Goal: Task Accomplishment & Management: Use online tool/utility

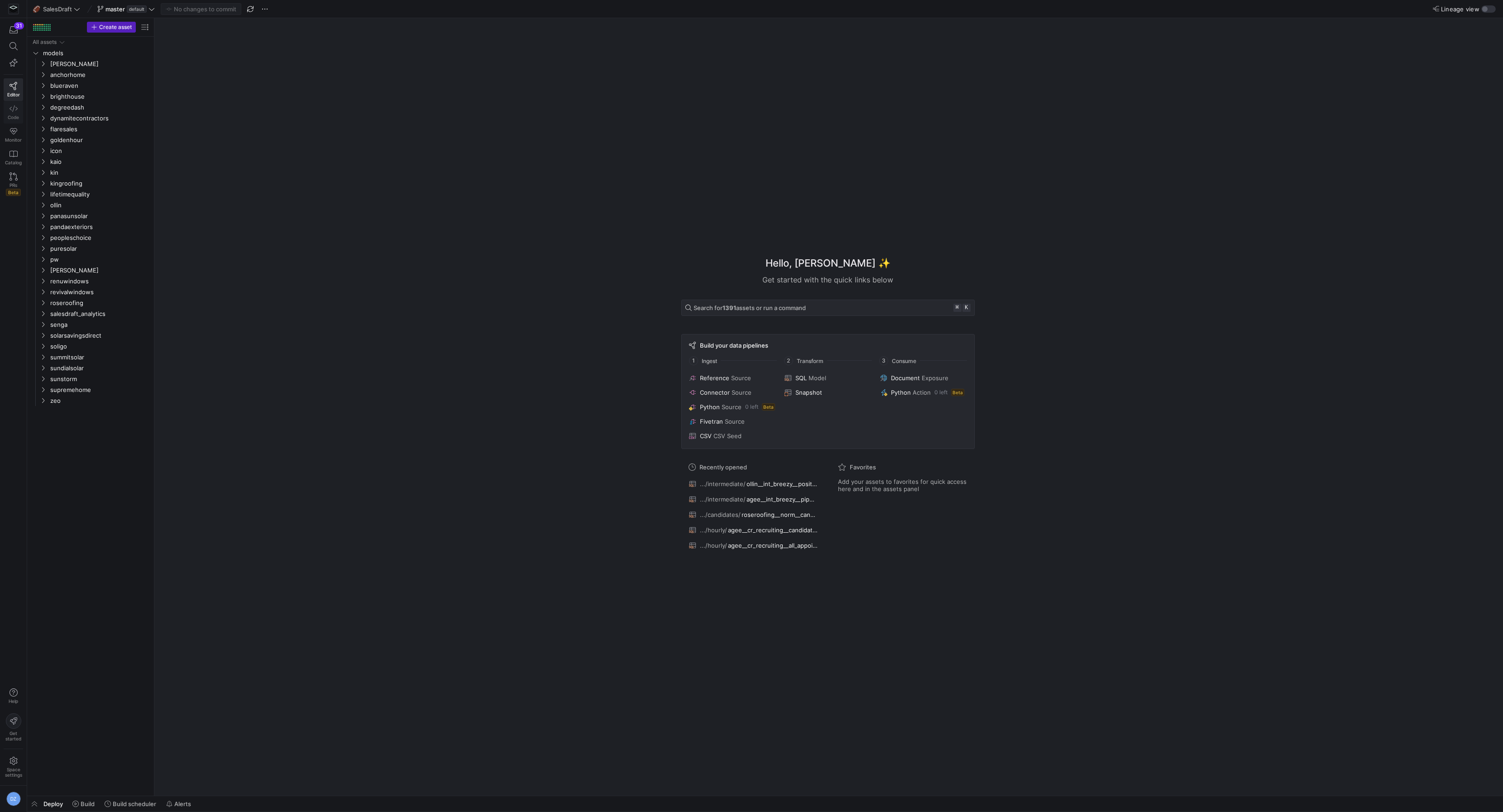
click at [12, 110] on icon at bounding box center [13, 108] width 8 height 8
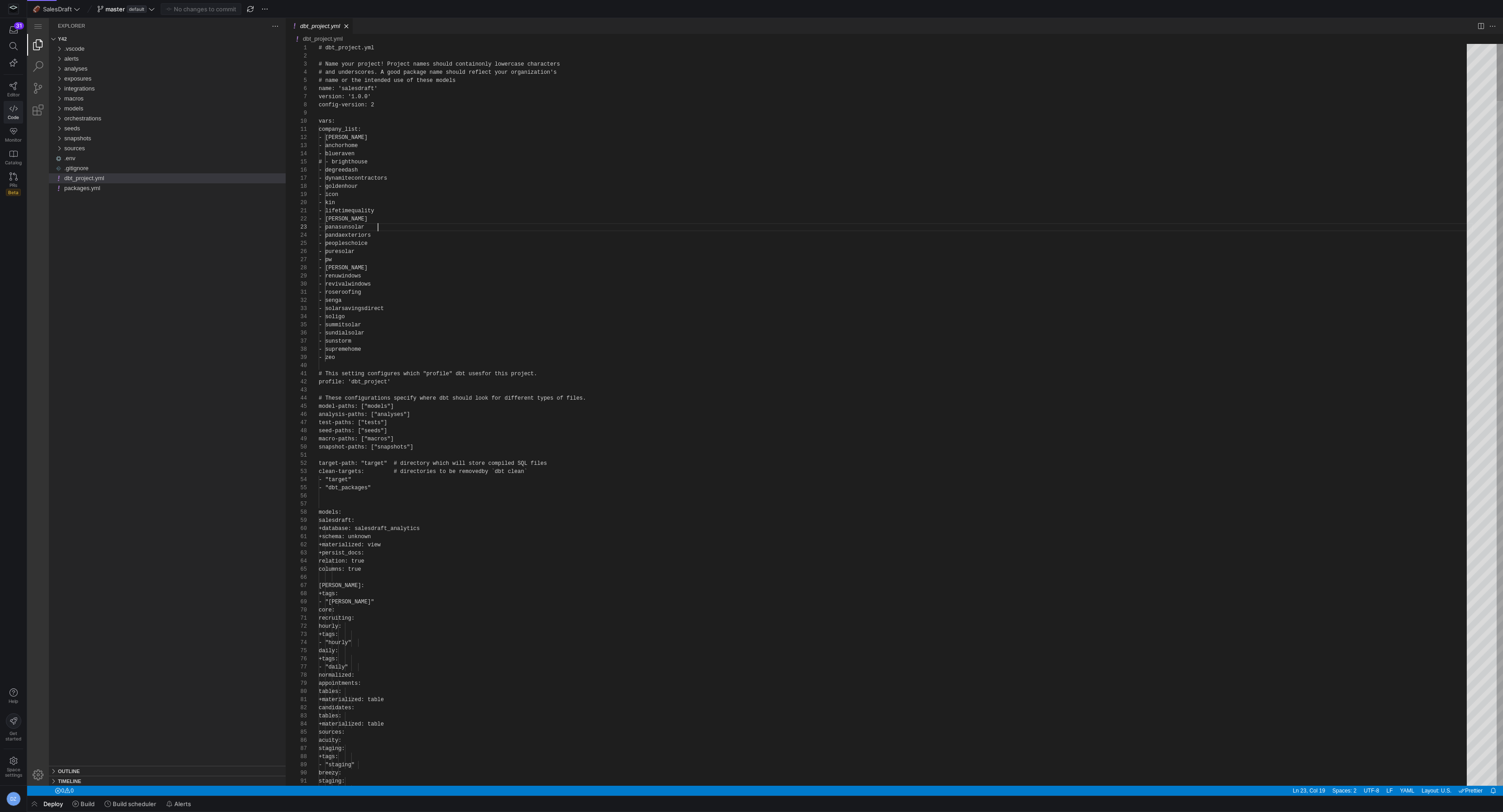
scroll to position [16, 59]
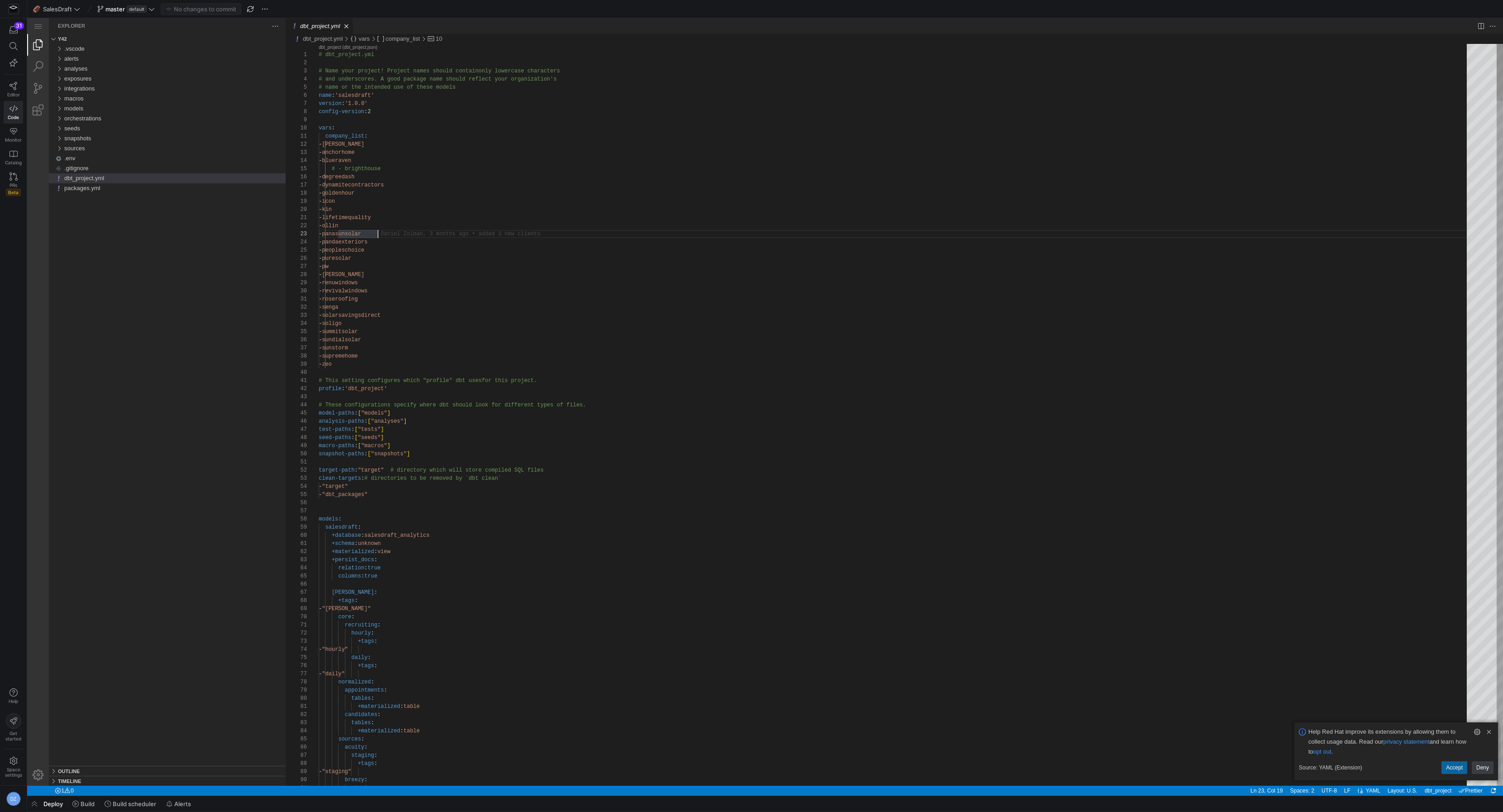
click at [107, 110] on div "models" at bounding box center [174, 108] width 221 height 10
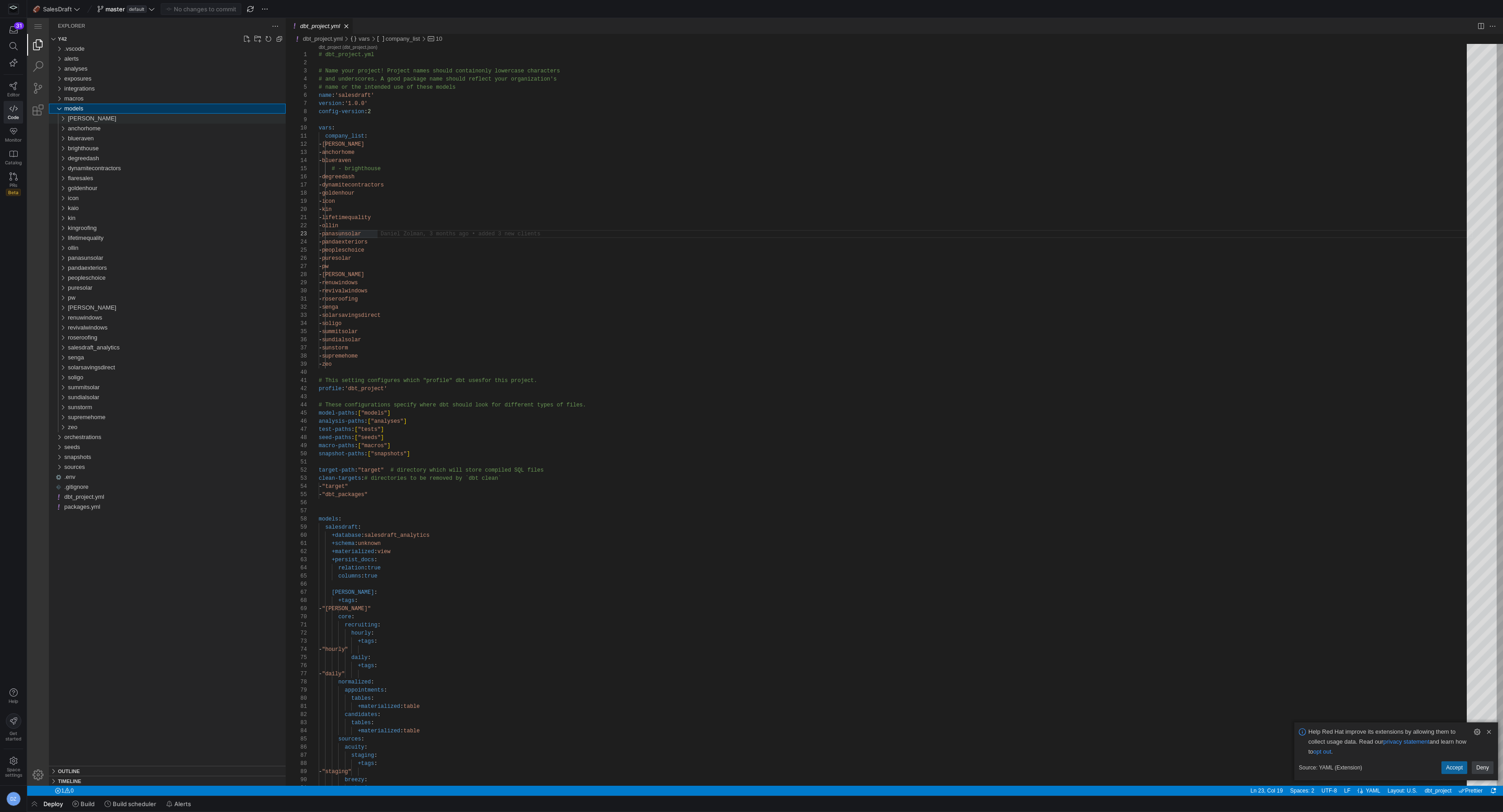
click at [99, 116] on div "[PERSON_NAME]" at bounding box center [176, 118] width 218 height 10
click at [100, 117] on div "[PERSON_NAME]" at bounding box center [176, 118] width 218 height 10
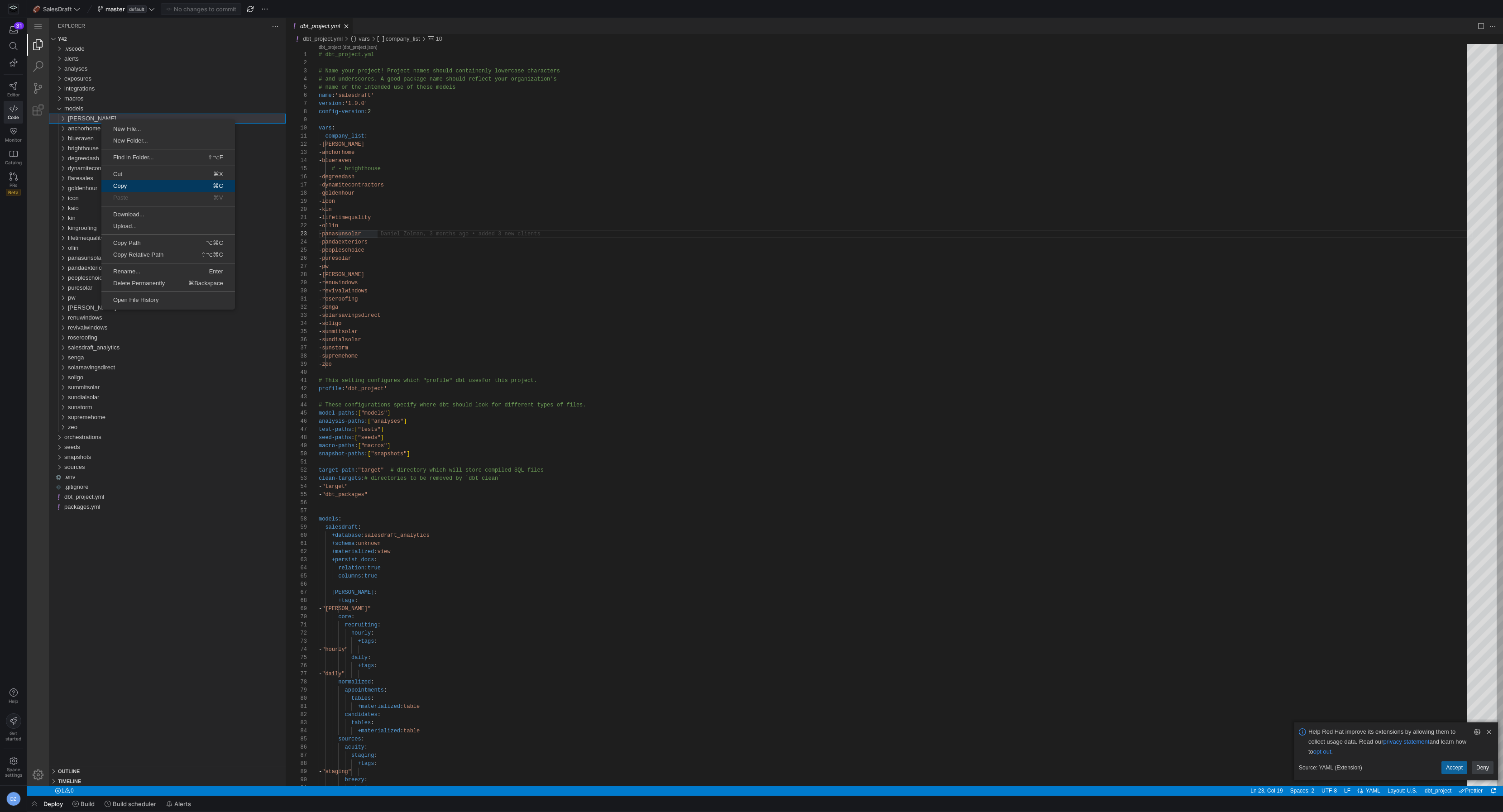
click at [153, 185] on span "Copy" at bounding box center [130, 186] width 58 height 6
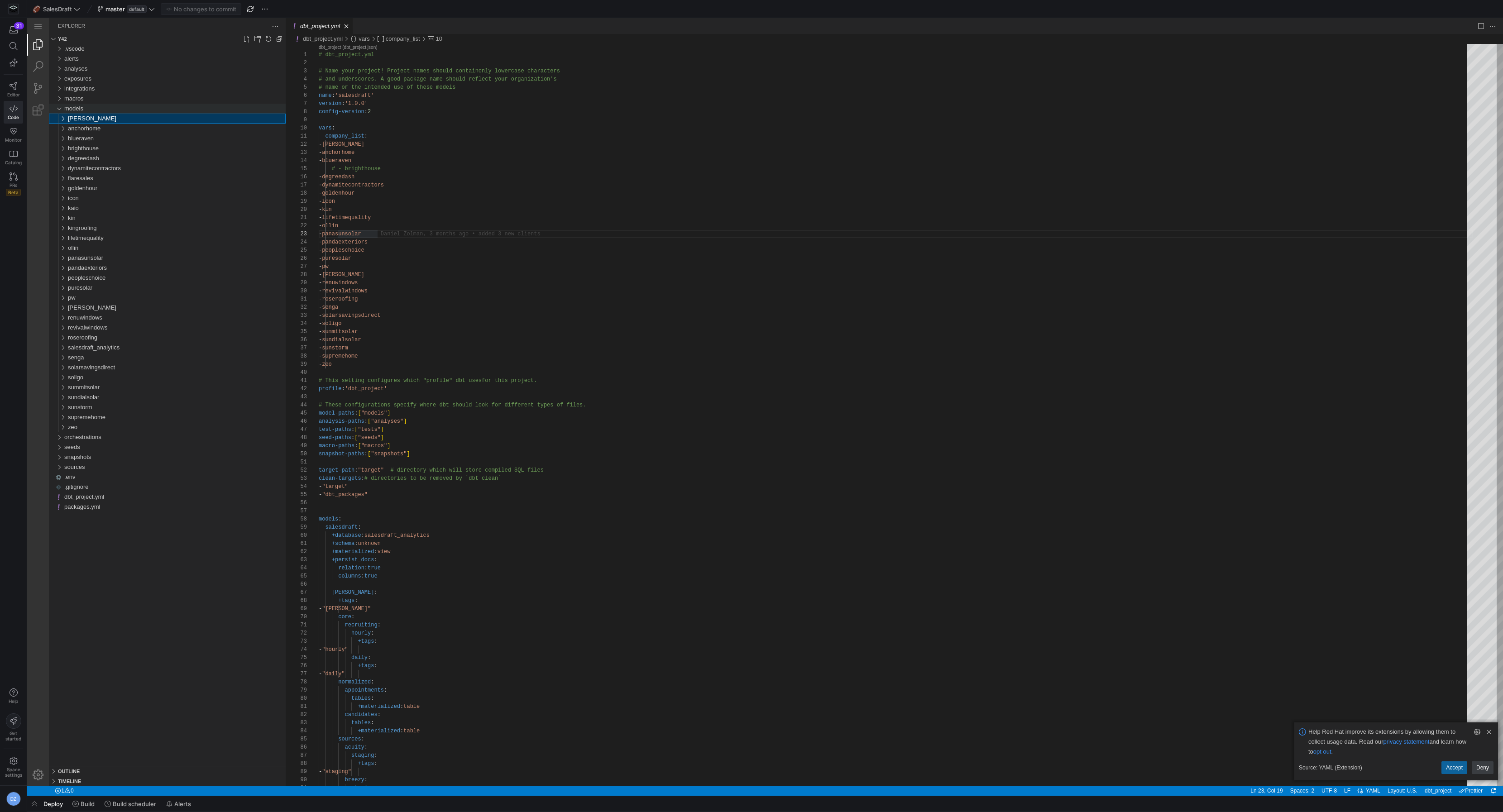
click at [107, 108] on div "models" at bounding box center [174, 108] width 221 height 10
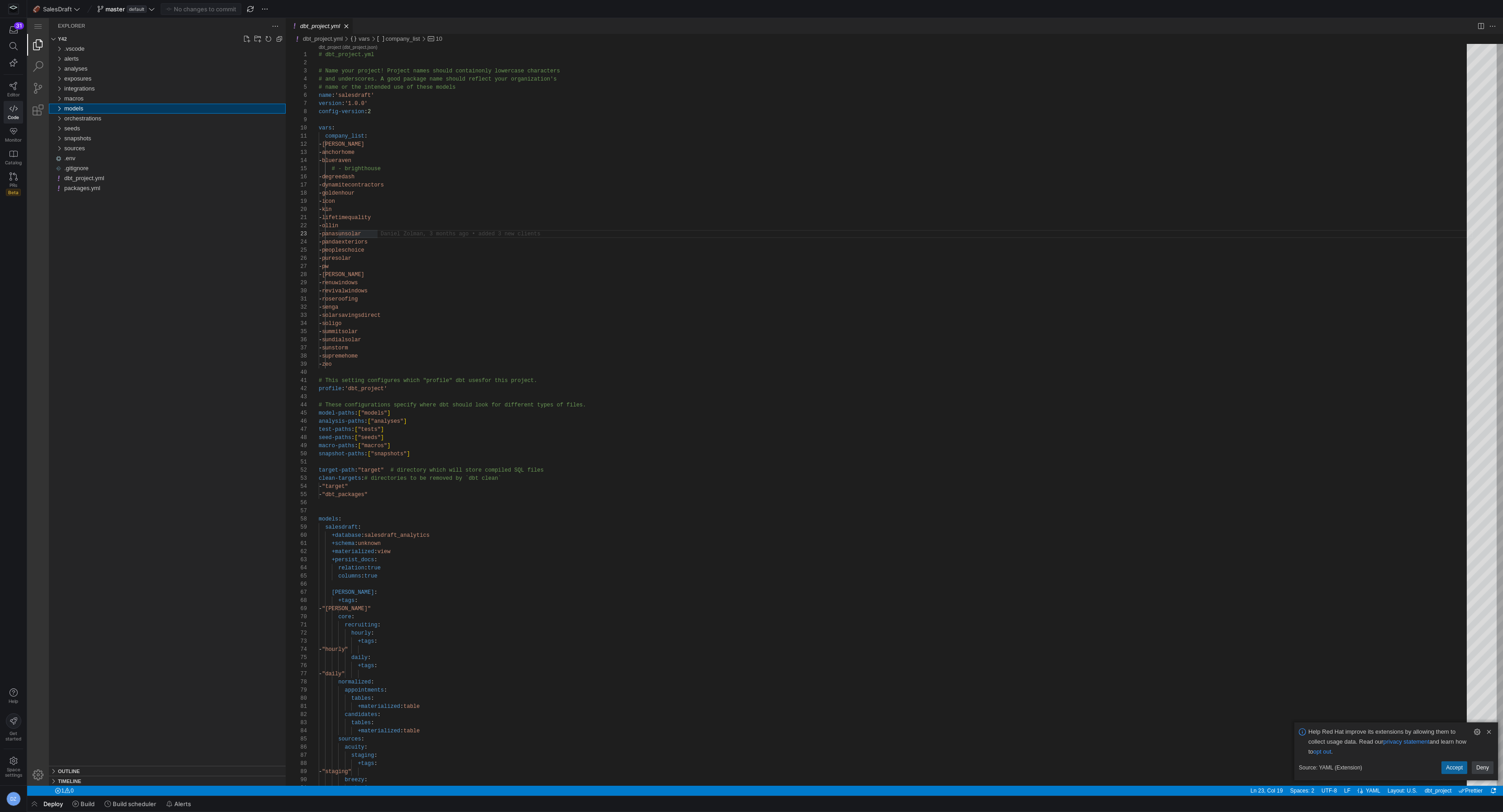
click at [107, 108] on div "models" at bounding box center [174, 108] width 221 height 10
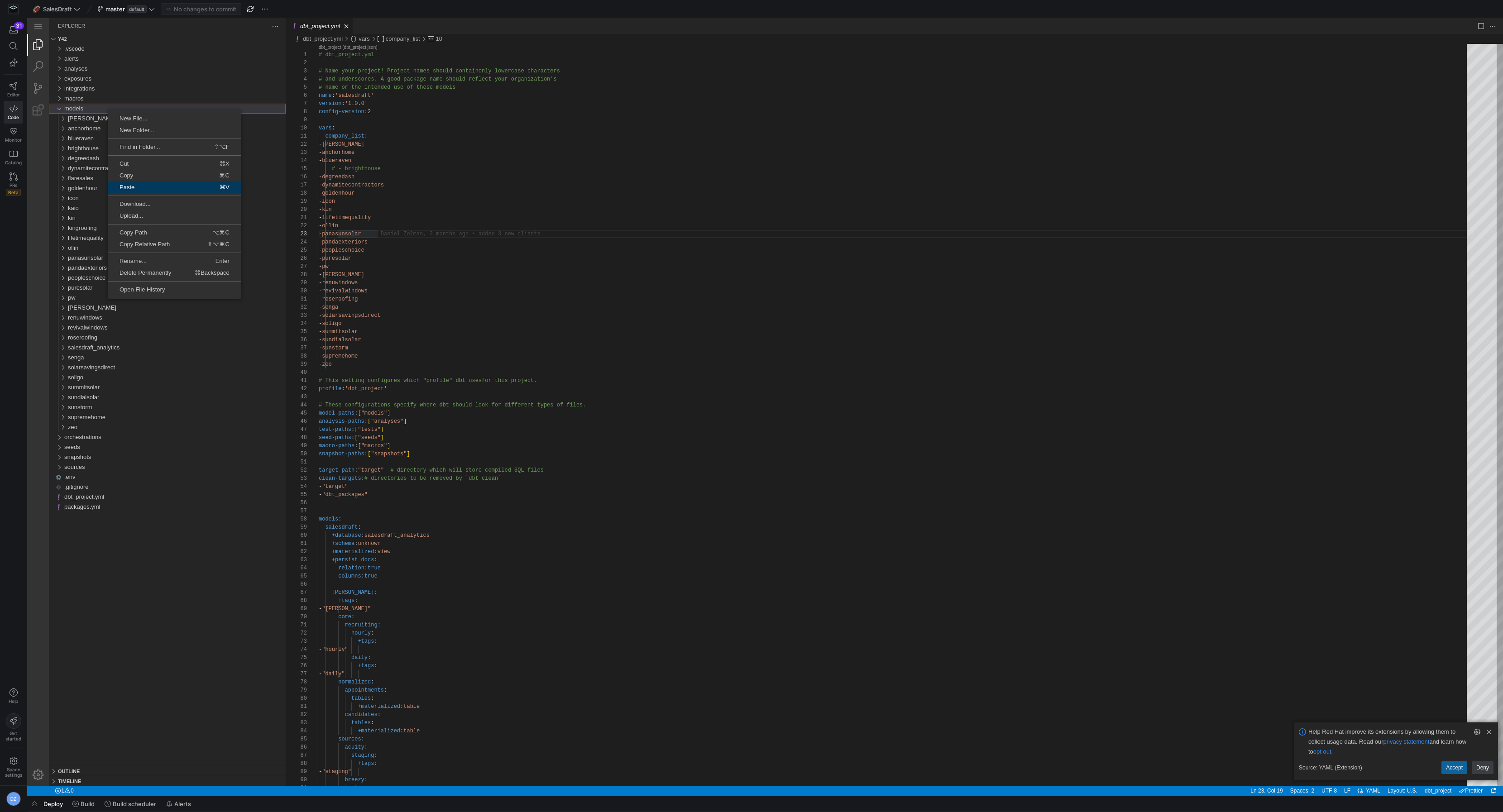
click at [147, 191] on link "Paste ⌘V" at bounding box center [174, 187] width 134 height 12
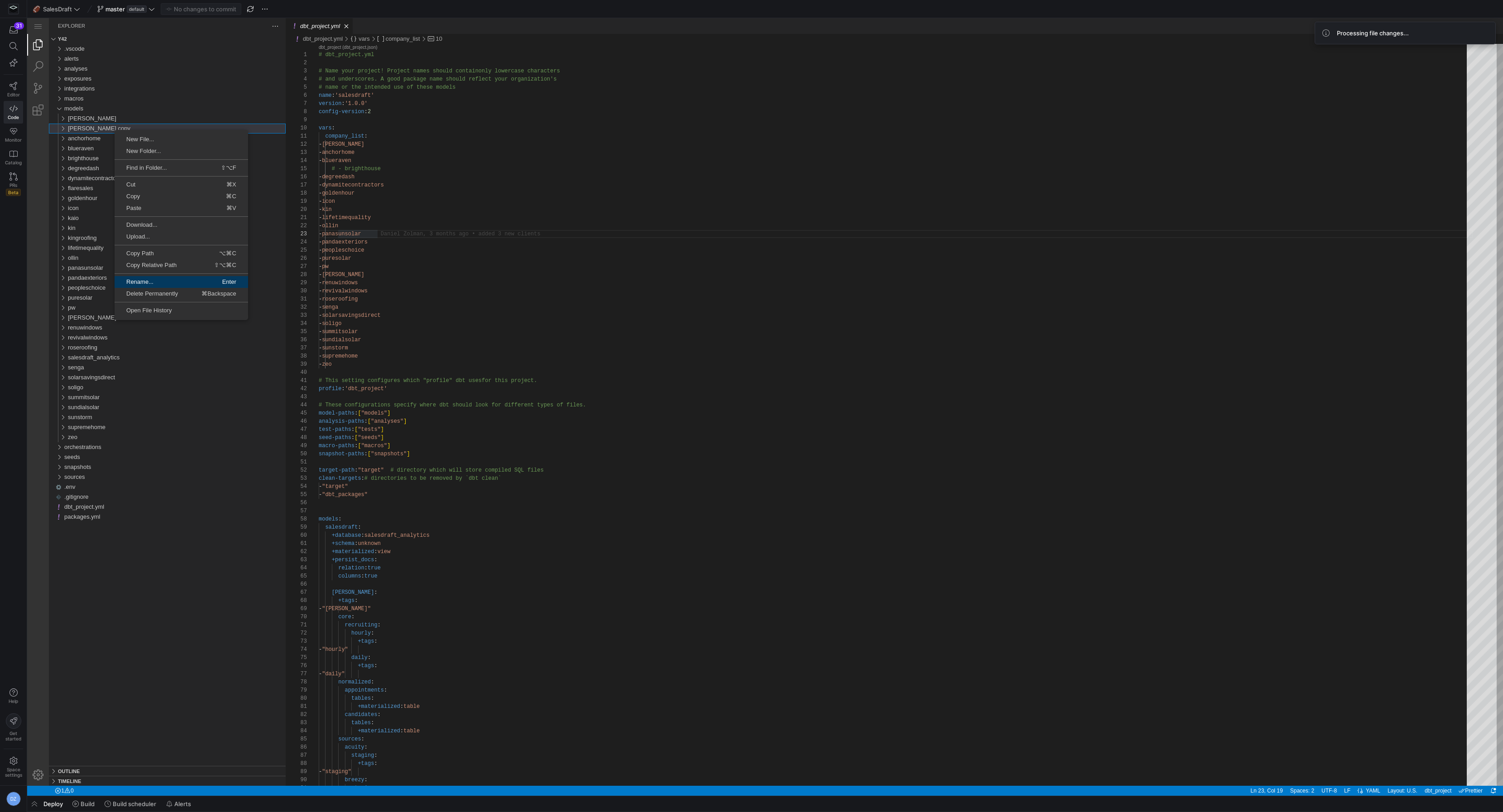
click at [155, 281] on span "Rename..." at bounding box center [147, 282] width 66 height 6
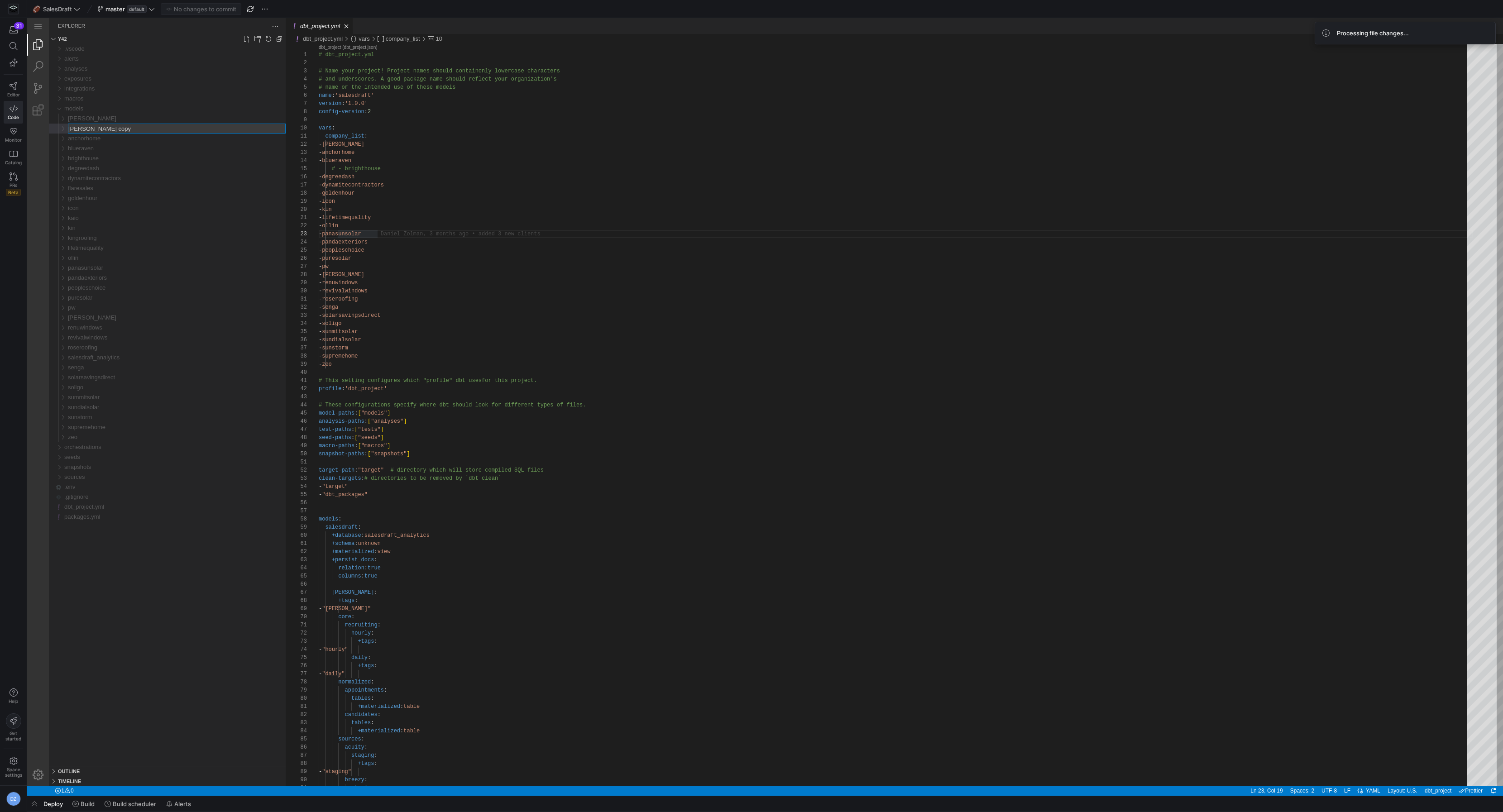
click at [86, 128] on input "[PERSON_NAME] copy" at bounding box center [177, 129] width 217 height 9
type input "a"
type input "provision"
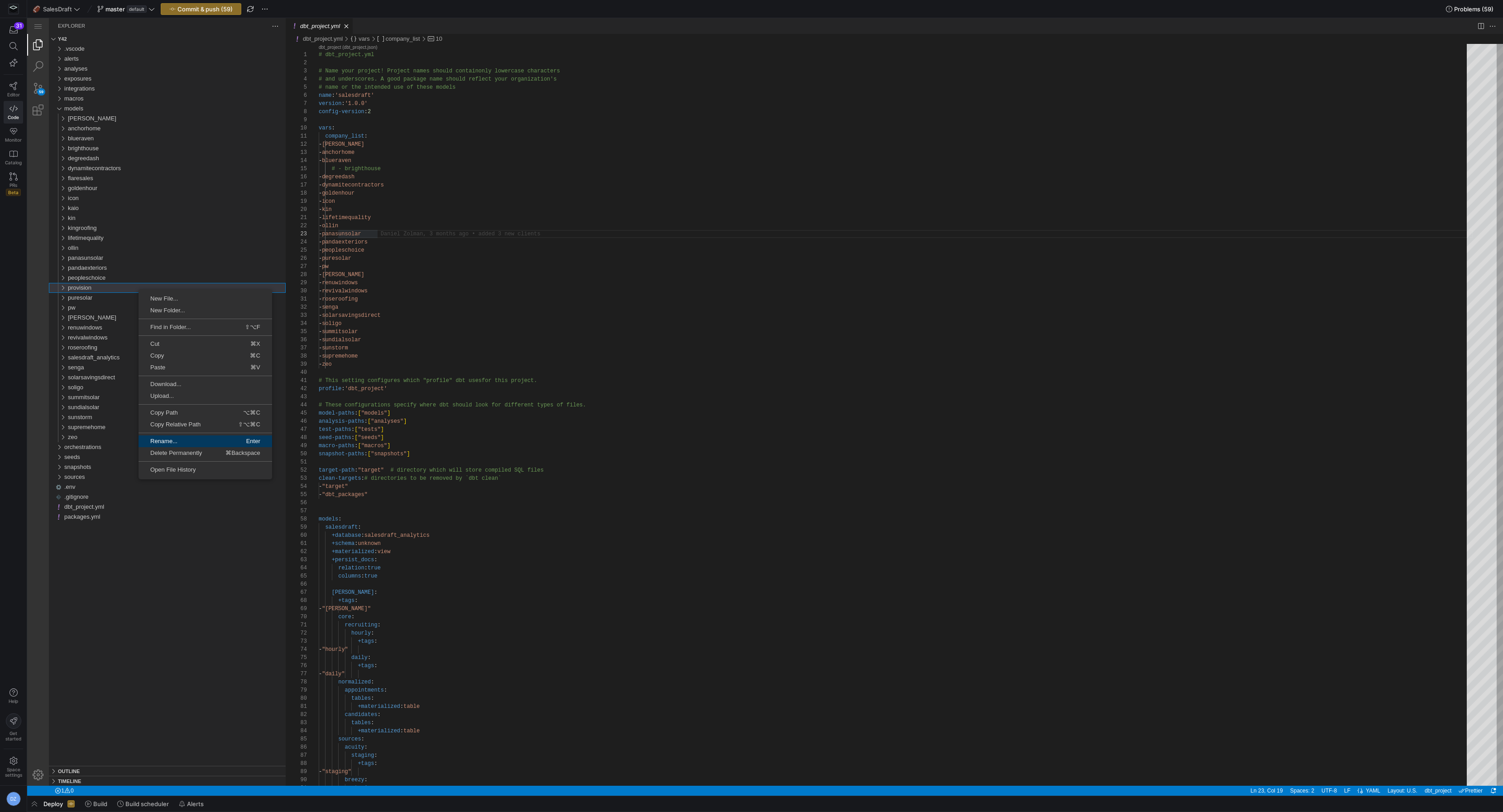
click at [183, 442] on span "Rename..." at bounding box center [171, 441] width 66 height 6
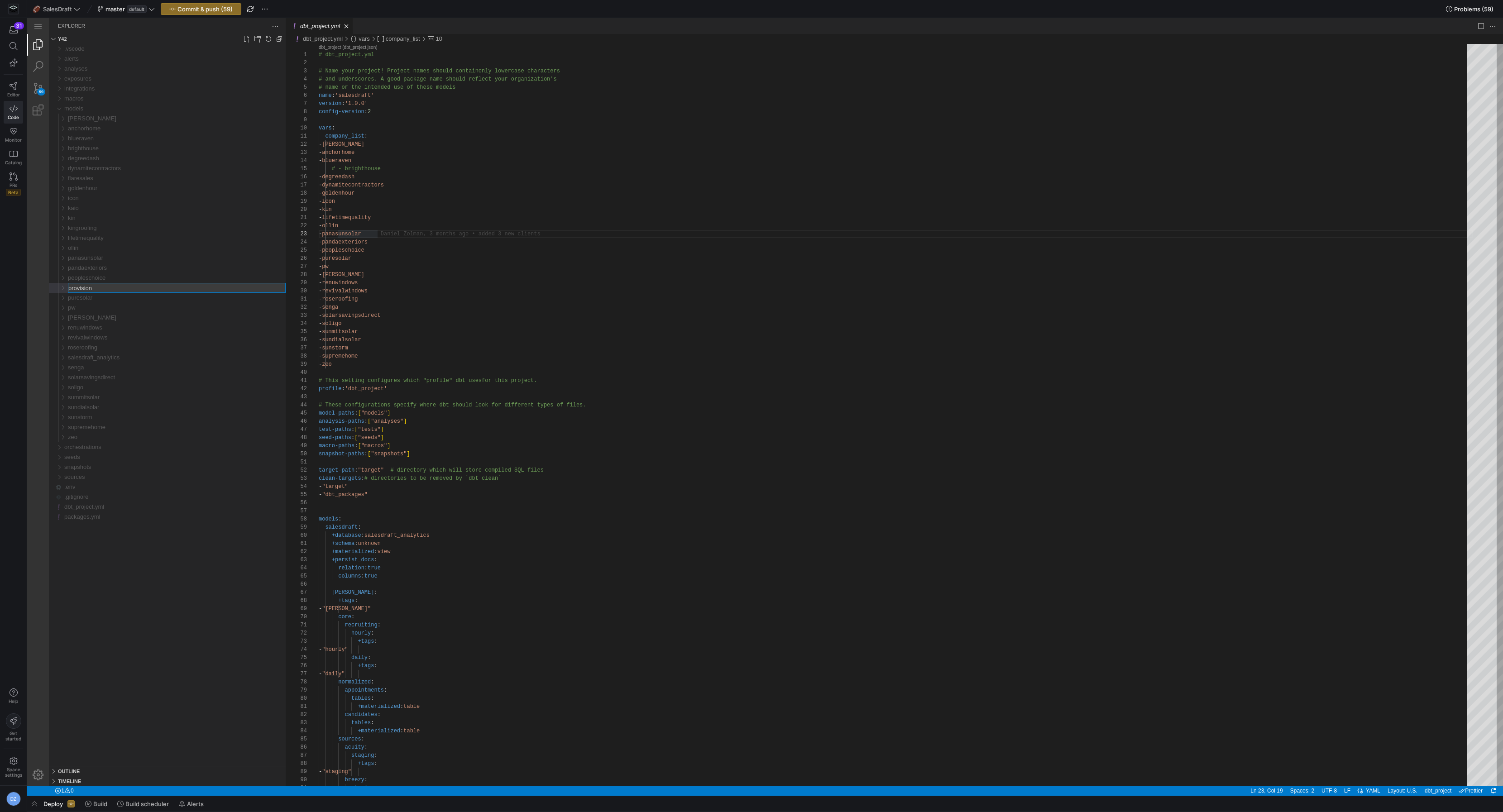
click at [121, 284] on input "provision" at bounding box center [177, 288] width 217 height 9
type input "provisionroofing"
click at [120, 289] on div "provisionroofing" at bounding box center [176, 288] width 218 height 10
click at [117, 296] on div "core" at bounding box center [179, 298] width 214 height 10
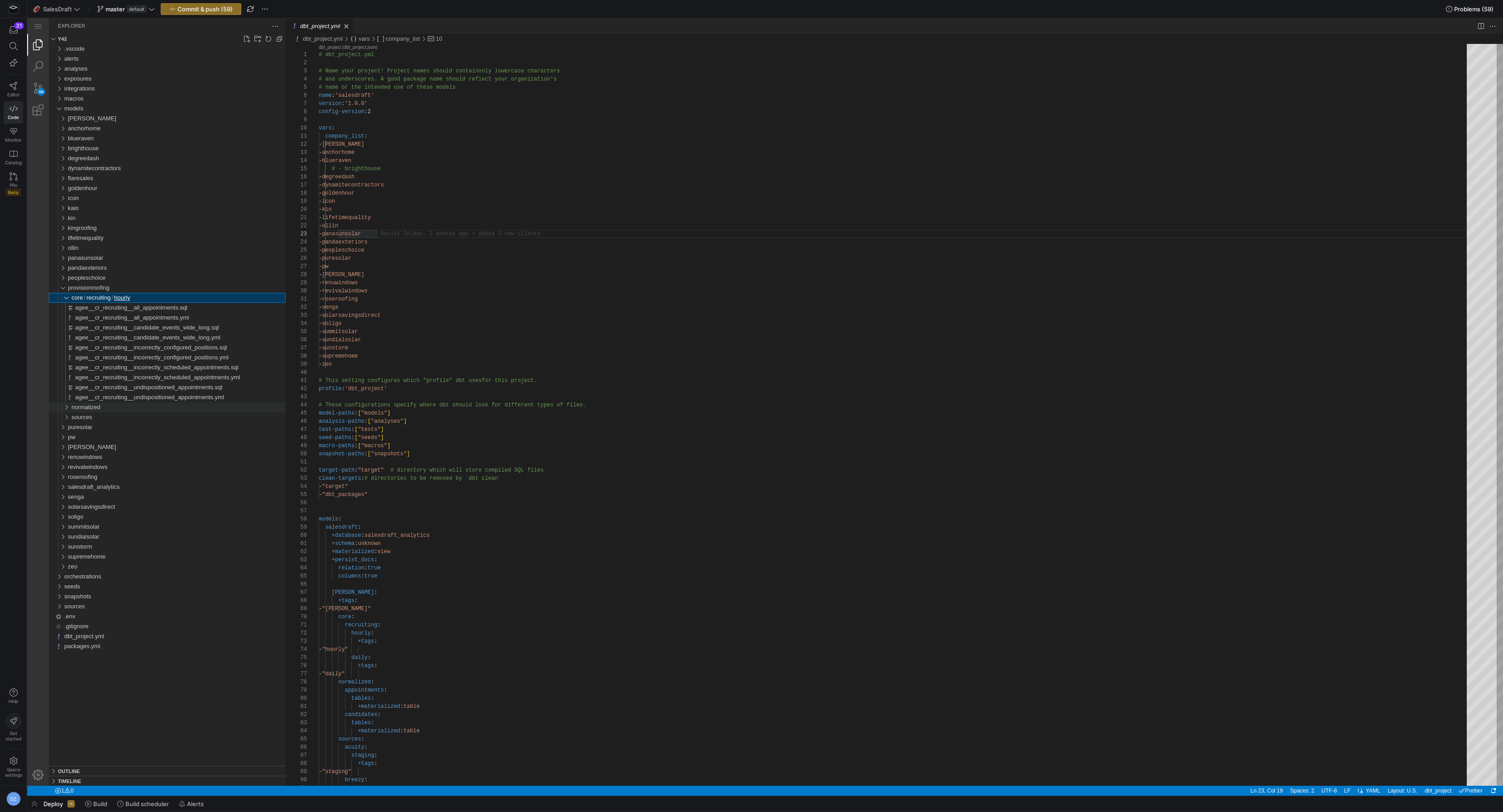
click at [102, 410] on div "normalized" at bounding box center [179, 407] width 214 height 10
click at [106, 413] on div "appointments" at bounding box center [180, 417] width 211 height 10
click at [109, 442] on div "candidates" at bounding box center [180, 447] width 211 height 10
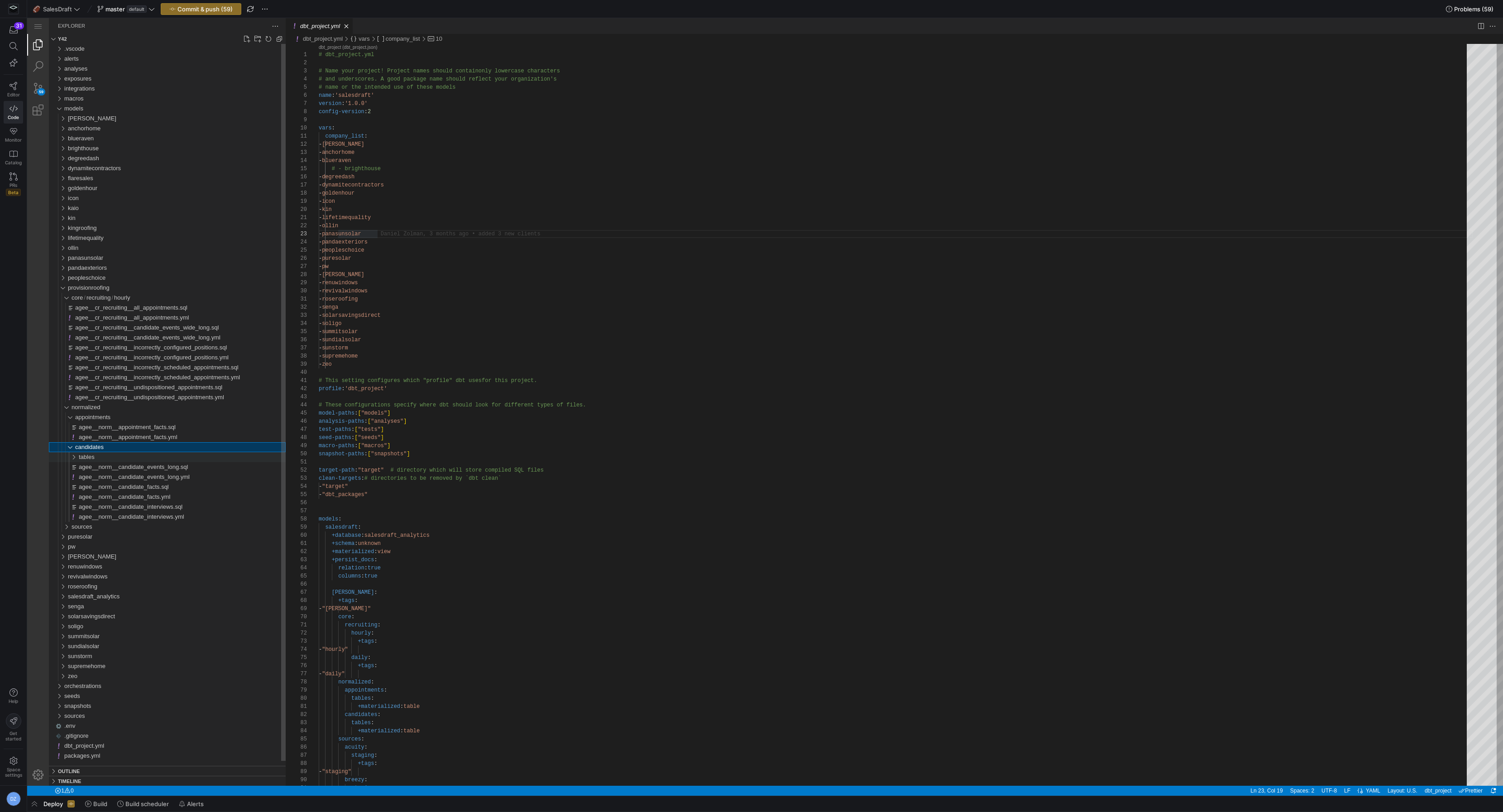
click at [110, 453] on div "tables" at bounding box center [182, 457] width 207 height 10
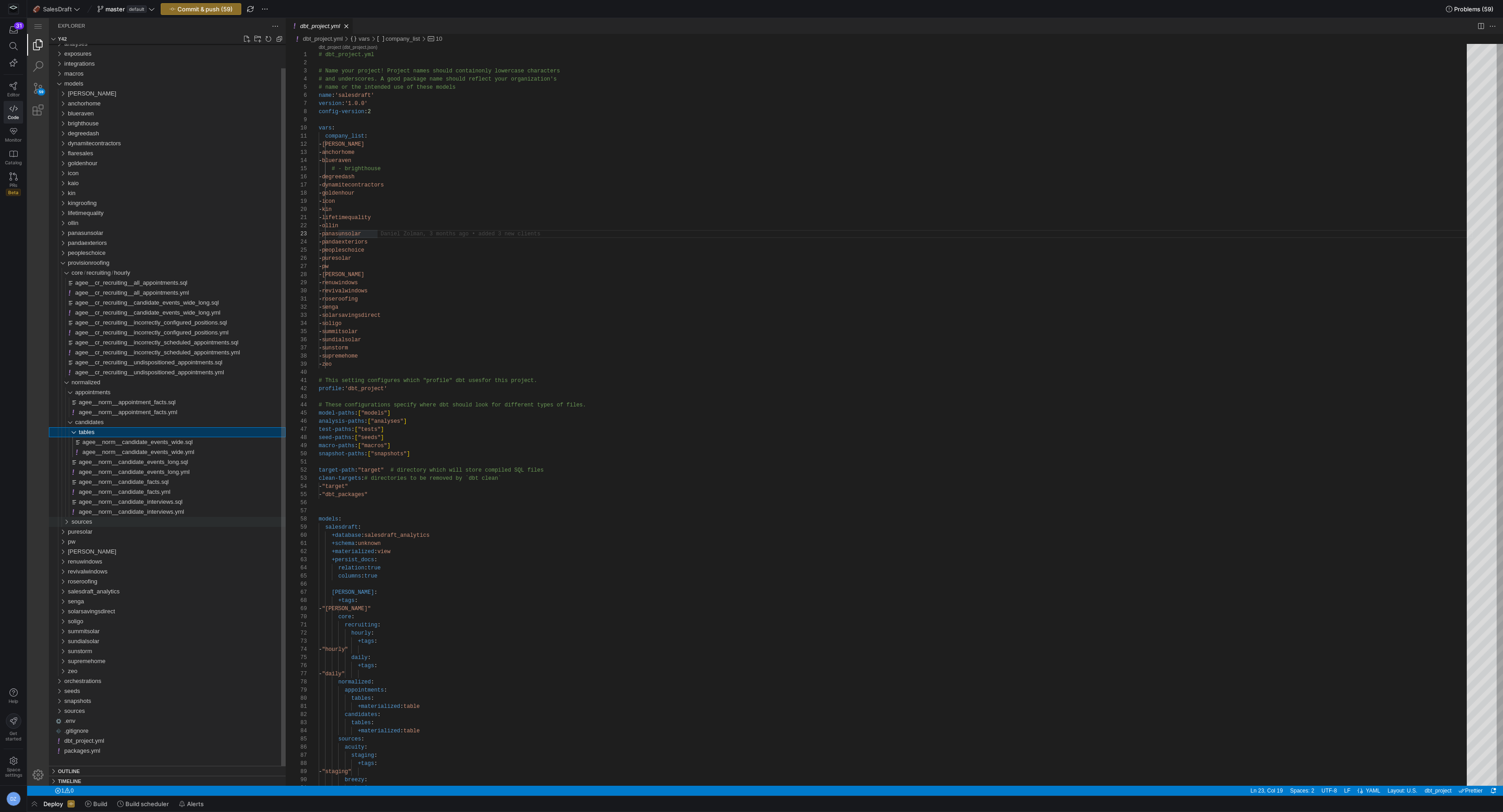
click at [104, 519] on div "sources" at bounding box center [179, 522] width 214 height 10
click at [107, 530] on div "acuity" at bounding box center [180, 531] width 211 height 10
click at [109, 545] on div "intermediate" at bounding box center [182, 541] width 207 height 10
click at [114, 570] on div "staging" at bounding box center [182, 571] width 207 height 10
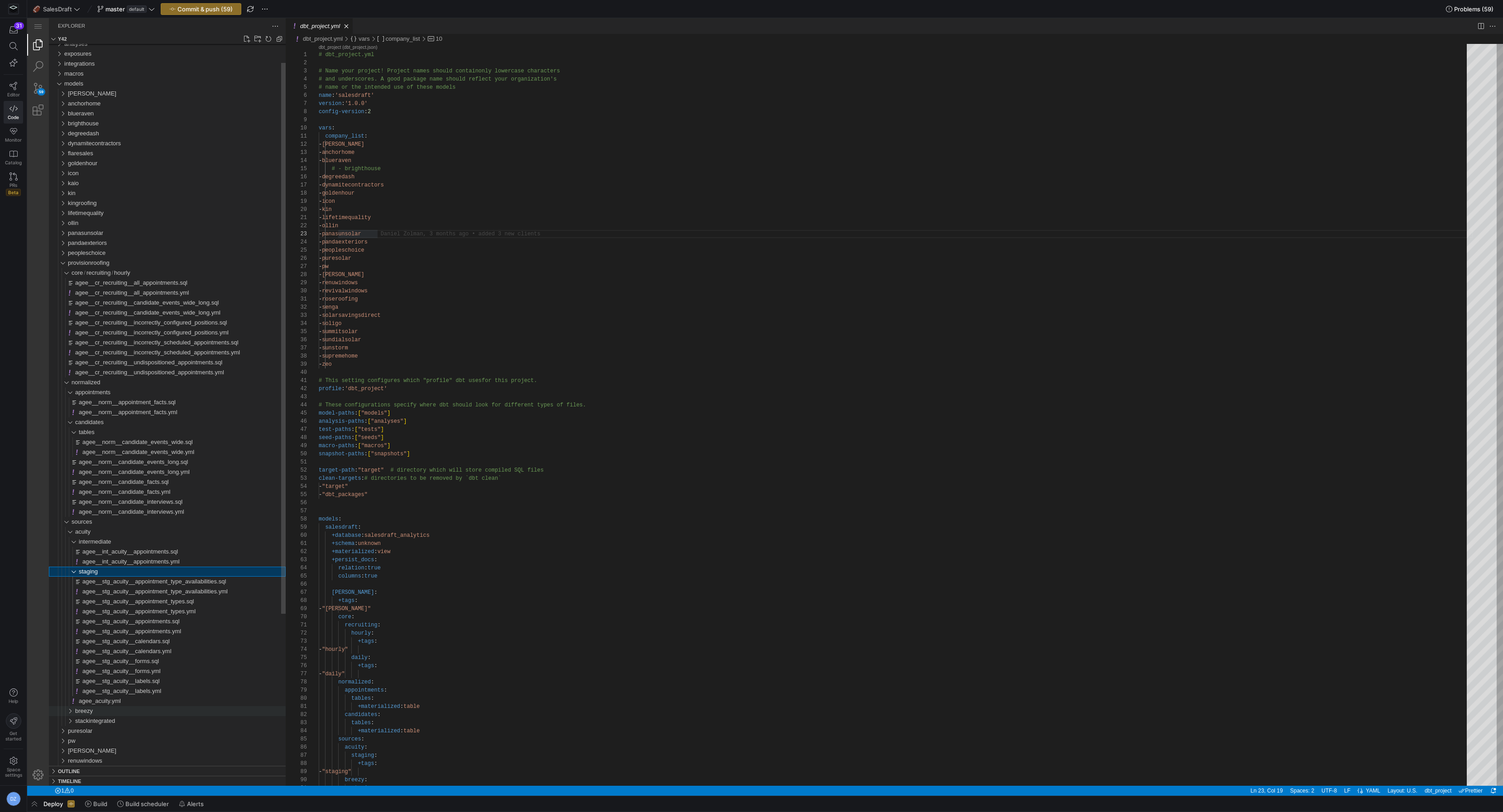
click at [92, 710] on span "breezy" at bounding box center [84, 711] width 18 height 7
click at [97, 723] on span "intermediate" at bounding box center [95, 721] width 33 height 7
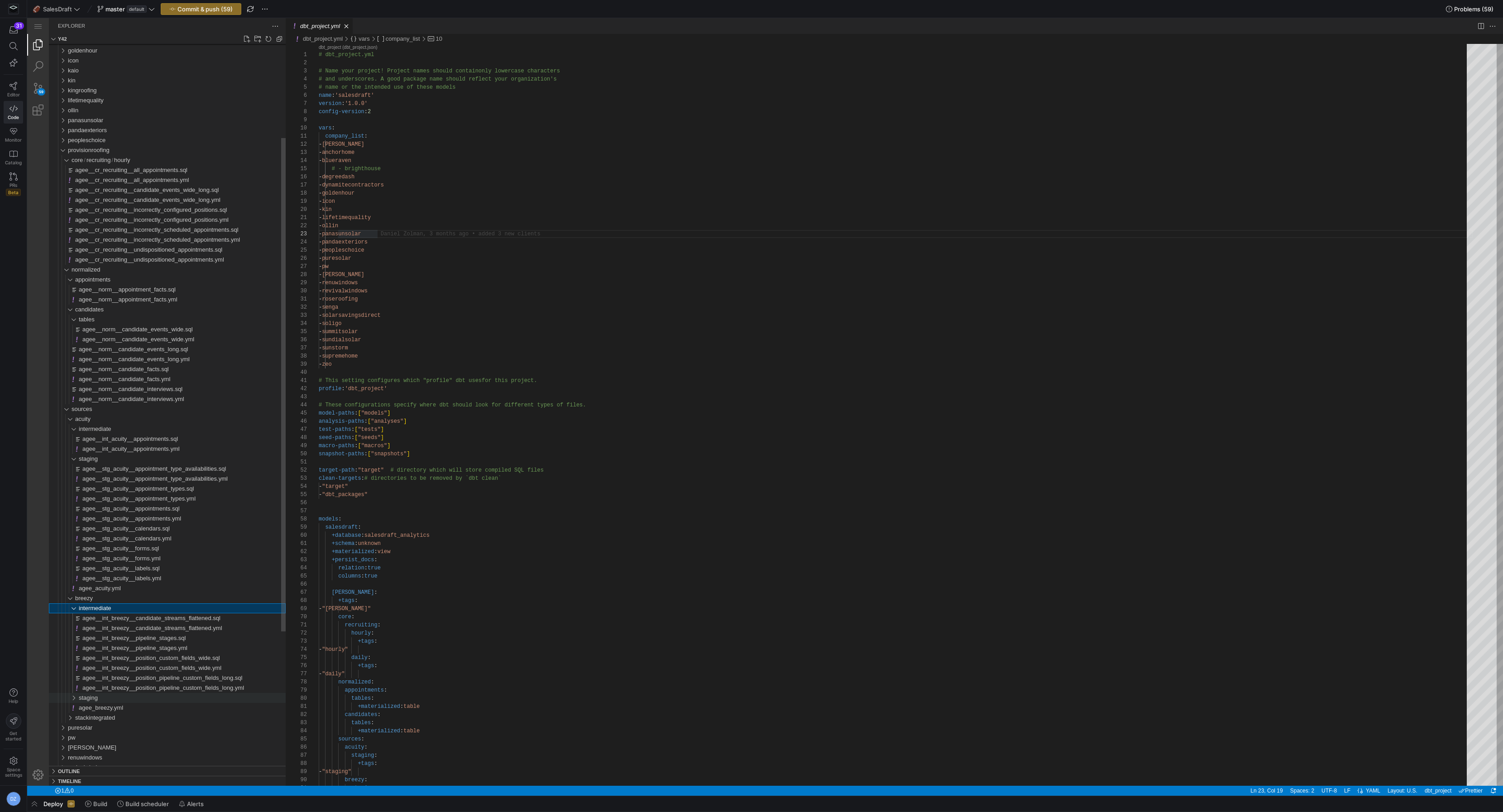
click at [116, 699] on div "staging" at bounding box center [182, 698] width 207 height 10
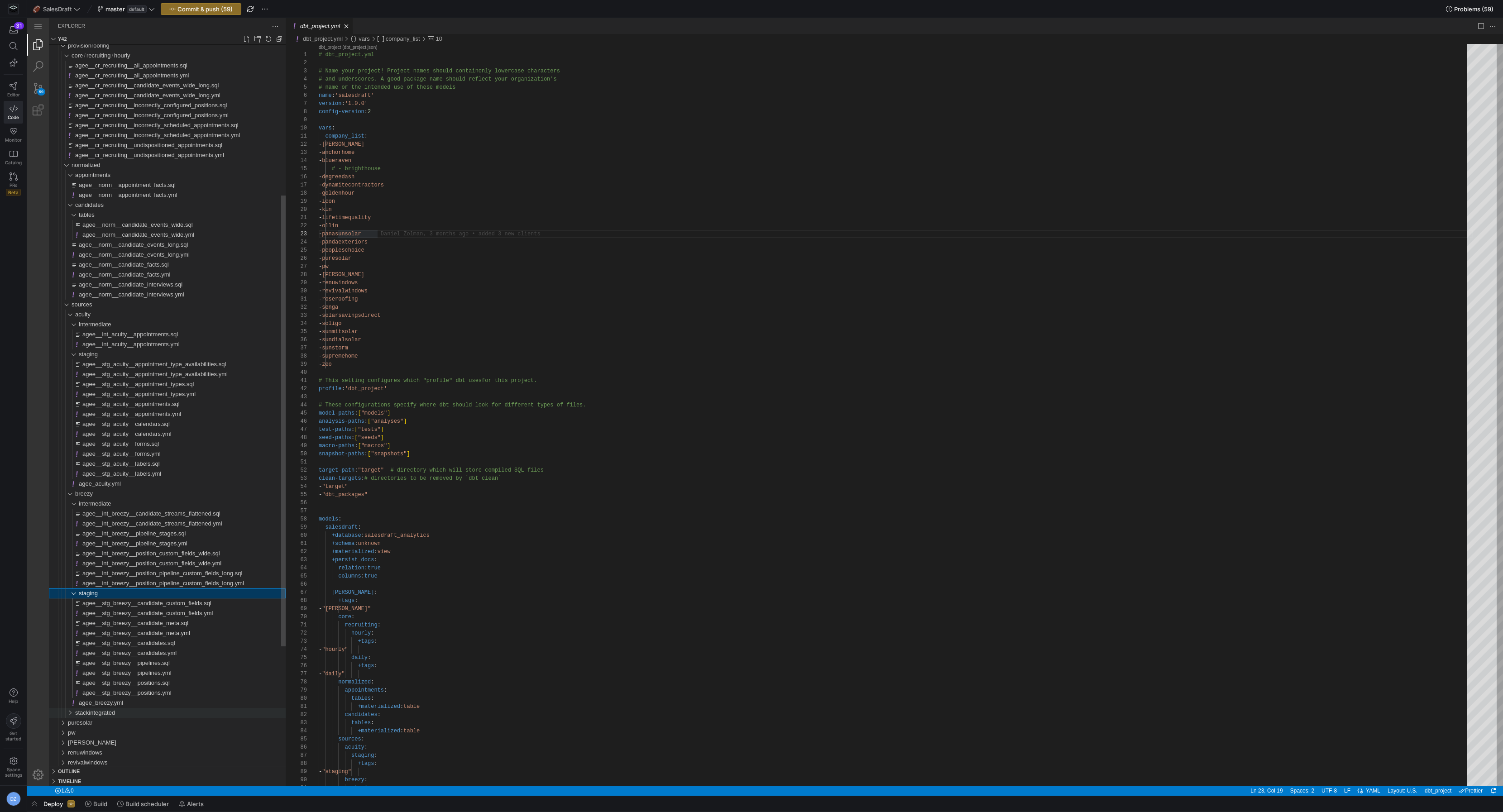
click at [114, 715] on span "stackintegrated" at bounding box center [95, 713] width 40 height 7
click at [111, 724] on div "staging" at bounding box center [182, 723] width 207 height 10
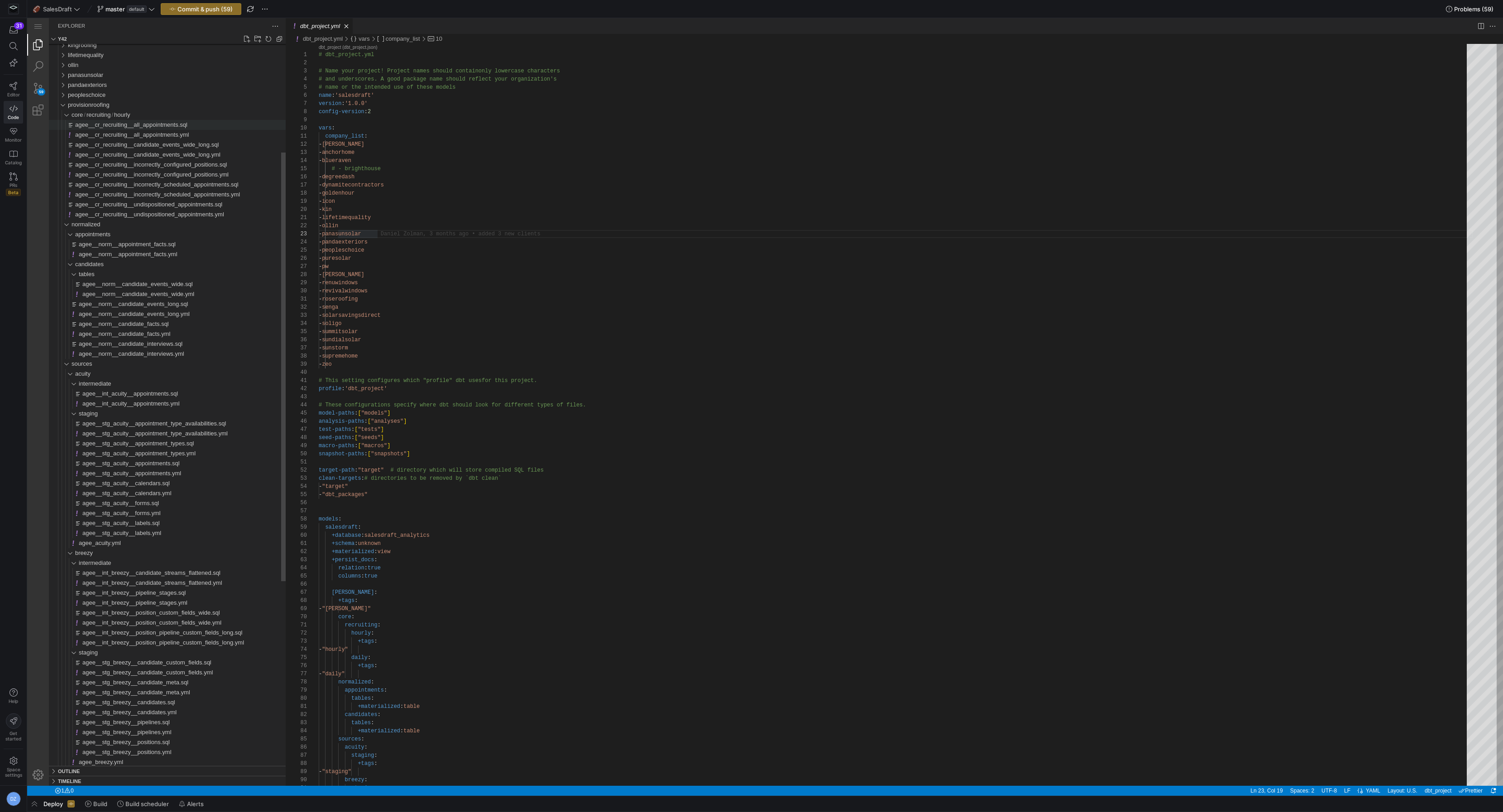
click at [110, 124] on span "agee__cr_recruiting__all_appointments.sql" at bounding box center [131, 125] width 112 height 7
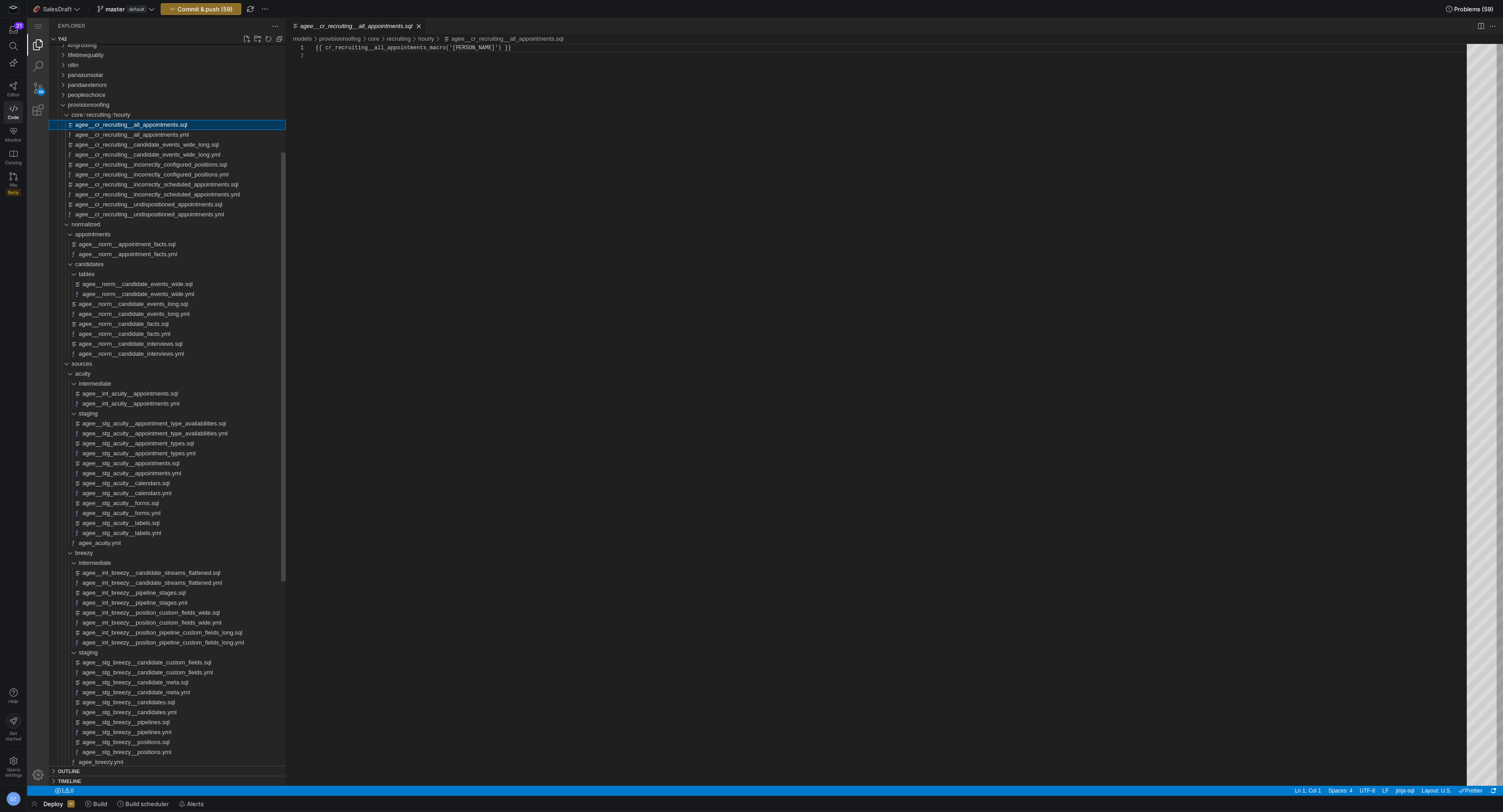
scroll to position [8, 0]
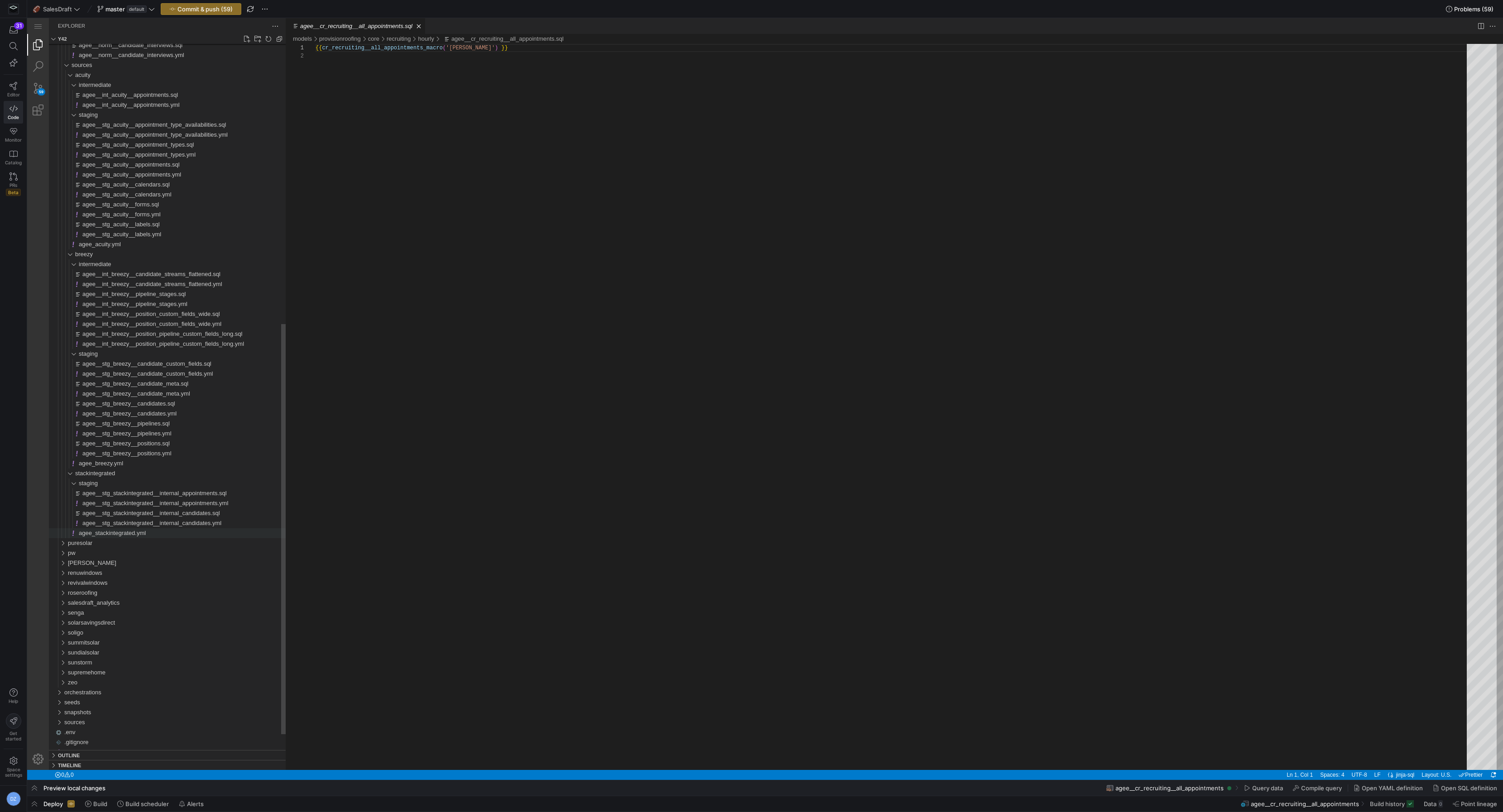
click at [130, 531] on span "agee_stackintegrated.yml" at bounding box center [112, 533] width 67 height 7
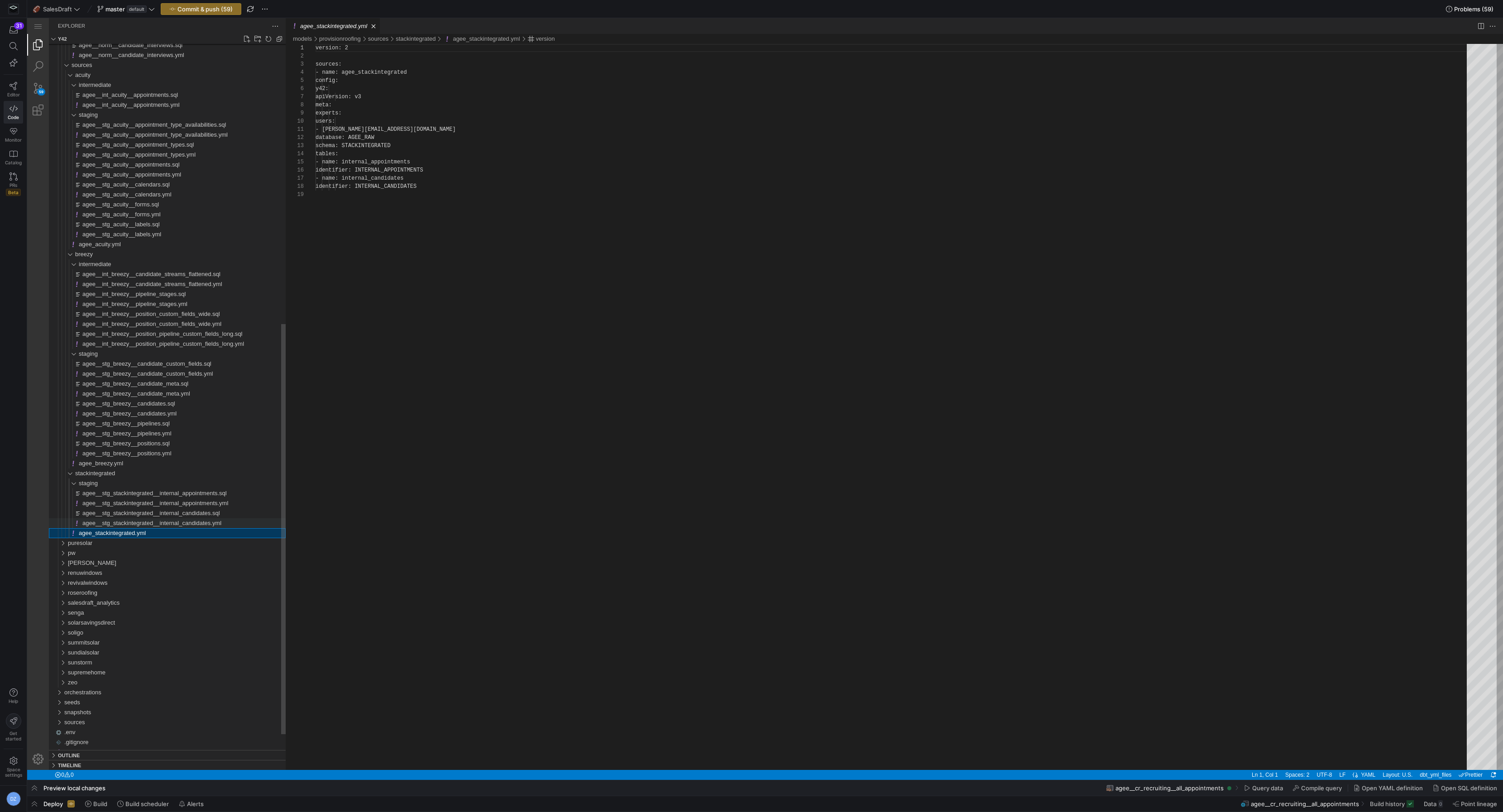
scroll to position [82, 0]
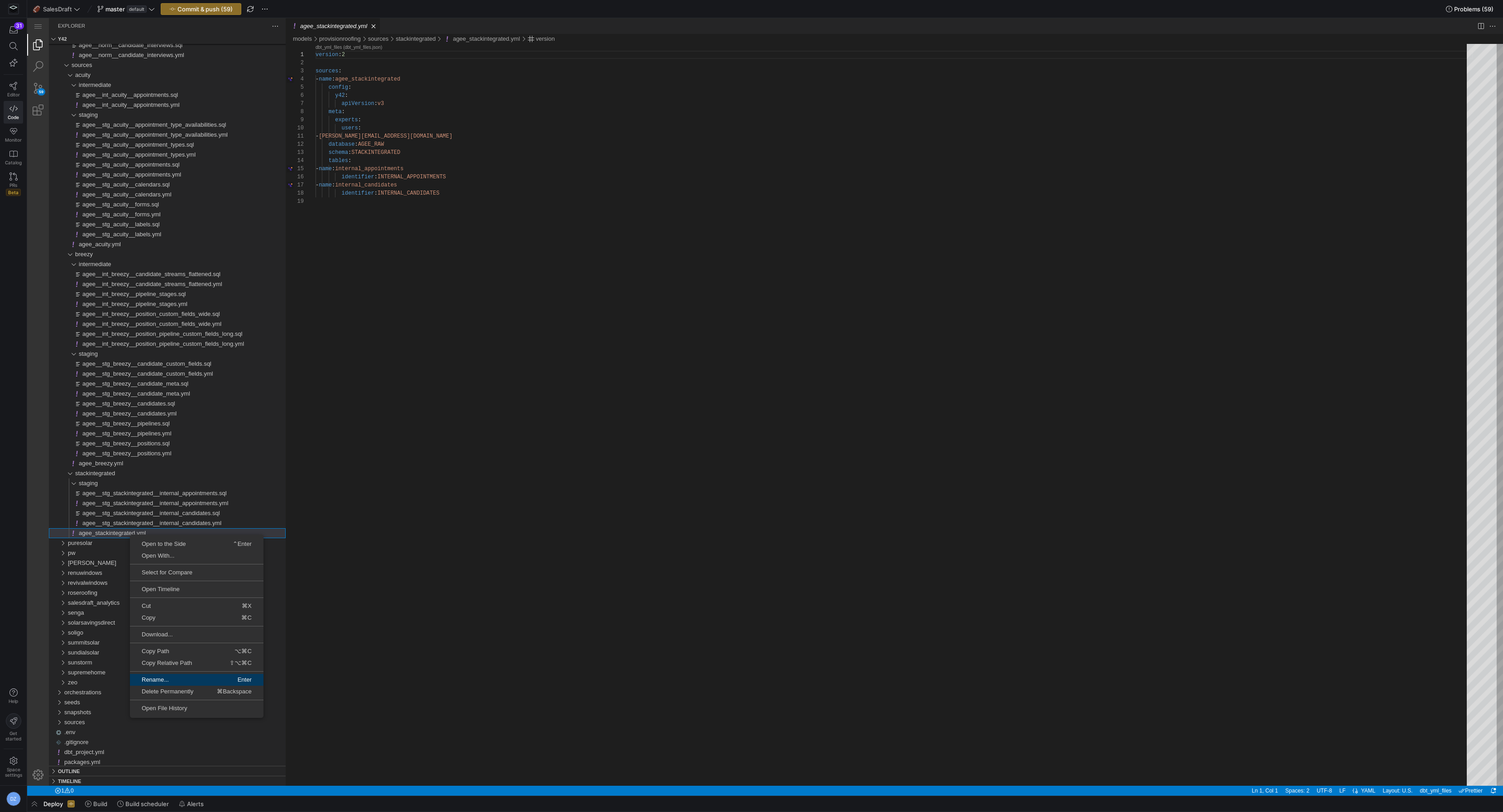
click at [183, 680] on span "Rename..." at bounding box center [163, 680] width 66 height 6
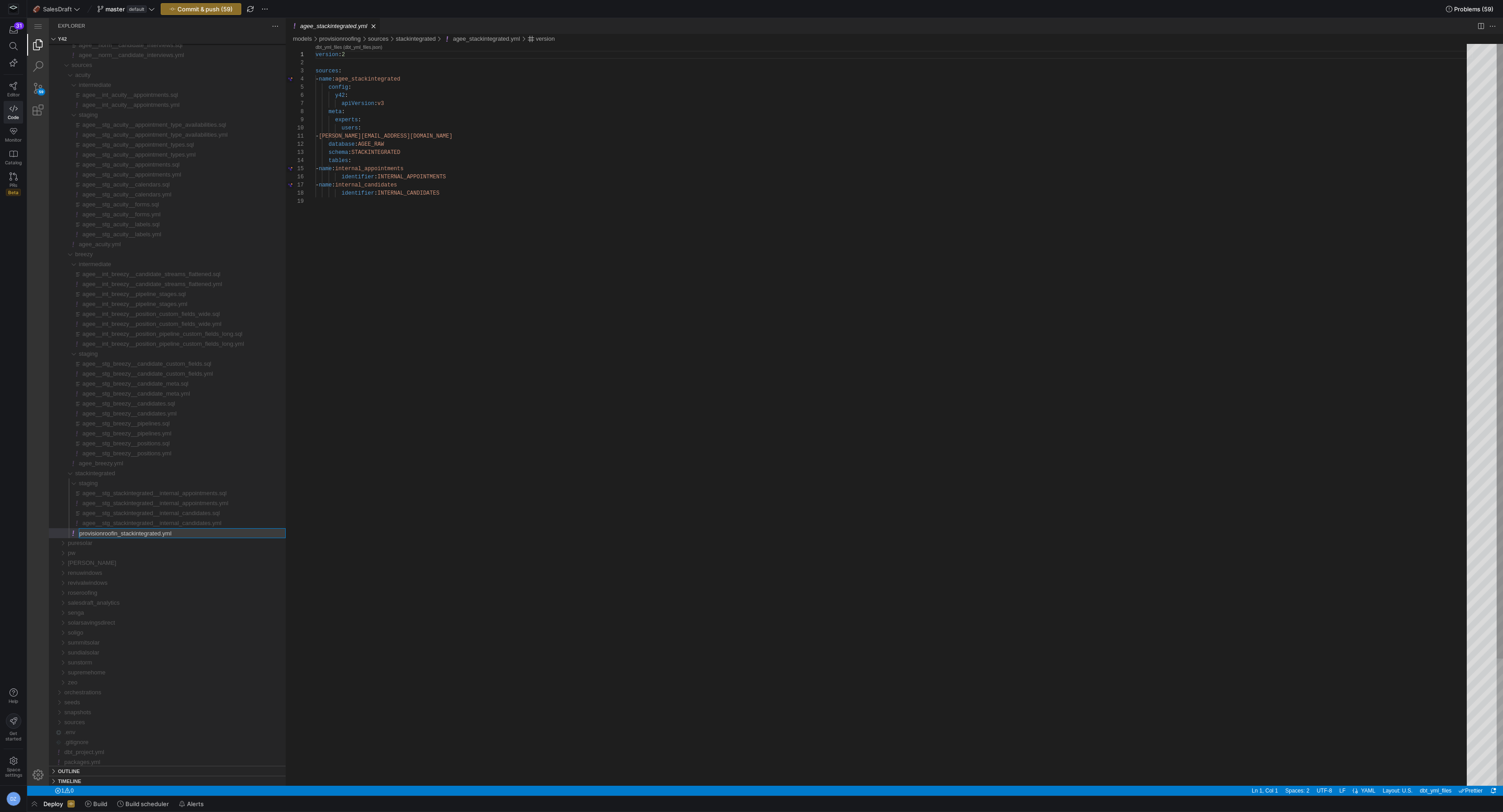
type input "provisionroofing_stackintegrated.yml"
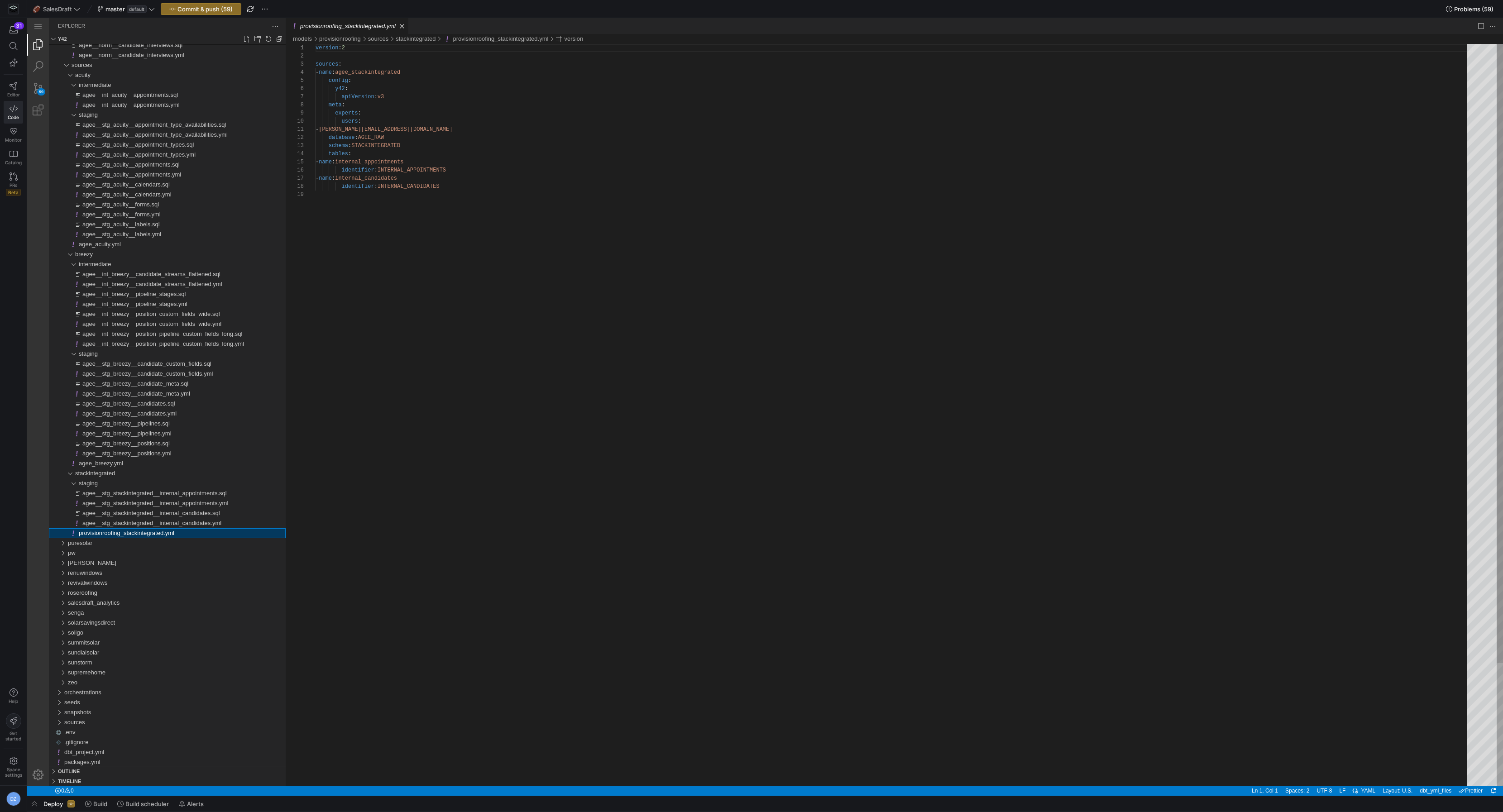
scroll to position [82, 0]
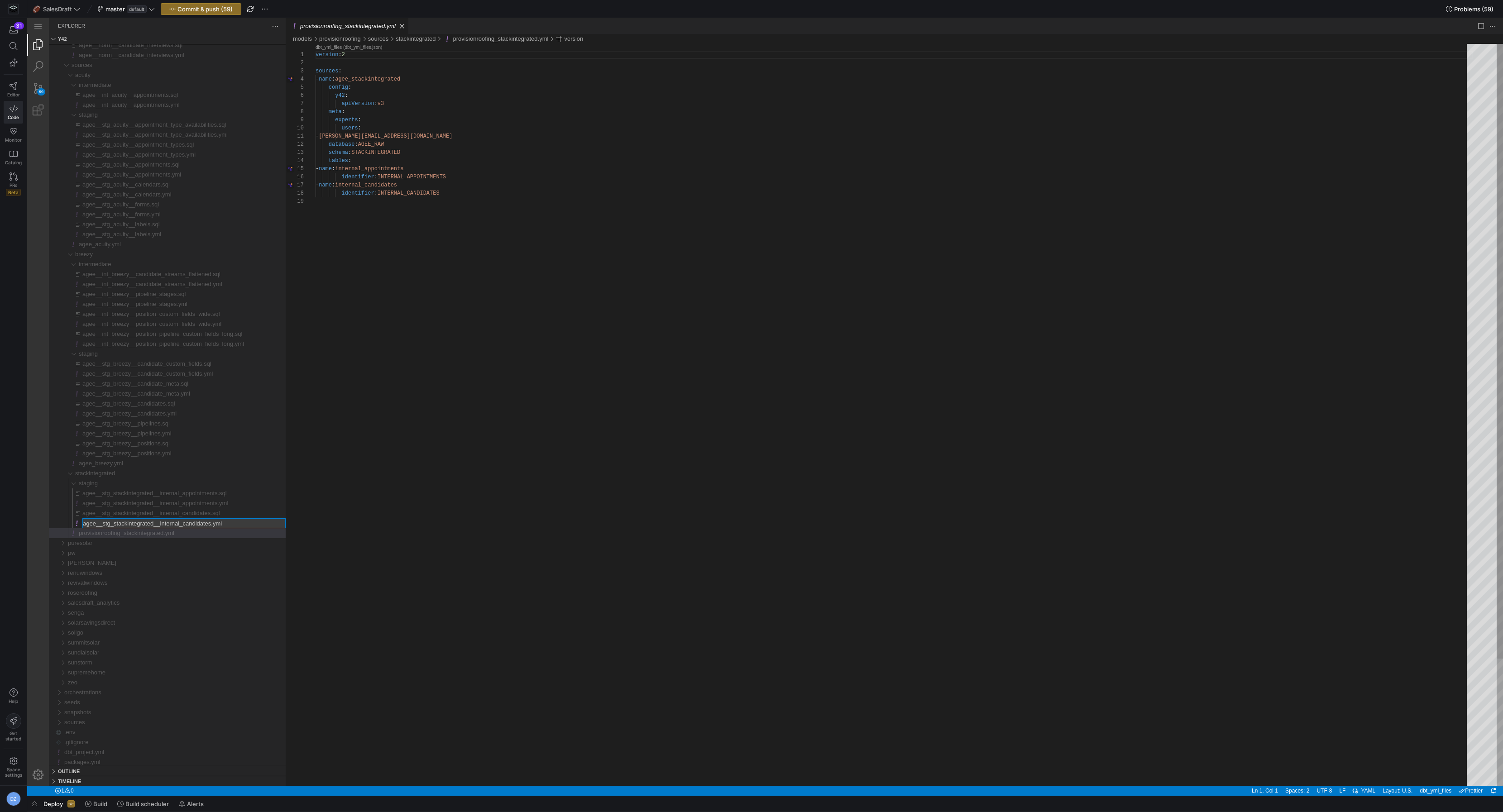
type input "provisionroofing__stg_stackintegrated__internal_candidates.yml"
type input "provisionroofing__stg_stackintegrated__internal_candidates.sql"
type input "provisionroofing__stg_stackintegrated__internal_appointments.yml"
type input "provisionroofing__stg_stackintegrated__internal_appointments.sql"
type input "provisionroofing__stg_breezy__positions.yml"
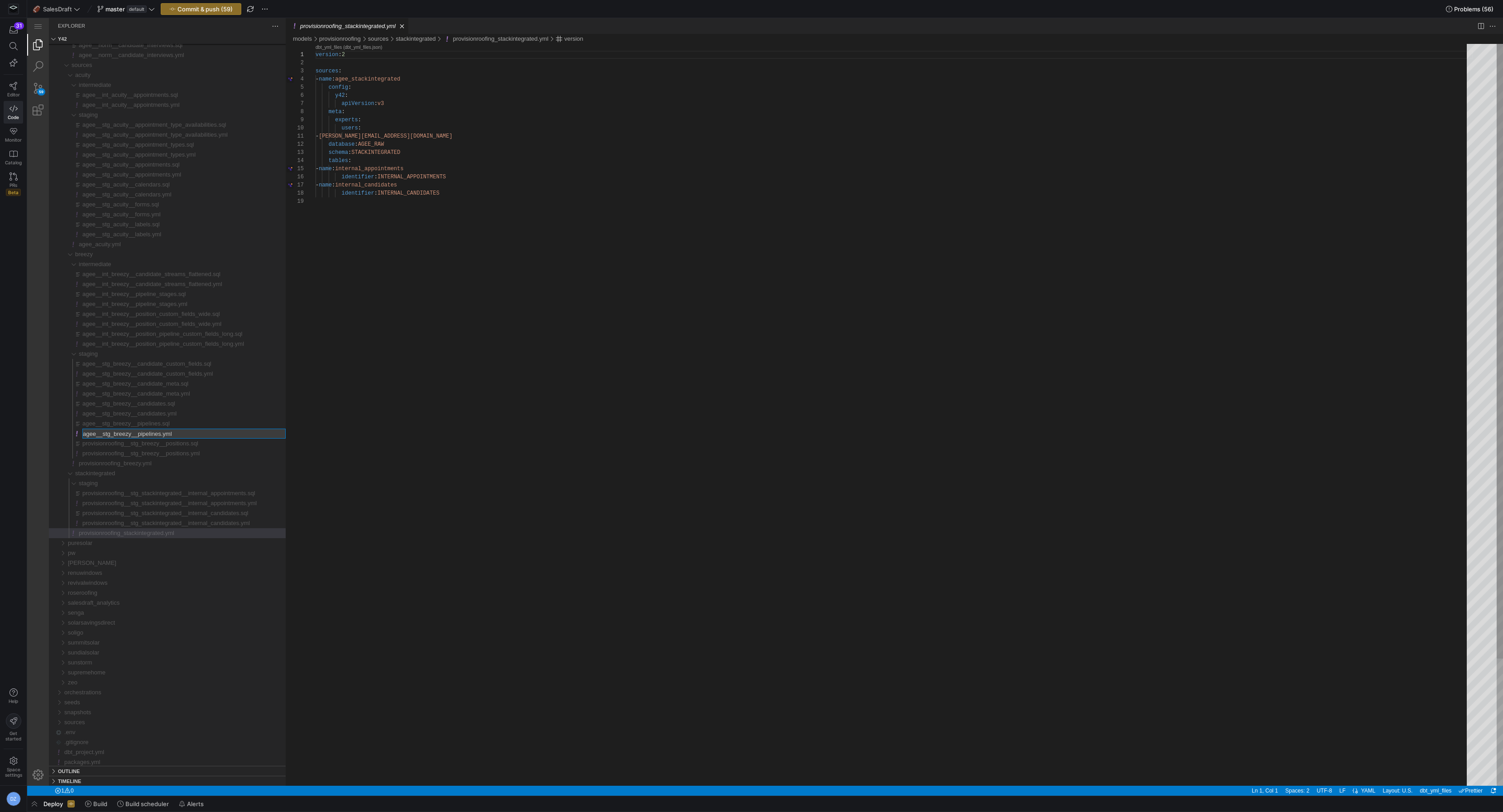
type input "provisionroofing__stg_breezy__pipelines.yml"
type input "provisionroofing__stg_breezy__pipelines.sql"
type input "provisionroofing__stg_breezy__candidates.yml"
type input "provisionroofing__stg_breezy__candidates.sql"
type input "provisionroofing__stg_breezy__candidate_meta.sql"
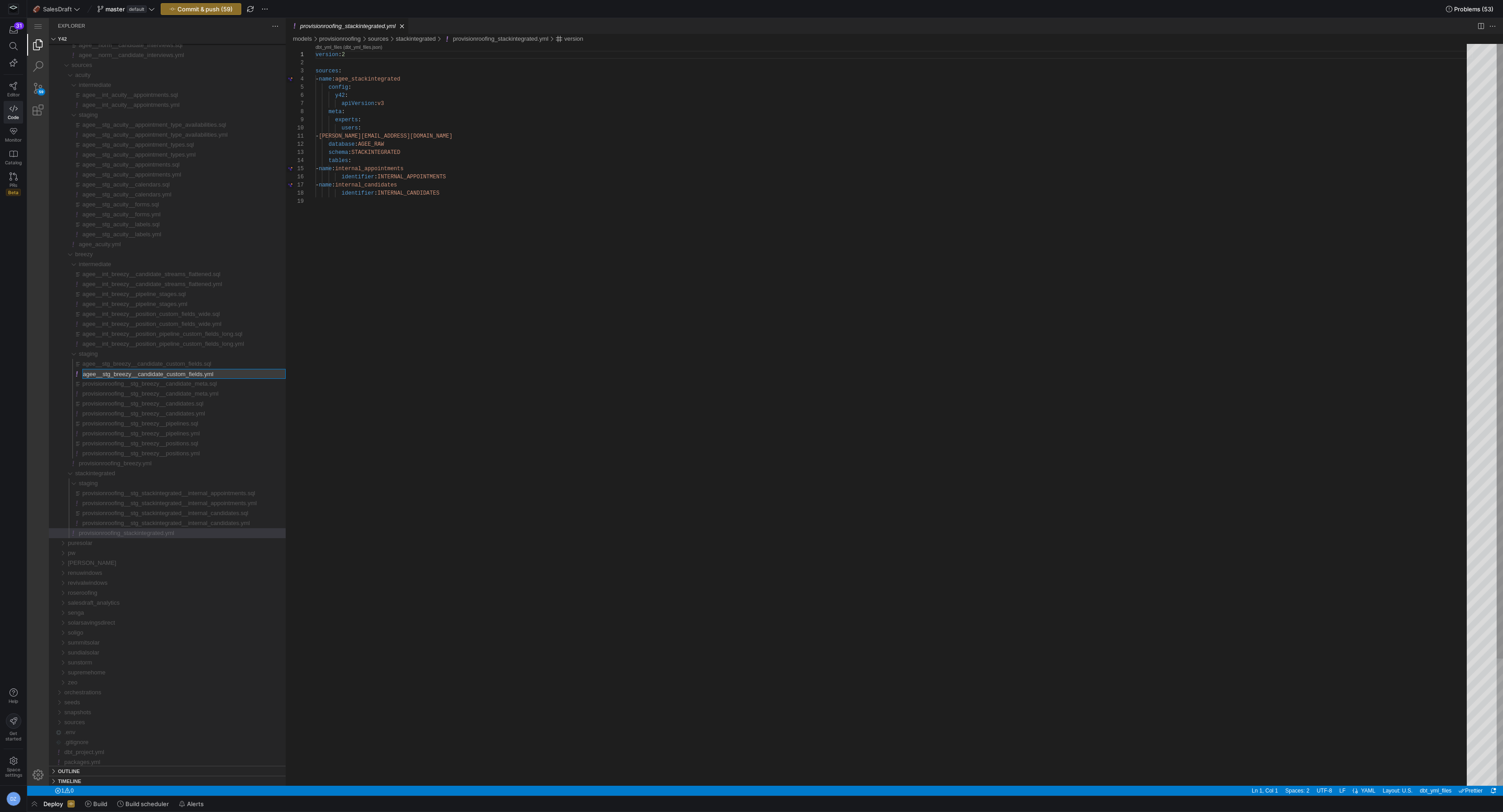
type input "provisionroofing__stg_breezy__candidate_custom_fields.yml"
type input "provisionroofing__stg_breezy__candidate_custom_fields.sql"
type input "provisionroofing__int_breezy__position_pipeline_custom_fields_long.yml"
type input "provisionroofing__int_breezy__position_pipeline_custom_fields_long.sql"
type input "provisionroofing__int_breezy__position_custom_fields_wide.yml"
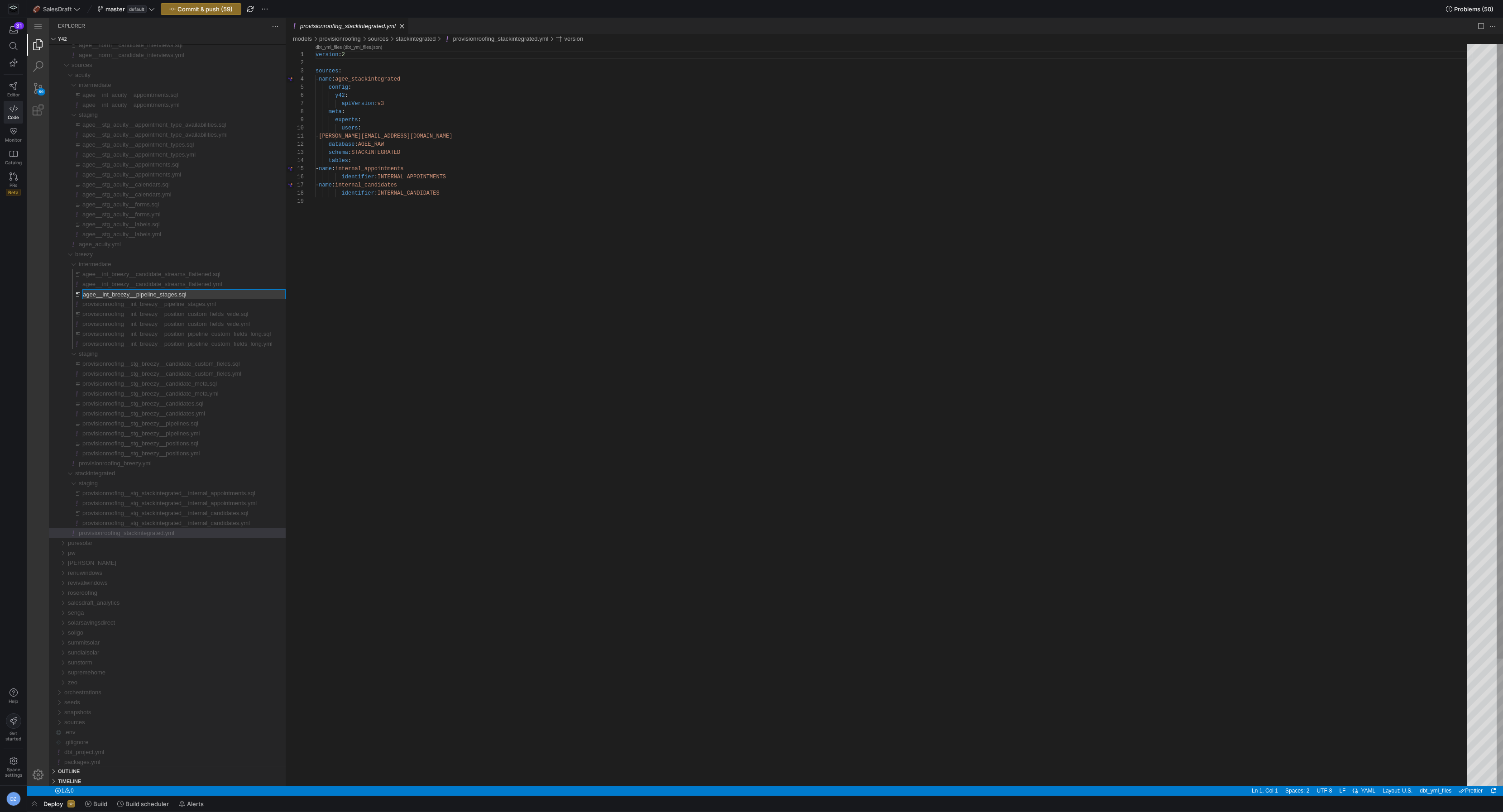
type input "provisionroofing__int_breezy__pipeline_stages.sql"
type input "provisionroofing__int_breezy__candidate_streams_flattened.yml"
type input "provisionroofing__int_breezy__candidate_streams_flattened.sql"
type input "provisionroofing_acuity.yml"
type input "provisionroofing__stg_acuity__forms.yml"
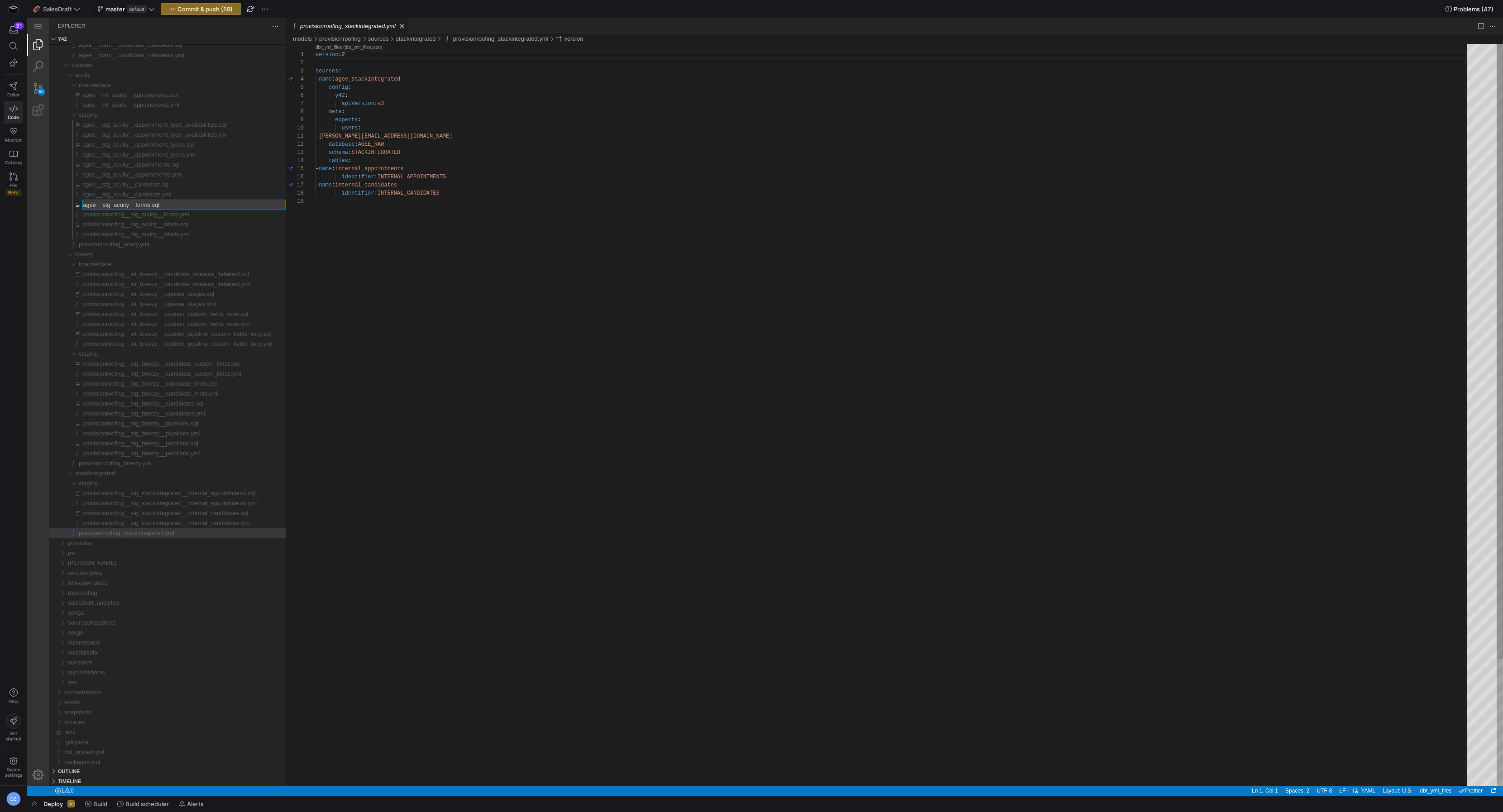
type input "provisionroofing__stg_acuity__forms.sql"
type input "provisionroofing__stg_acuity__calendars.yml"
type input "provisionroofing__stg_acuity__calendars.sql"
type input "provisionroofing__stg_acuity__appointments.yml"
type input "provisionroofing__stg_acuity__appointments.sql"
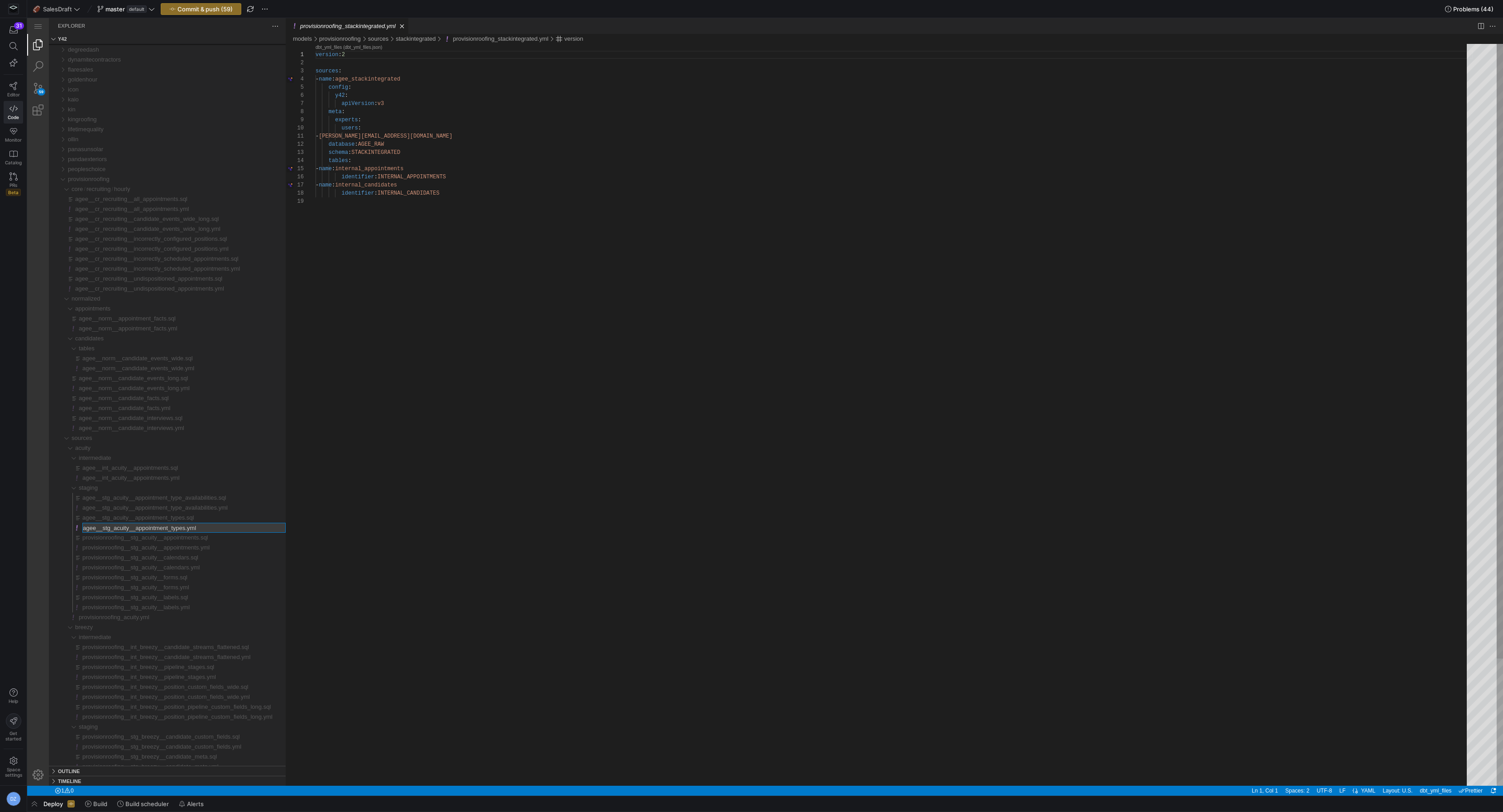
type input "provisionroofing__stg_acuity__appointment_types.yml"
type input "provisionroofing__stg_acuity__appointment_types.sql"
type input "provisionroofing__stg_acuity__appointment_type_availabilities.yml"
type input "provisionroofing__stg_acuity__appointment_type_availabilities.sql"
type input "provisionroofing__int_acuity__appointments.yml"
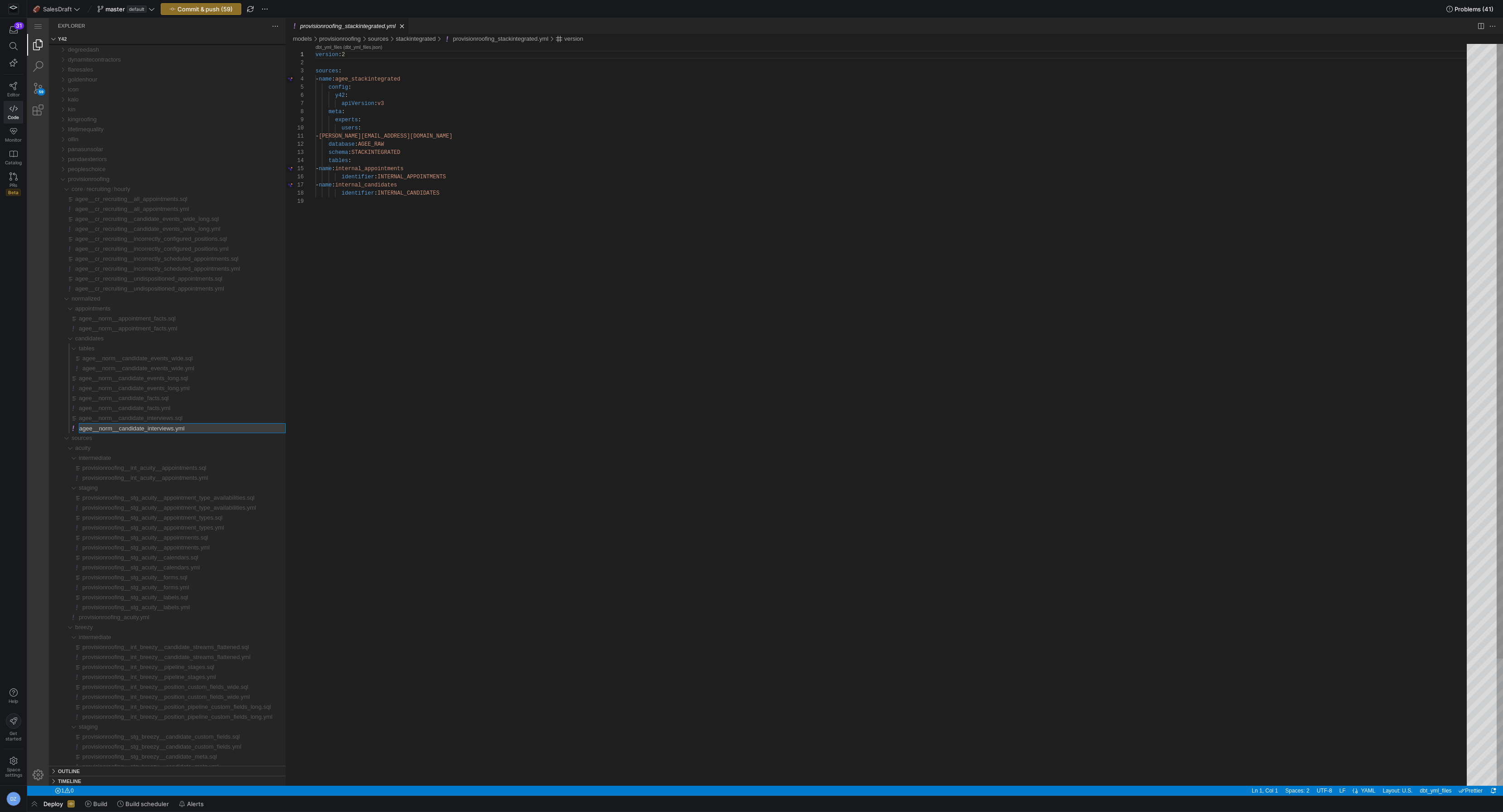
type input "provisionroofing__norm__candidate_interviews.yml"
type input "provisionroofing__norm__candidate_interviews.sql"
type input "provisionroofing__norm__candidate_facts.yml"
type input "provisionroofing__norm__candidate_facts.sql"
type input "provisionroofing__norm__candidate_events_long.yml"
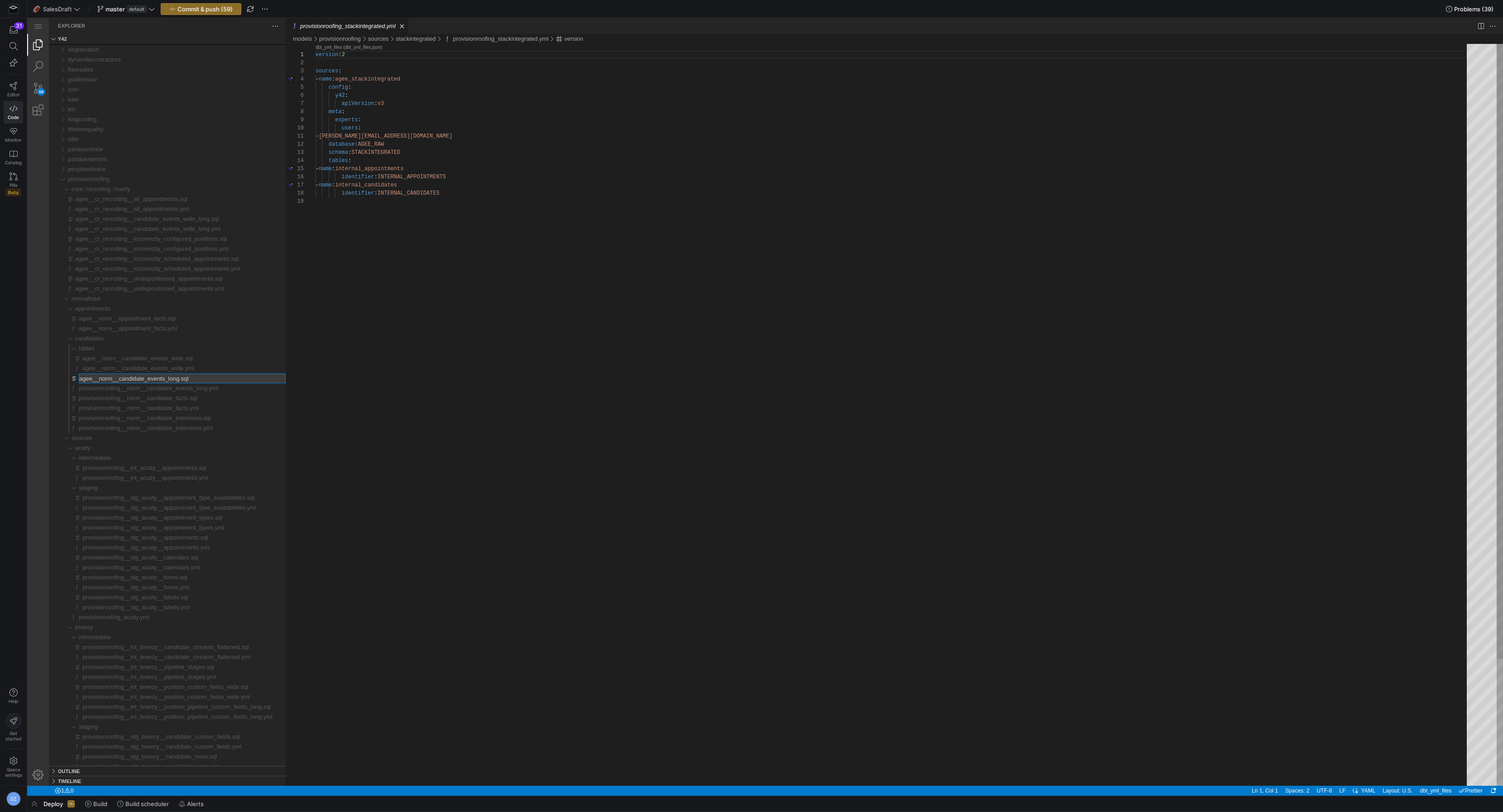
type input "provisionroofing__norm__candidate_events_long.sql"
type input "provisionroofing__norm__candidate_events_wide.yml"
type input "provisionroofing__norm__candidate_events_wide.sql"
type input "provisionroofing__norm__appointment_facts.yml"
type input "provisionroofing__norm__appointment_facts.sql"
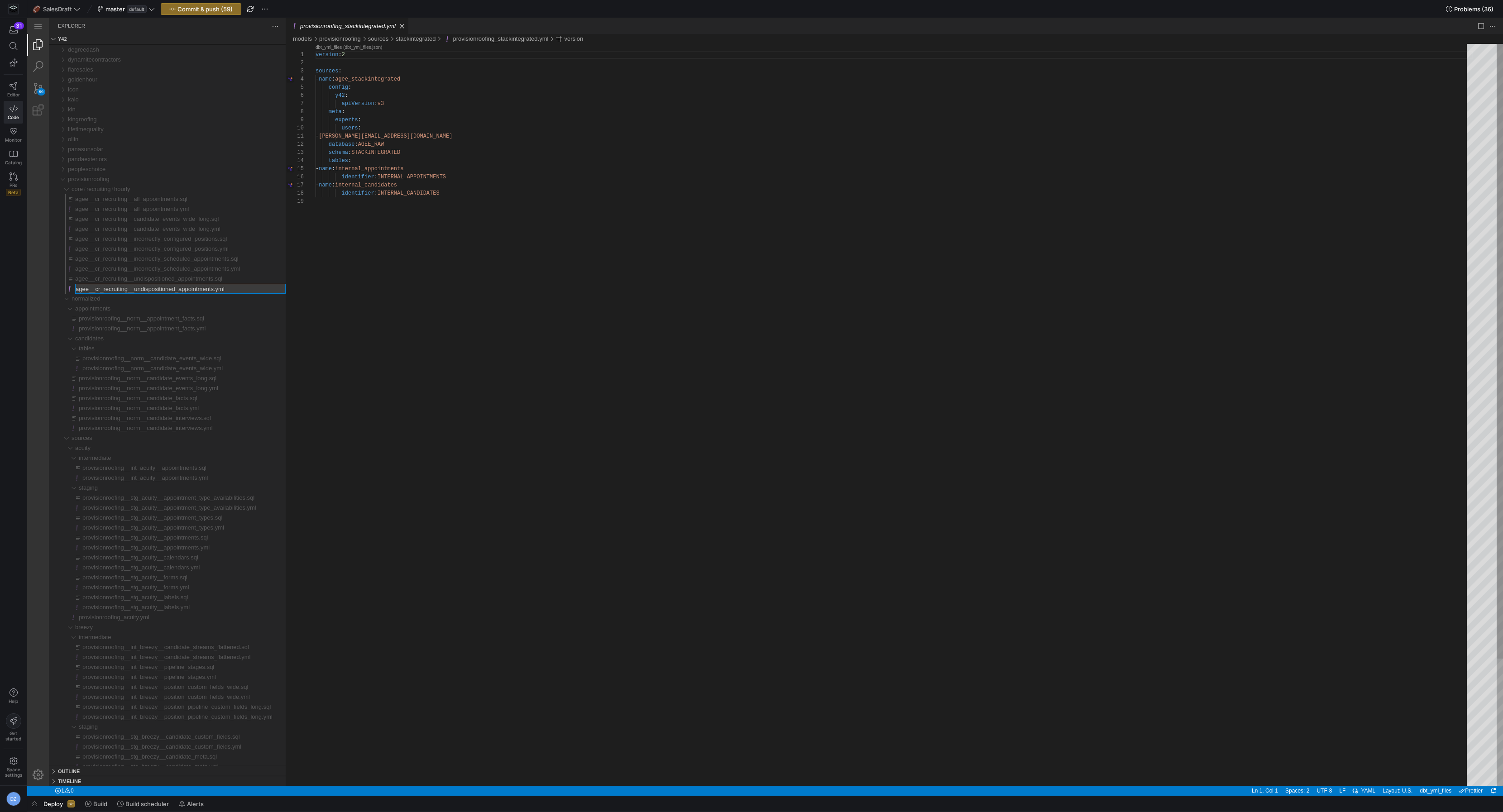
type input "provisionroofing__cr_recruiting__undispositioned_appointments.yml"
type input "provisionroofing__cr_recruiting__undispositioned_appointments.sql"
type input "provisionroofing__cr_recruiting__incorrectly_scheduled_appointments.yml"
type input "provisionroofing__cr_recruiting__incorrectly_scheduled_appointments.sql"
type input "provisionroofing__cr_recruiting__incorrectly_configured_positions.yml"
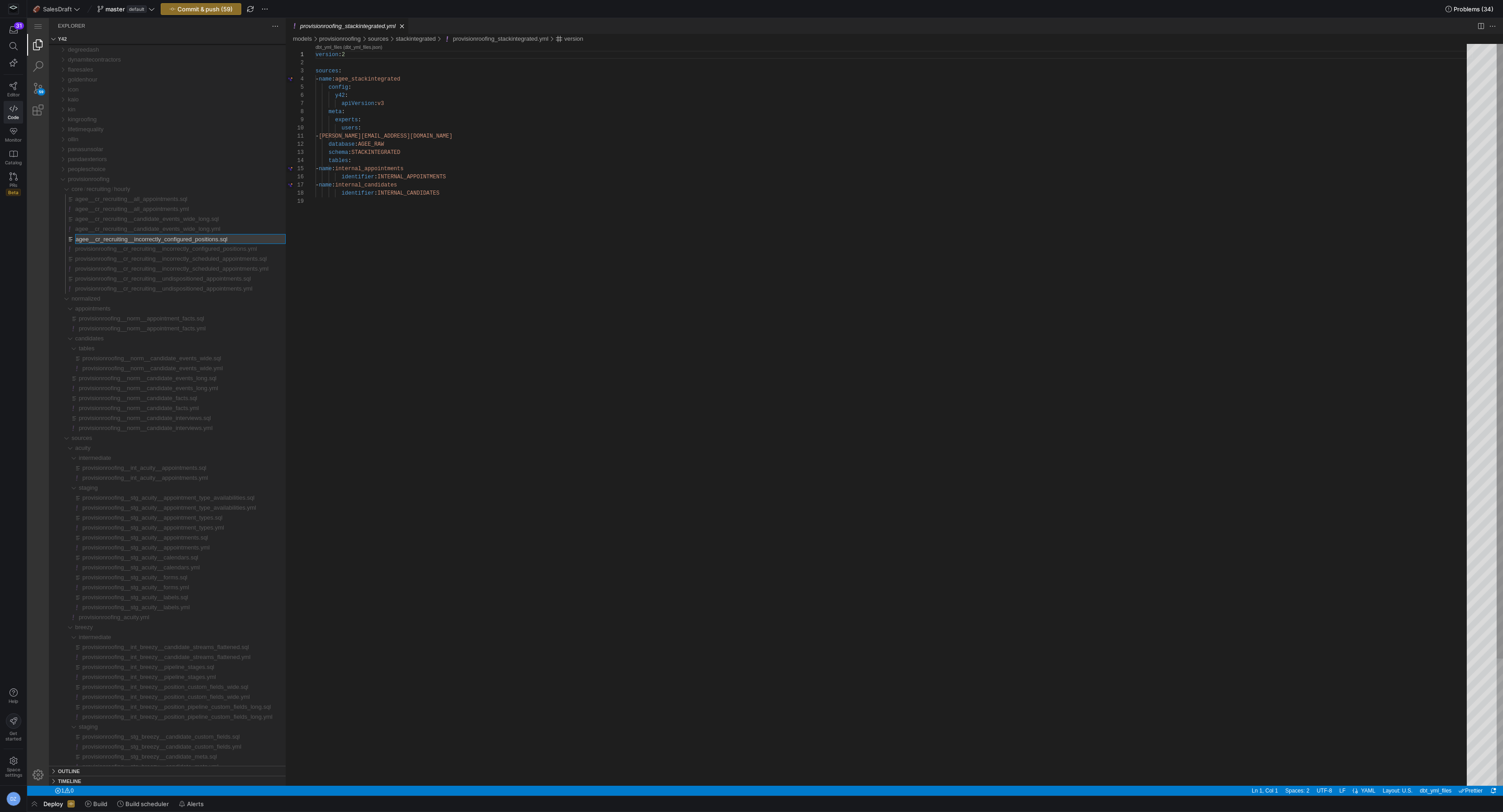
type input "provisionroofing__cr_recruiting__incorrectly_configured_positions.sql"
type input "provisionroofing__cr_recruiting__candidate_events_wide_long.yml"
type input "provisionroofing__cr_recruiting__candidate_events_wide_long.sql"
type input "provisionroofing__cr_recruiting__all_appointments.yml"
type input "provisionroofing__cr_recruiting__all_appointments.sql"
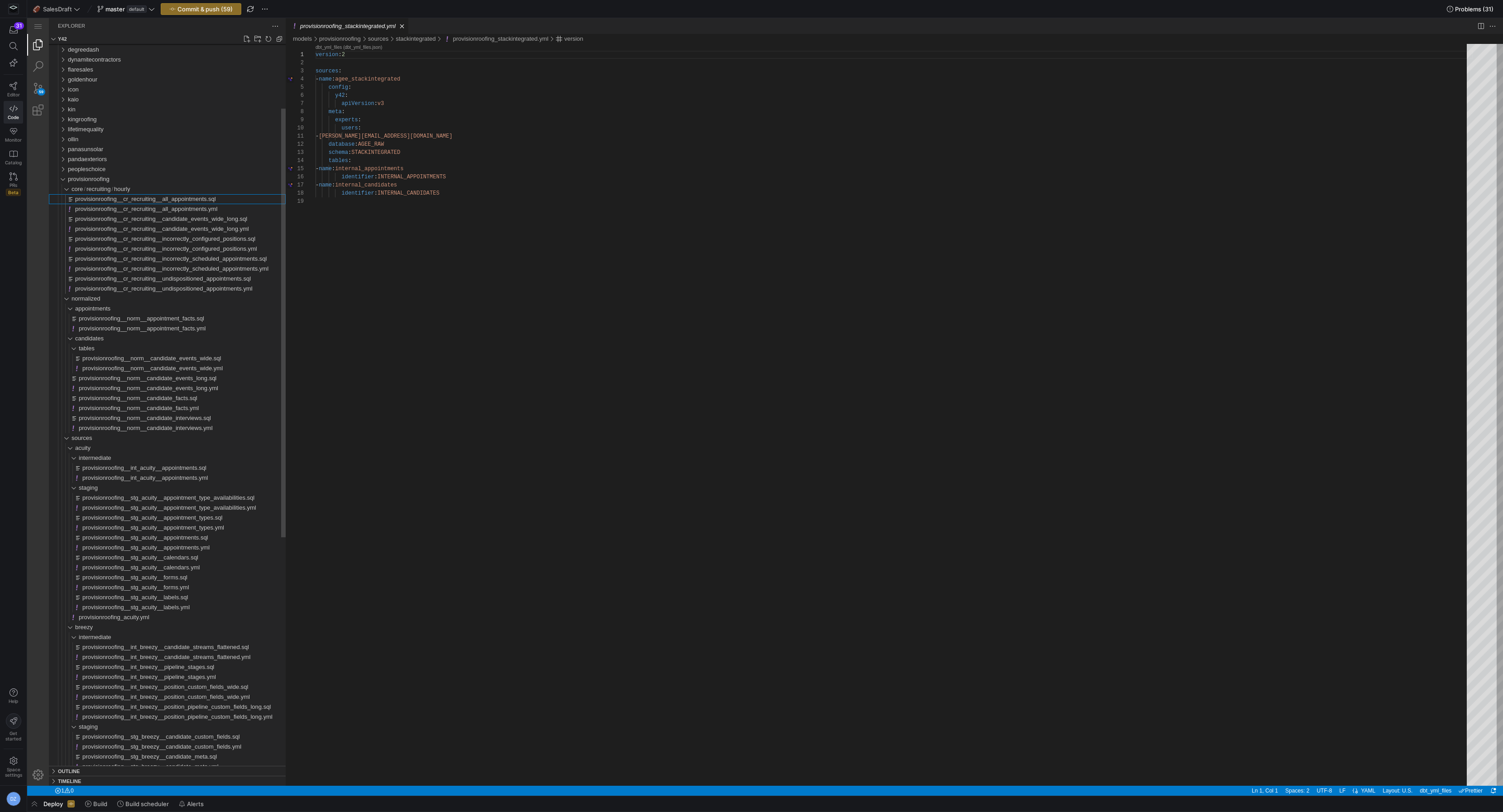
click at [160, 202] on span "provisionroofing__cr_recruiting__all_appointments.sql" at bounding box center [145, 199] width 141 height 7
click at [69, 181] on div "provisionroofing" at bounding box center [60, 179] width 17 height 10
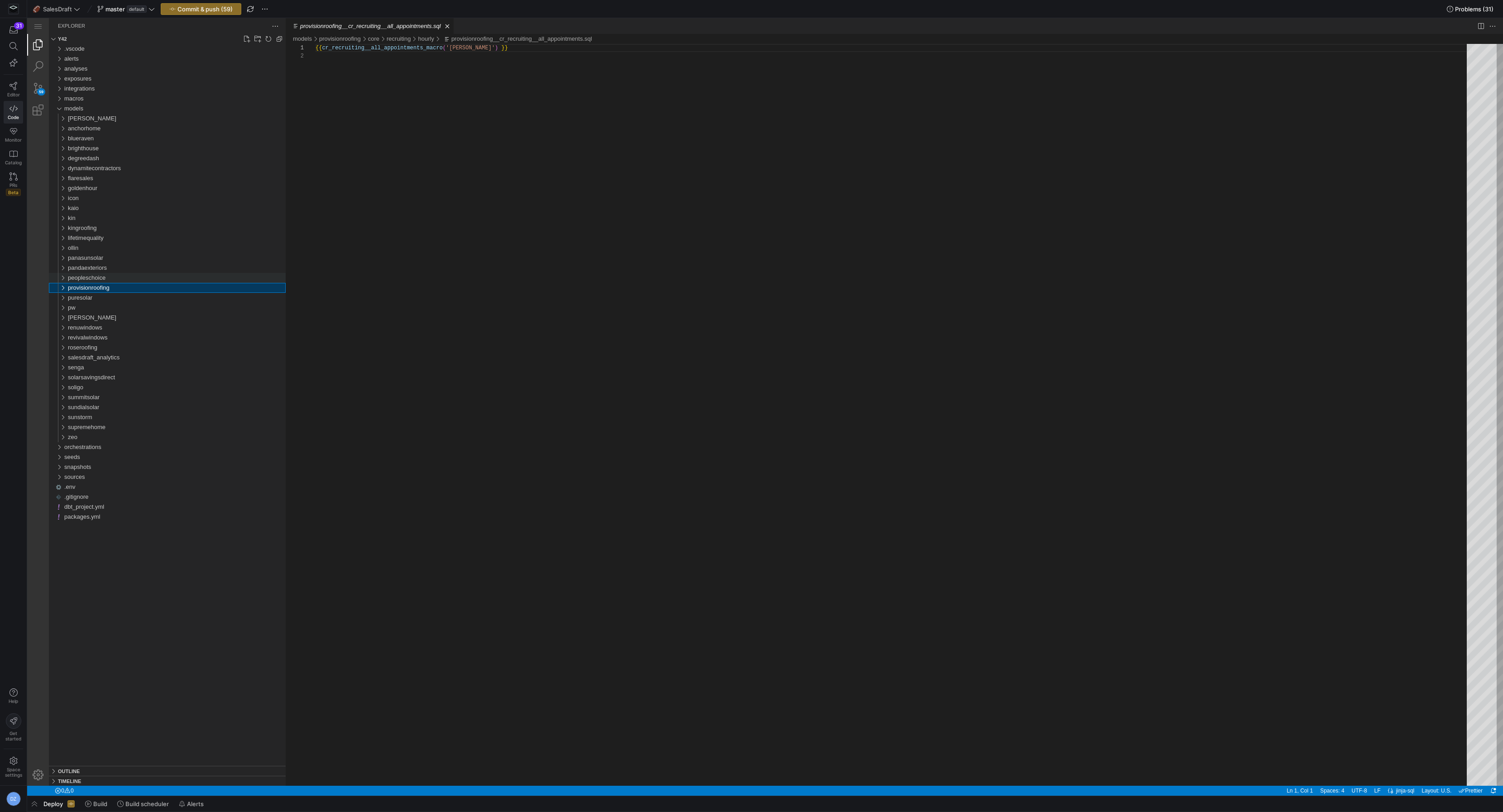
click at [71, 281] on span "peopleschoice" at bounding box center [86, 278] width 37 height 7
click at [72, 288] on span "provisionroofing" at bounding box center [88, 288] width 41 height 7
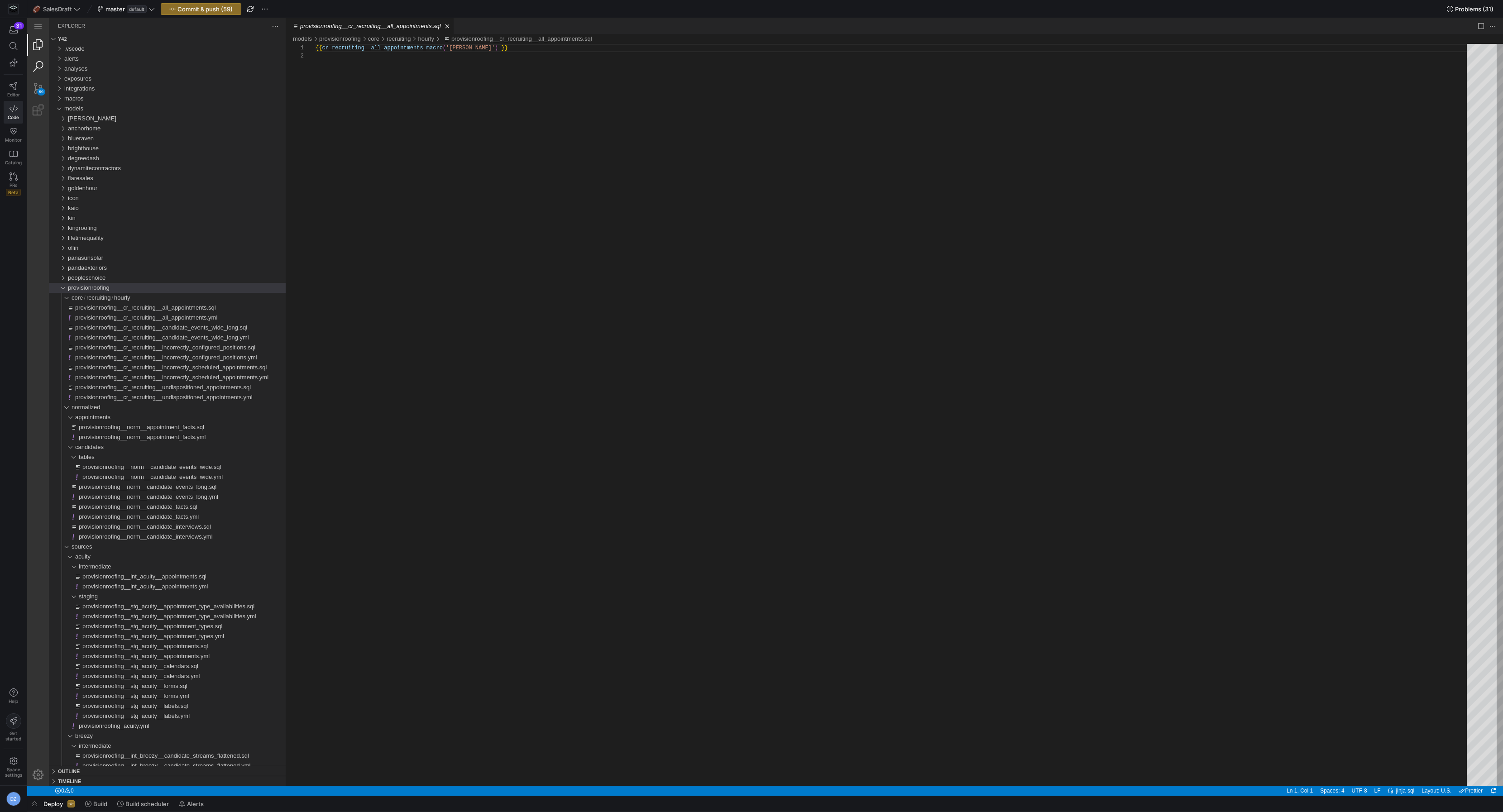
click at [38, 68] on link "Search (⇧⌘F)" at bounding box center [38, 66] width 22 height 22
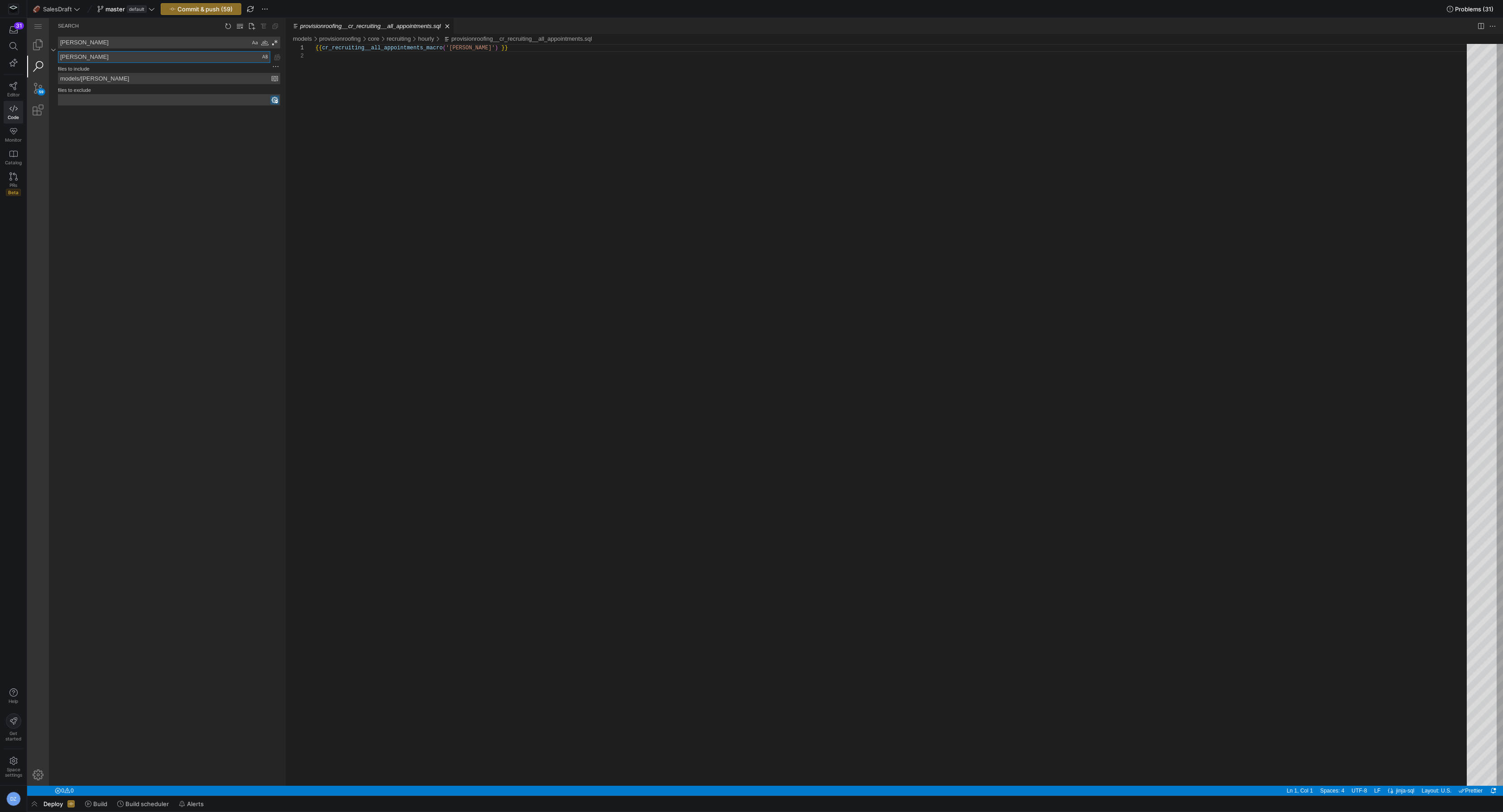
click at [88, 58] on textarea "[PERSON_NAME]" at bounding box center [164, 57] width 211 height 11
click at [94, 79] on input "models/agee" at bounding box center [165, 79] width 213 height 10
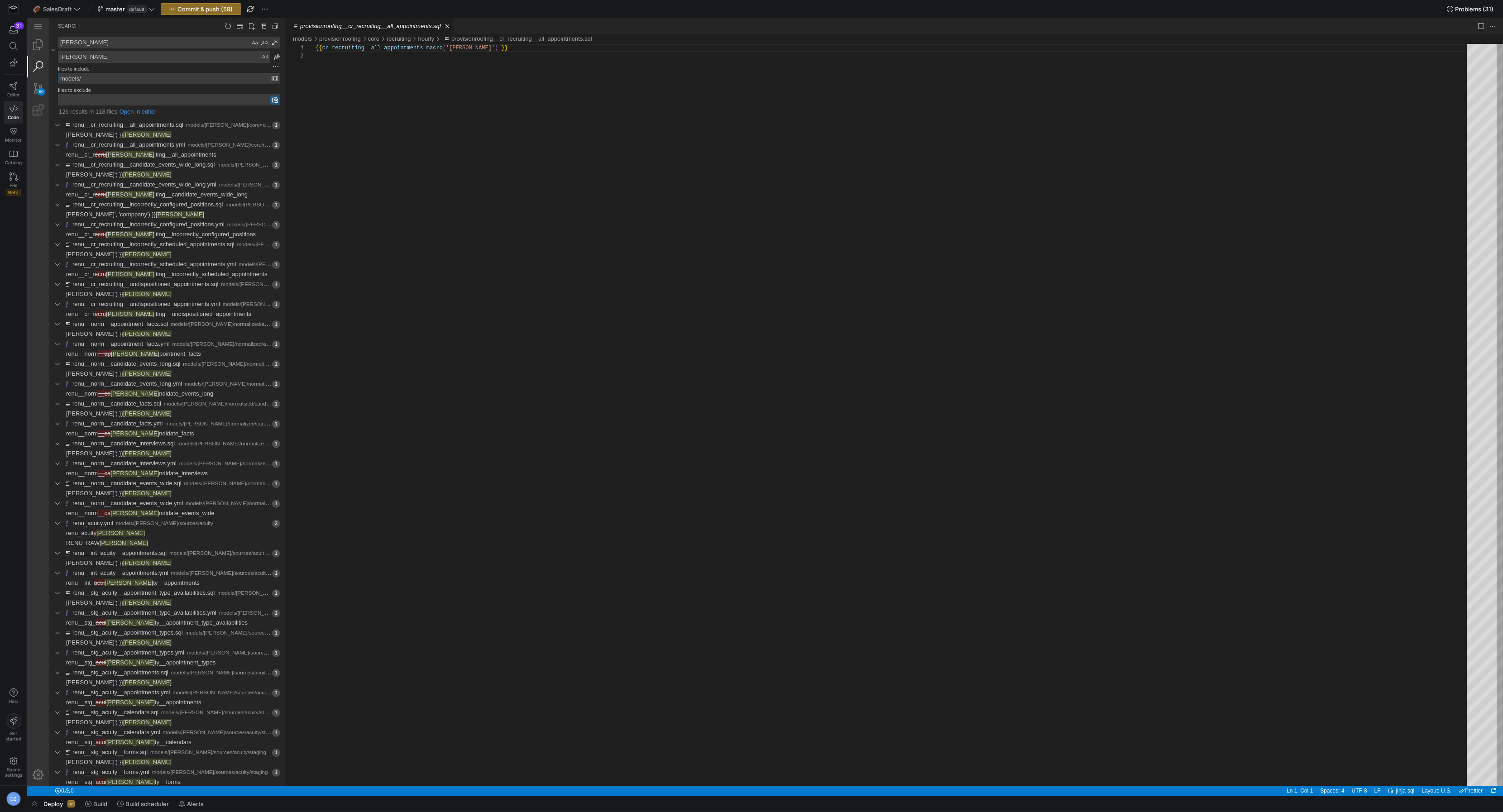
paste input "provisionroofing"
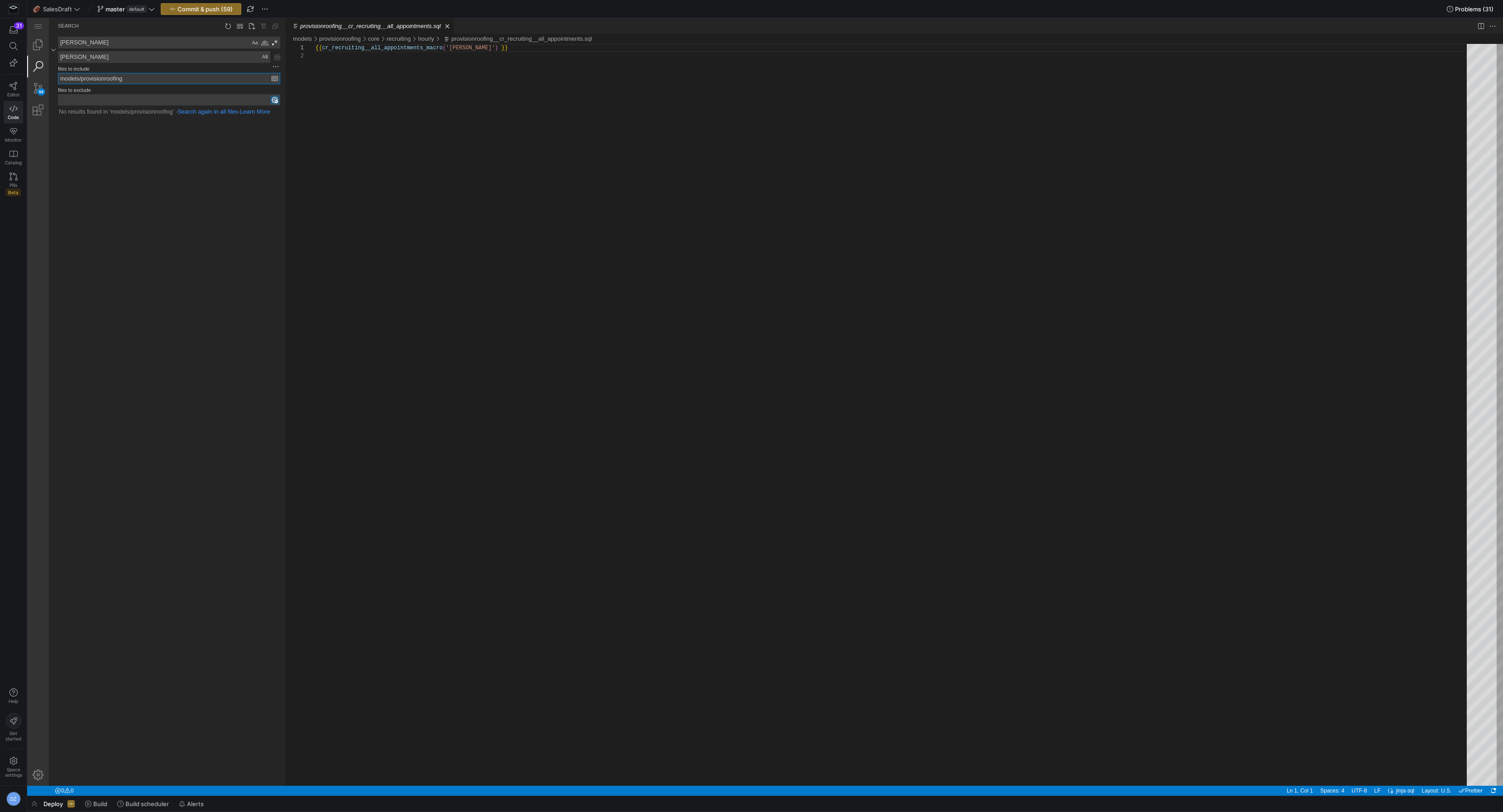
type input "models/provisionroofing"
click at [76, 57] on textarea "[PERSON_NAME]" at bounding box center [164, 57] width 211 height 11
click at [83, 45] on textarea "[PERSON_NAME]" at bounding box center [154, 43] width 191 height 11
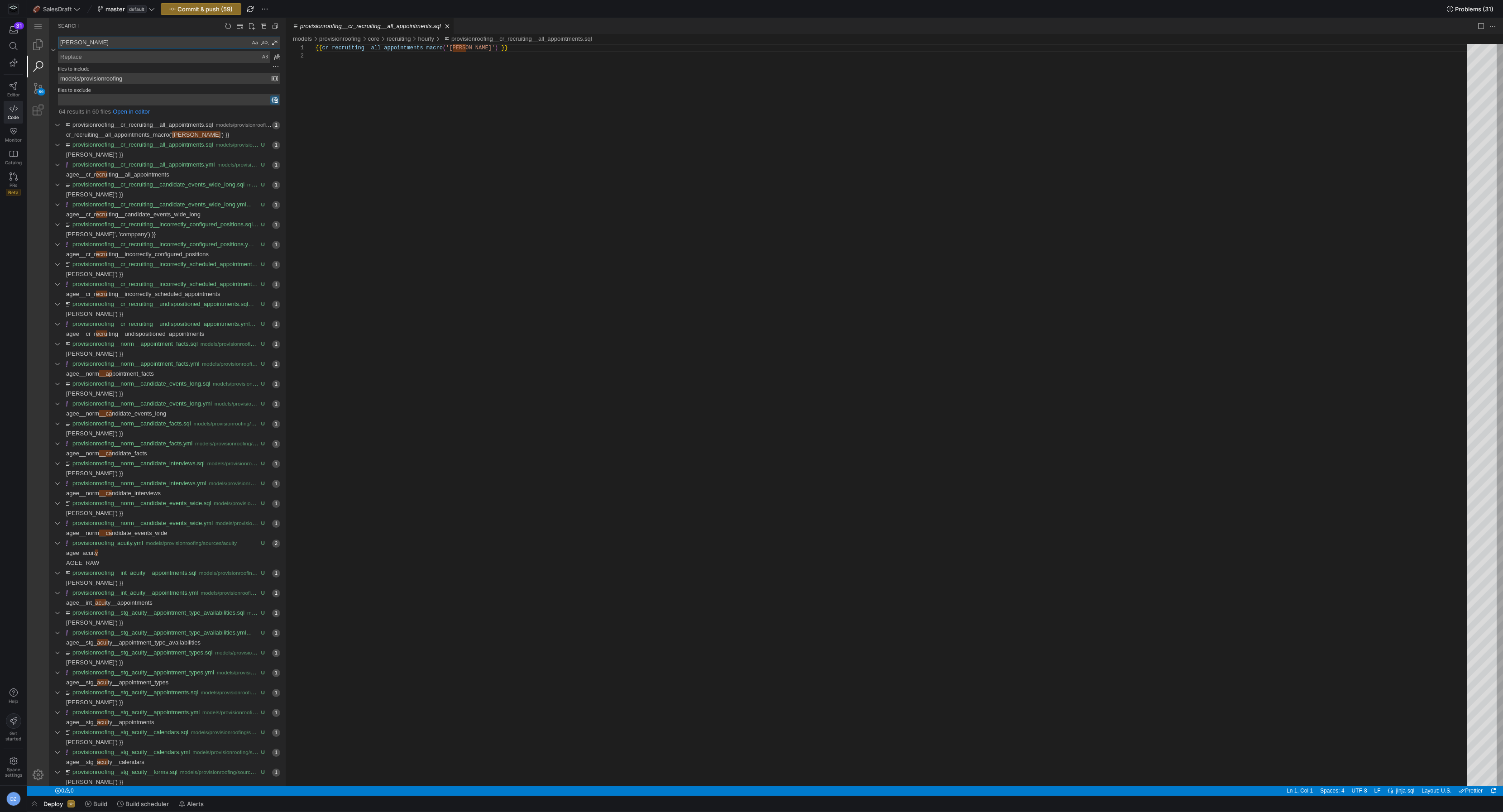
type textarea "[PERSON_NAME]"
click at [124, 58] on textarea "Replace: Type replace term and press Enter to preview" at bounding box center [164, 57] width 211 height 11
paste textarea "provisionroofing"
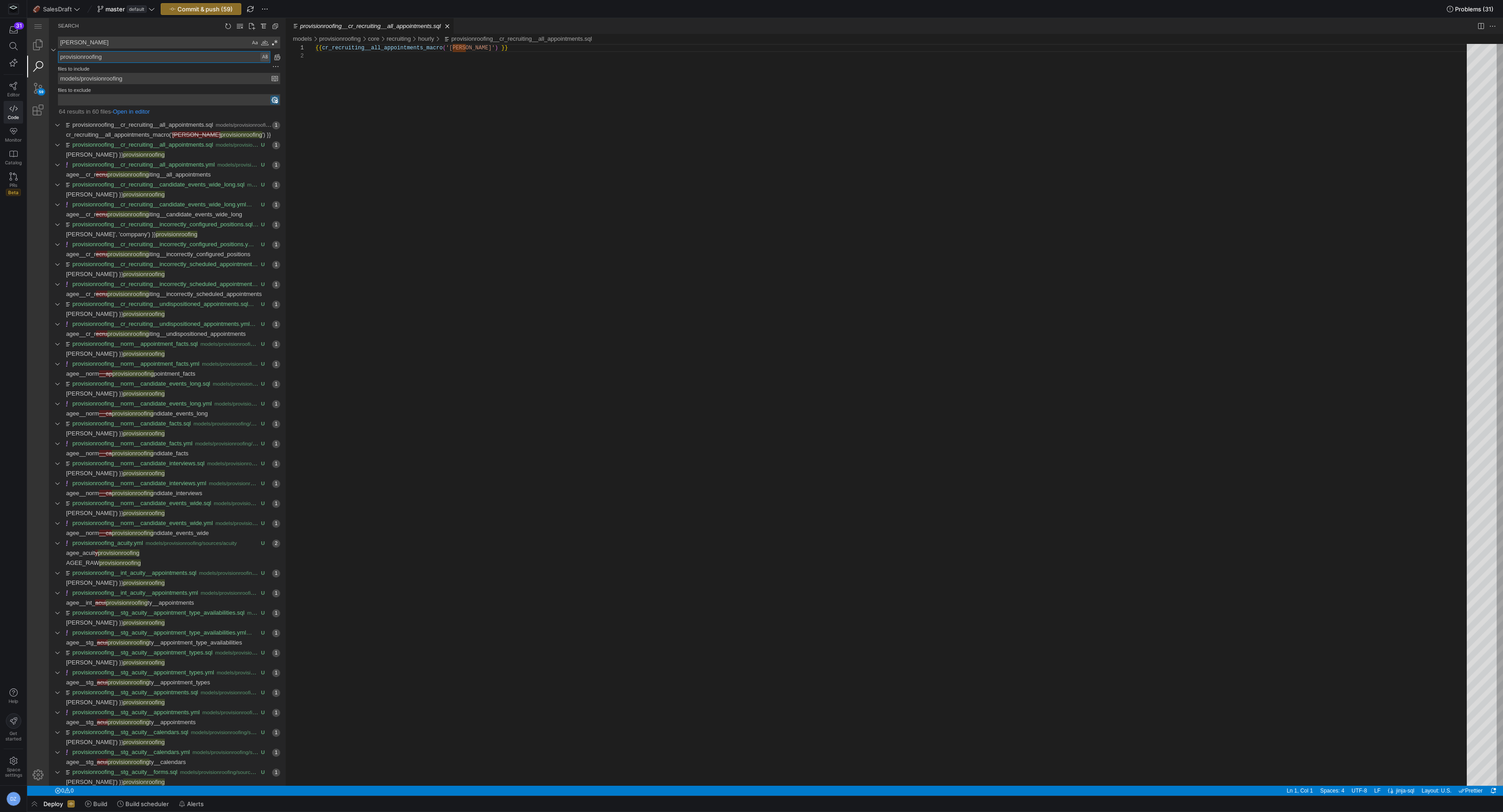
type textarea "provisionroofing"
click at [261, 58] on div "Preserve Case (⌥⌘P)" at bounding box center [265, 57] width 9 height 9
click at [148, 561] on span "PROVISIONROOFING" at bounding box center [129, 563] width 60 height 7
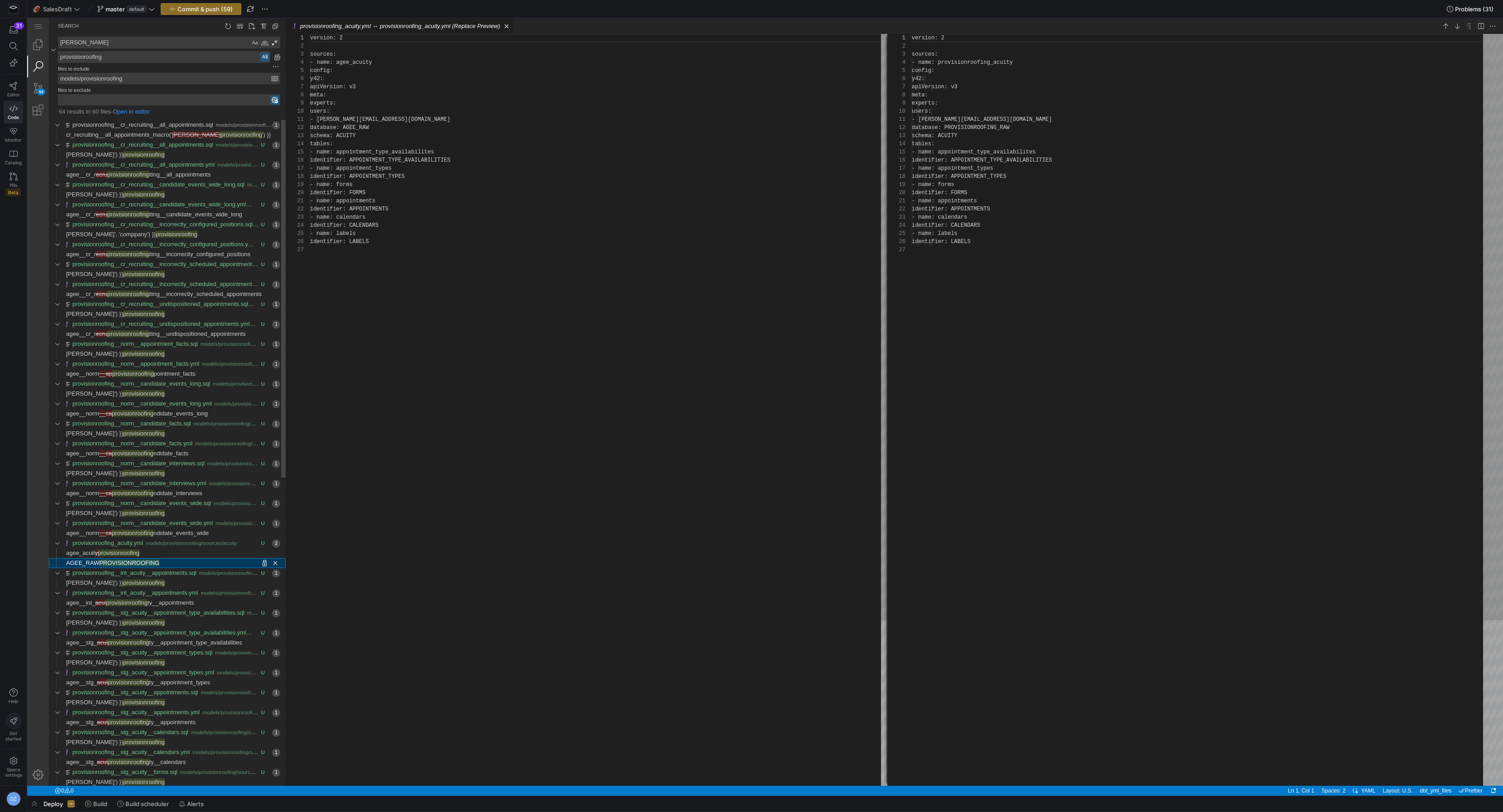
scroll to position [82, 0]
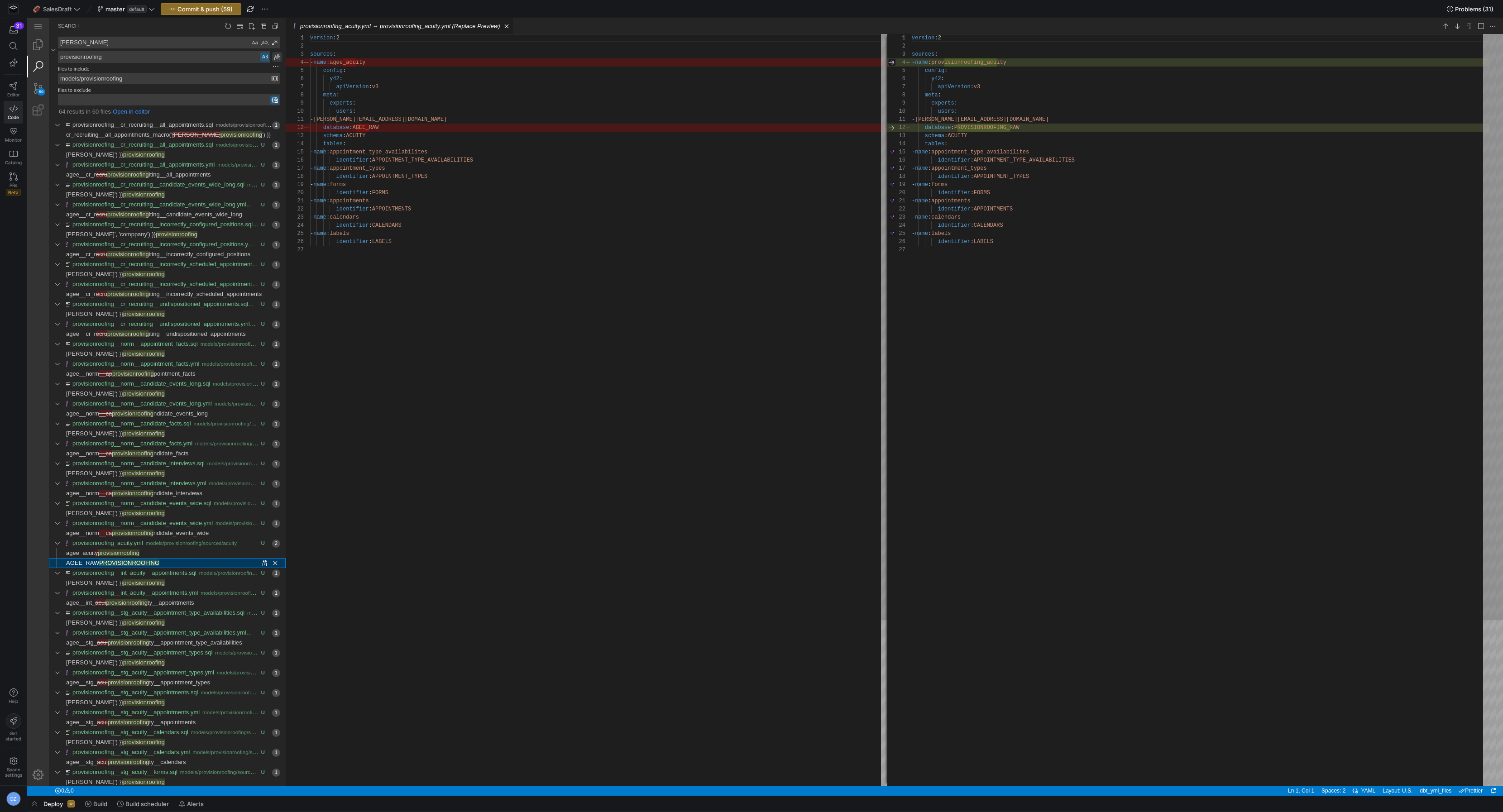
click at [275, 57] on link "Replace All (⌥⌘Enter)" at bounding box center [277, 57] width 10 height 10
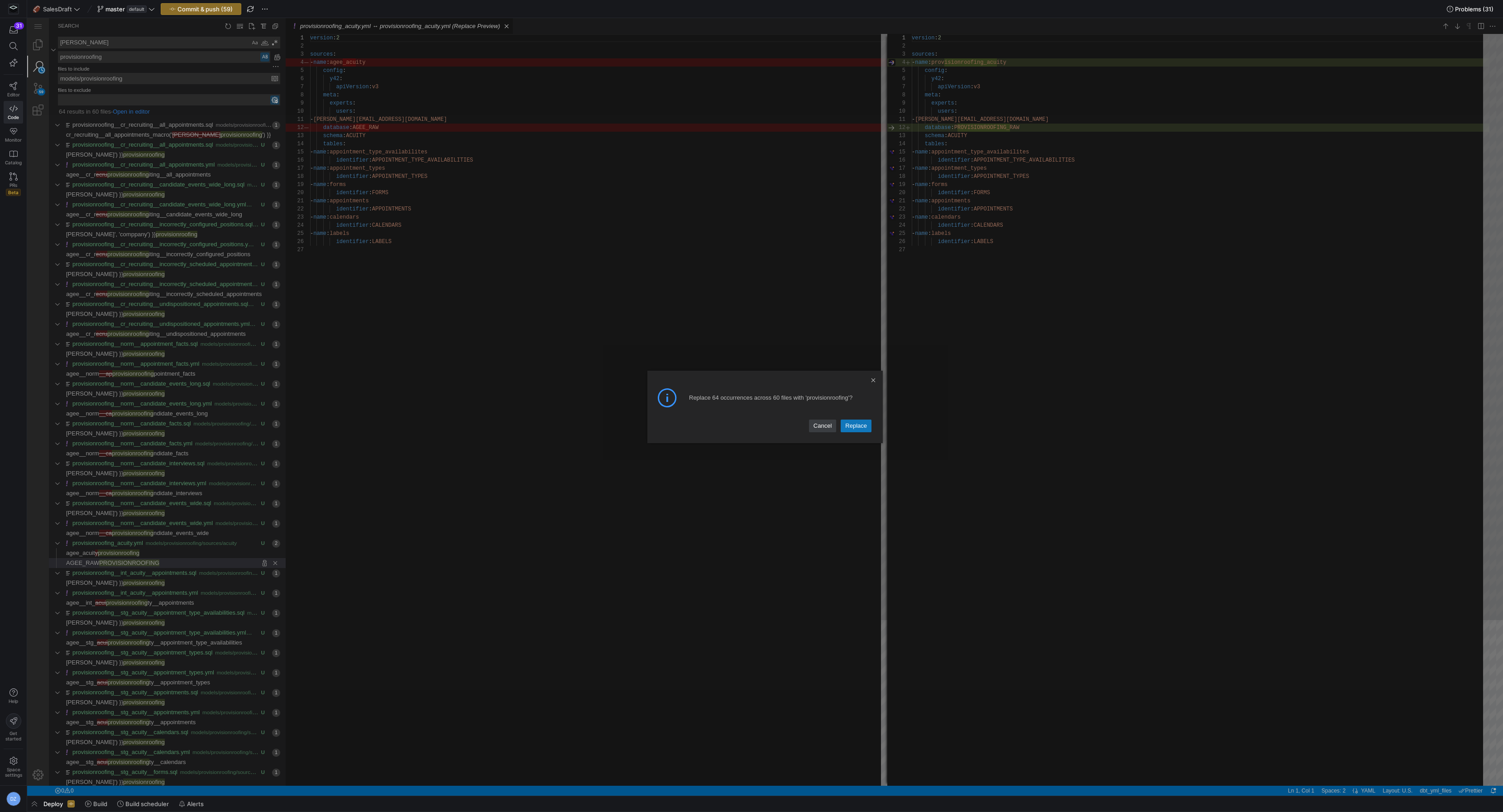
click at [847, 426] on link "Replace" at bounding box center [856, 426] width 31 height 13
type textarea "version: 2 sources: - name: provisionroofing_acuity config: y42: apiVersion: v3…"
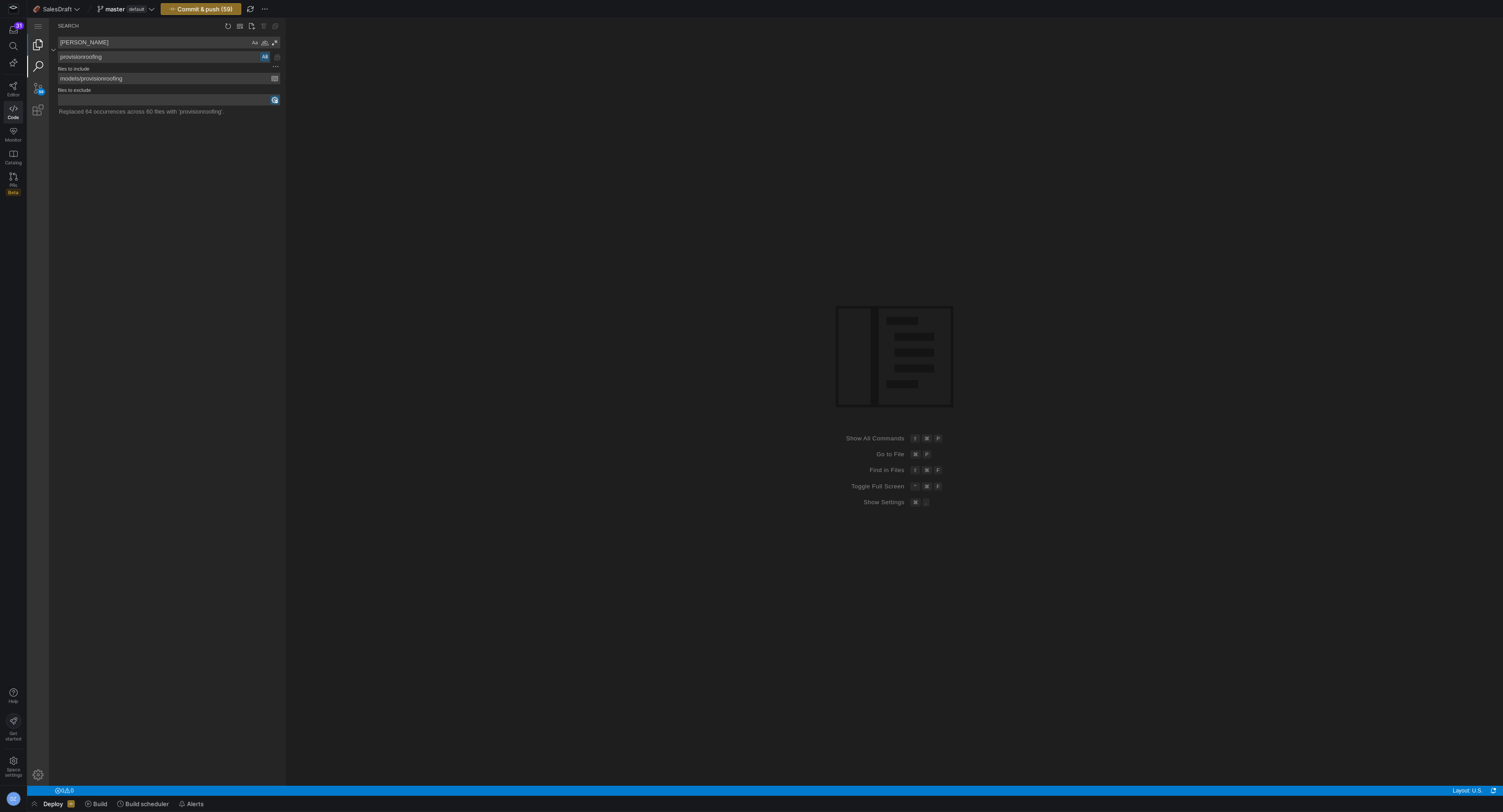
click at [34, 47] on link "Explorer (⇧⌘E)" at bounding box center [38, 44] width 22 height 22
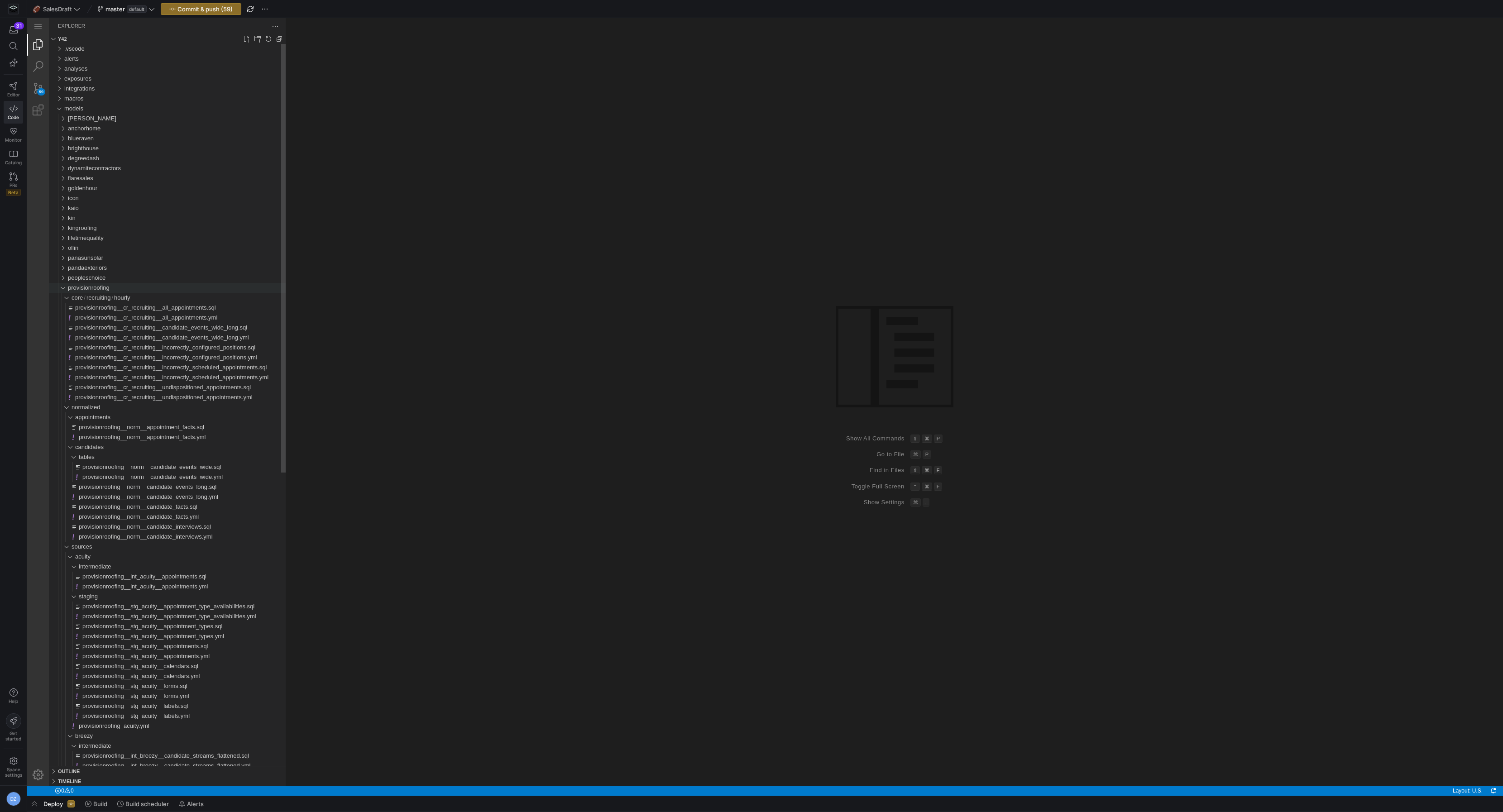
click at [60, 289] on div "provisionroofing" at bounding box center [60, 288] width 17 height 10
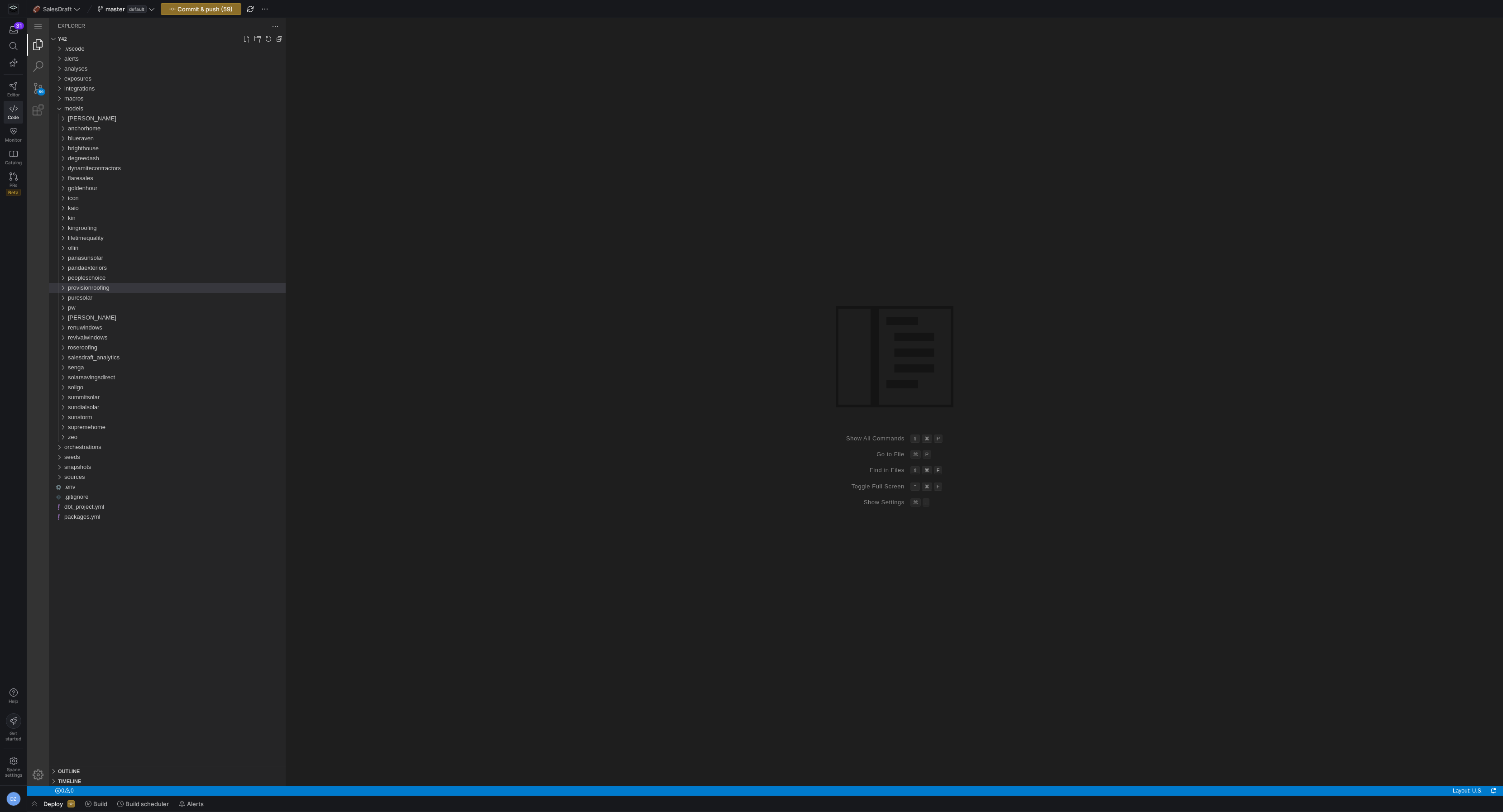
click at [60, 289] on div "provisionroofing" at bounding box center [60, 288] width 17 height 10
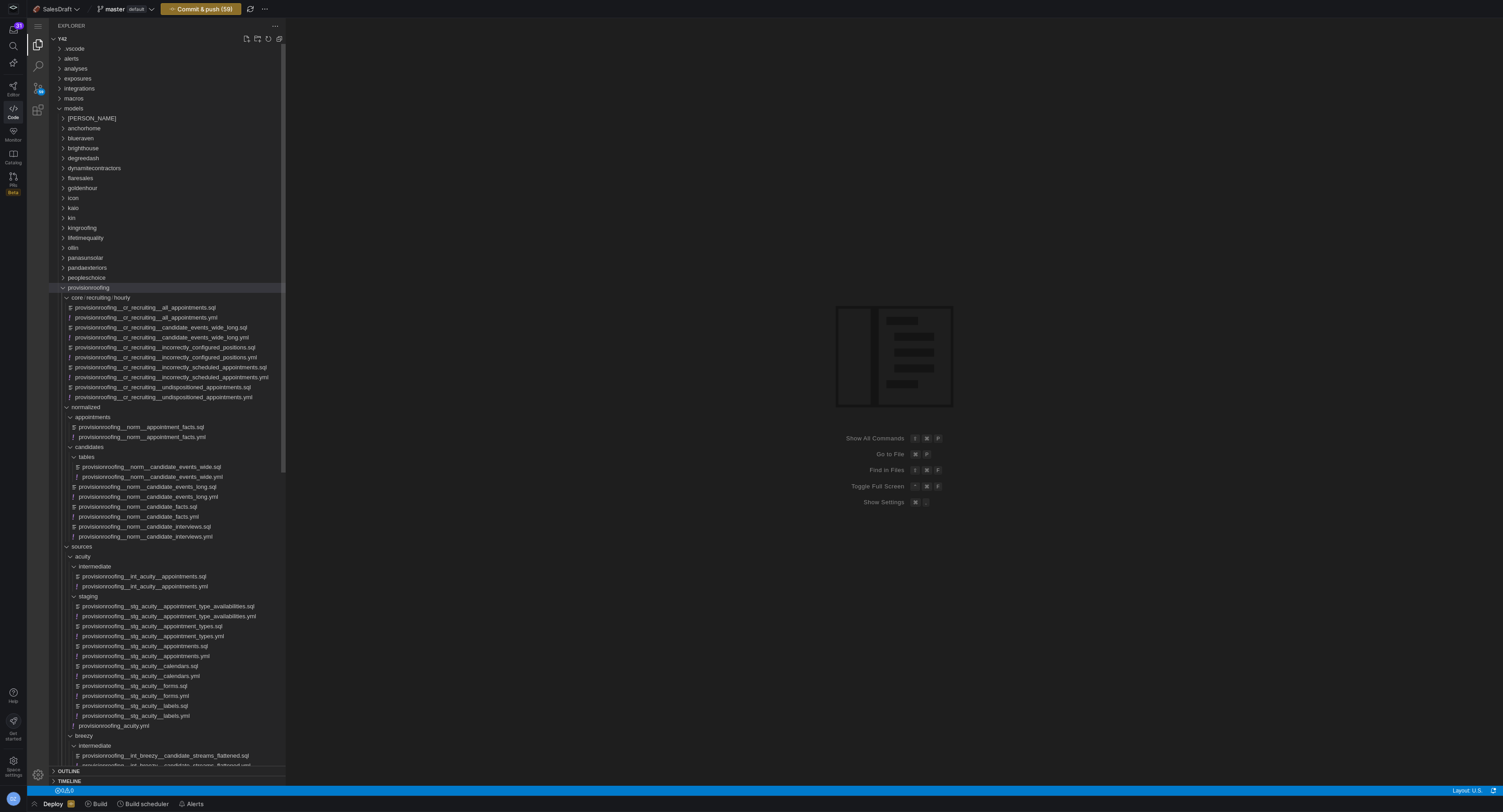
click at [60, 289] on div "provisionroofing" at bounding box center [60, 288] width 17 height 10
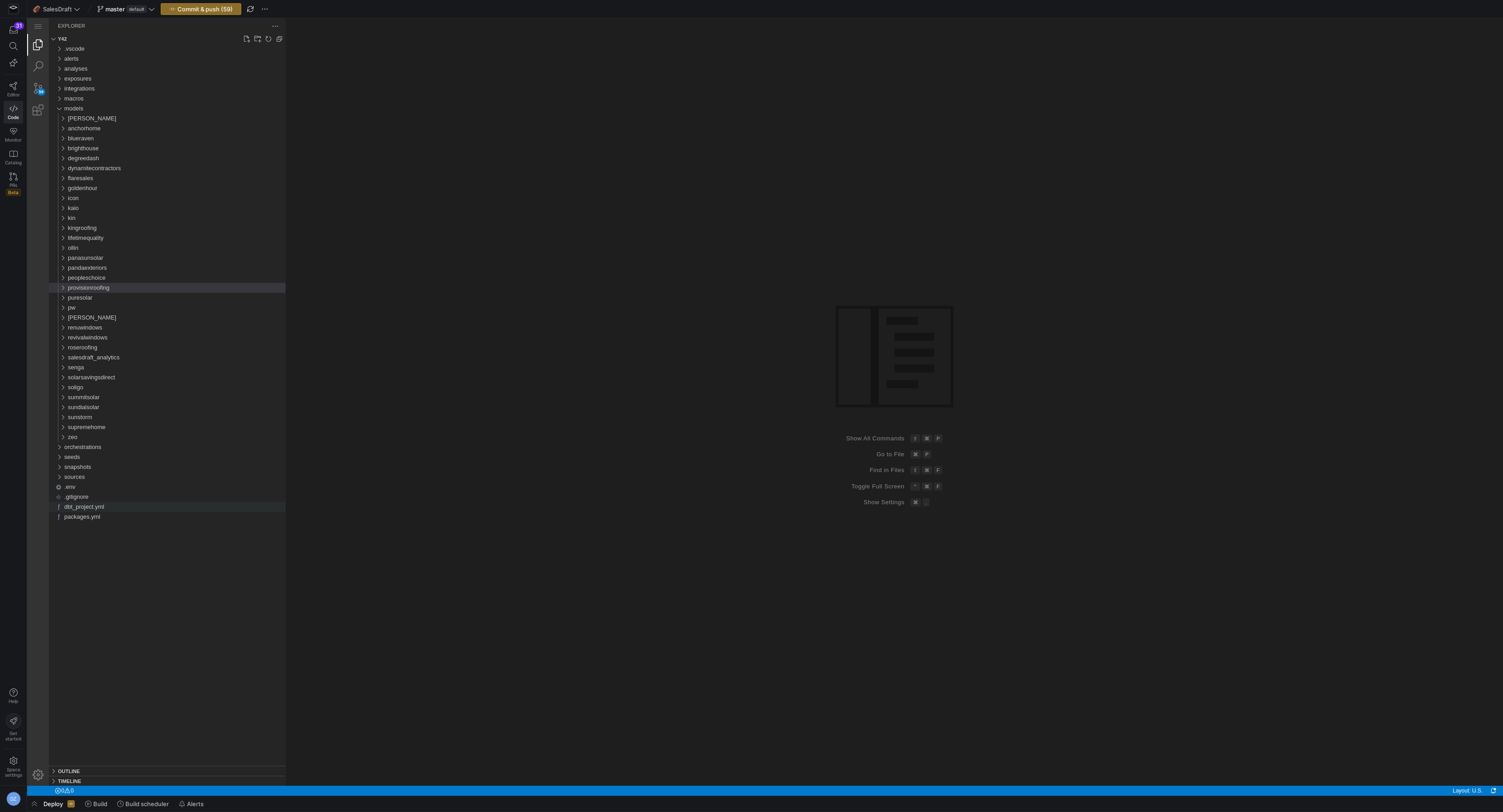
click at [90, 509] on span "dbt_project.yml" at bounding box center [84, 507] width 40 height 7
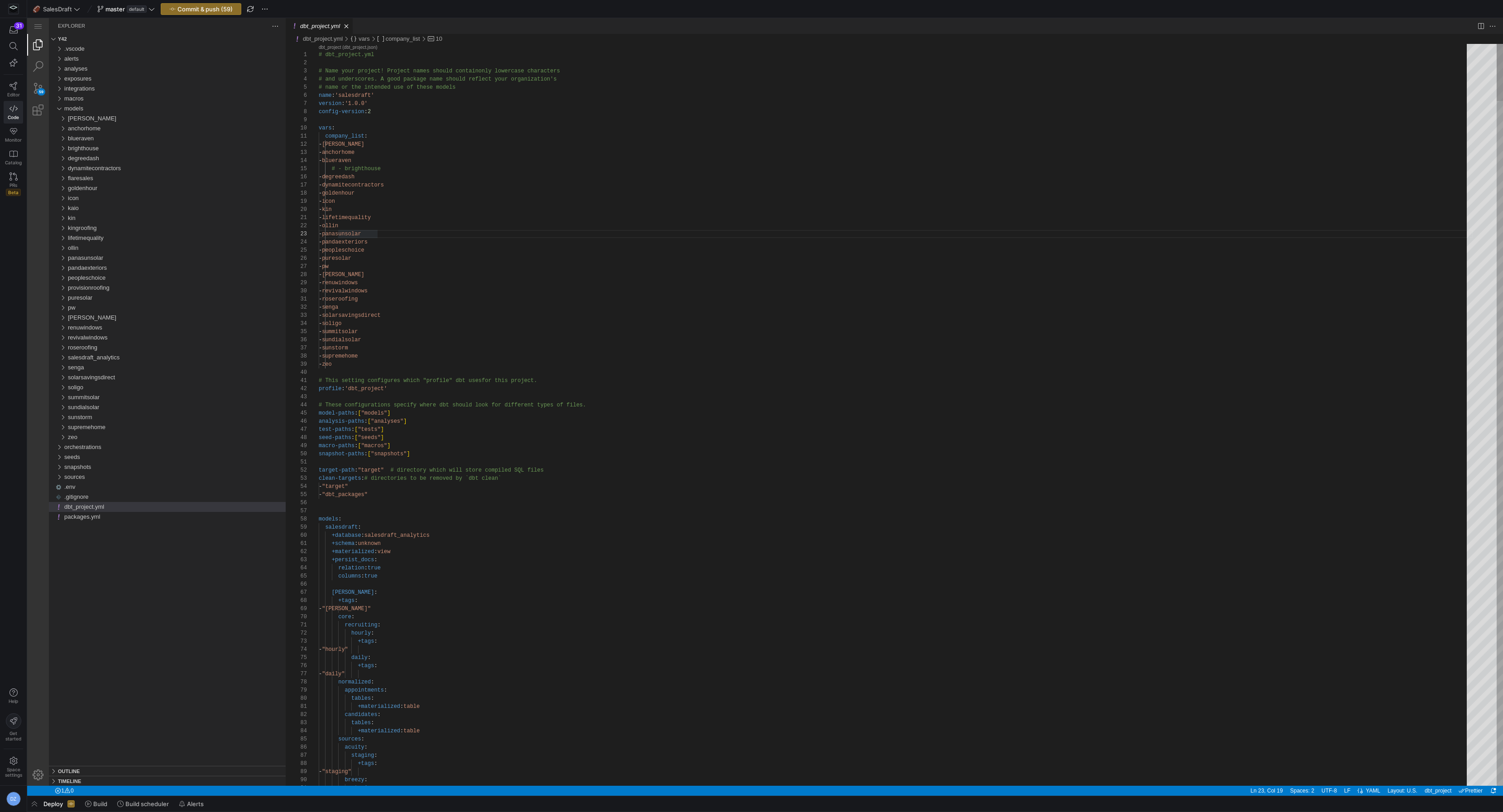
scroll to position [33, 62]
paste textarea "provisionroofing"
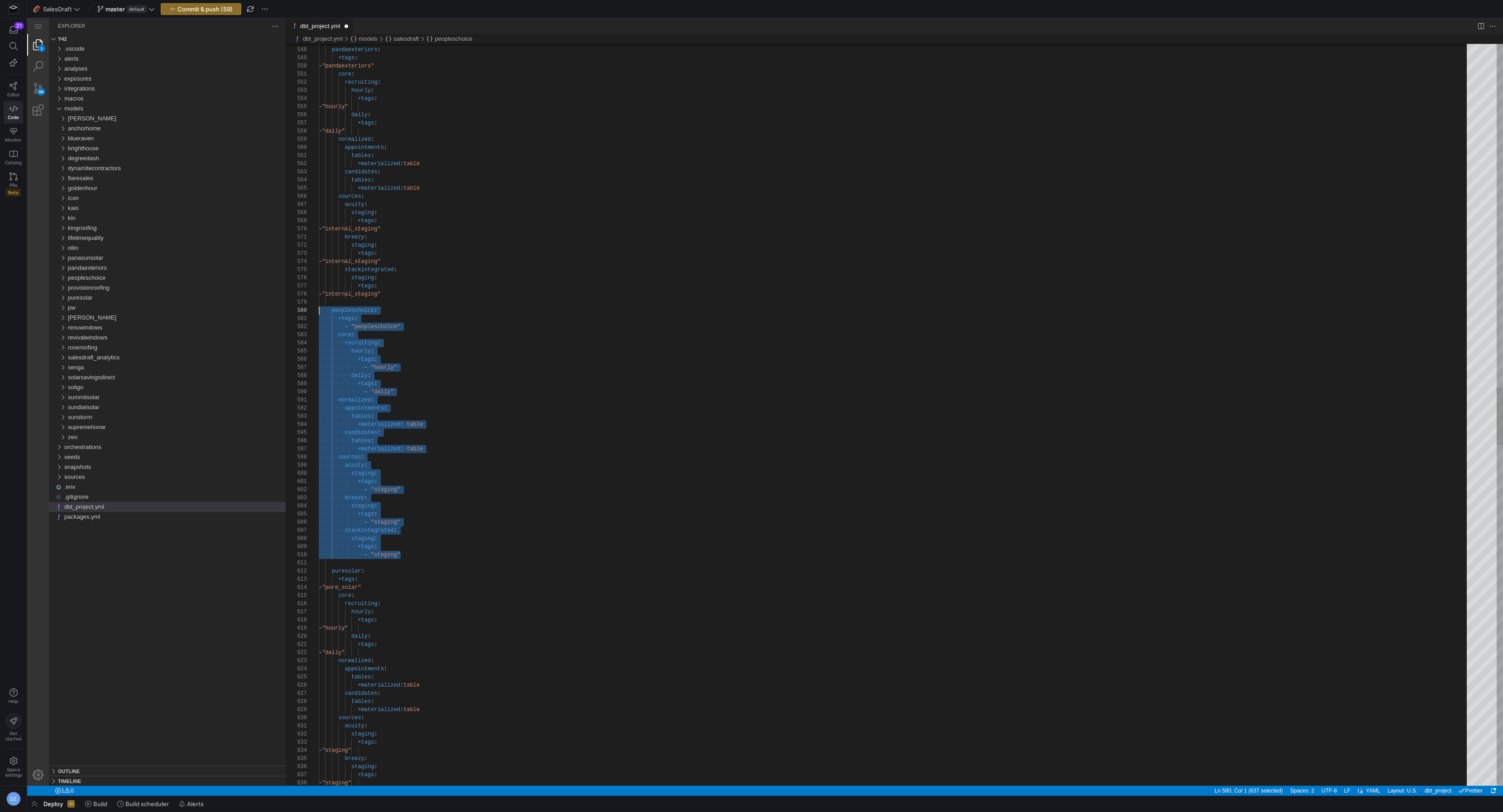
scroll to position [74, 0]
drag, startPoint x: 428, startPoint y: 556, endPoint x: 289, endPoint y: 312, distance: 280.8
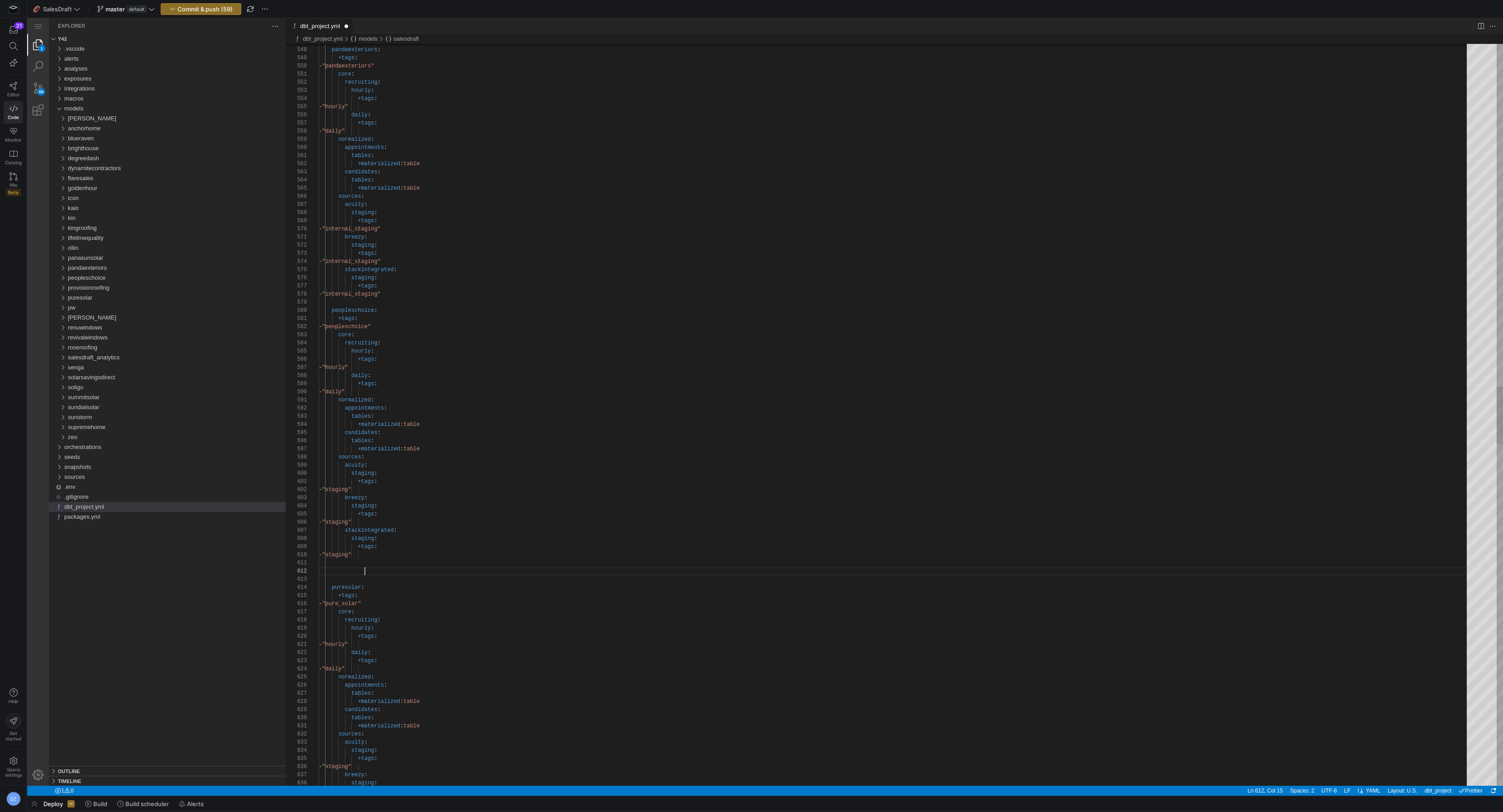
scroll to position [8, 0]
paste textarea "+tags: - "staging""
click at [362, 532] on div "recruiting : hourly : +tags : - "hourly" daily : +tags : - "daily" normalized :…" at bounding box center [896, 485] width 1155 height 9889
paste textarea "+tags: - "staging""
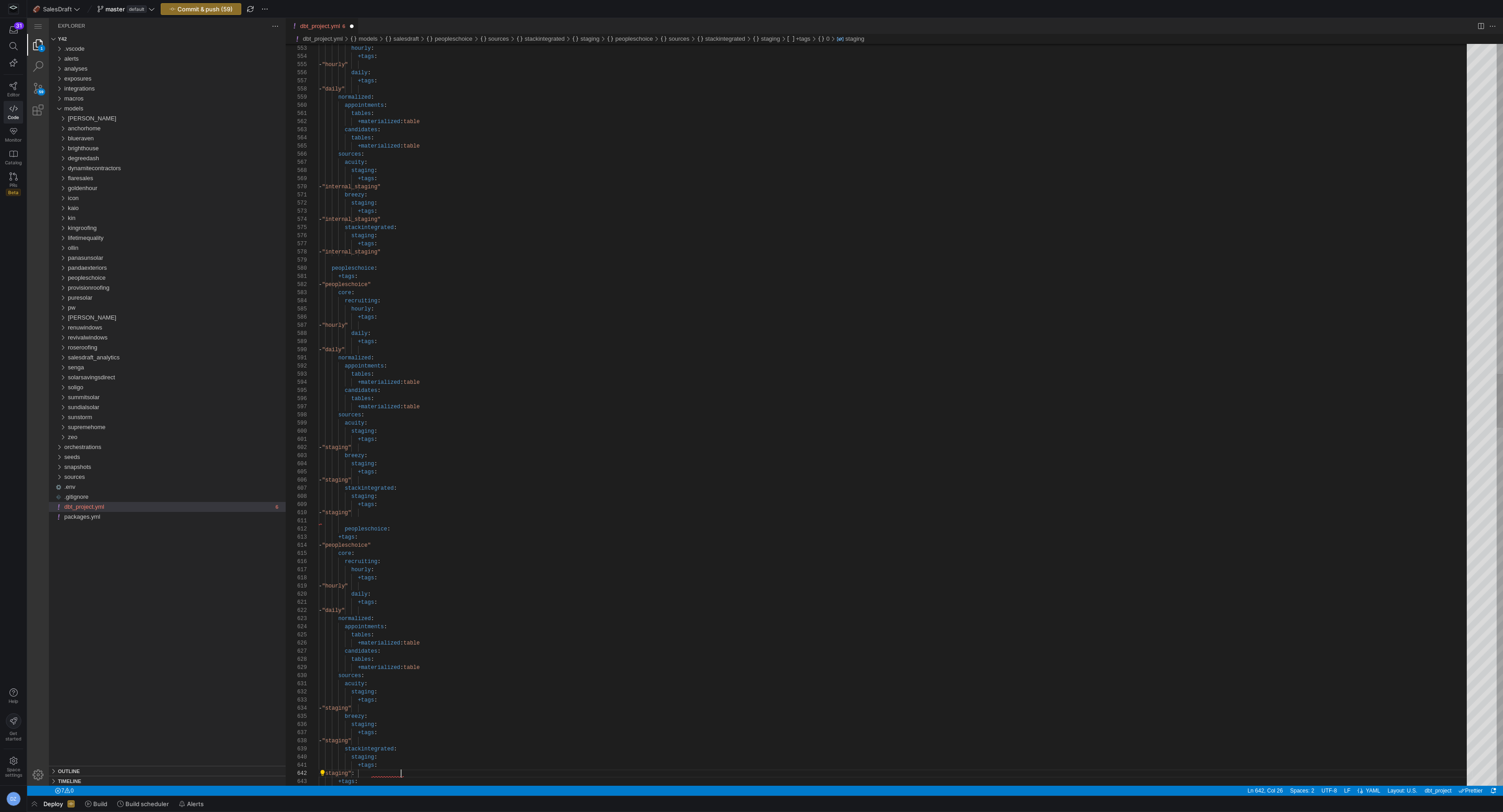
scroll to position [8, 82]
click at [344, 530] on div "recruiting : hourly : +tags : - "hourly" daily : +tags : - "daily" normalized :…" at bounding box center [896, 607] width 1155 height 10134
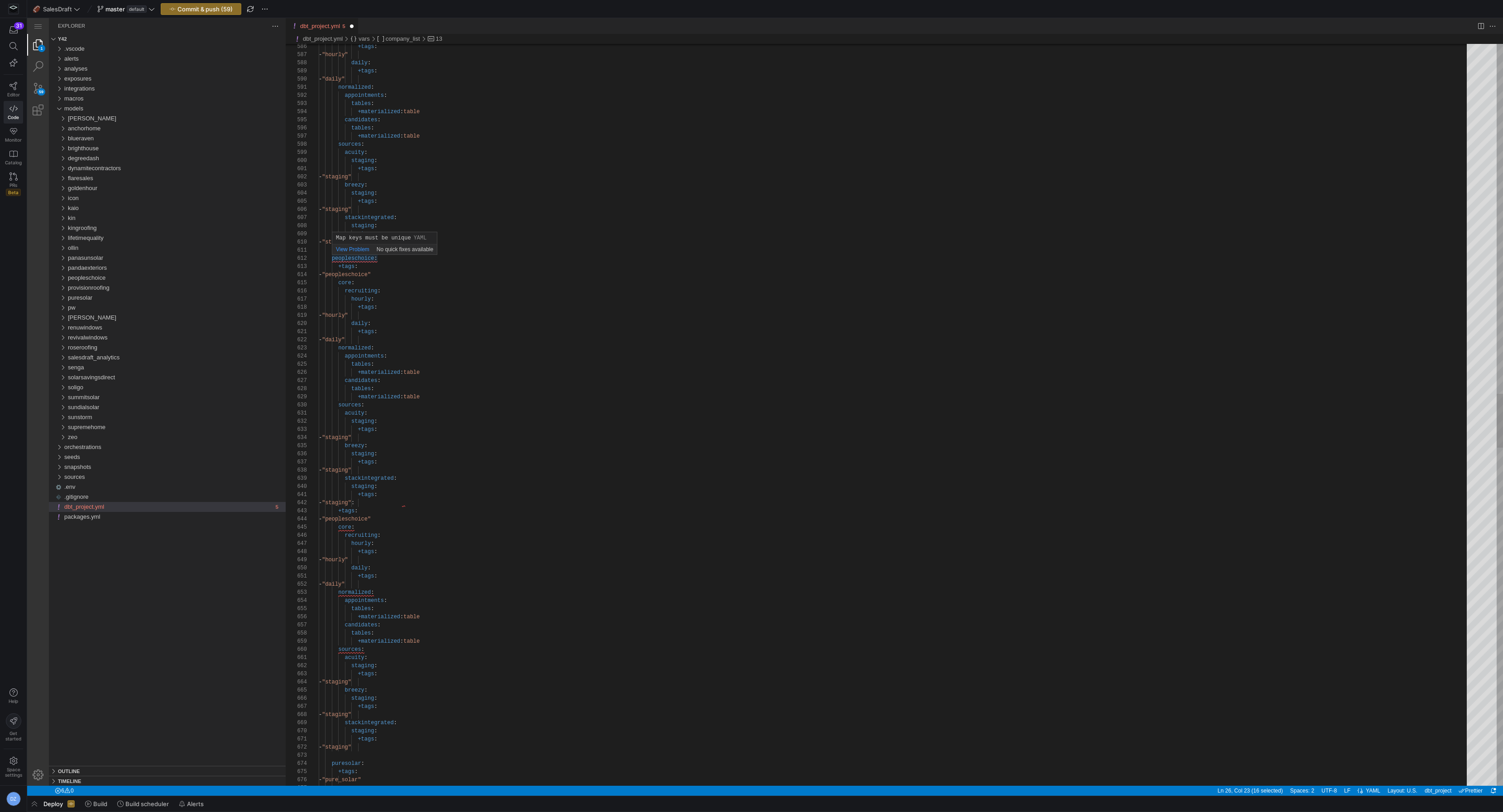
click at [355, 257] on div "+tags : - "hourly" daily : +tags : - "daily" normalized : appointments : tables…" at bounding box center [896, 337] width 1155 height 10134
paste textarea "provisionroofing"
click at [364, 445] on div "+tags : - "hourly" daily : +tags : - "daily" normalized : appointments : tables…" at bounding box center [896, 523] width 1155 height 10134
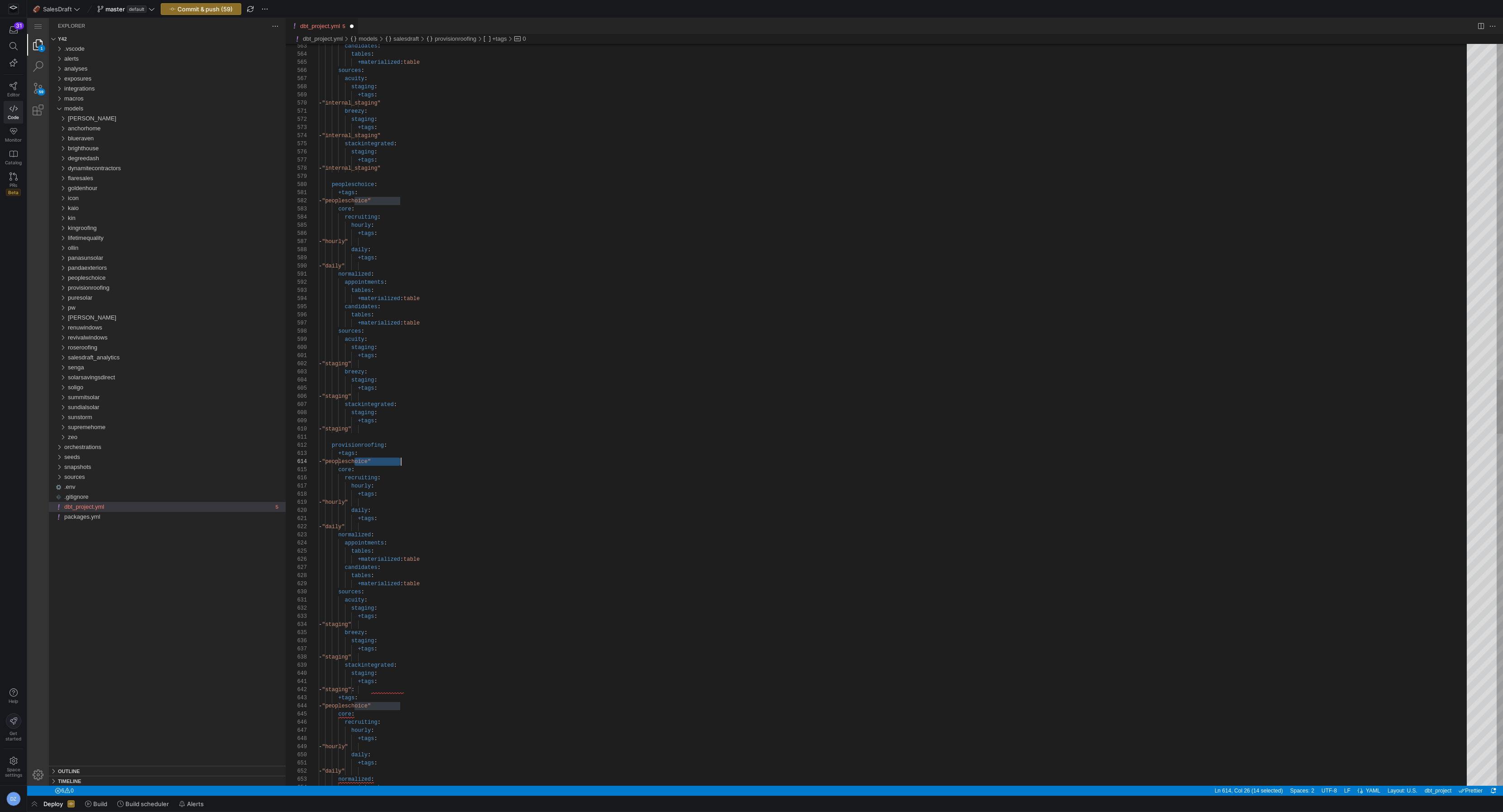
scroll to position [24, 78]
paste textarea "rovisionroofing"
click at [405, 530] on div "+tags : - "hourly" daily : +tags : - "daily" normalized : appointments : tables…" at bounding box center [896, 523] width 1155 height 10134
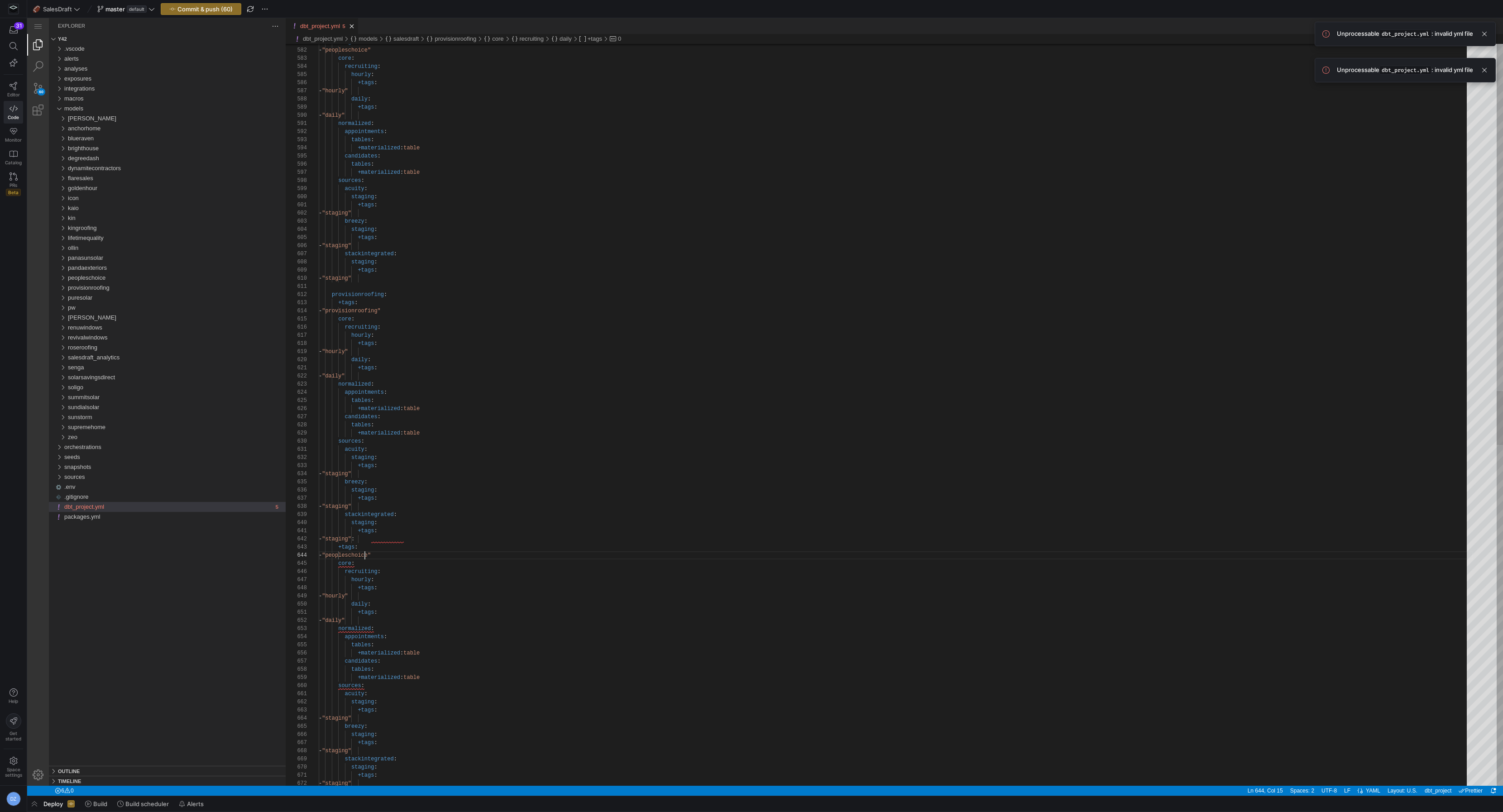
click at [365, 553] on div "+tags : - "hourly" daily : +tags : - "daily" normalized : appointments : tables…" at bounding box center [896, 373] width 1155 height 10134
paste textarea "rovisionroofing"
click at [350, 514] on div "- "hourly" daily : +tags : - "daily" normalized : appointments : tables : +mate…" at bounding box center [896, 468] width 1155 height 9889
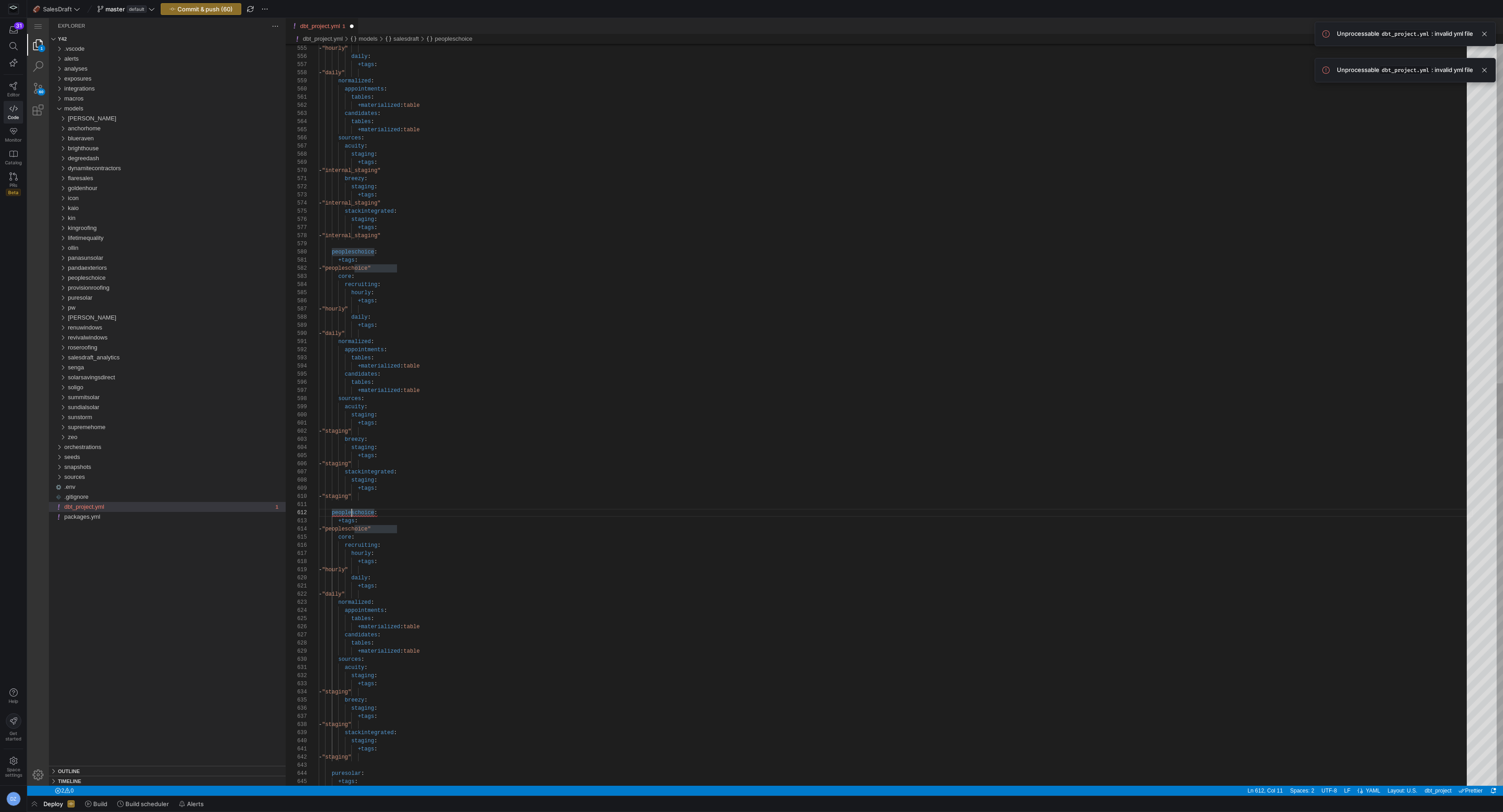
click at [350, 514] on div "- "hourly" daily : +tags : - "daily" normalized : appointments : tables : +mate…" at bounding box center [896, 468] width 1155 height 9889
click at [352, 512] on div "- "hourly" daily : +tags : - "daily" normalized : appointments : tables : +mate…" at bounding box center [896, 468] width 1155 height 9889
paste textarea "provisionroofing"
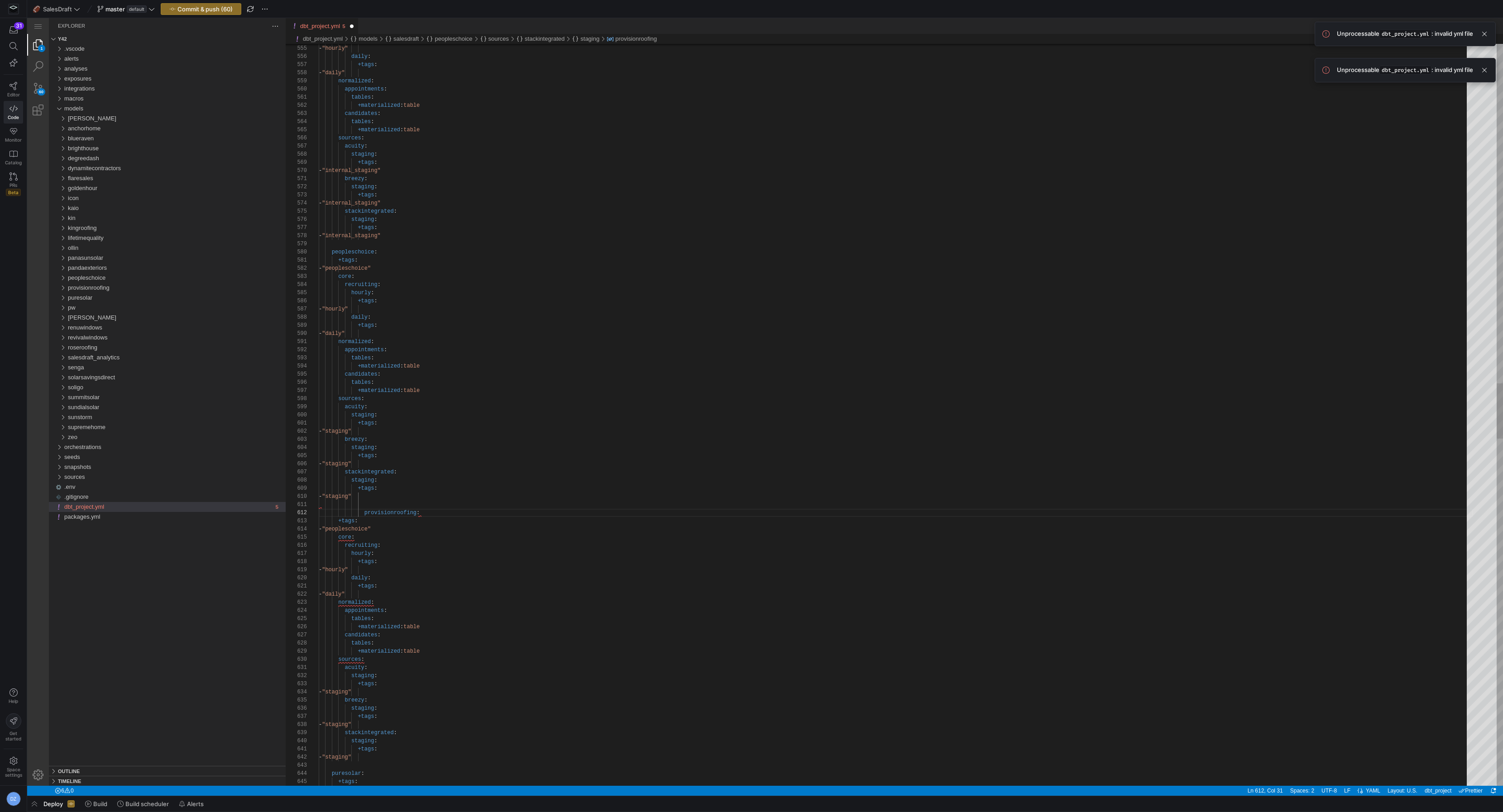
click at [367, 530] on div "- "hourly" daily : +tags : - "daily" normalized : appointments : tables : +mate…" at bounding box center [896, 468] width 1155 height 9889
paste textarea "rovisionroofing"
click at [365, 510] on div "- "hourly" daily : +tags : - "daily" normalized : appointments : tables : +mate…" at bounding box center [896, 468] width 1155 height 9889
click at [422, 532] on div "- "hourly" daily : +tags : - "daily" normalized : appointments : tables : +mate…" at bounding box center [896, 468] width 1155 height 9889
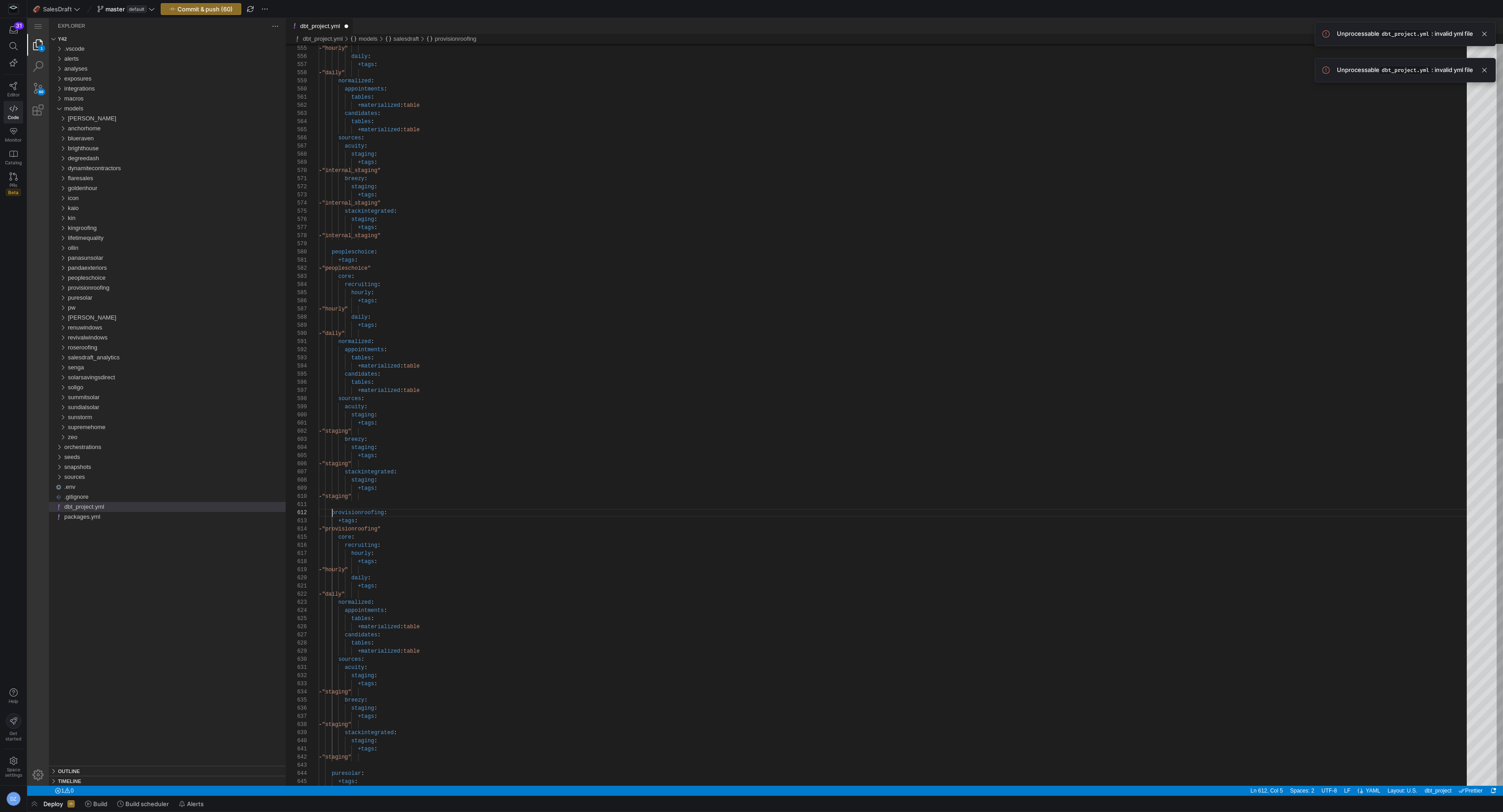
scroll to position [24, 91]
type textarea "provisionroofing: +tags: - "provisionroofing" core: recruiting: hourly: +tags: …"
click at [96, 446] on span "orchestrations" at bounding box center [83, 447] width 37 height 7
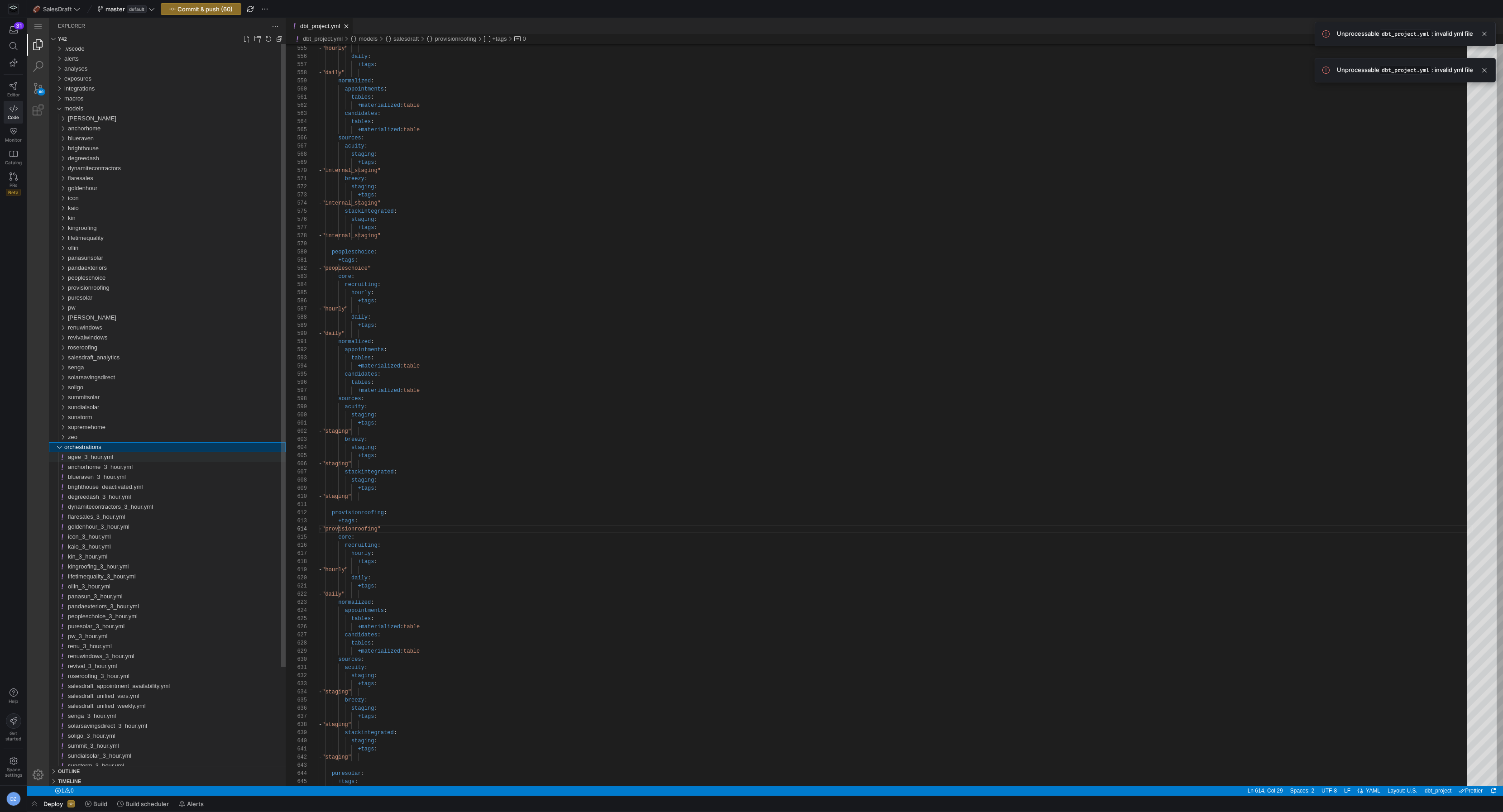
click at [110, 459] on span "agee_3_hour.yml" at bounding box center [90, 457] width 46 height 7
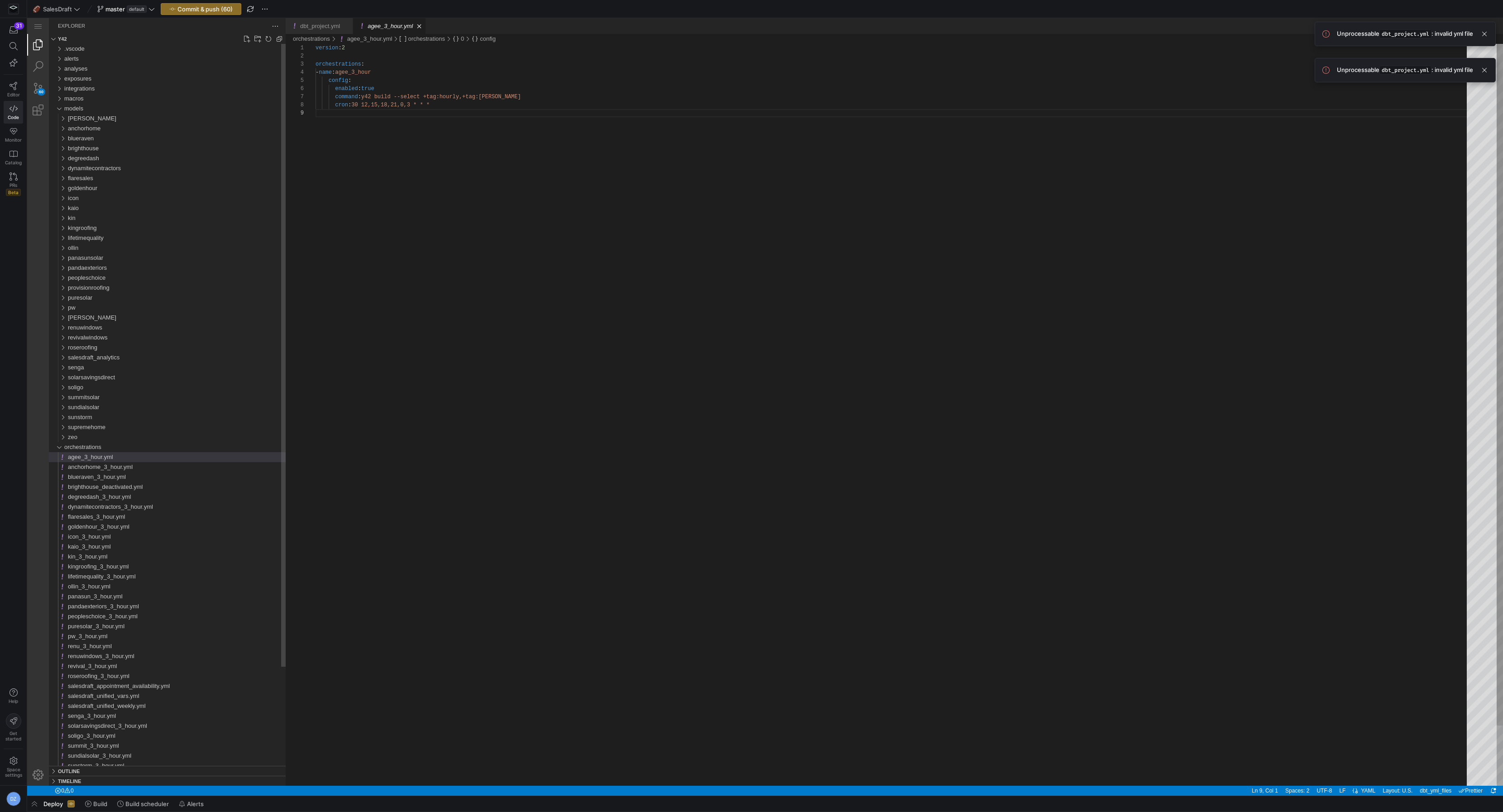
scroll to position [65, 0]
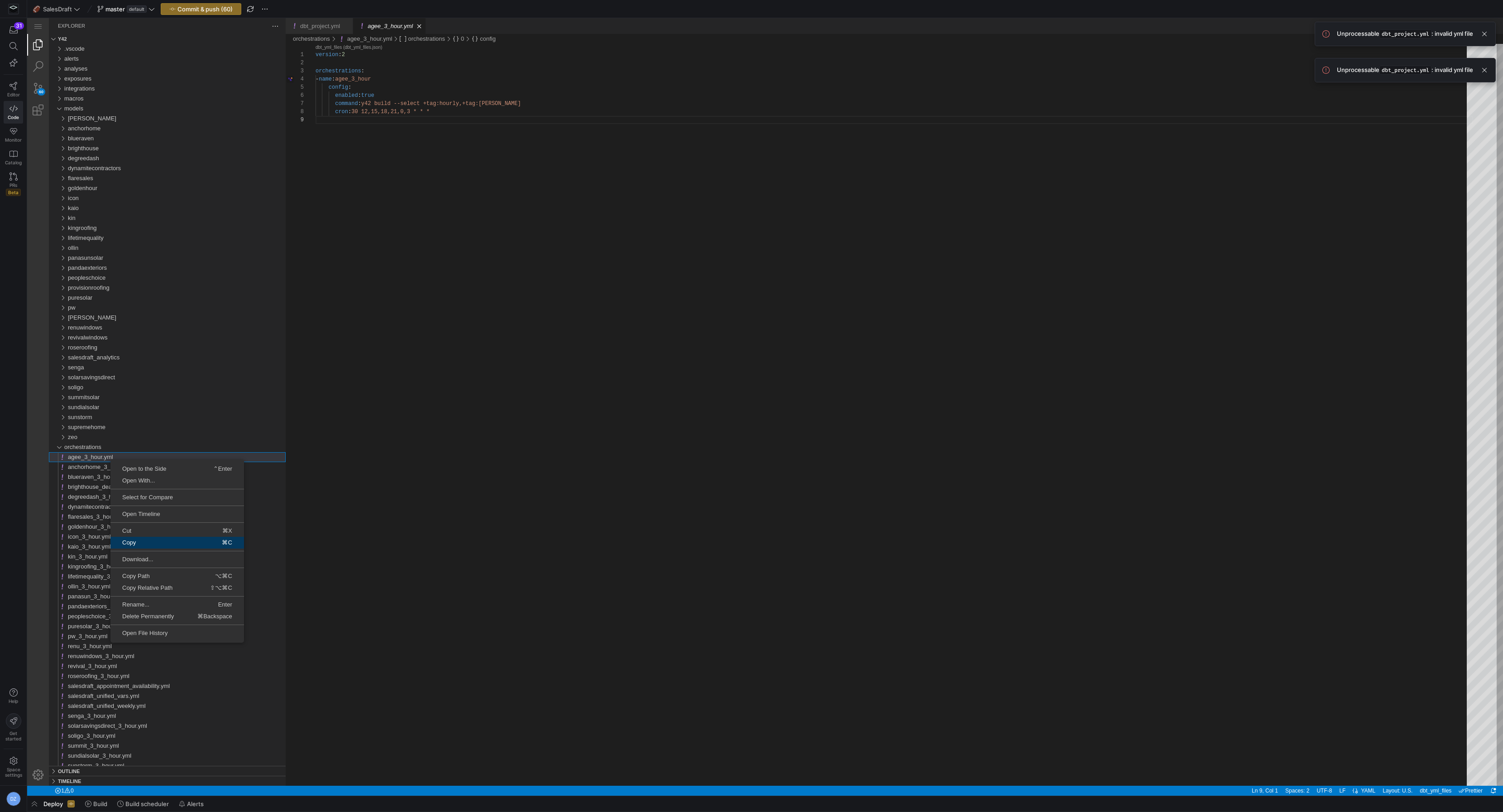
click at [149, 545] on link "Copy ⌘C" at bounding box center [177, 542] width 134 height 12
click at [146, 524] on span "Paste" at bounding box center [137, 523] width 60 height 6
click at [148, 604] on span "Rename..." at bounding box center [146, 604] width 66 height 6
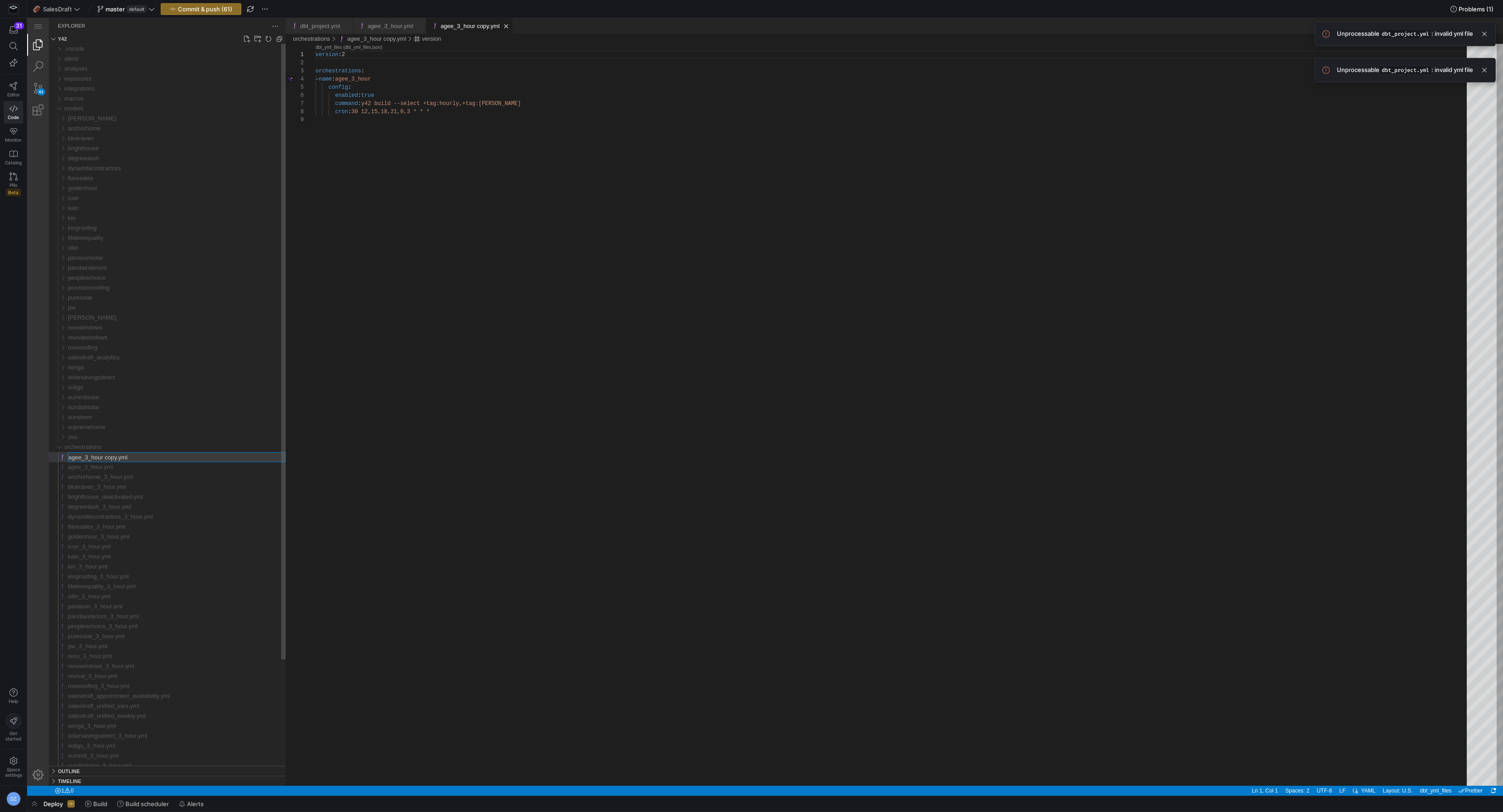
click at [113, 458] on input "agee_3_hour copy.yml" at bounding box center [177, 457] width 217 height 9
type input "provisionroofing_3_hour.yml"
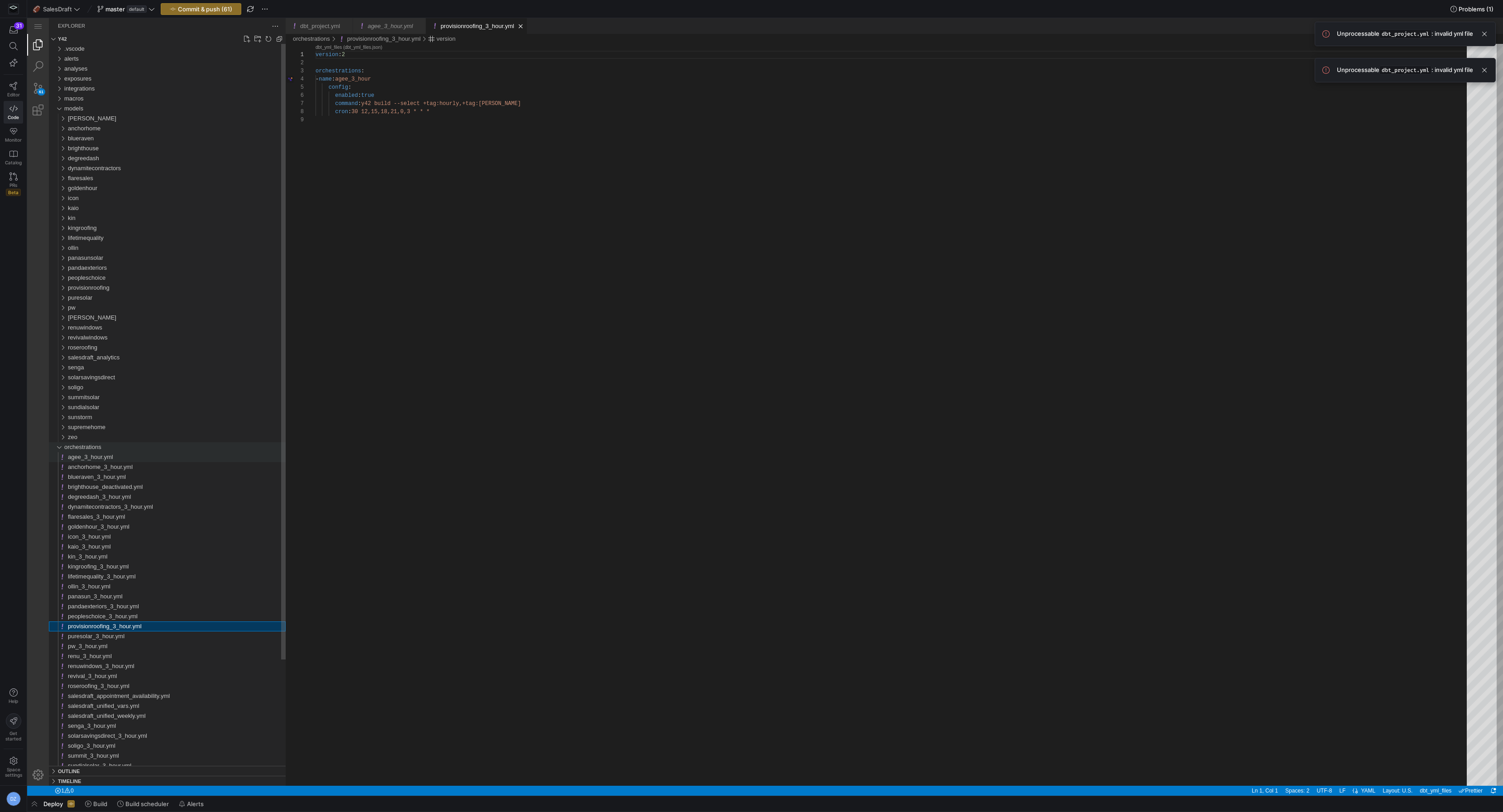
click at [106, 446] on div "orchestrations" at bounding box center [174, 447] width 221 height 10
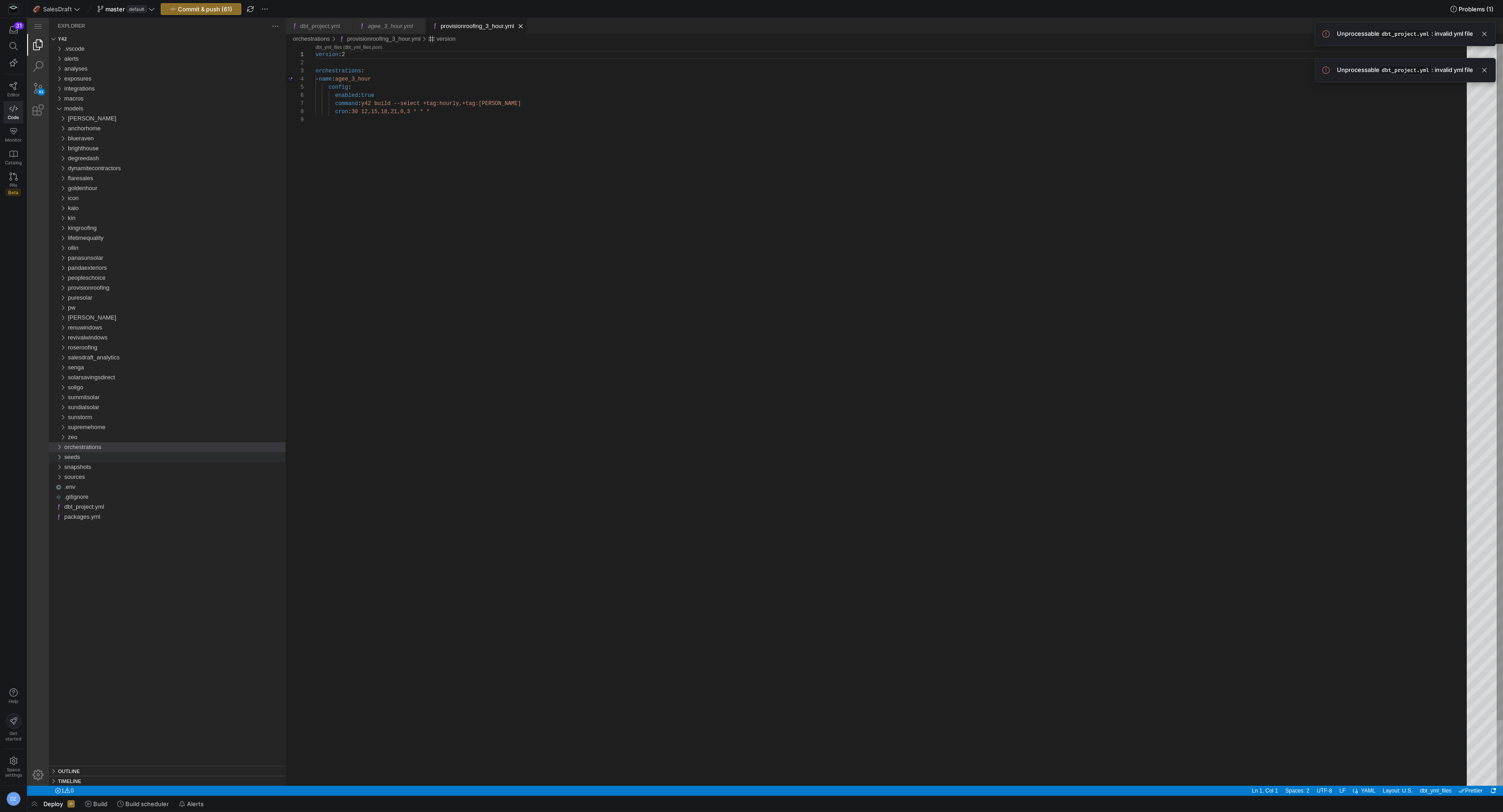
click at [434, 391] on div "version : 2 orchestrations : - name : agee_3_hour config : enabled : true comma…" at bounding box center [894, 450] width 1158 height 814
click at [221, 9] on span "Commit & push (61)" at bounding box center [205, 9] width 54 height 7
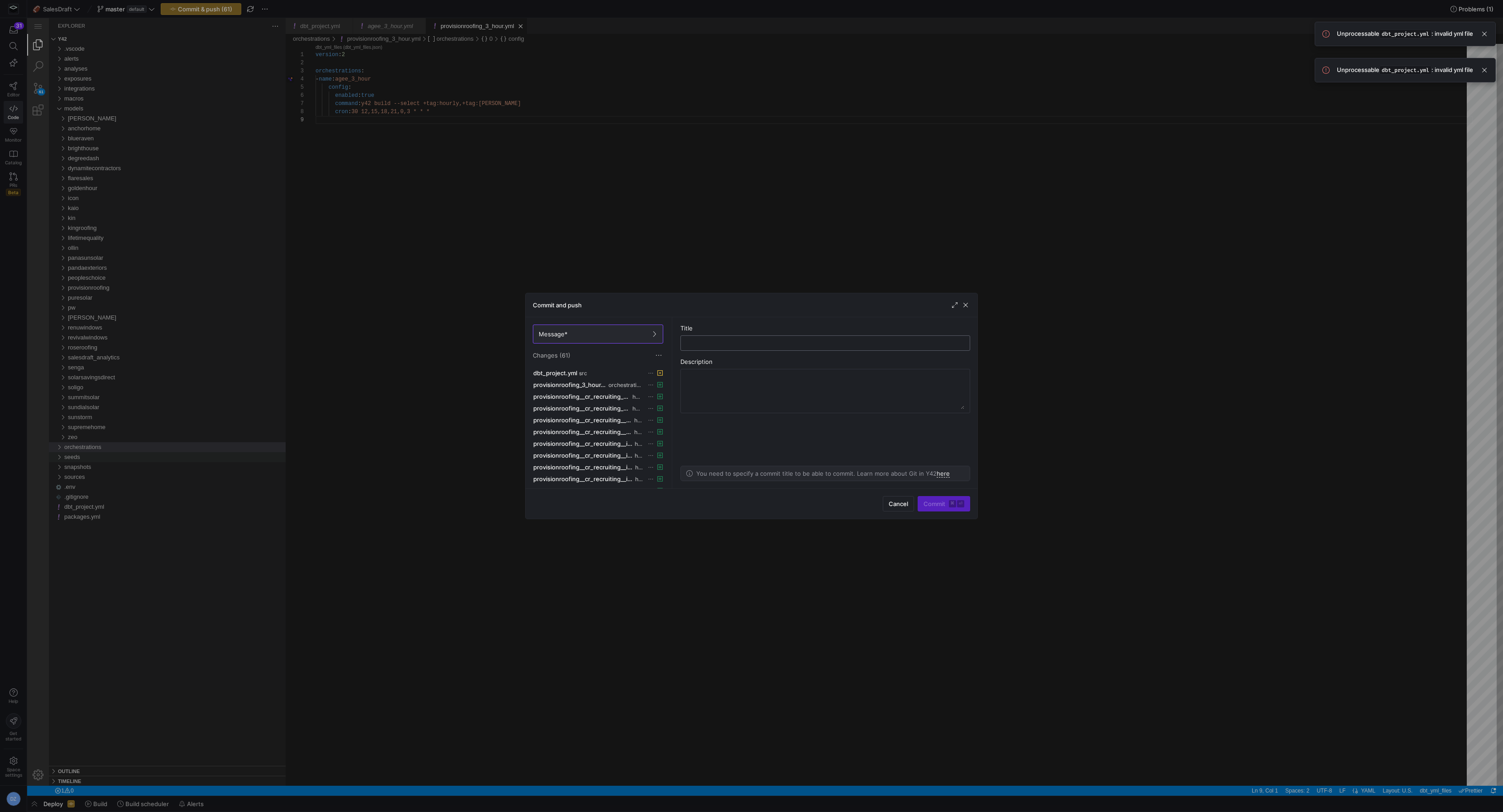
click at [720, 342] on input "text" at bounding box center [825, 343] width 274 height 7
type input "added provision roofing"
click at [951, 507] on kbd "⌘" at bounding box center [952, 503] width 7 height 7
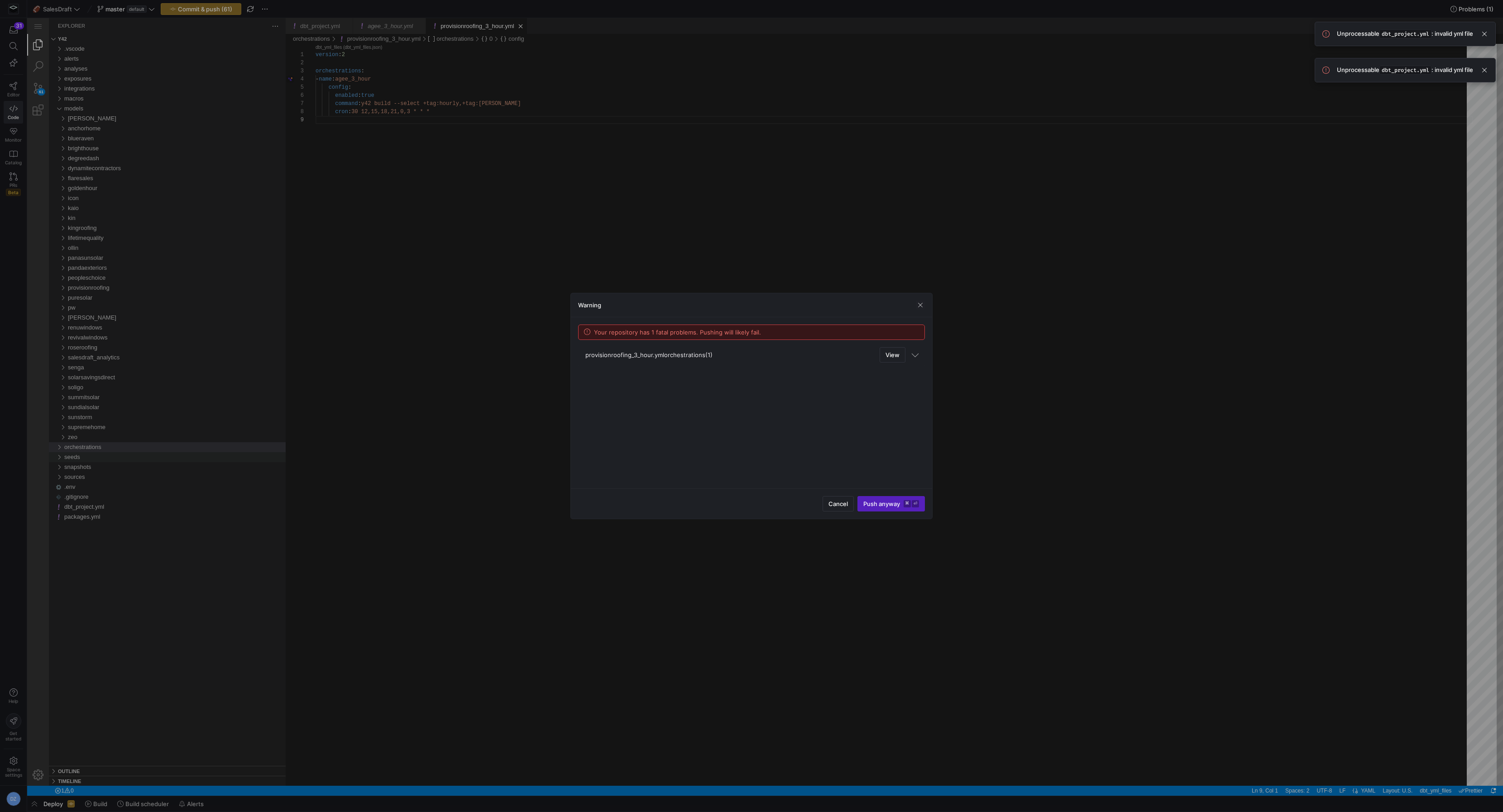
click at [914, 355] on span at bounding box center [915, 354] width 5 height 7
click at [914, 355] on span at bounding box center [915, 356] width 5 height 7
click at [845, 500] on span "button" at bounding box center [838, 503] width 30 height 15
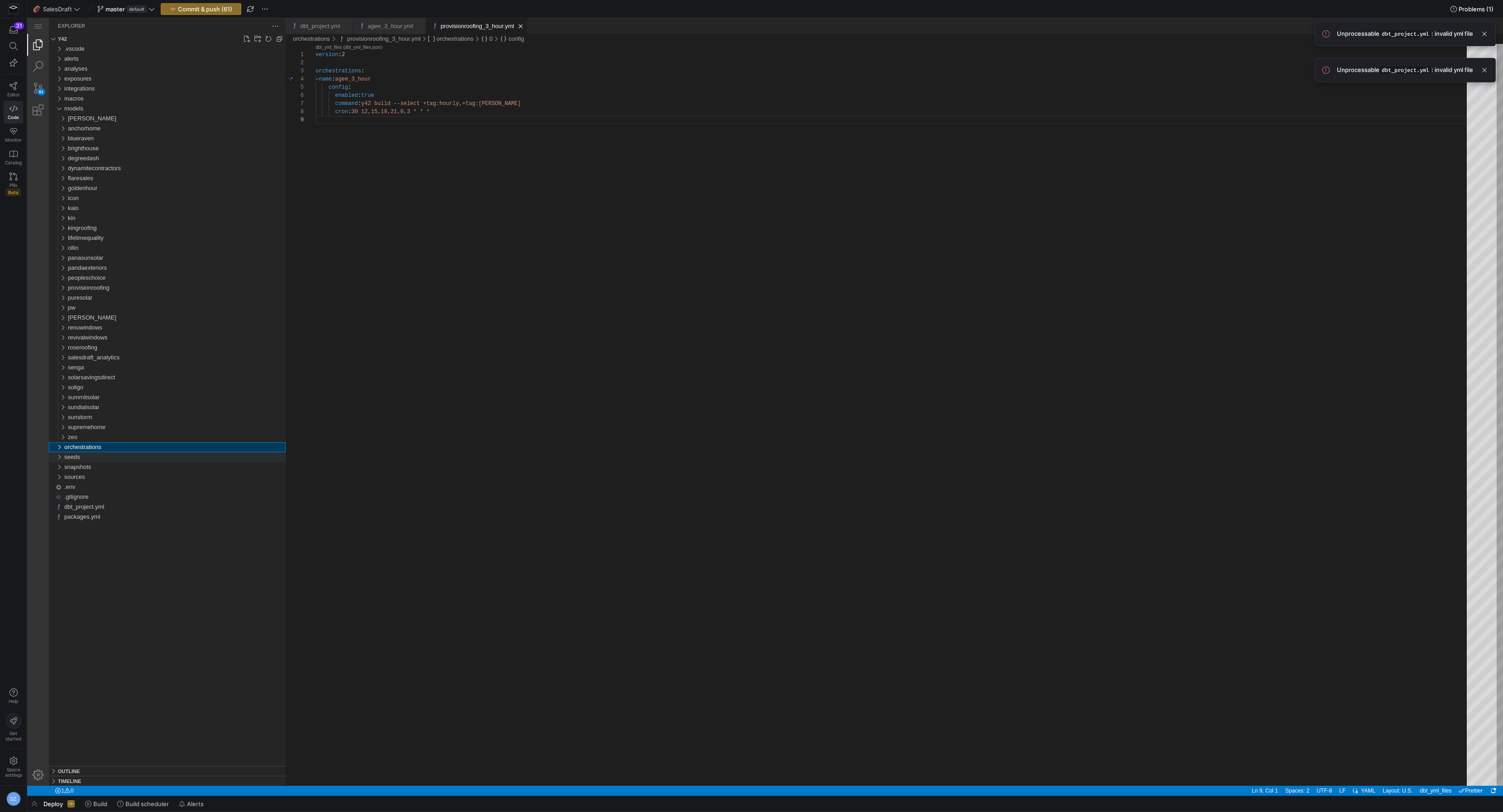
click at [150, 449] on div "orchestrations" at bounding box center [174, 447] width 221 height 10
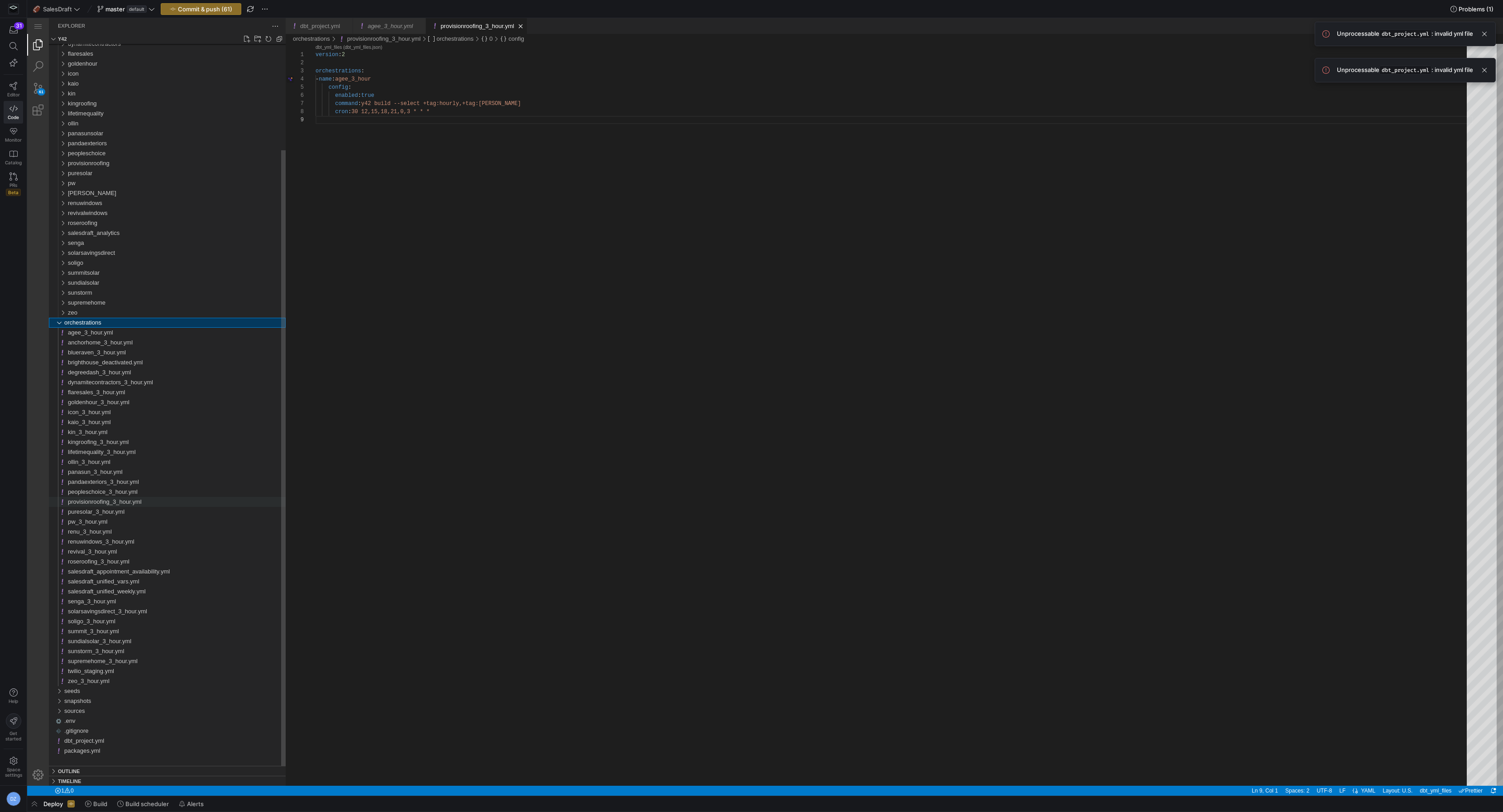
click at [89, 500] on span "provisionroofing_3_hour.yml" at bounding box center [104, 502] width 74 height 7
drag, startPoint x: 361, startPoint y: 79, endPoint x: 348, endPoint y: 78, distance: 13.0
paste textarea "provisionroofing"
click at [487, 103] on div "version : 2 orchestrations : - name : provisionroofing_3_hour config : enabled …" at bounding box center [894, 450] width 1158 height 814
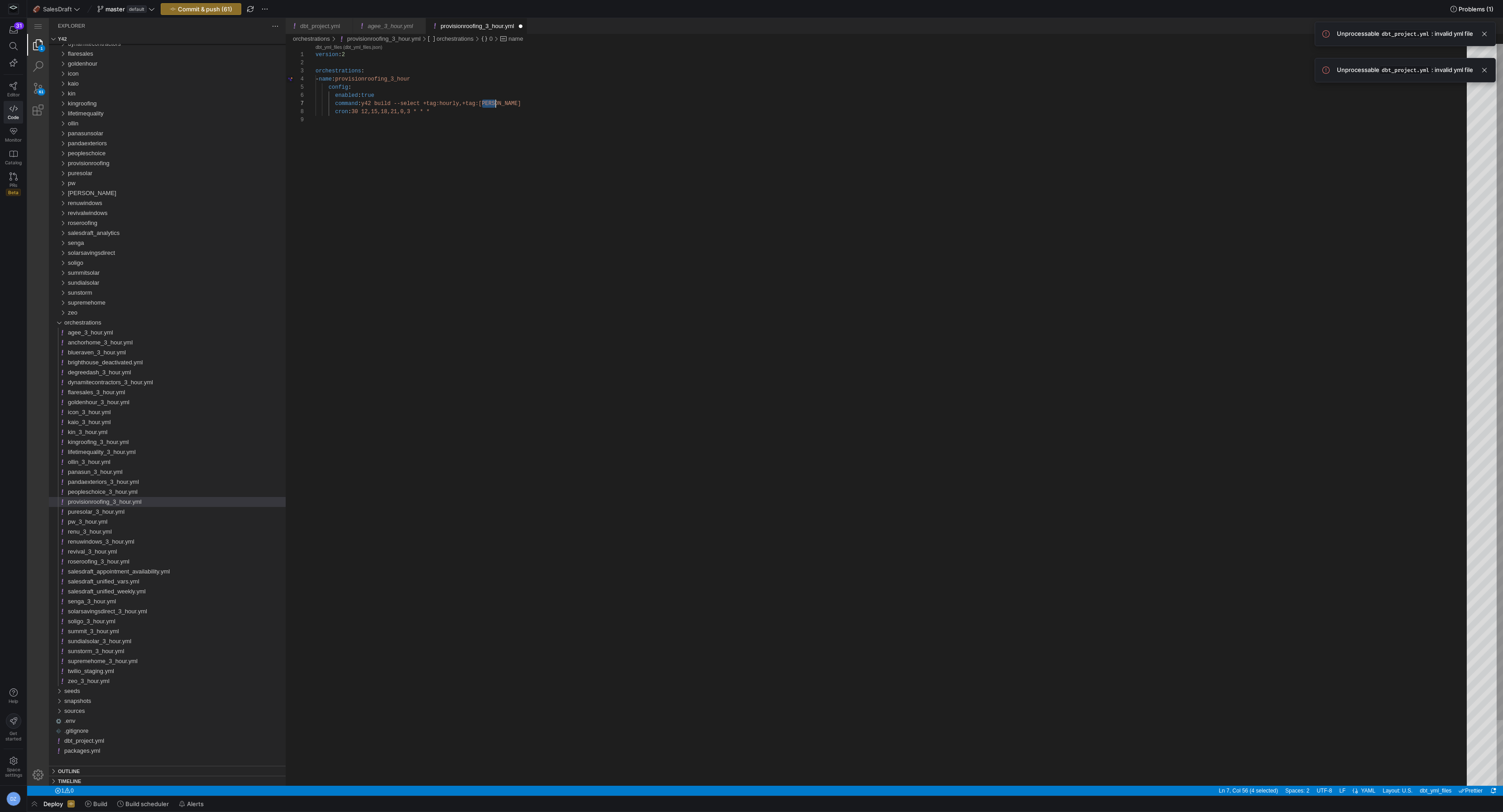
paste textarea "provisionroofing"
type textarea "version: 2 orchestrations: - name: provisionroofing_3_hour config: enabled: tru…"
click at [523, 128] on div "version : 2 orchestrations : - name : provisionroofing_3_hour config : enabled …" at bounding box center [894, 450] width 1158 height 814
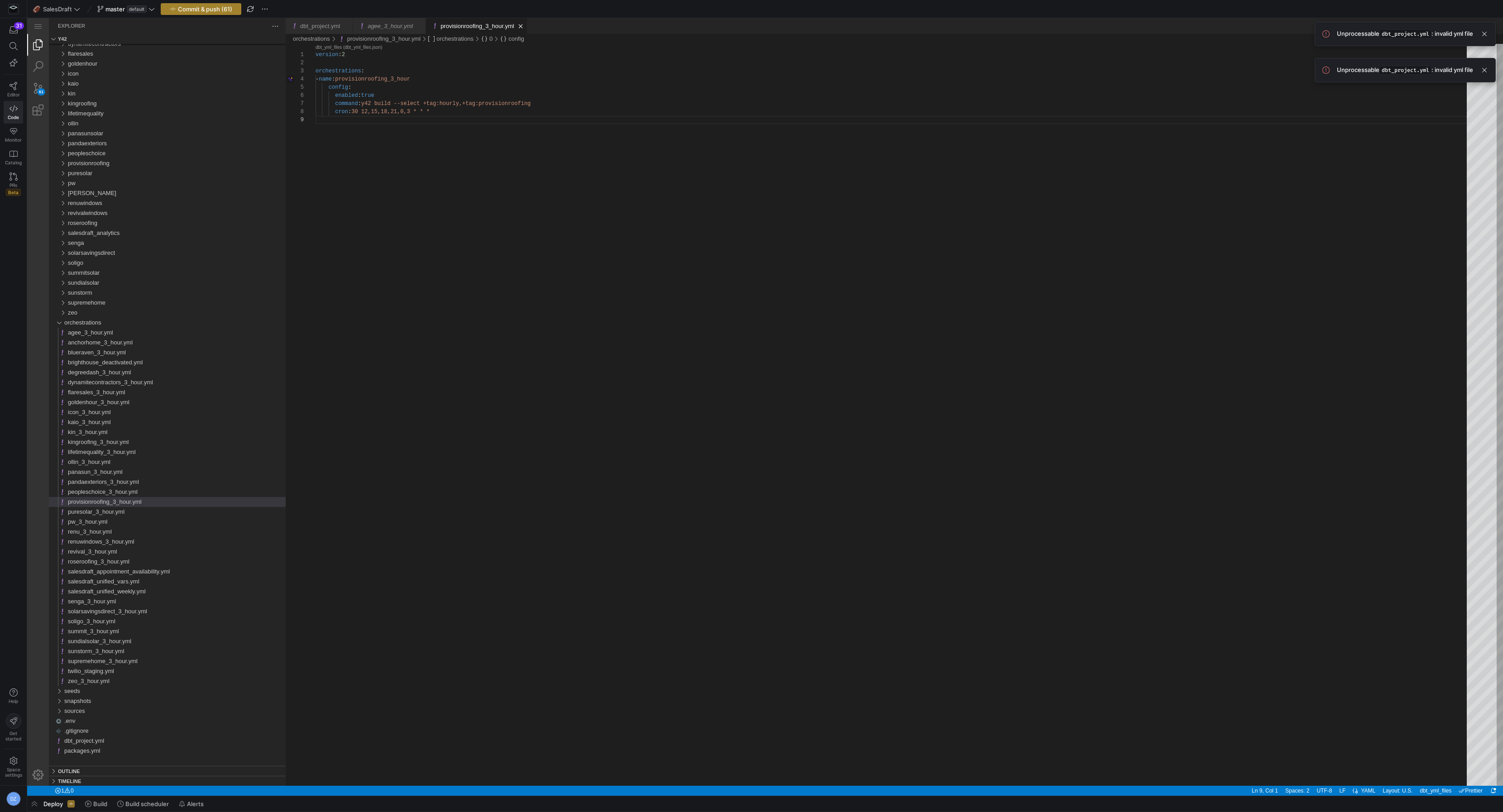
click at [221, 11] on span "Commit & push (61)" at bounding box center [205, 9] width 54 height 7
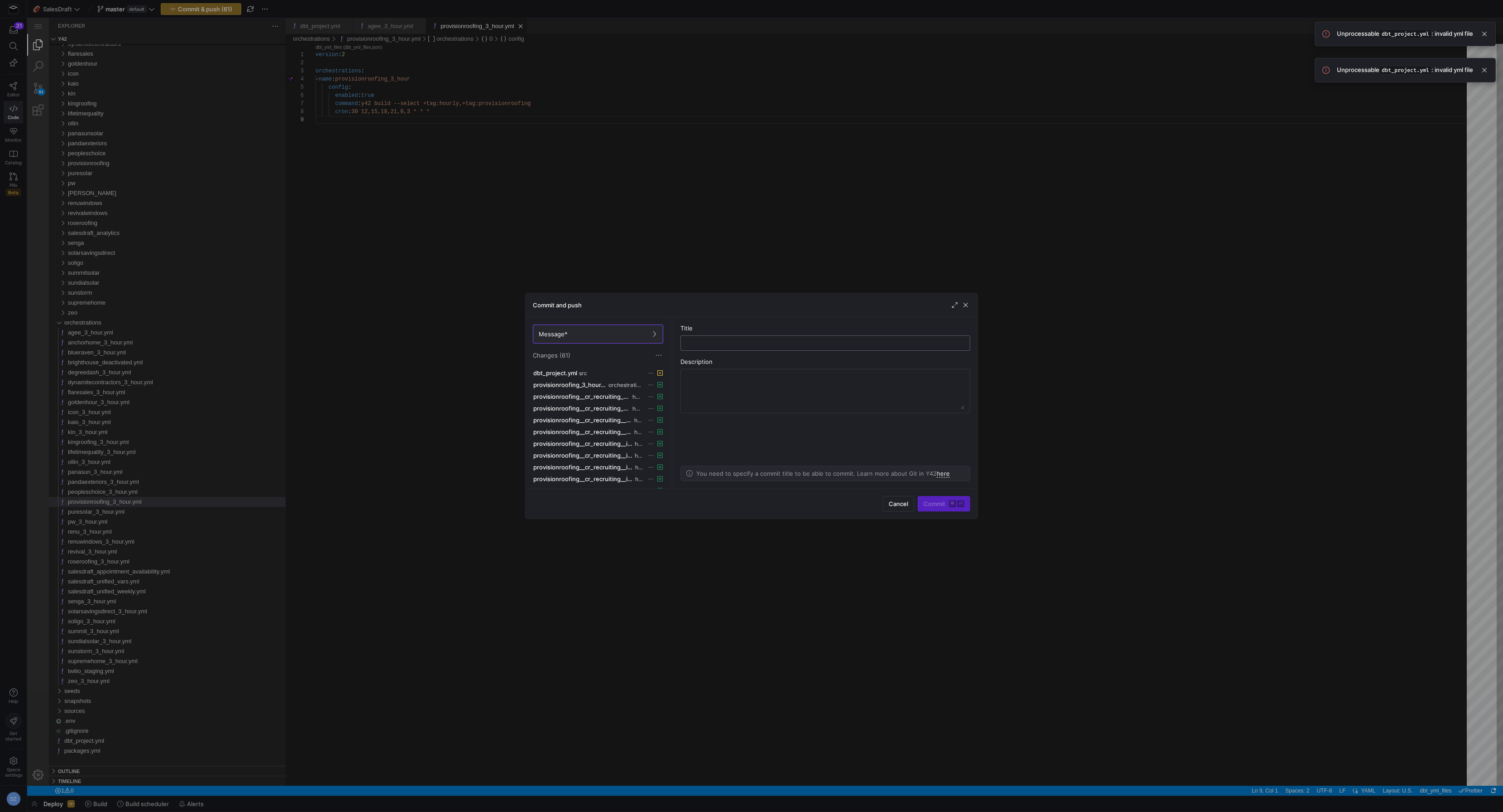
click at [708, 343] on input "text" at bounding box center [825, 343] width 274 height 7
click at [707, 343] on input "text" at bounding box center [825, 343] width 274 height 7
type input "added provision roofing"
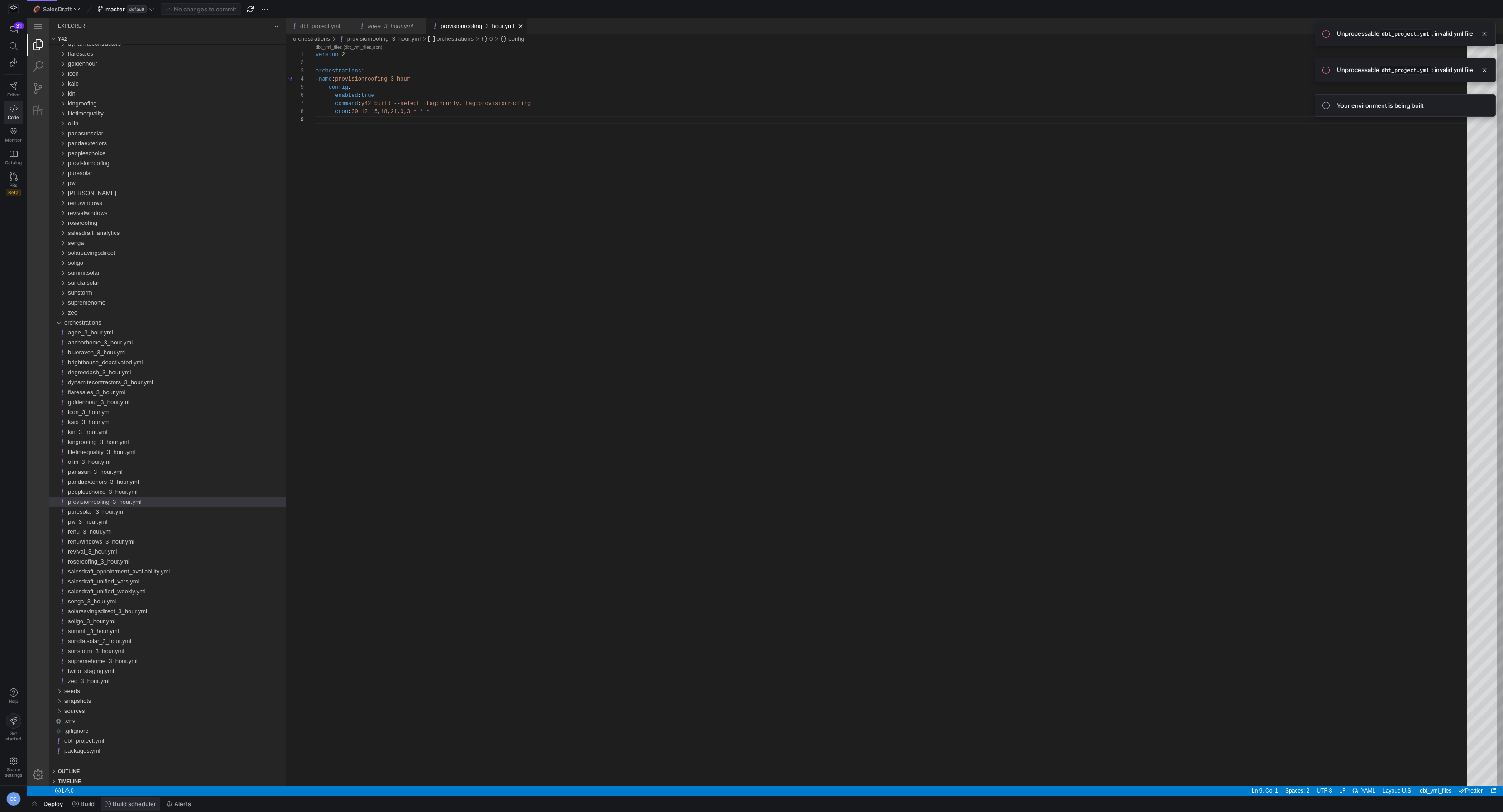
click at [129, 802] on span "Build scheduler" at bounding box center [134, 804] width 43 height 7
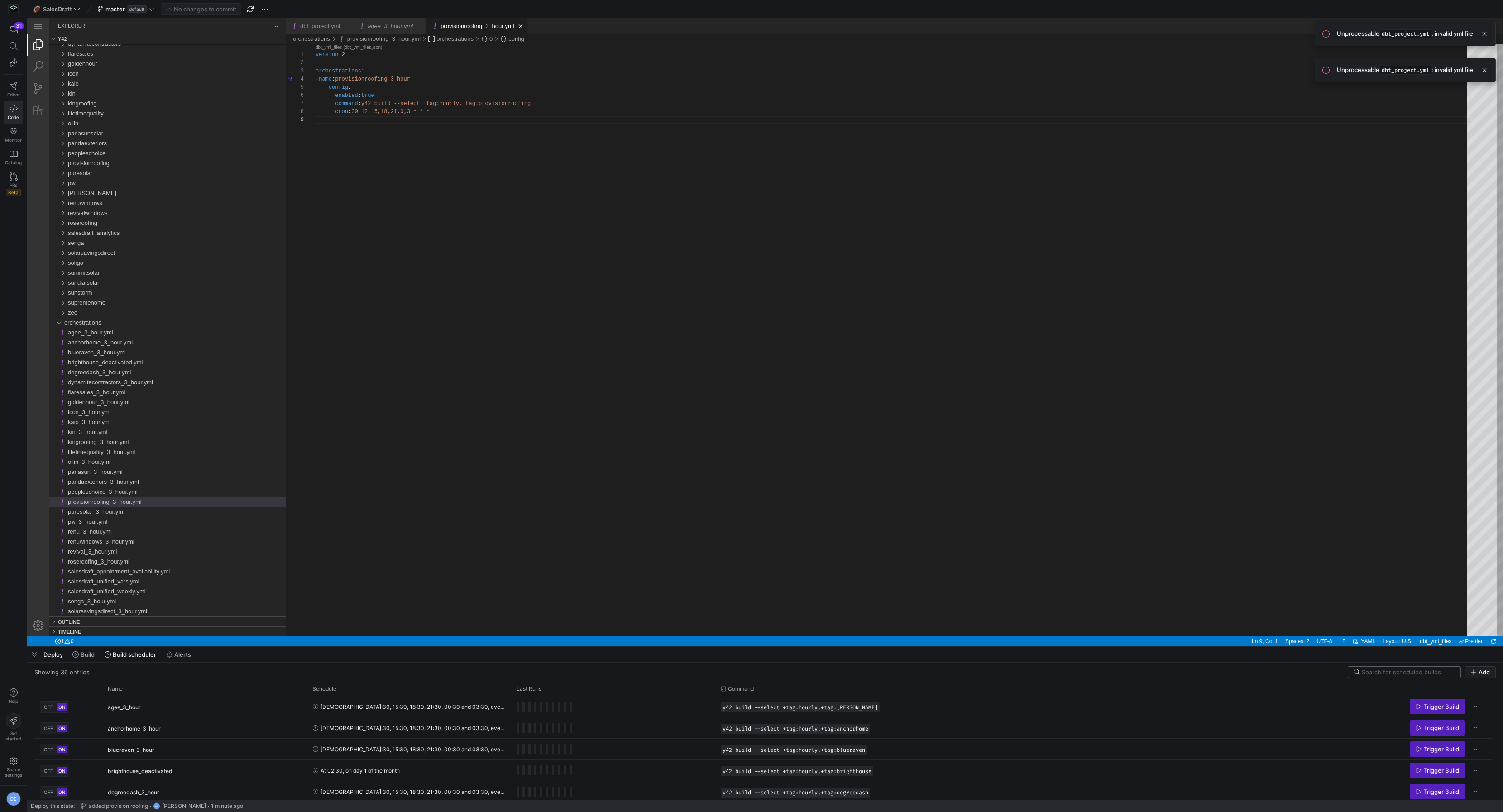
click at [1412, 674] on input at bounding box center [1408, 672] width 93 height 7
paste input "provisionroofing"
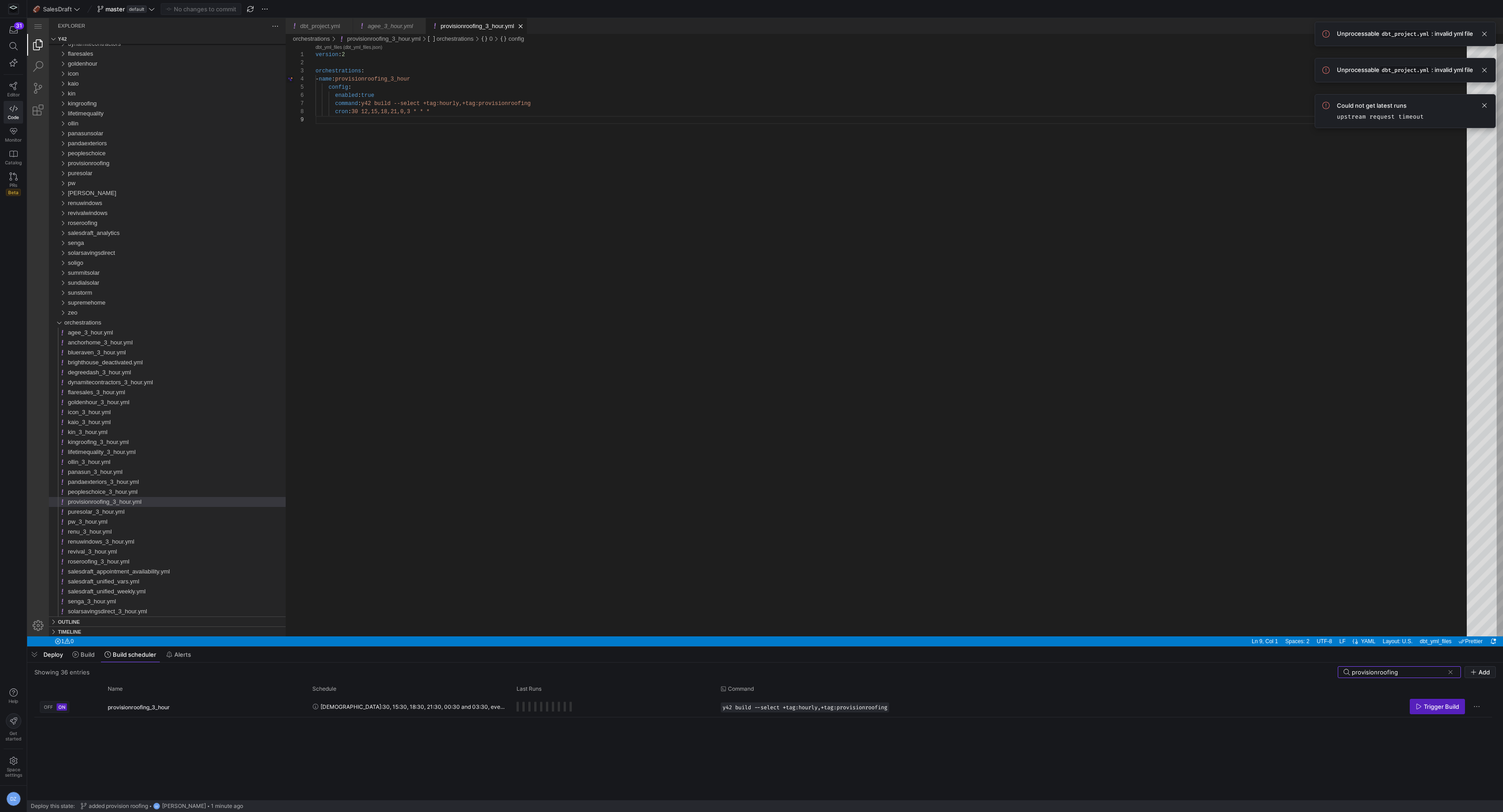
type input "provisionroofing"
click at [1373, 72] on span "Unprocessable dbt_project.yml : invalid yml file" at bounding box center [1405, 71] width 137 height 9
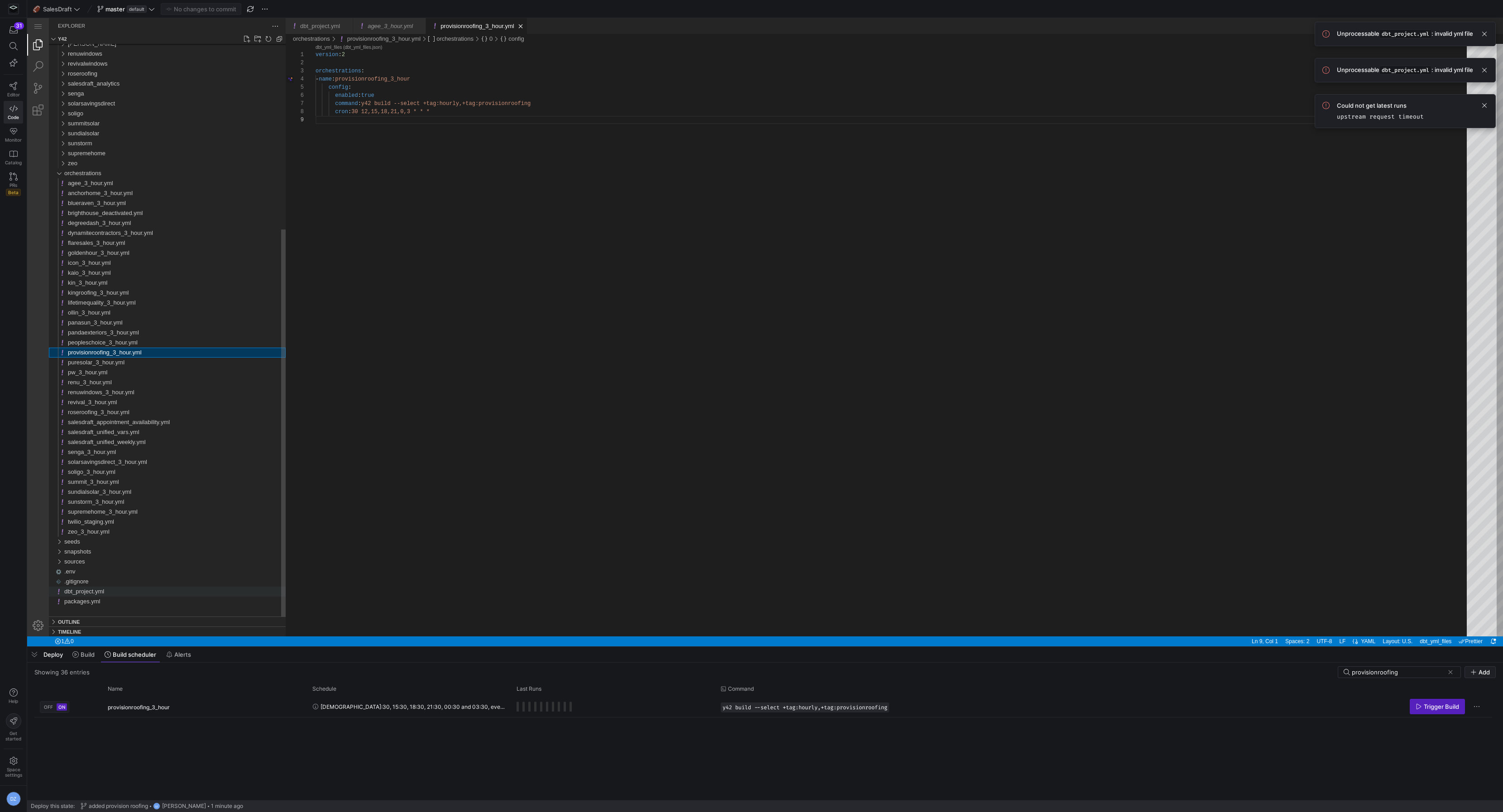
click at [97, 593] on span "dbt_project.yml" at bounding box center [84, 592] width 40 height 7
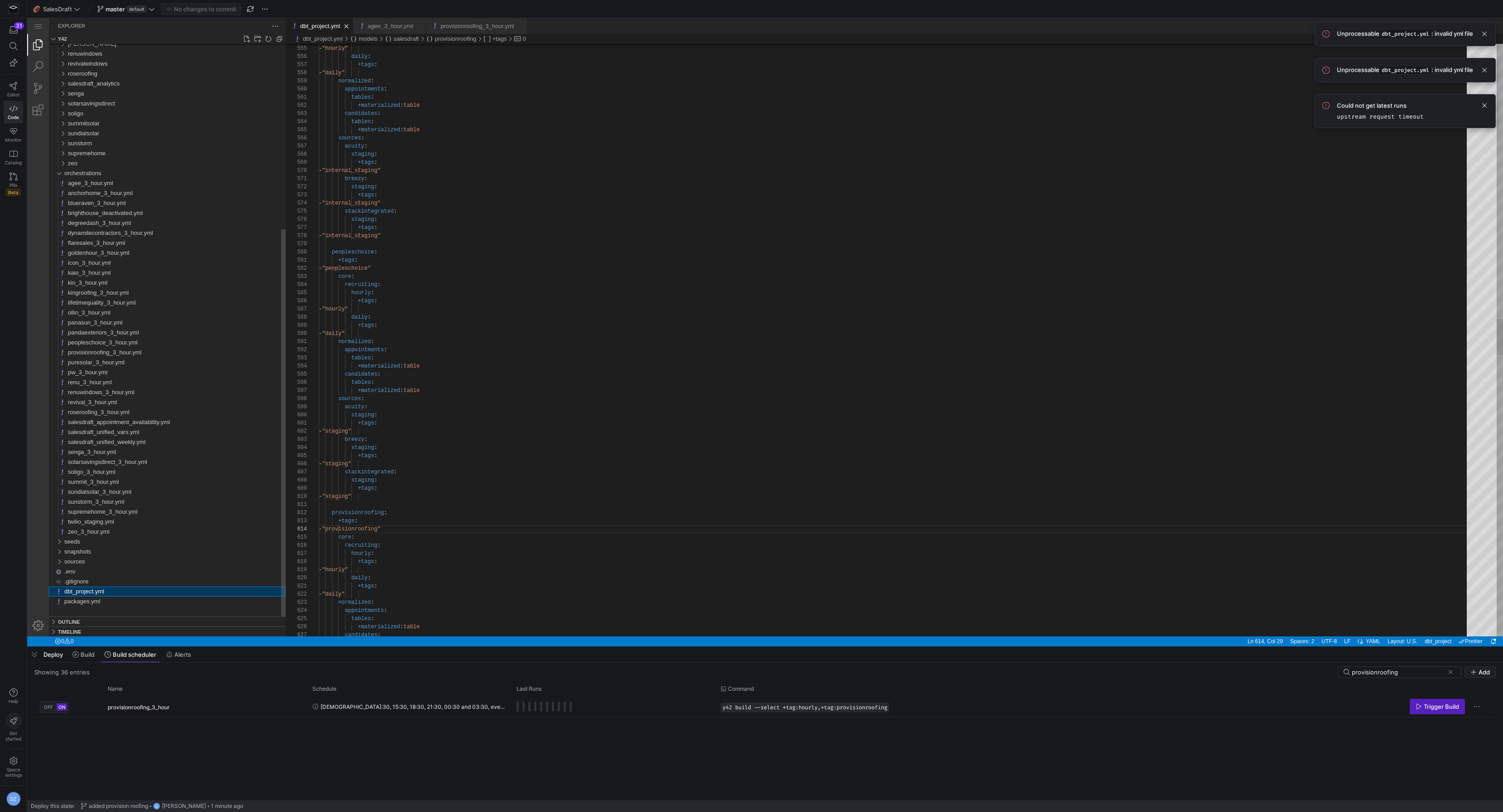
scroll to position [82, 91]
click at [372, 517] on div "+tags : - "hourly" daily : +tags : - "daily" normalized : appointments : tables…" at bounding box center [896, 394] width 1155 height 9740
click at [373, 512] on div "+tags : - "hourly" daily : +tags : - "daily" normalized : appointments : tables…" at bounding box center [896, 394] width 1155 height 9740
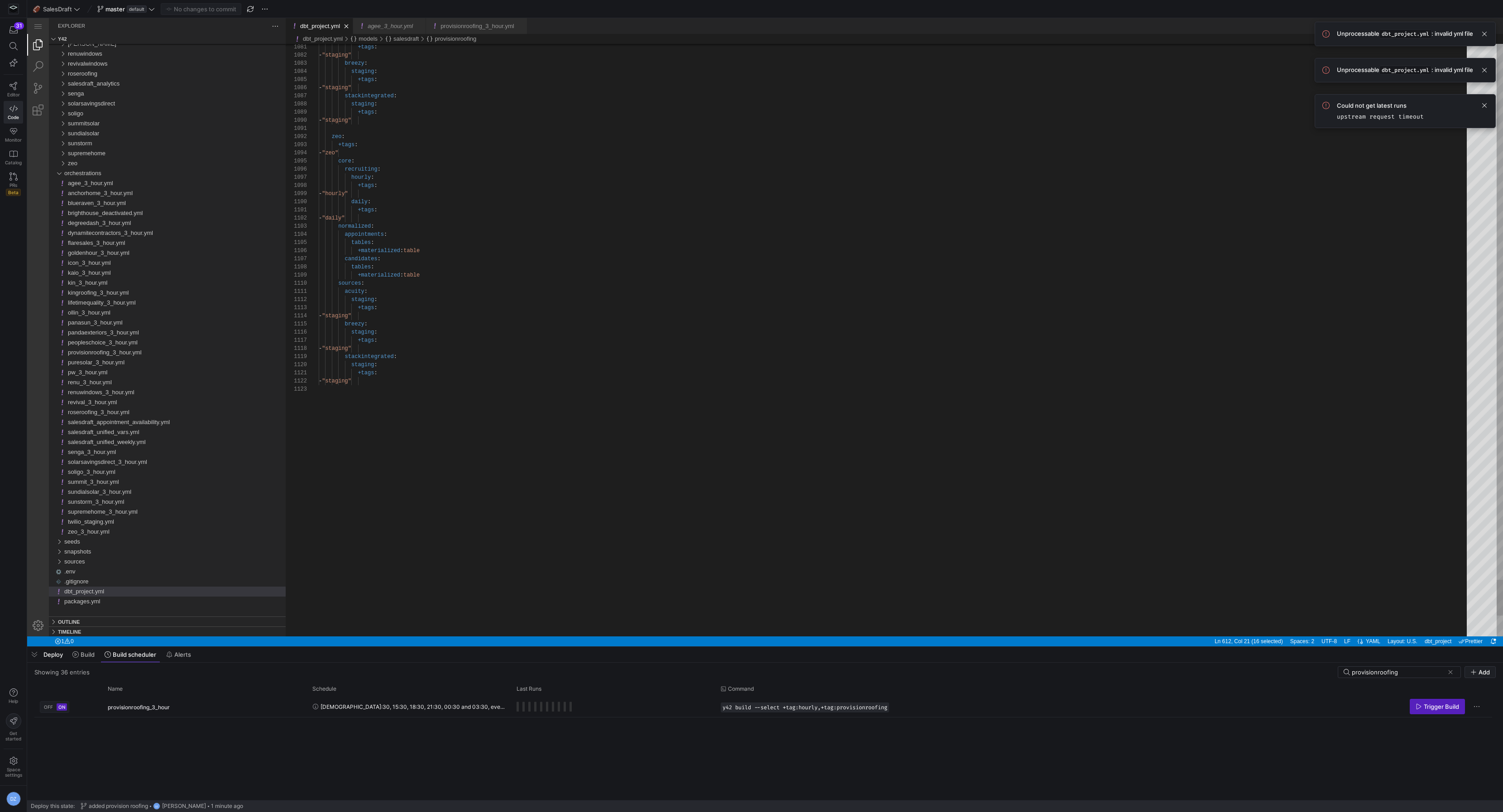
type textarea "+tags: - "staging""
click at [1456, 707] on span "Trigger Build" at bounding box center [1441, 706] width 36 height 7
click at [74, 652] on icon at bounding box center [75, 654] width 6 height 6
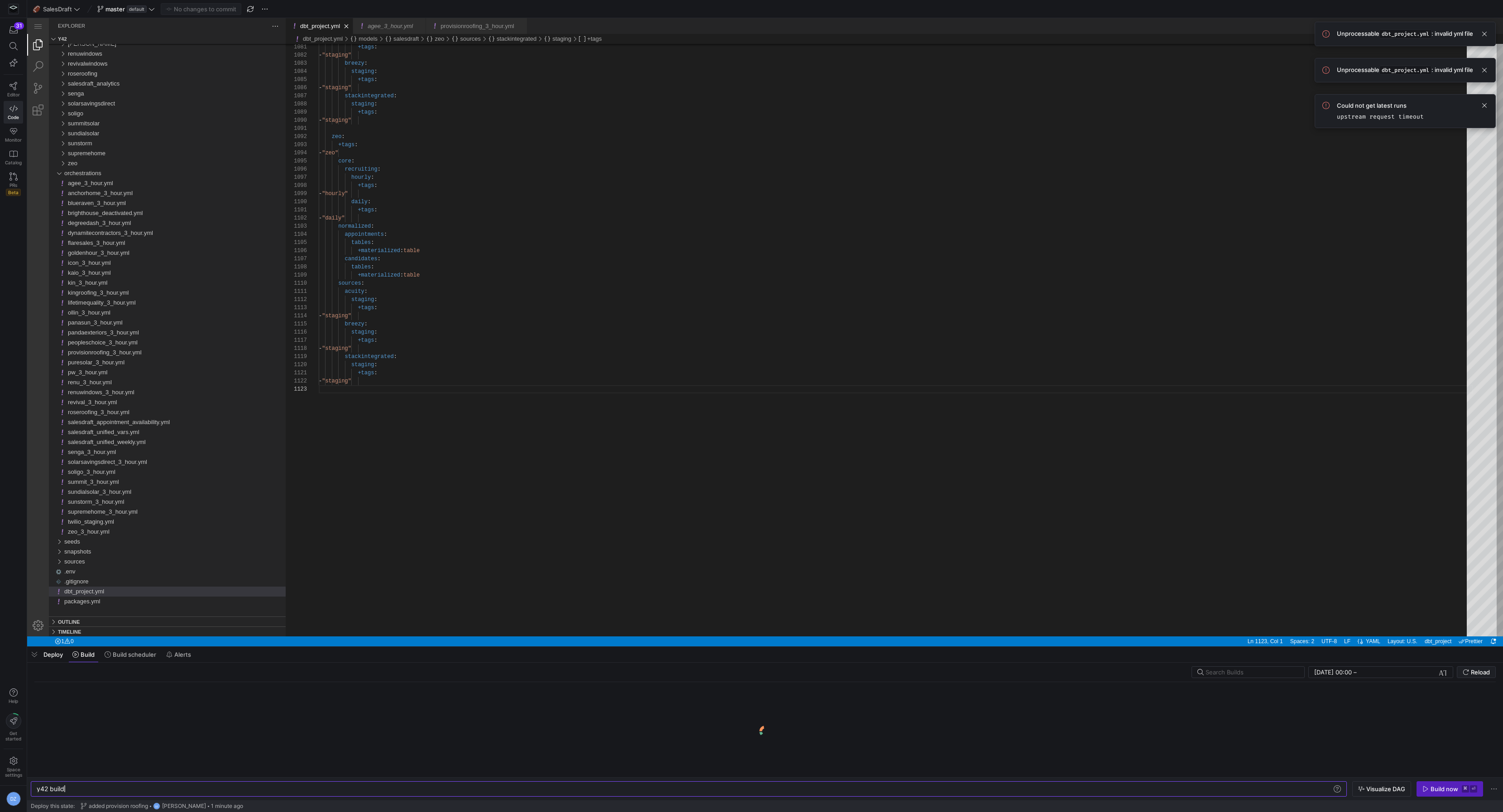
scroll to position [0, 27]
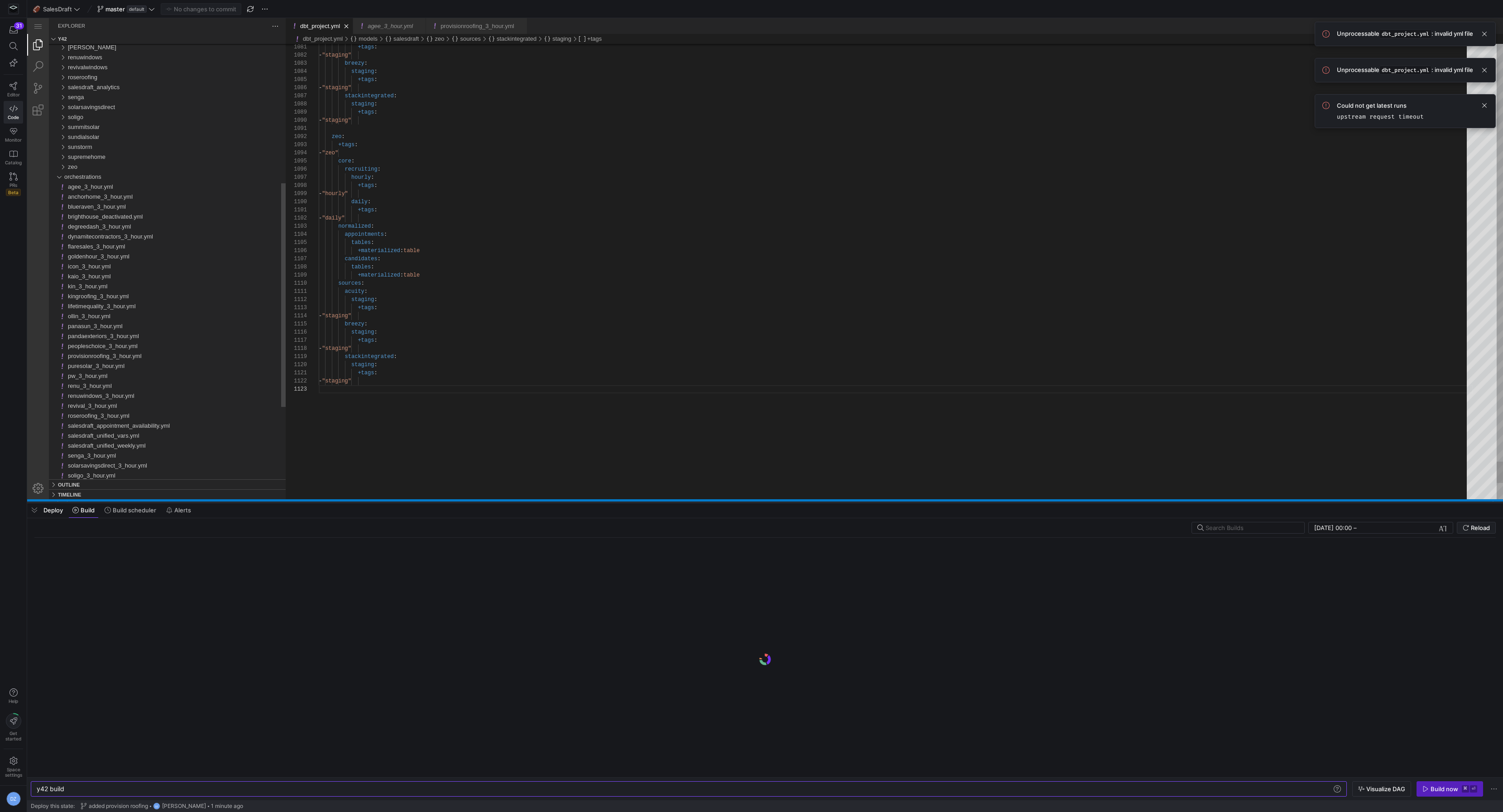
drag, startPoint x: 681, startPoint y: 648, endPoint x: 666, endPoint y: 502, distance: 146.8
click at [666, 502] on div at bounding box center [765, 502] width 1476 height 4
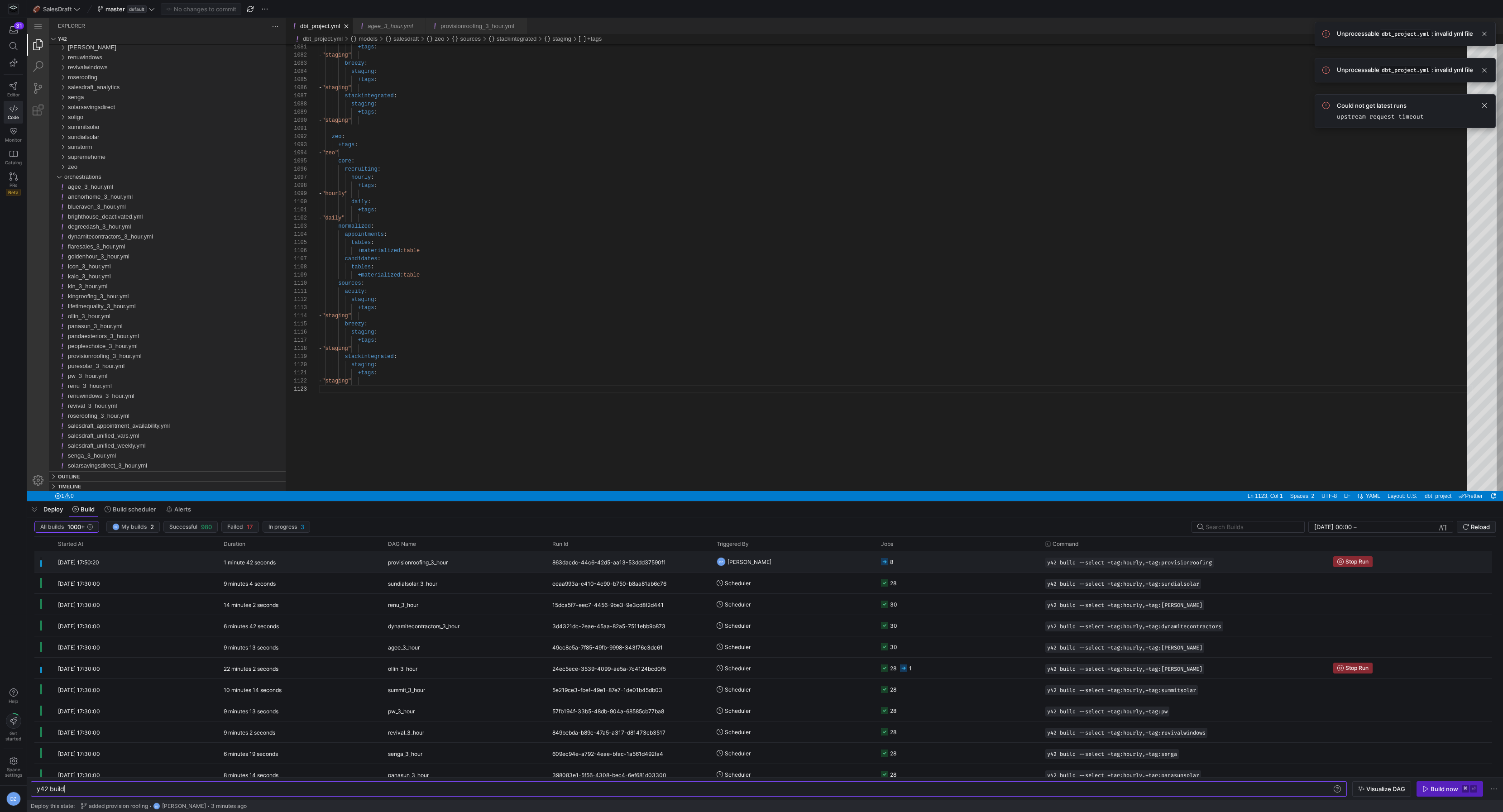
click at [671, 557] on div "863dacdc-44c6-42d5-aa13-53ddd37590f1" at bounding box center [629, 562] width 165 height 21
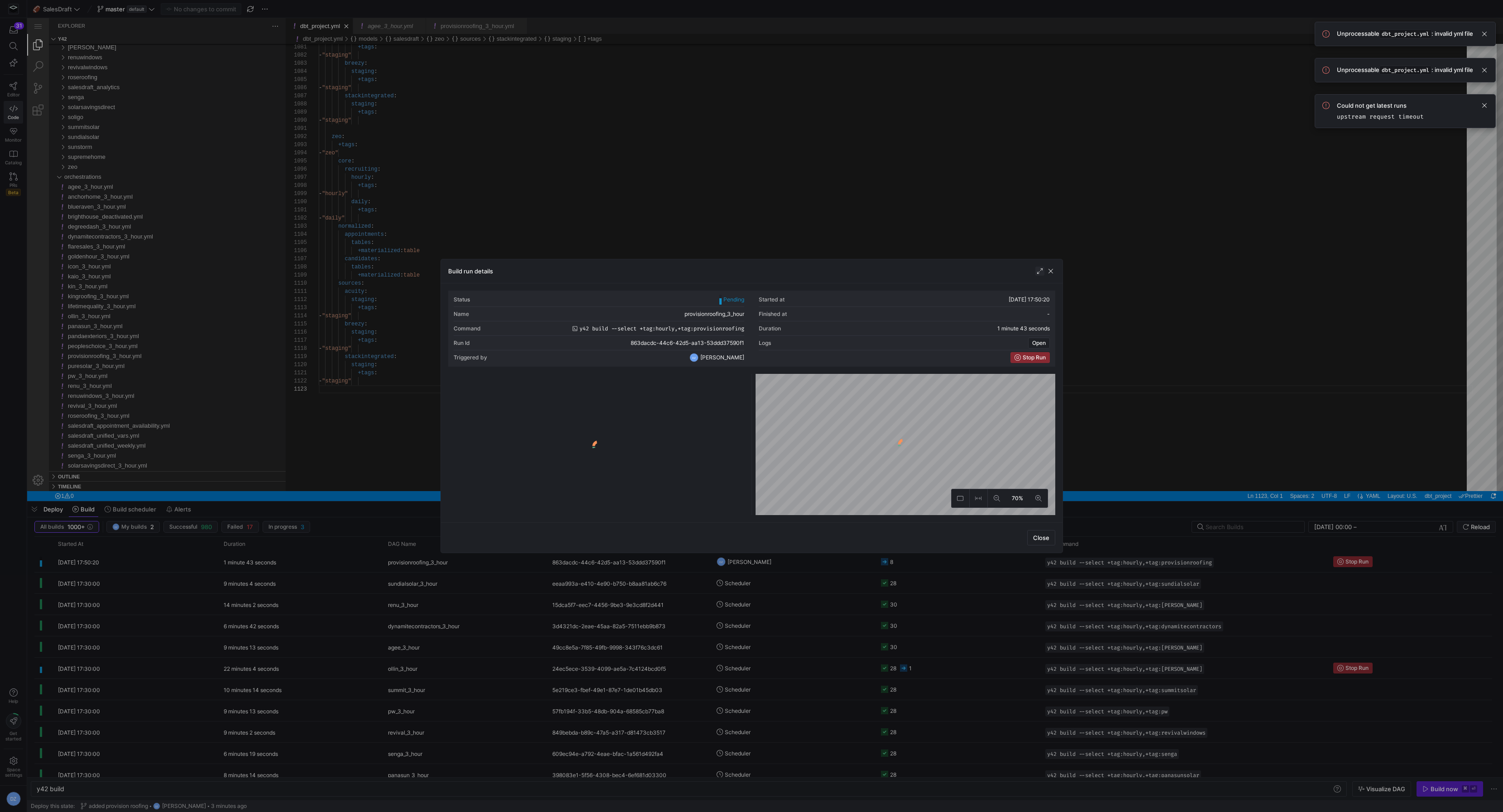
click at [1037, 270] on span "button" at bounding box center [1040, 271] width 9 height 9
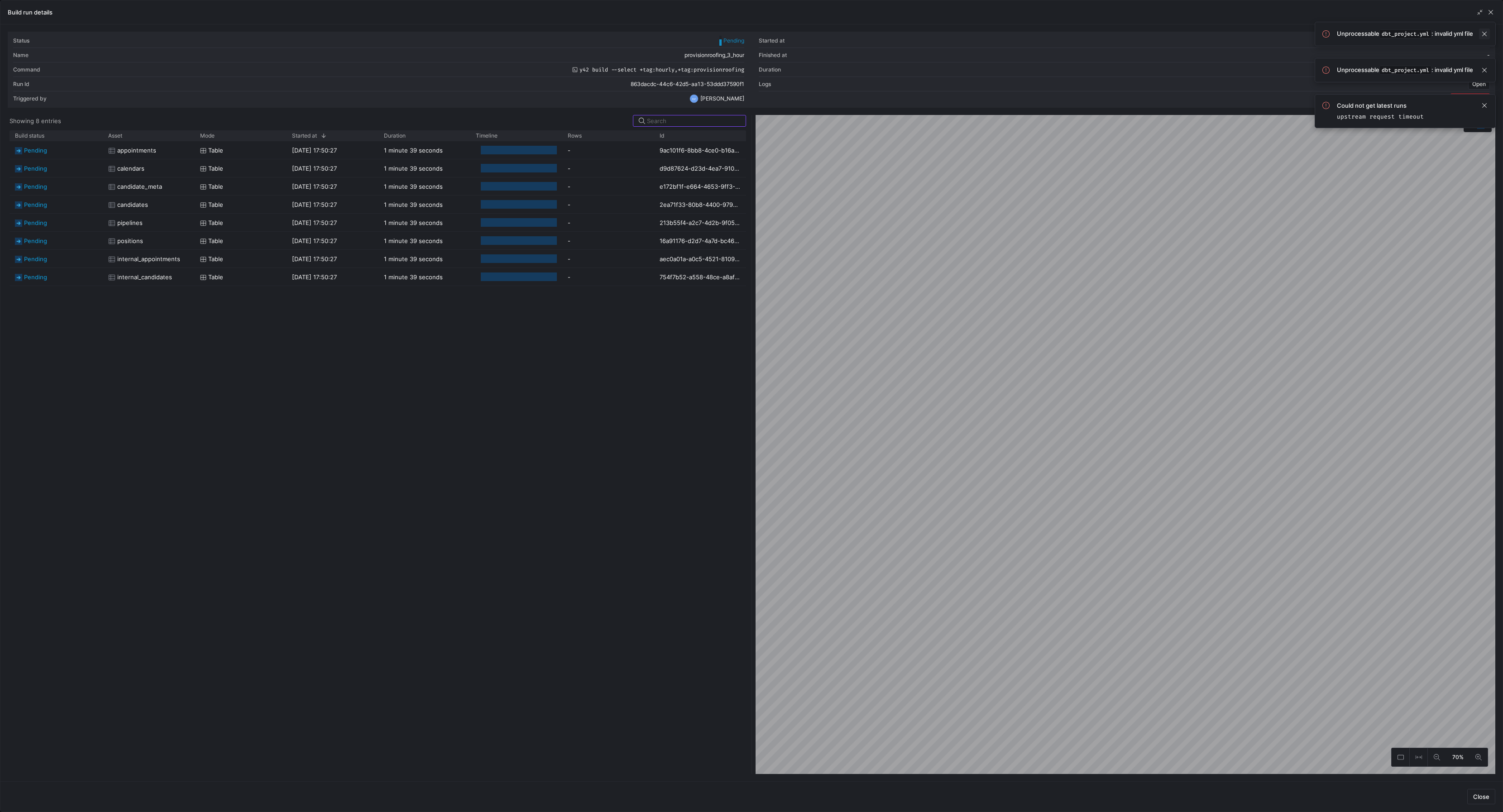
click at [1486, 32] on span at bounding box center [1484, 34] width 11 height 11
click at [1486, 32] on span at bounding box center [1484, 33] width 11 height 11
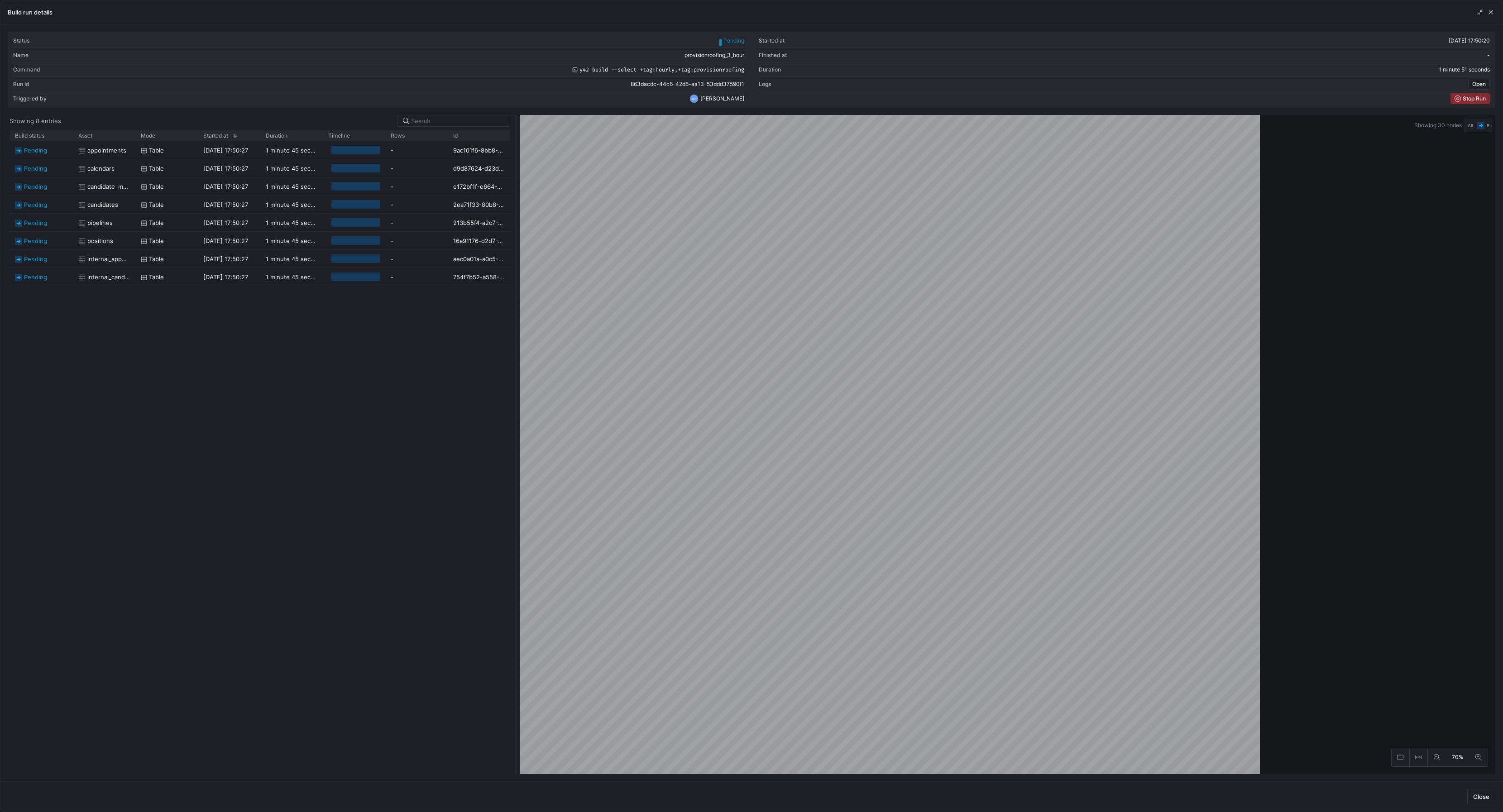
drag, startPoint x: 750, startPoint y: 219, endPoint x: 514, endPoint y: 306, distance: 251.5
click at [514, 306] on div at bounding box center [516, 444] width 4 height 659
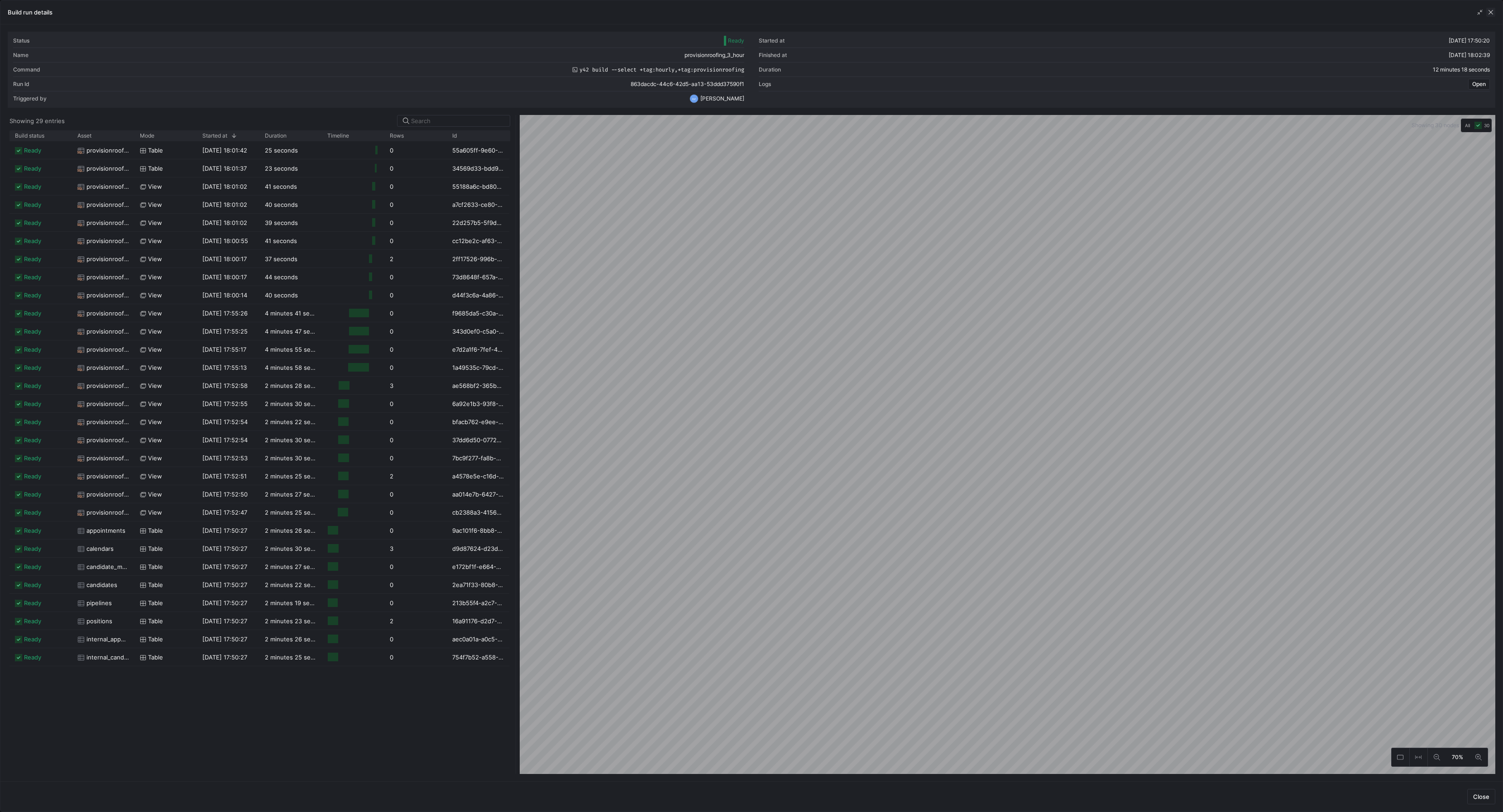
drag, startPoint x: 1492, startPoint y: 9, endPoint x: 1424, endPoint y: 4, distance: 68.2
click at [1492, 9] on span "button" at bounding box center [1491, 12] width 9 height 9
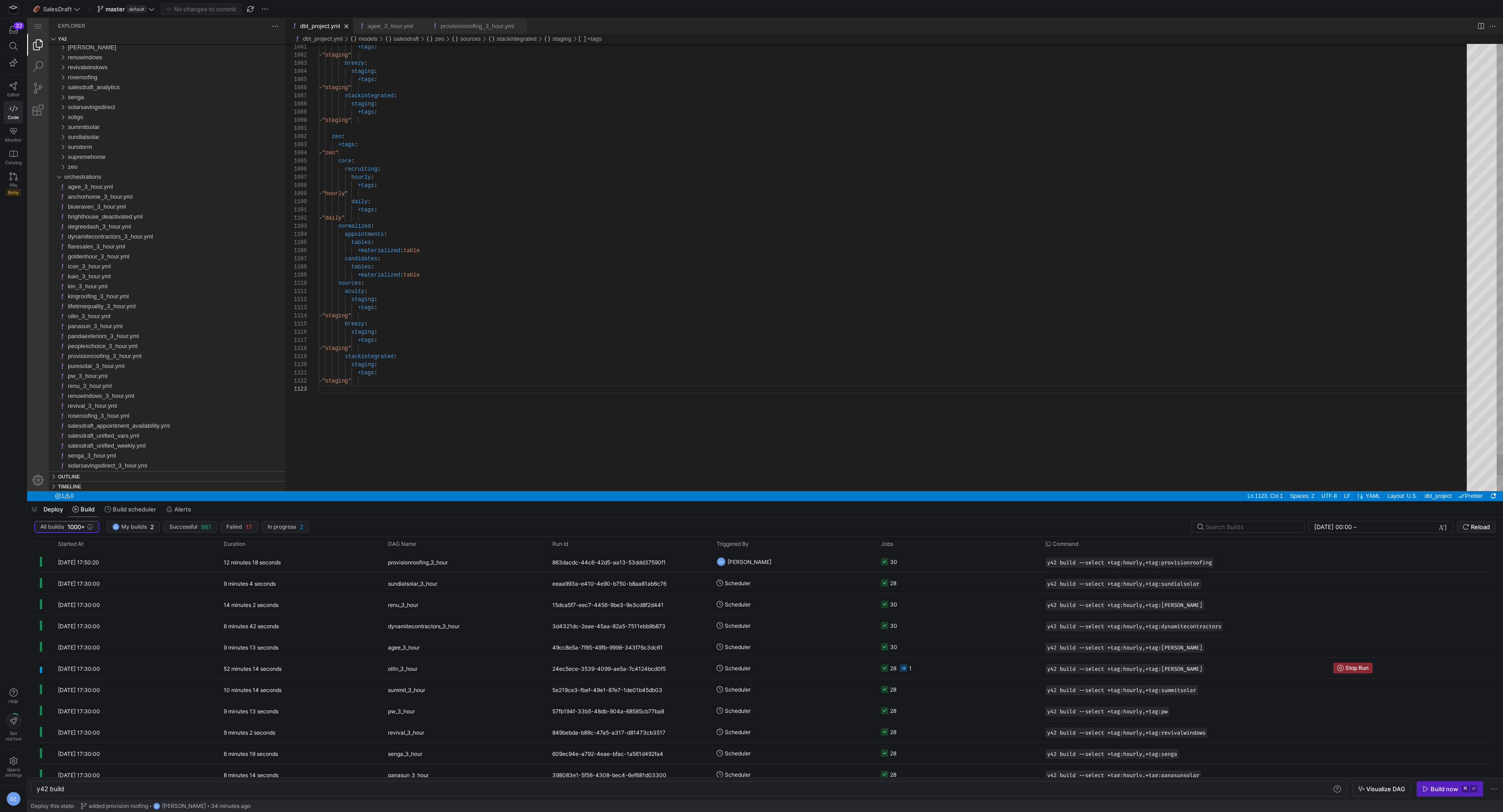
click at [1482, 528] on span "Reload" at bounding box center [1480, 527] width 19 height 7
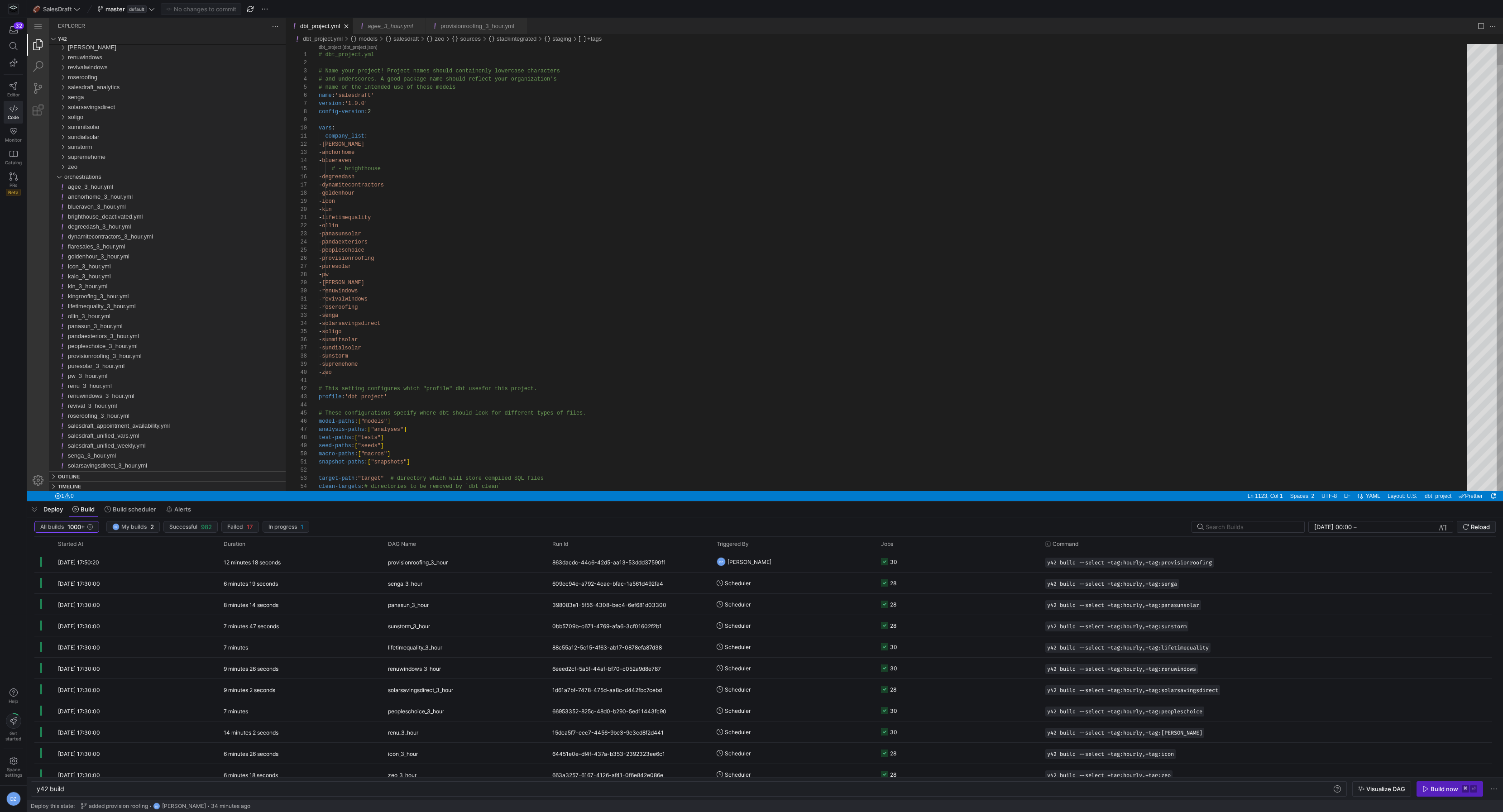
scroll to position [16, 0]
type textarea "- revivalwindows - roseroofing - senga - solarsavingsdirect - [GEOGRAPHIC_DATA]…"
click at [55, 176] on div "orchestrations" at bounding box center [58, 177] width 13 height 10
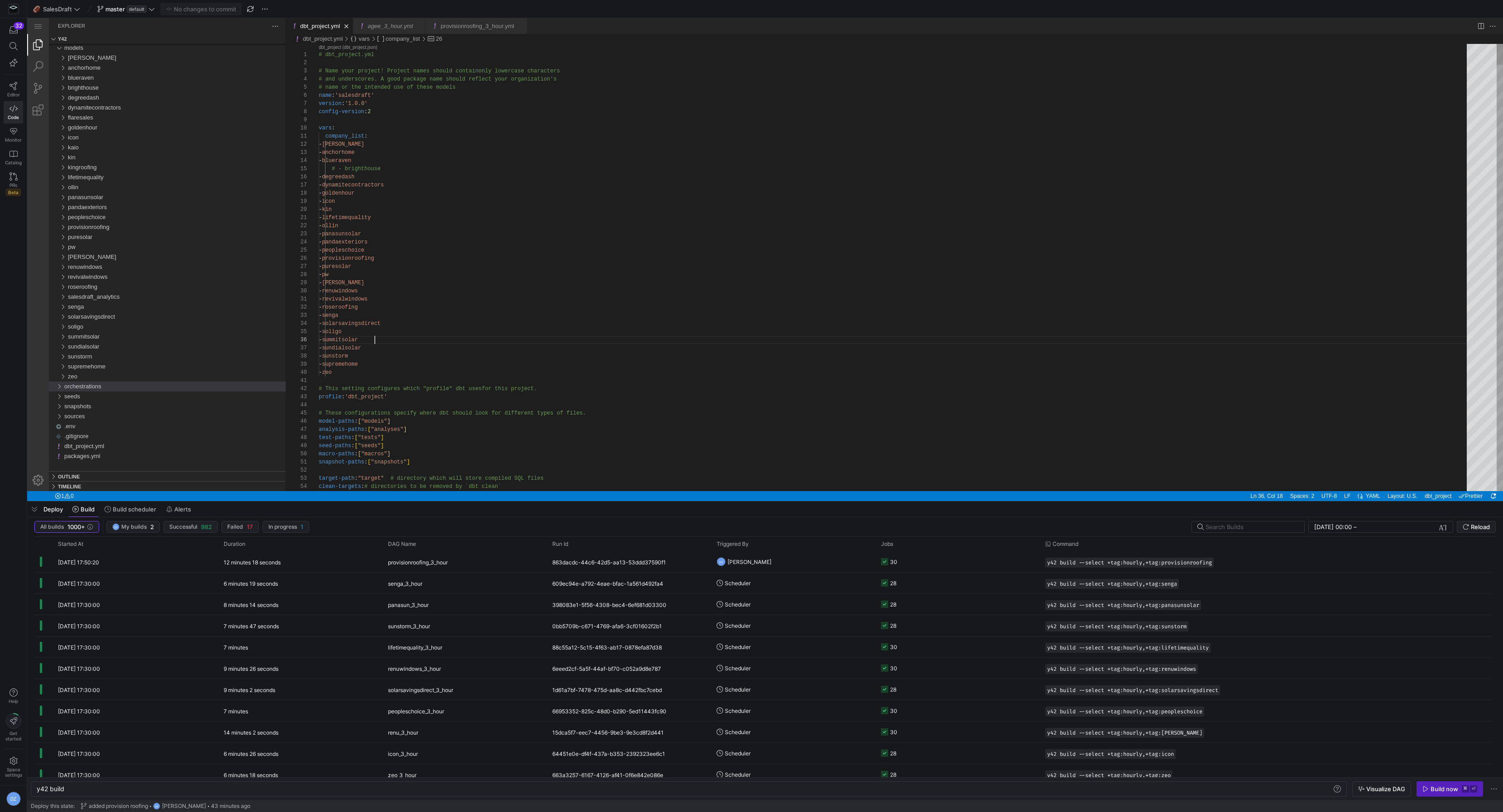
click at [118, 116] on div "[PERSON_NAME]" at bounding box center [176, 118] width 218 height 10
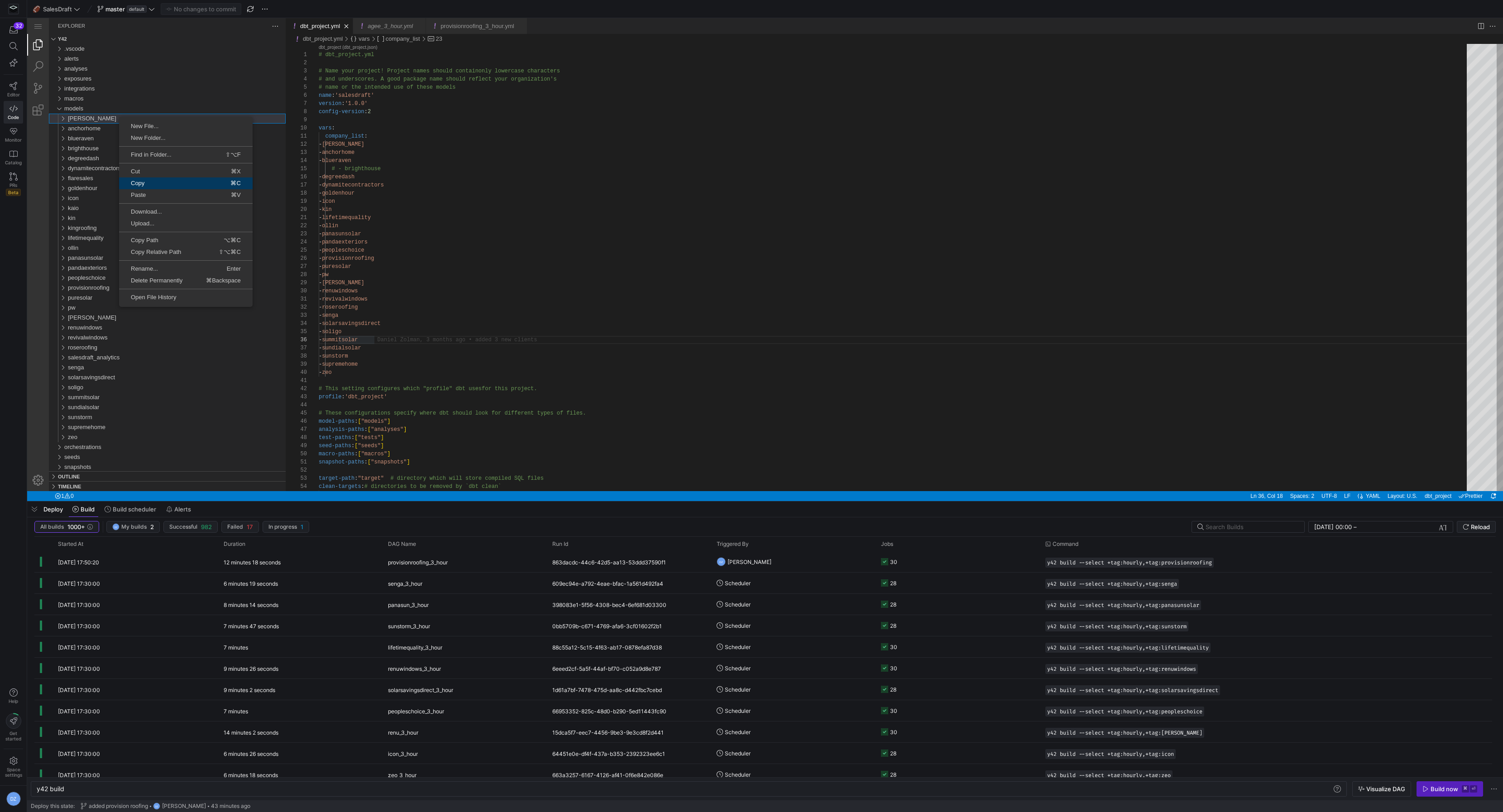
click at [172, 177] on link "Copy ⌘C" at bounding box center [186, 183] width 134 height 12
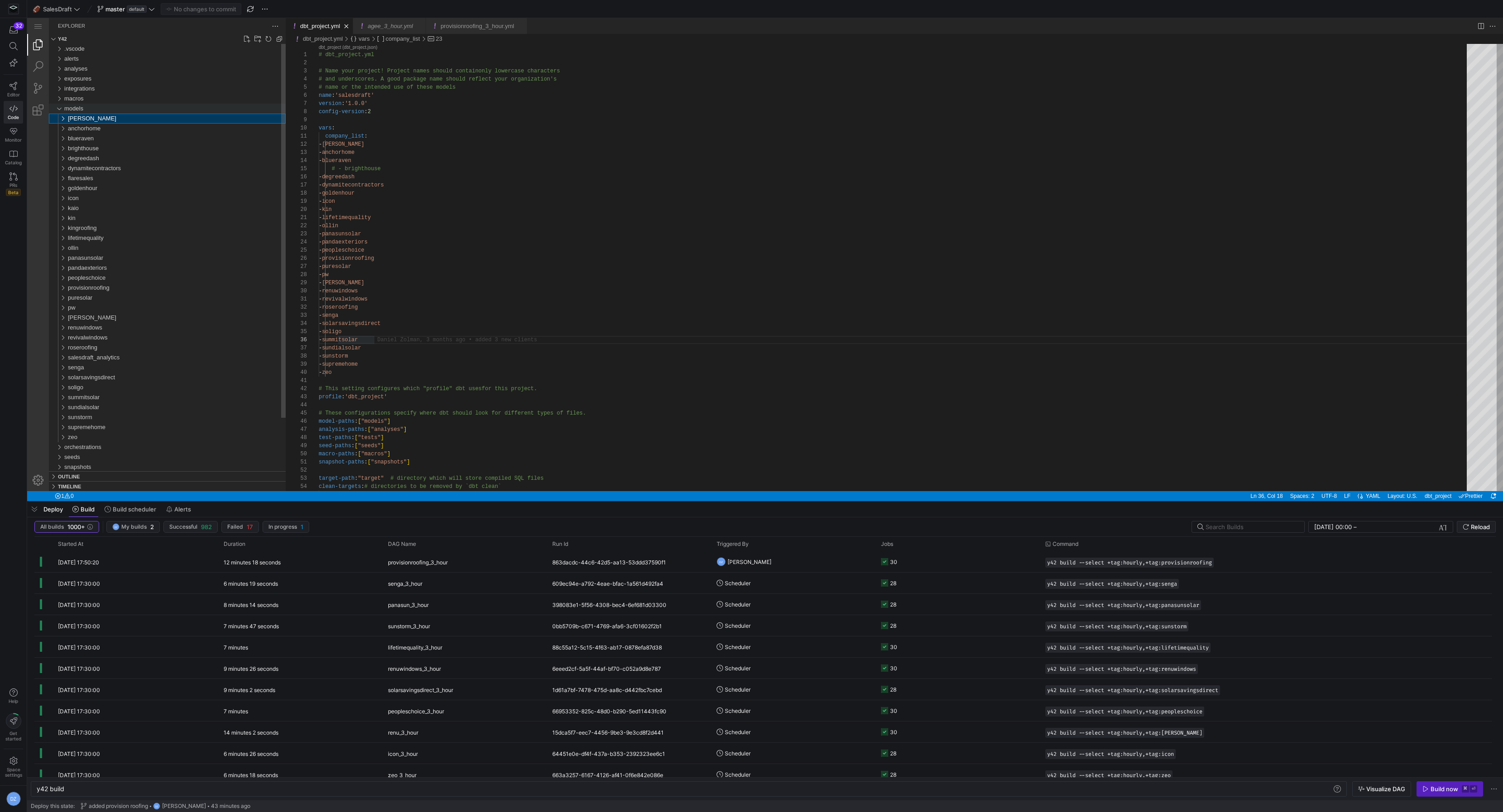
click at [103, 106] on div "models" at bounding box center [174, 108] width 221 height 10
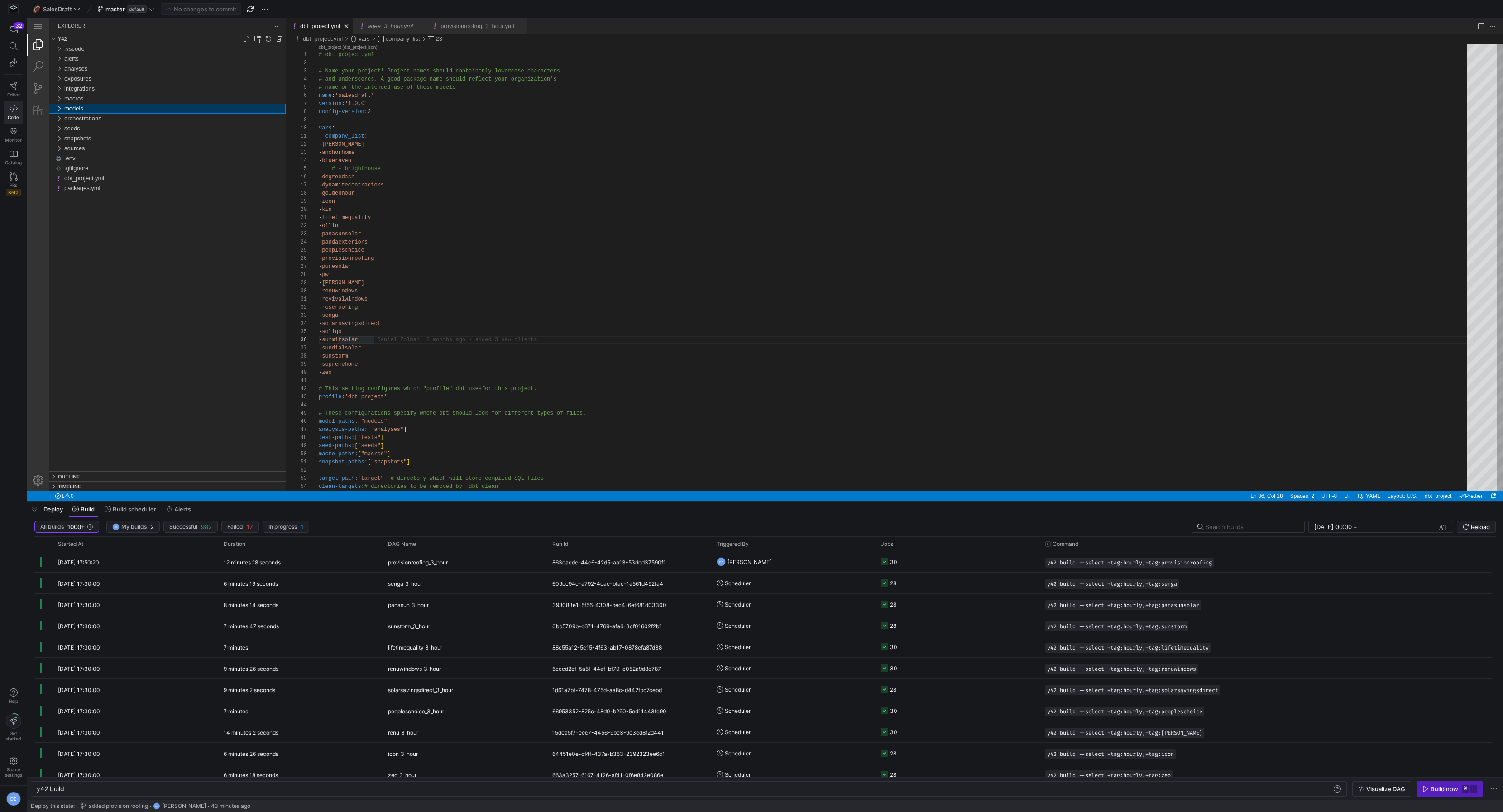
click at [103, 106] on div "models" at bounding box center [174, 108] width 221 height 10
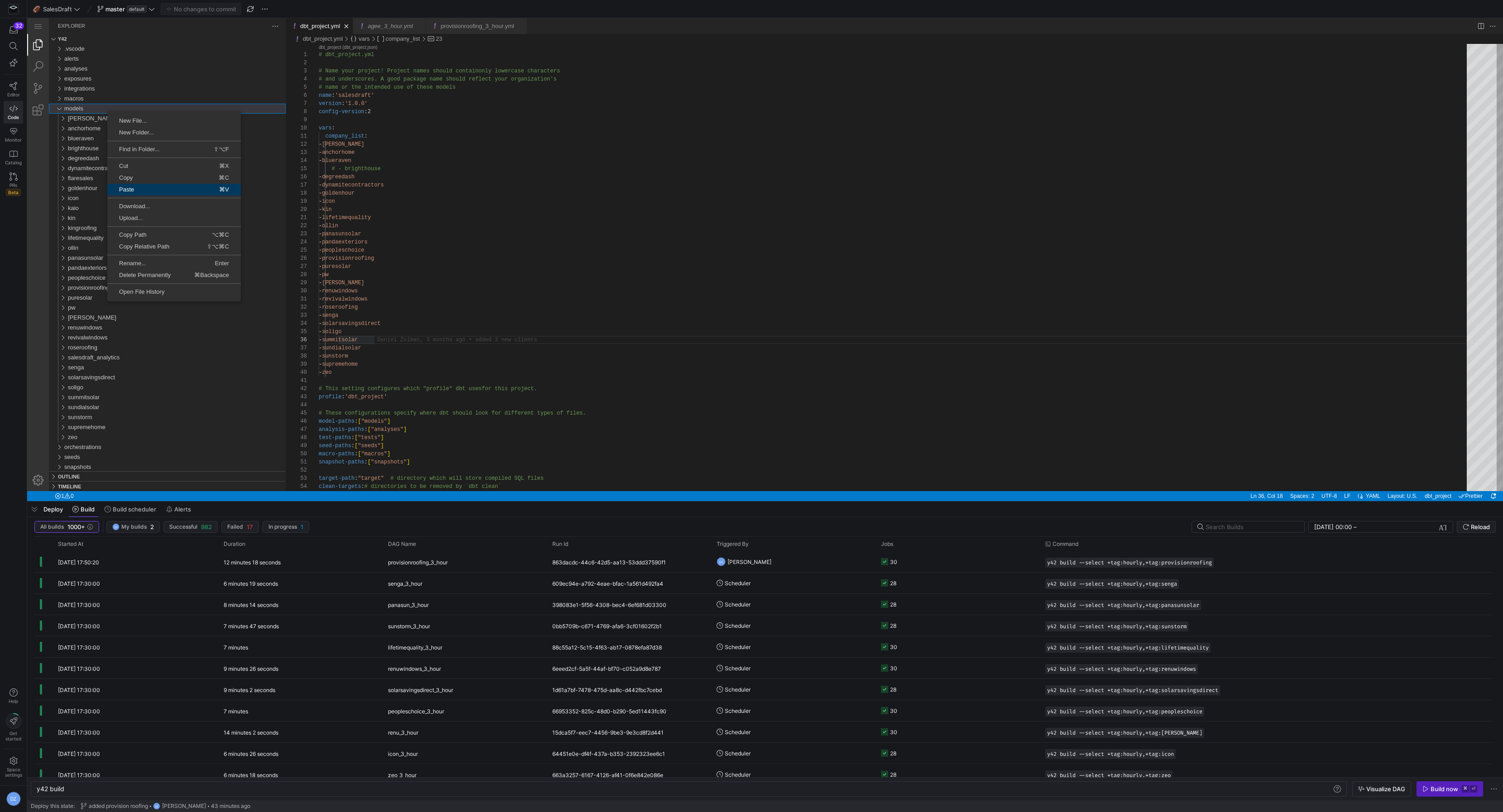
click at [156, 193] on link "Paste ⌘V" at bounding box center [174, 190] width 134 height 12
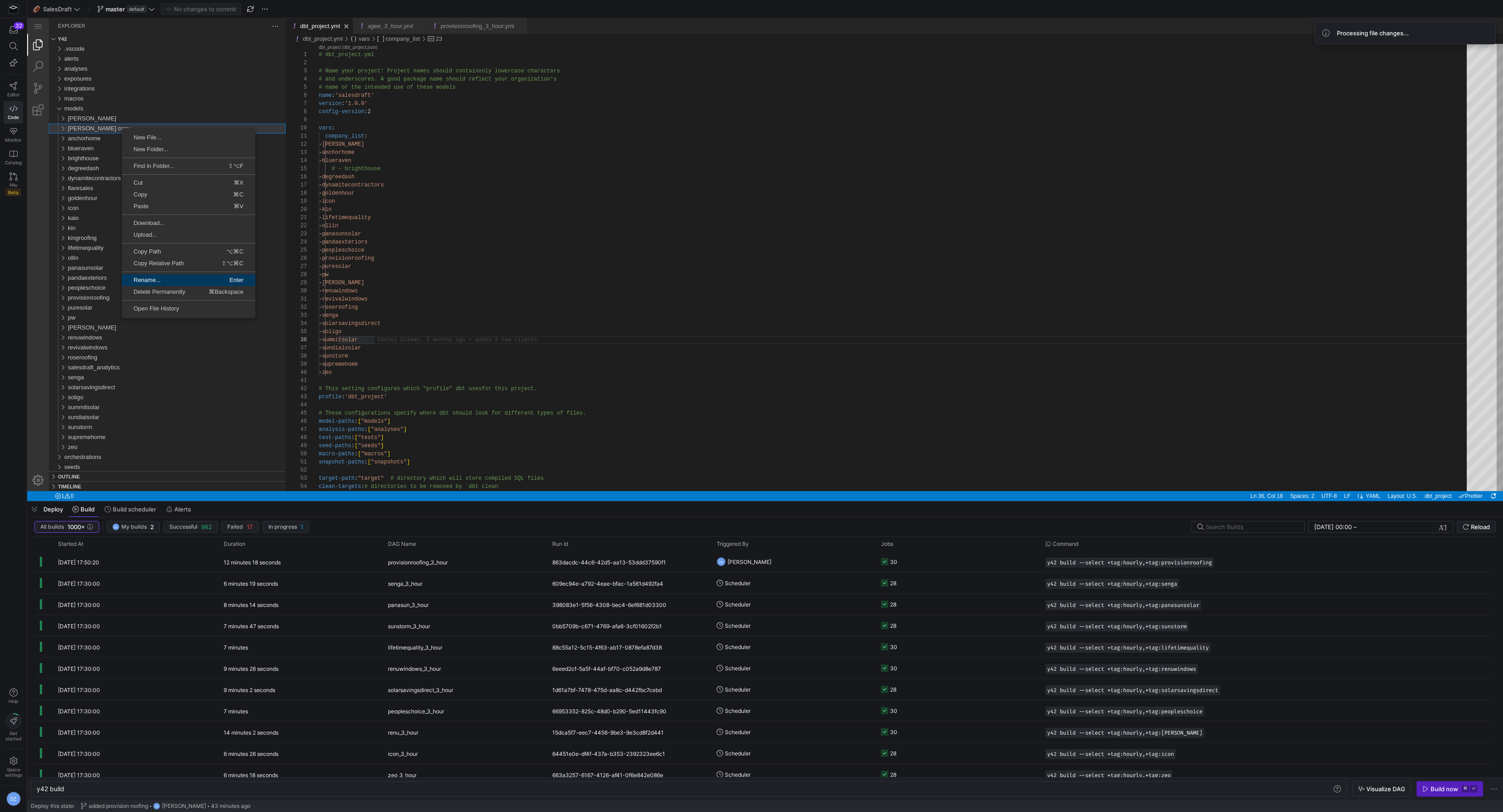
click at [152, 277] on span "Rename..." at bounding box center [155, 280] width 66 height 6
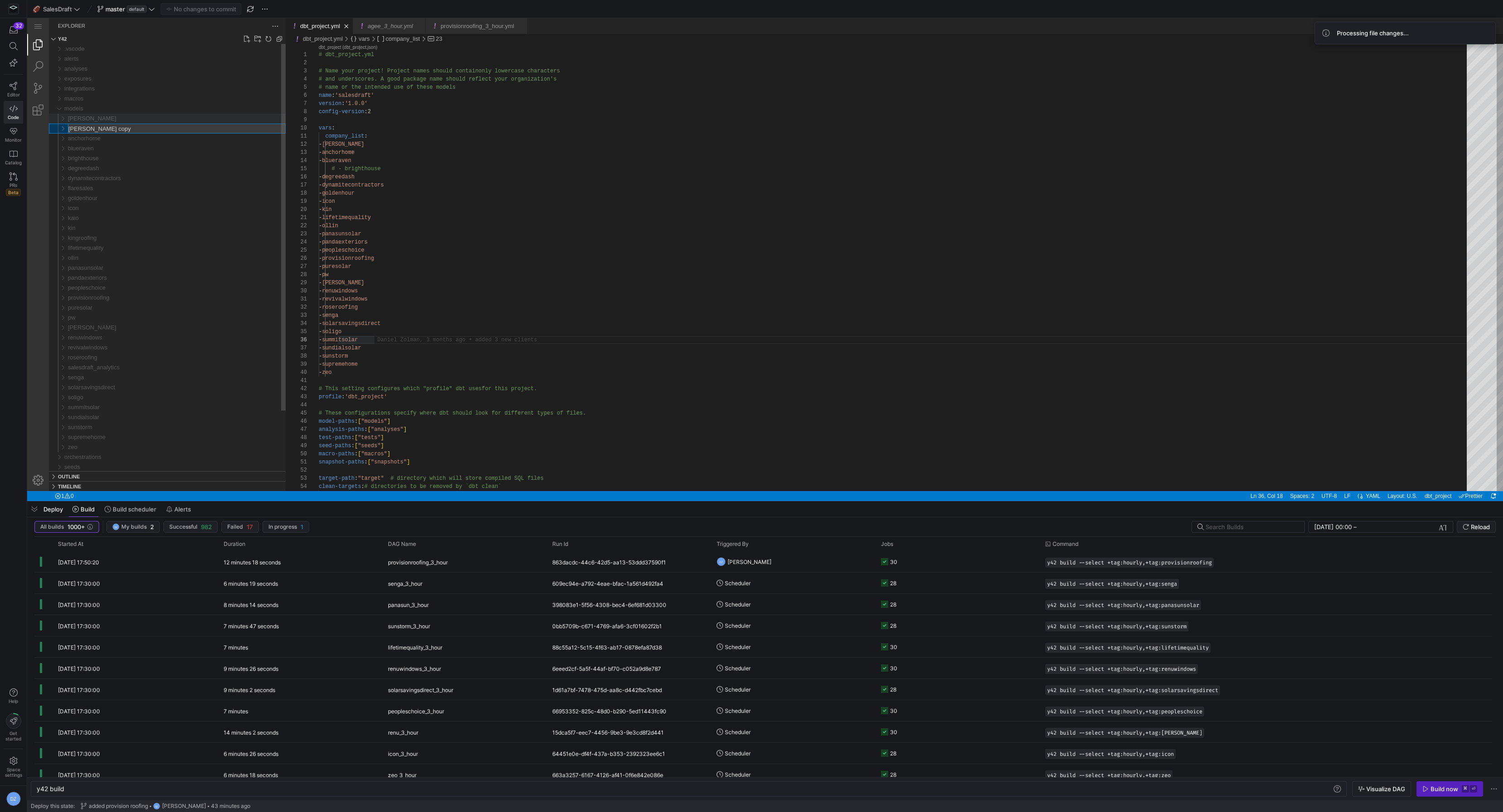
click at [88, 122] on div "[PERSON_NAME]" at bounding box center [176, 118] width 218 height 10
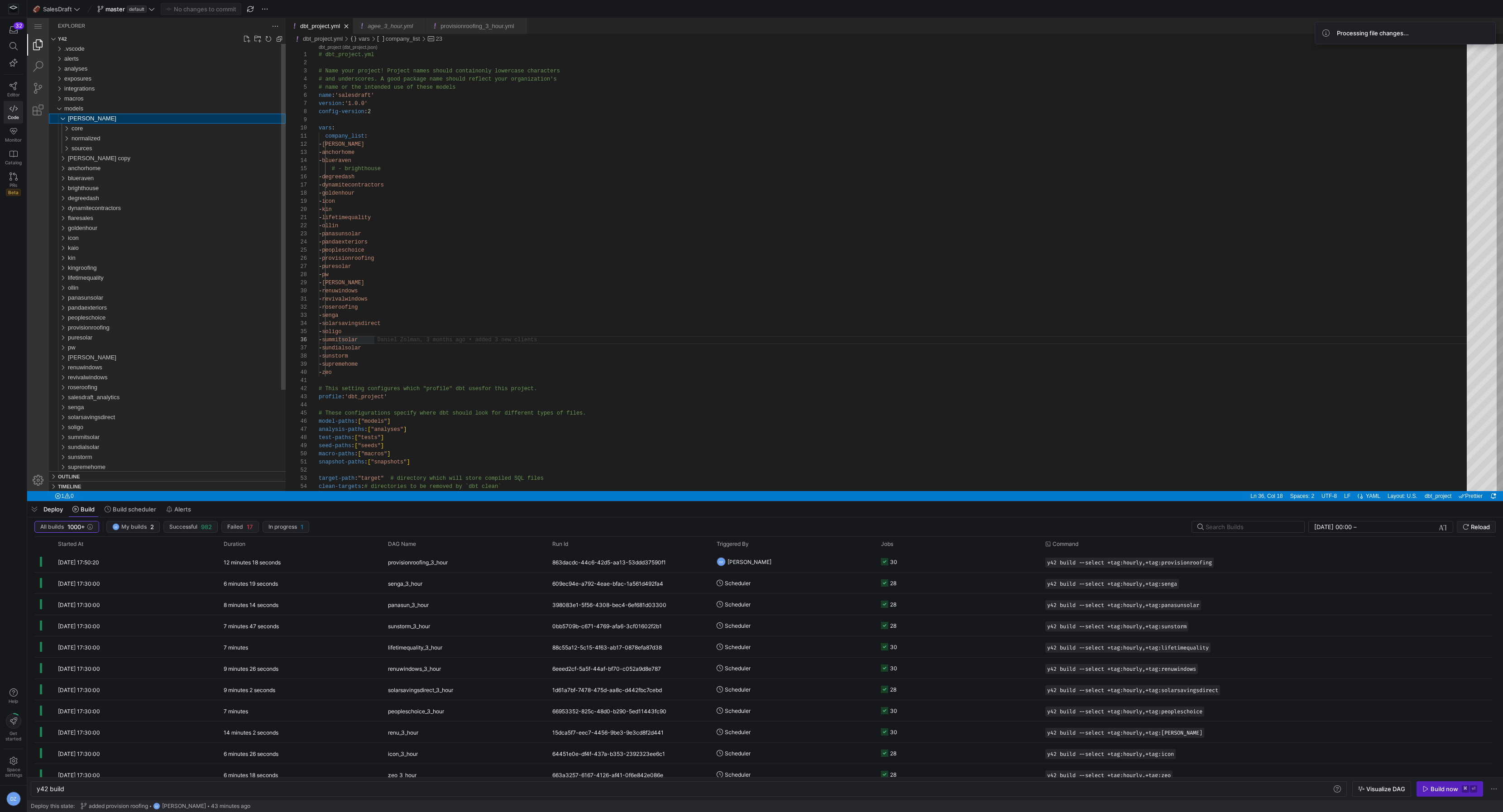
click at [88, 122] on div "[PERSON_NAME]" at bounding box center [176, 118] width 218 height 10
click at [86, 128] on span "[PERSON_NAME] copy" at bounding box center [99, 128] width 62 height 7
click at [95, 128] on span "[PERSON_NAME] copy" at bounding box center [99, 128] width 62 height 7
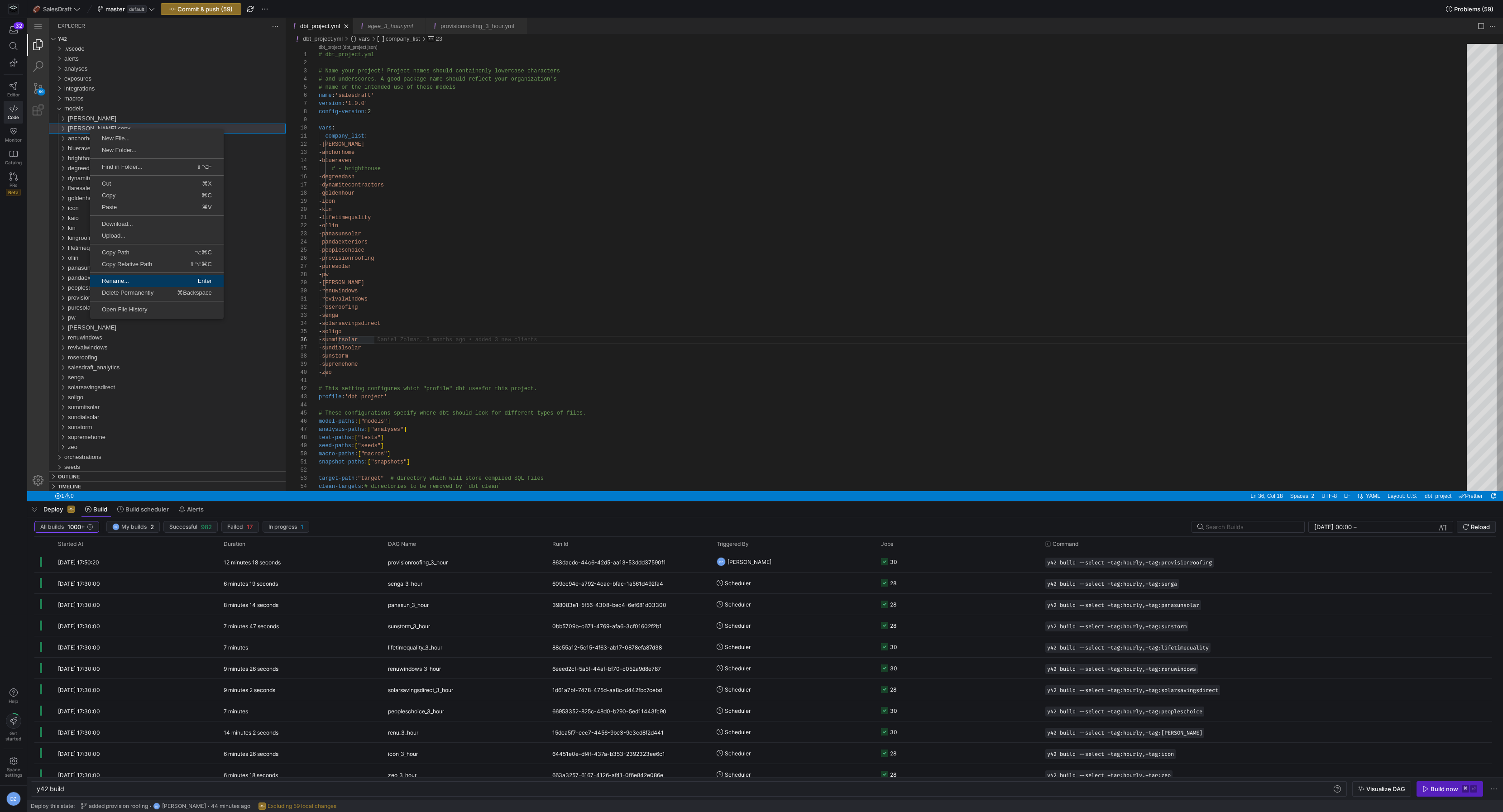
click at [120, 278] on span "Rename..." at bounding box center [123, 281] width 66 height 6
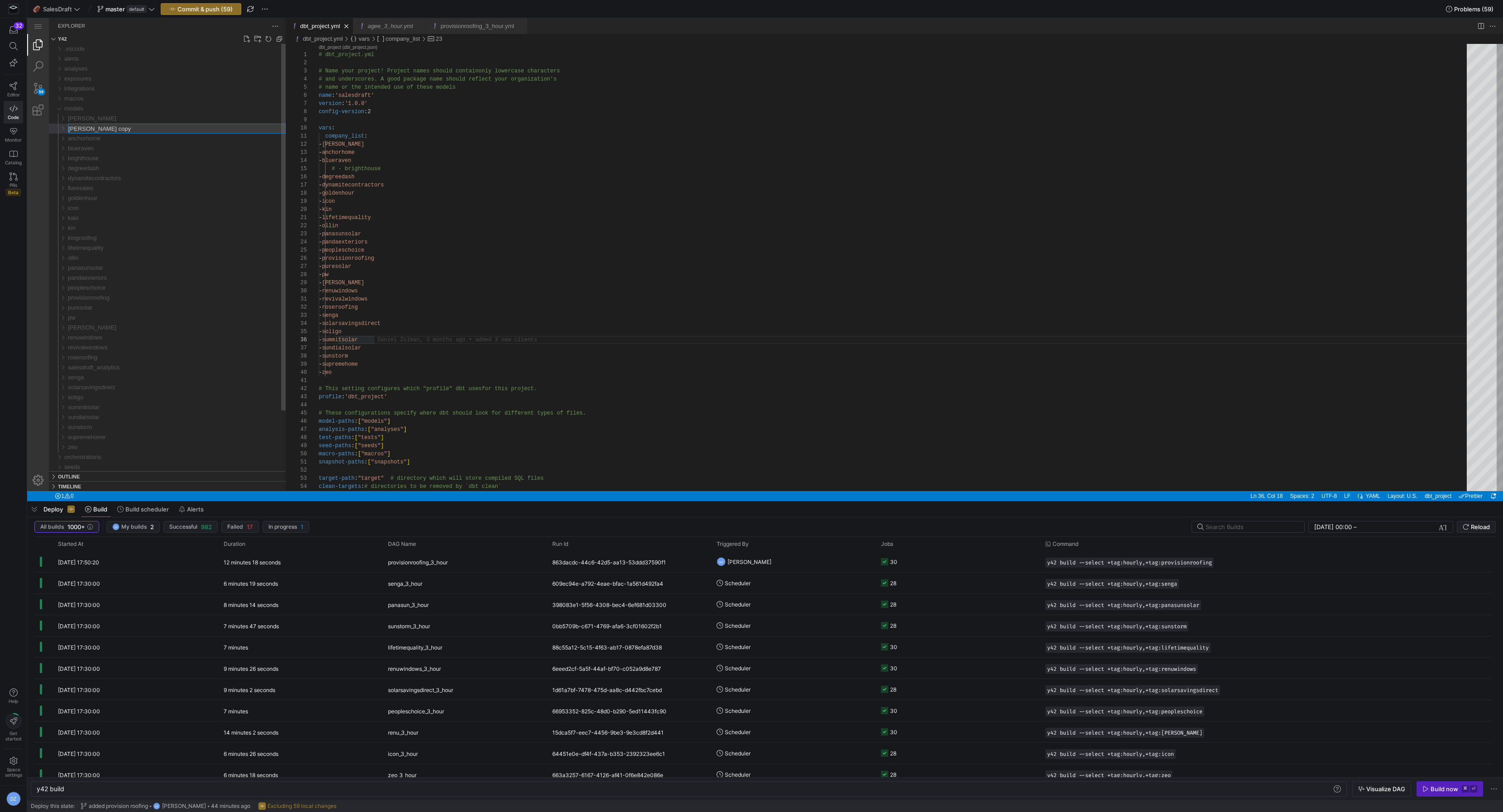
click at [92, 127] on input "[PERSON_NAME] copy" at bounding box center [177, 129] width 217 height 9
type input "v3electric"
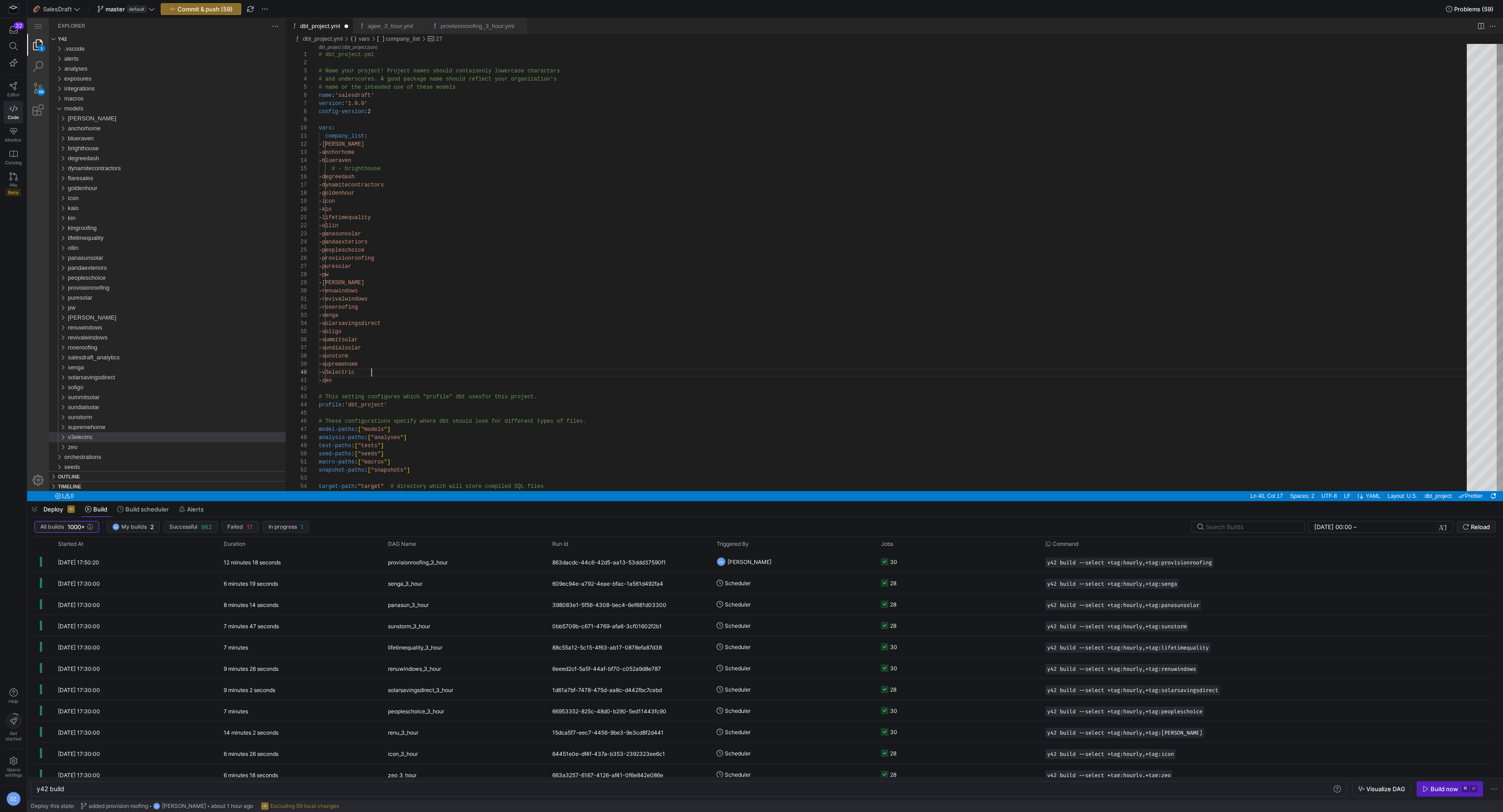
type textarea "- revivalwindows - roseroofing - senga - solarsavingsdirect - [GEOGRAPHIC_DATA]…"
click at [126, 438] on div "v3electric" at bounding box center [176, 437] width 218 height 10
click at [98, 349] on div "core" at bounding box center [179, 346] width 214 height 10
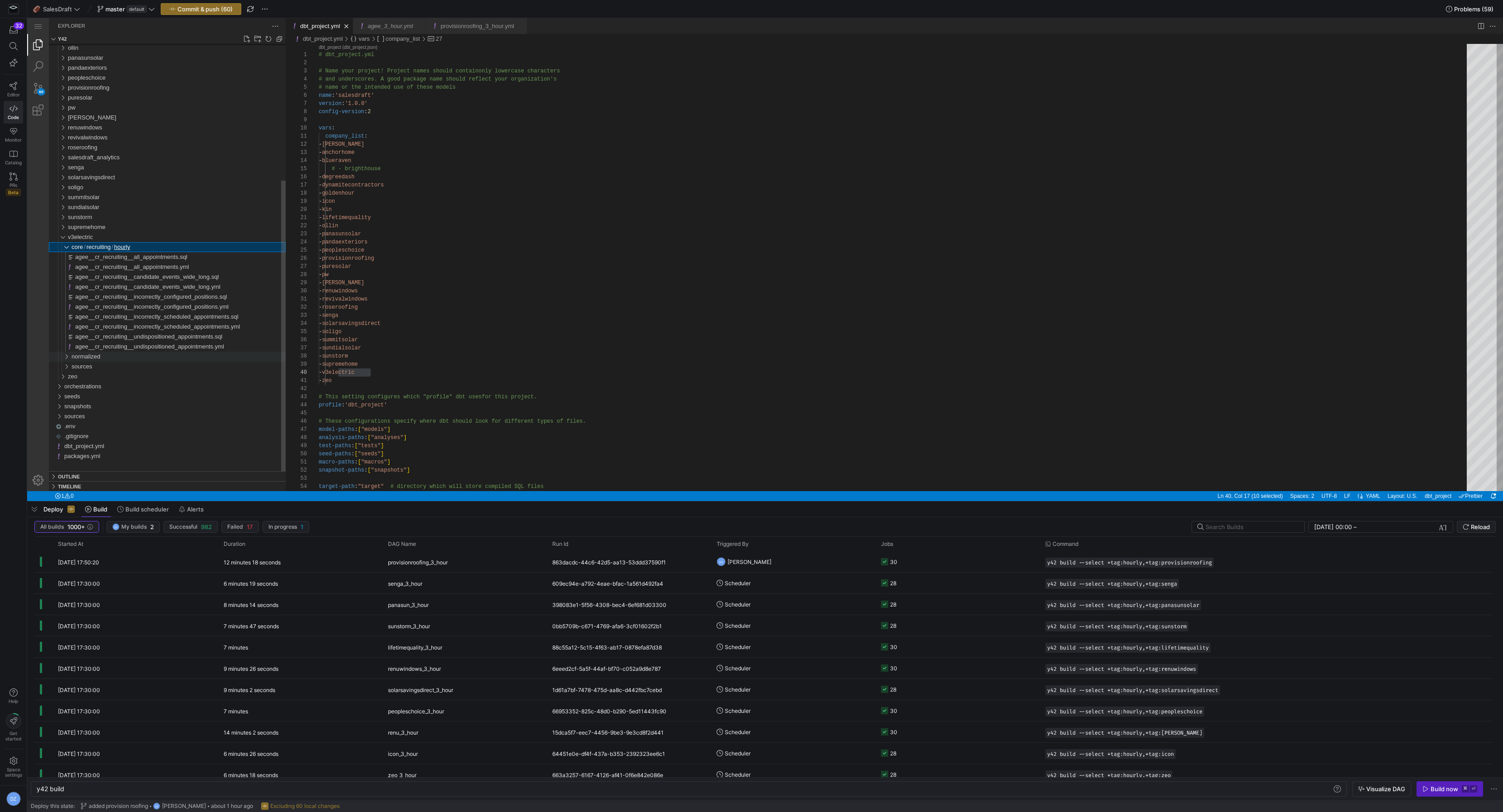
click at [104, 357] on div "normalized" at bounding box center [179, 356] width 214 height 10
click at [102, 348] on span "appointments" at bounding box center [93, 346] width 36 height 7
click at [102, 373] on span "candidates" at bounding box center [89, 376] width 29 height 7
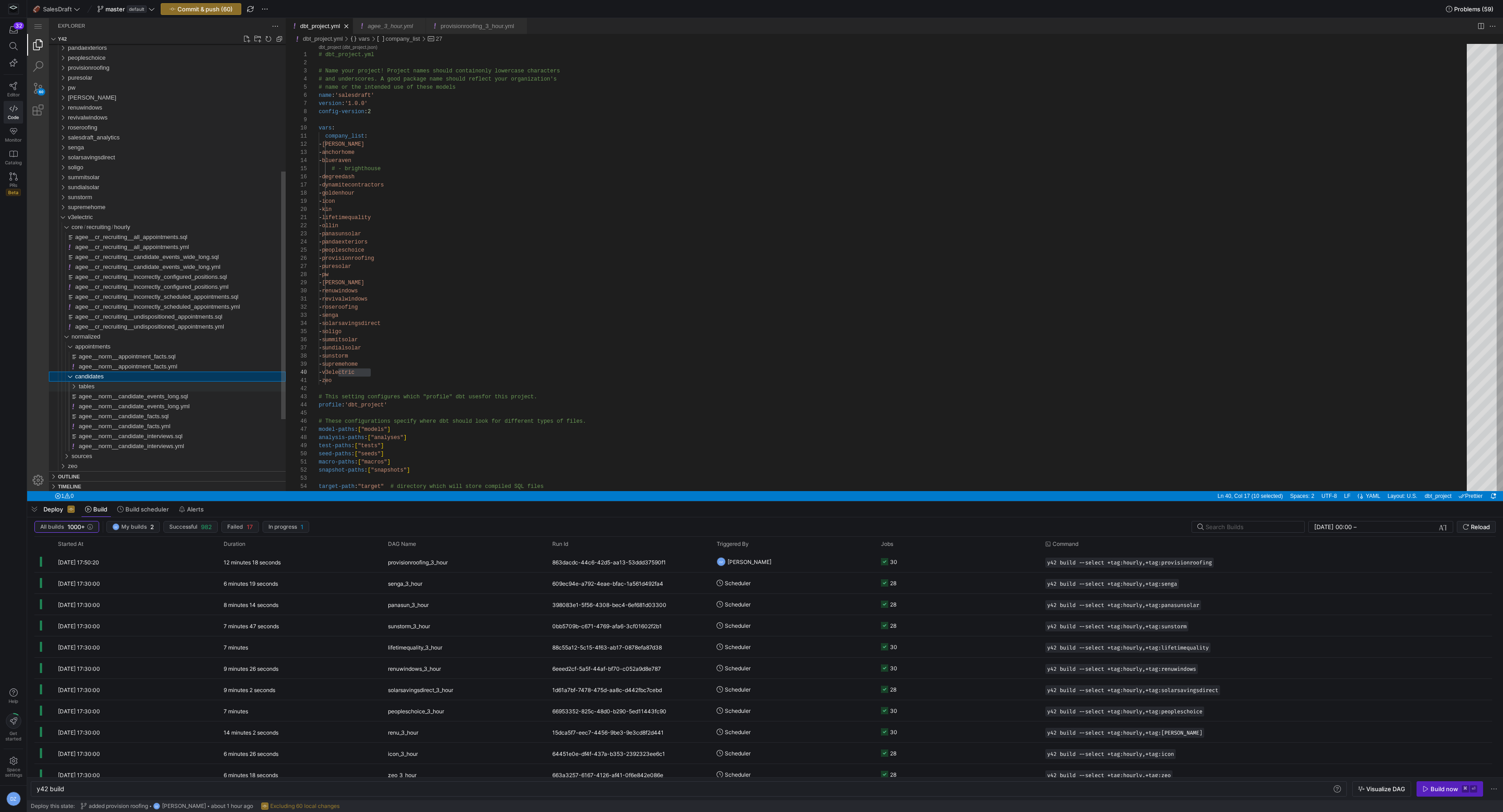
click at [107, 387] on div "tables" at bounding box center [182, 386] width 207 height 10
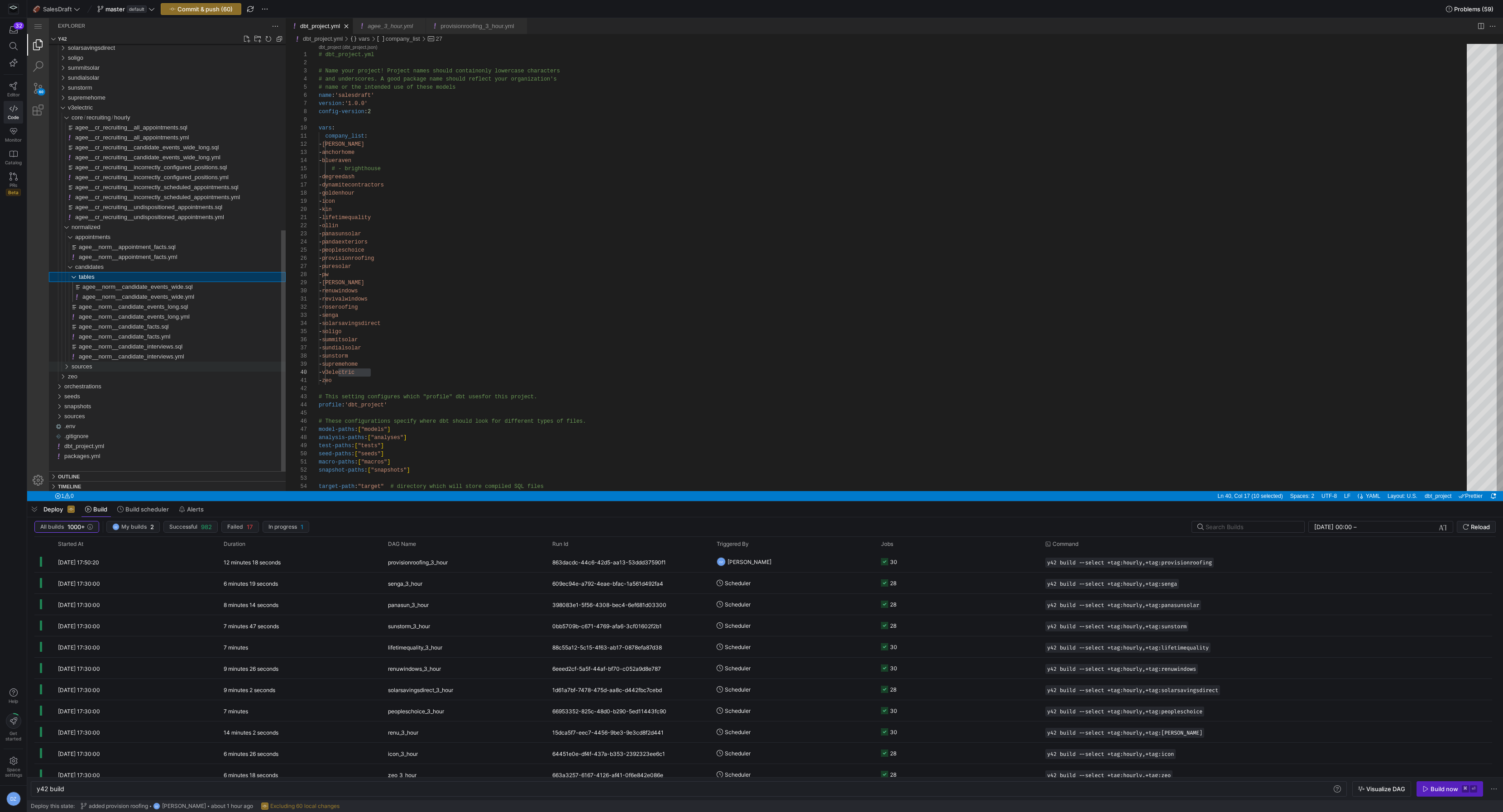
click at [104, 368] on div "sources" at bounding box center [179, 366] width 214 height 10
click at [103, 380] on div "acuity" at bounding box center [180, 376] width 211 height 10
click at [104, 390] on span "intermediate" at bounding box center [95, 386] width 33 height 7
click at [102, 419] on div "staging" at bounding box center [182, 416] width 207 height 10
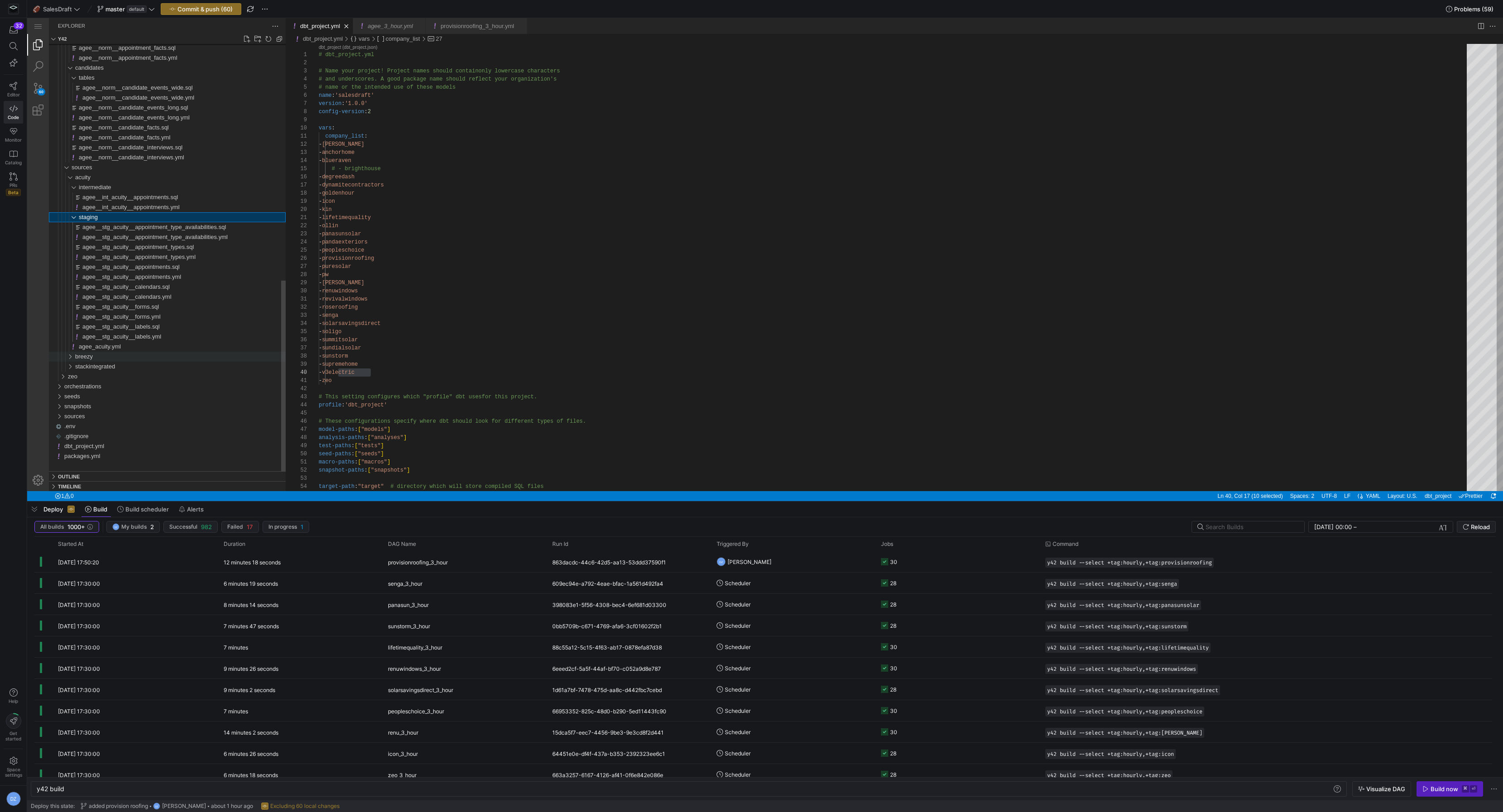
click at [102, 353] on div "breezy" at bounding box center [180, 356] width 211 height 10
click at [101, 366] on span "intermediate" at bounding box center [95, 366] width 33 height 7
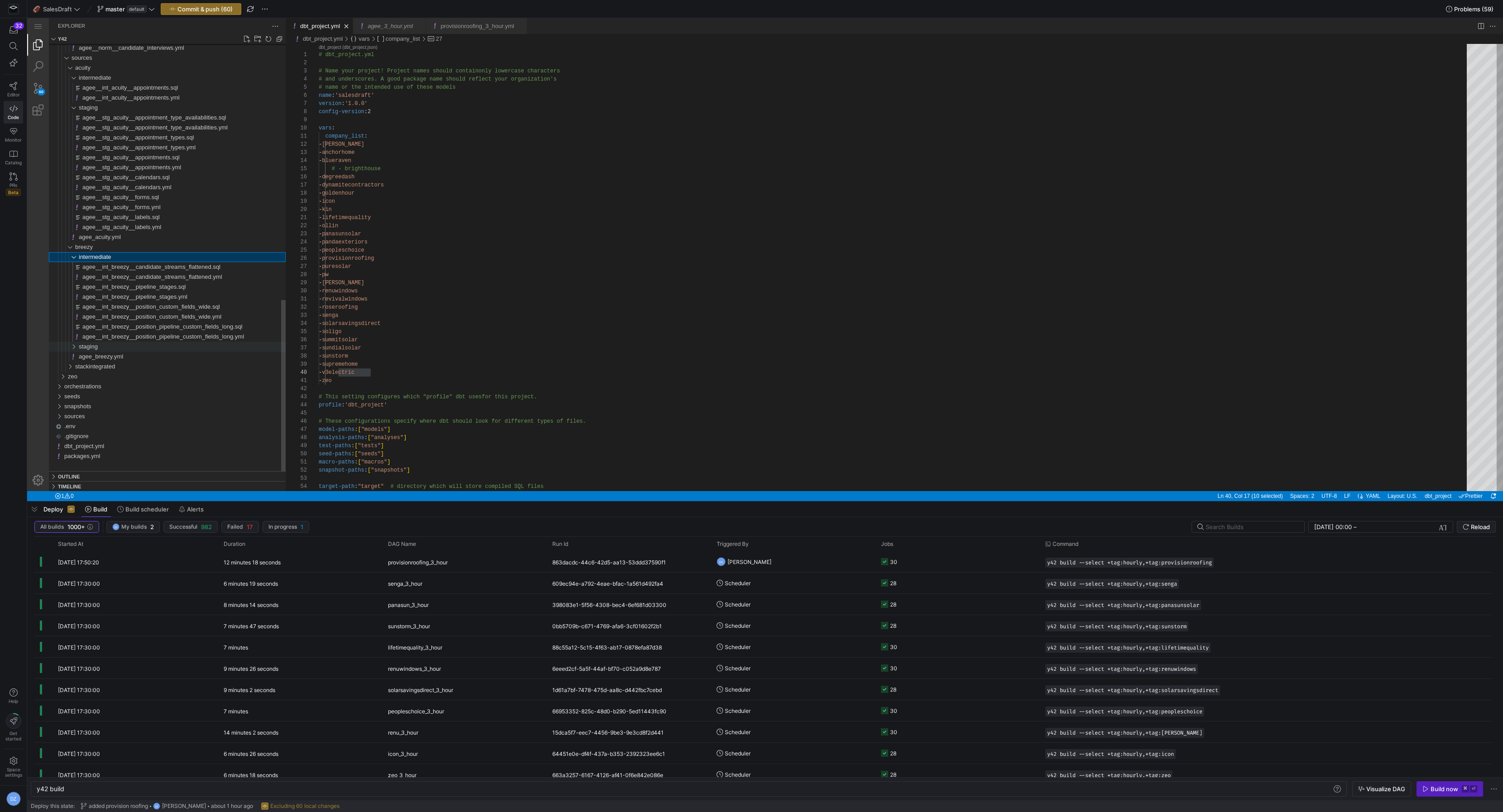
click at [108, 349] on div "staging" at bounding box center [182, 346] width 207 height 10
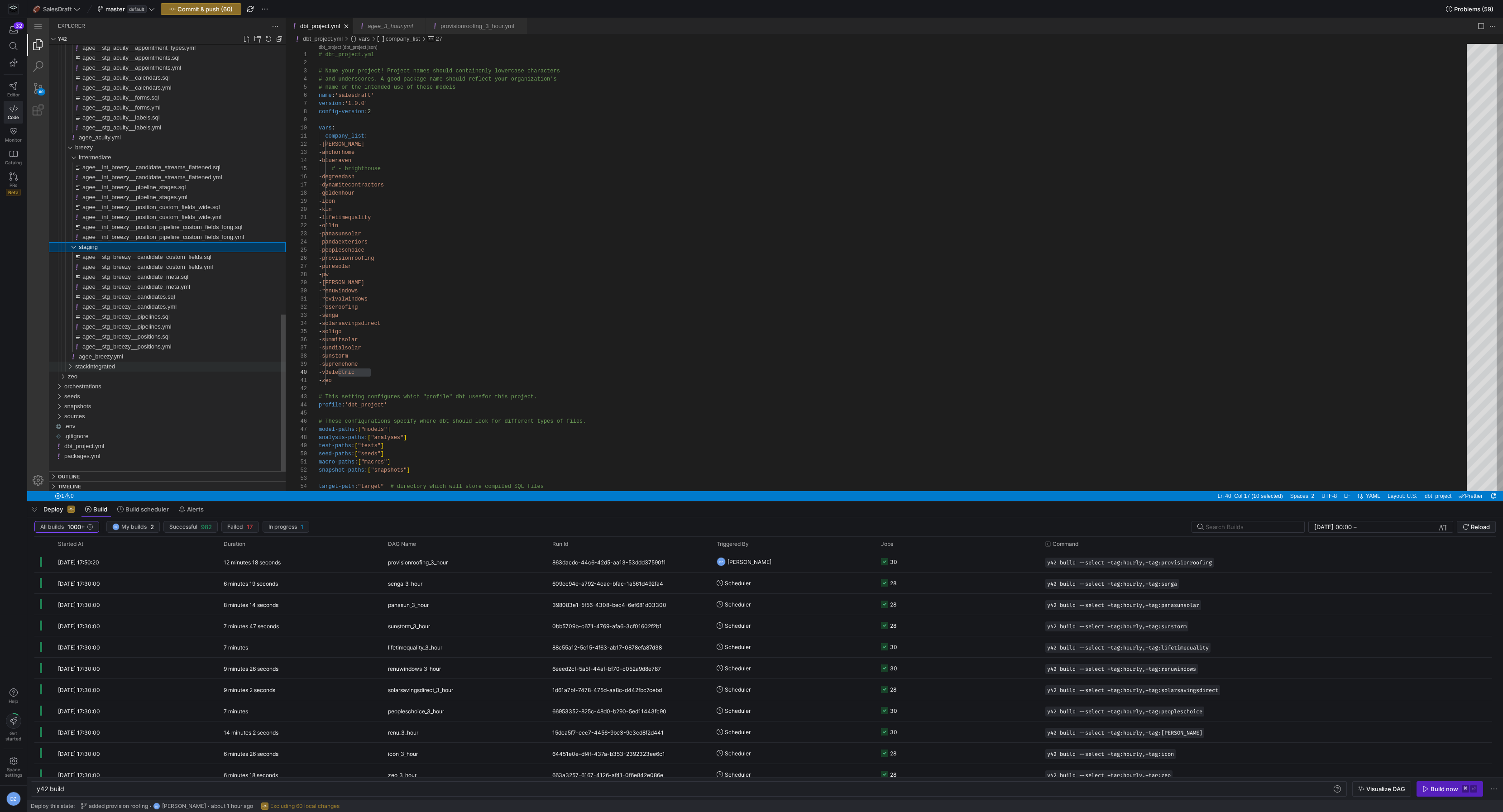
click at [109, 366] on span "stackintegrated" at bounding box center [95, 366] width 40 height 7
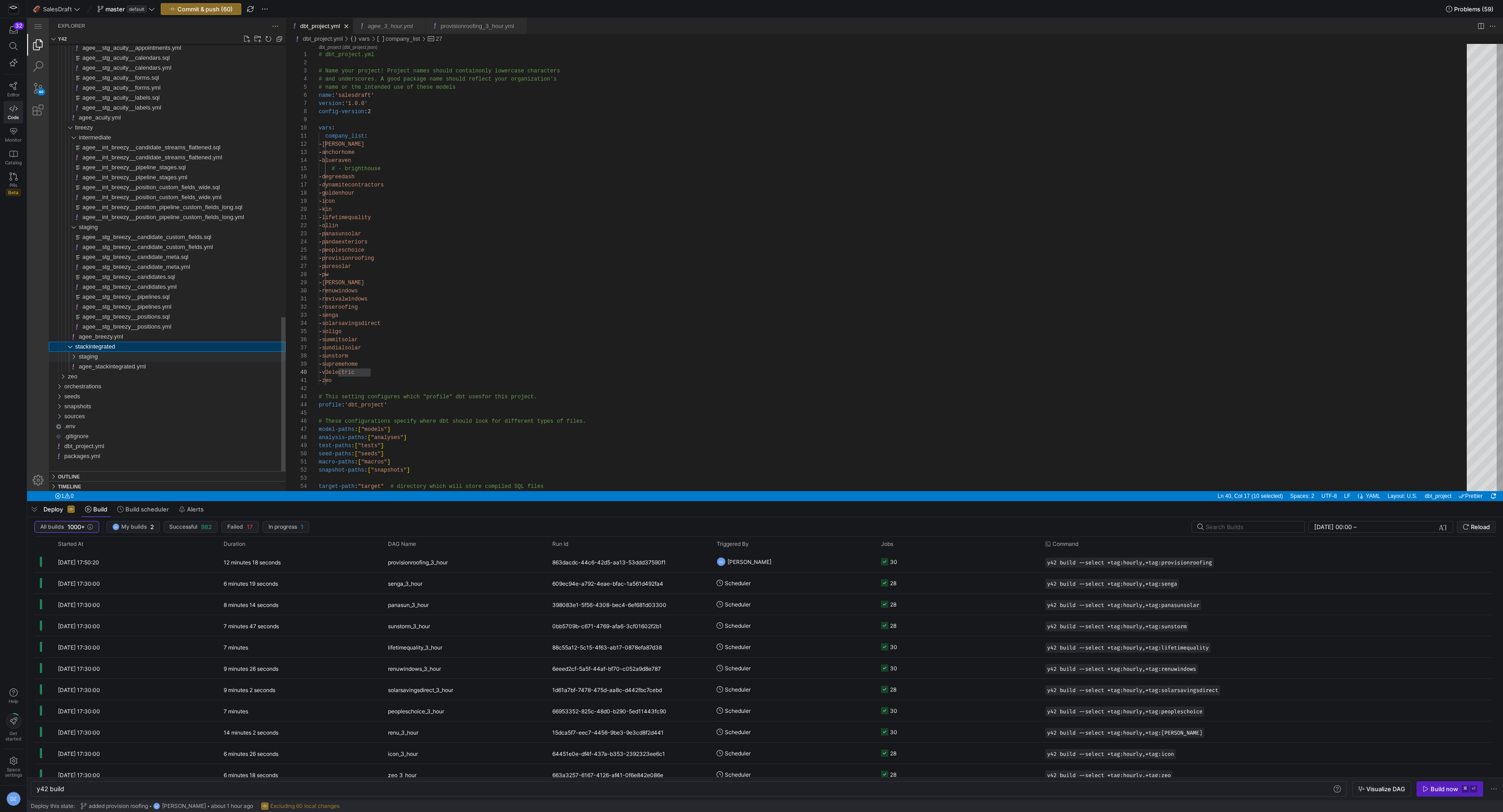
click at [104, 359] on div "staging" at bounding box center [182, 356] width 207 height 10
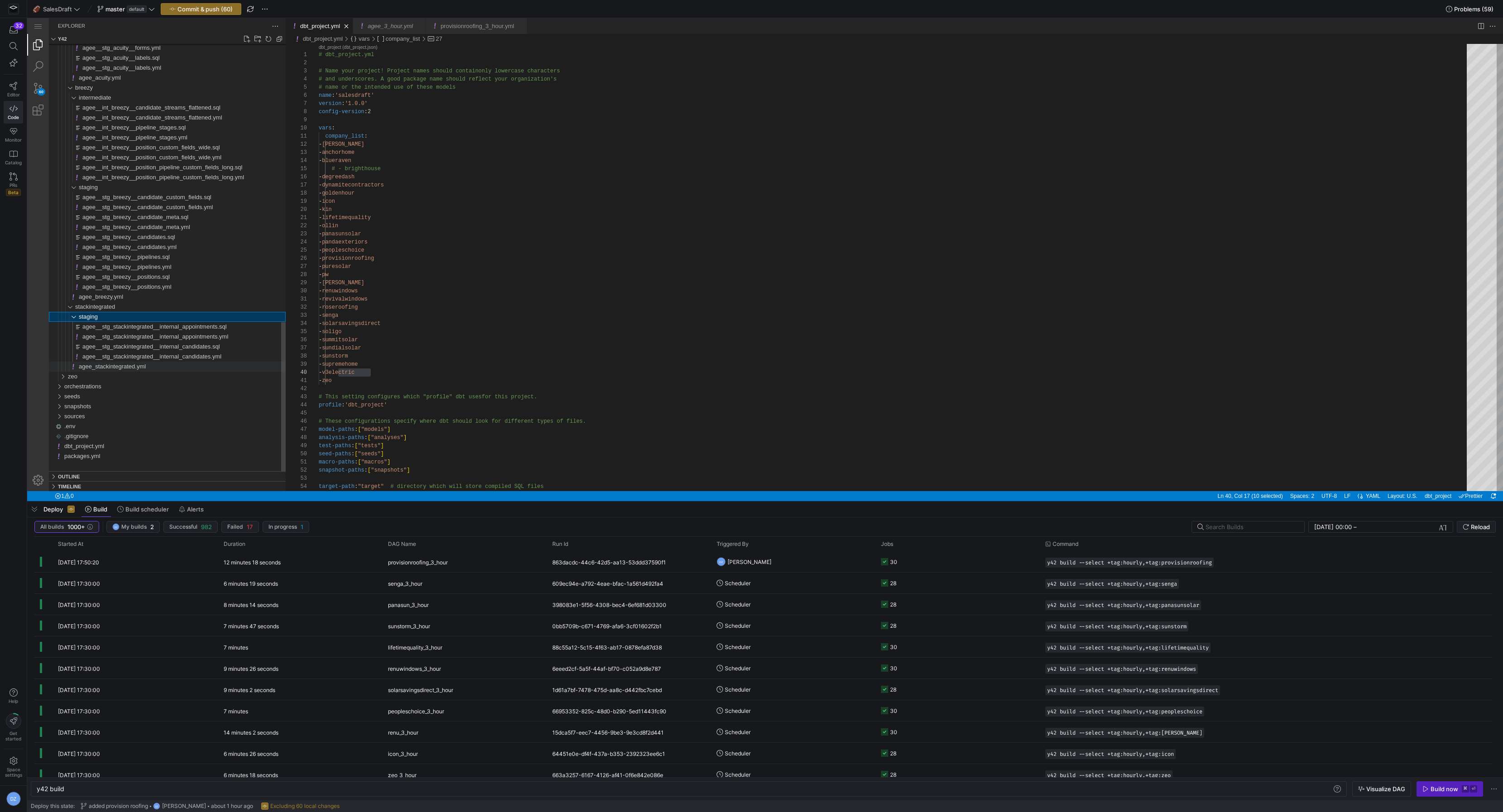
click at [144, 367] on span "agee_stackintegrated.yml" at bounding box center [112, 366] width 67 height 7
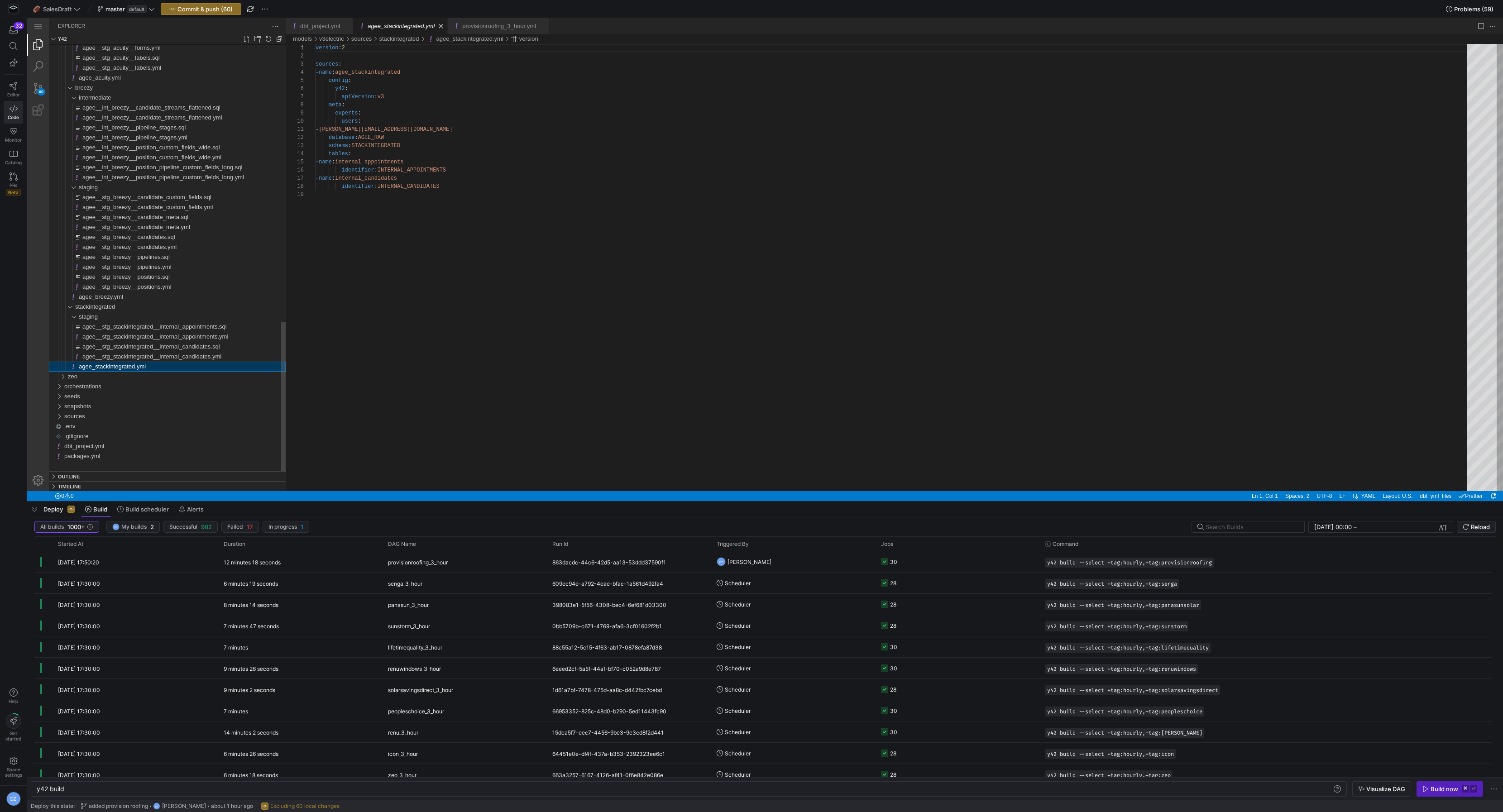
scroll to position [82, 0]
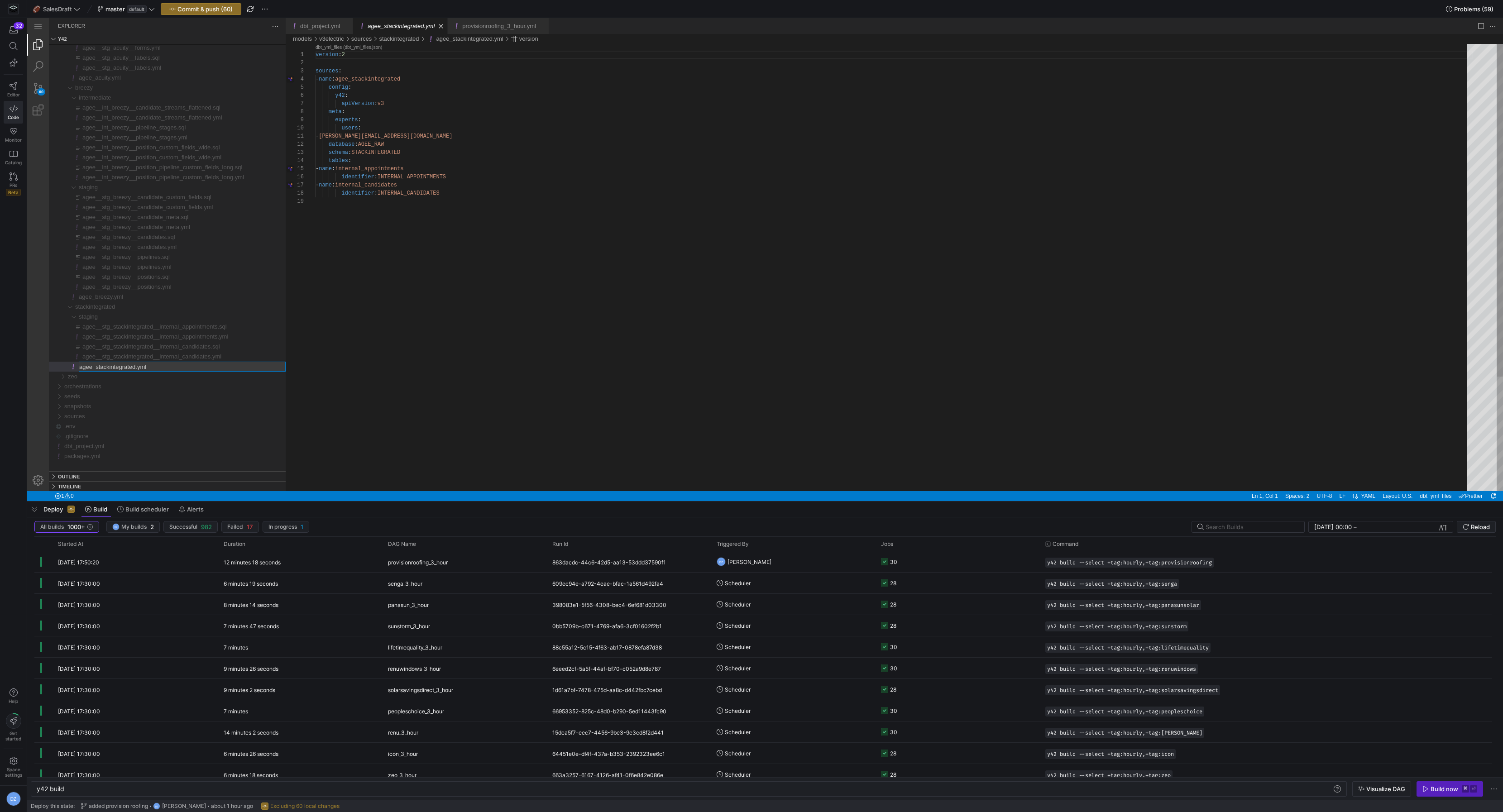
type input "v3electric_stackintegrated.yml"
type input "v3electric__stg_stackintegrated__internal_candidates.yml"
type input "v3electric__stg_stackintegrated__internal_candidates.sql"
type input "v3electric__stg_stackintegrated__internal_appointments.yml"
type input "v3electric__stg_stackintegrated__internal_appointments.sql"
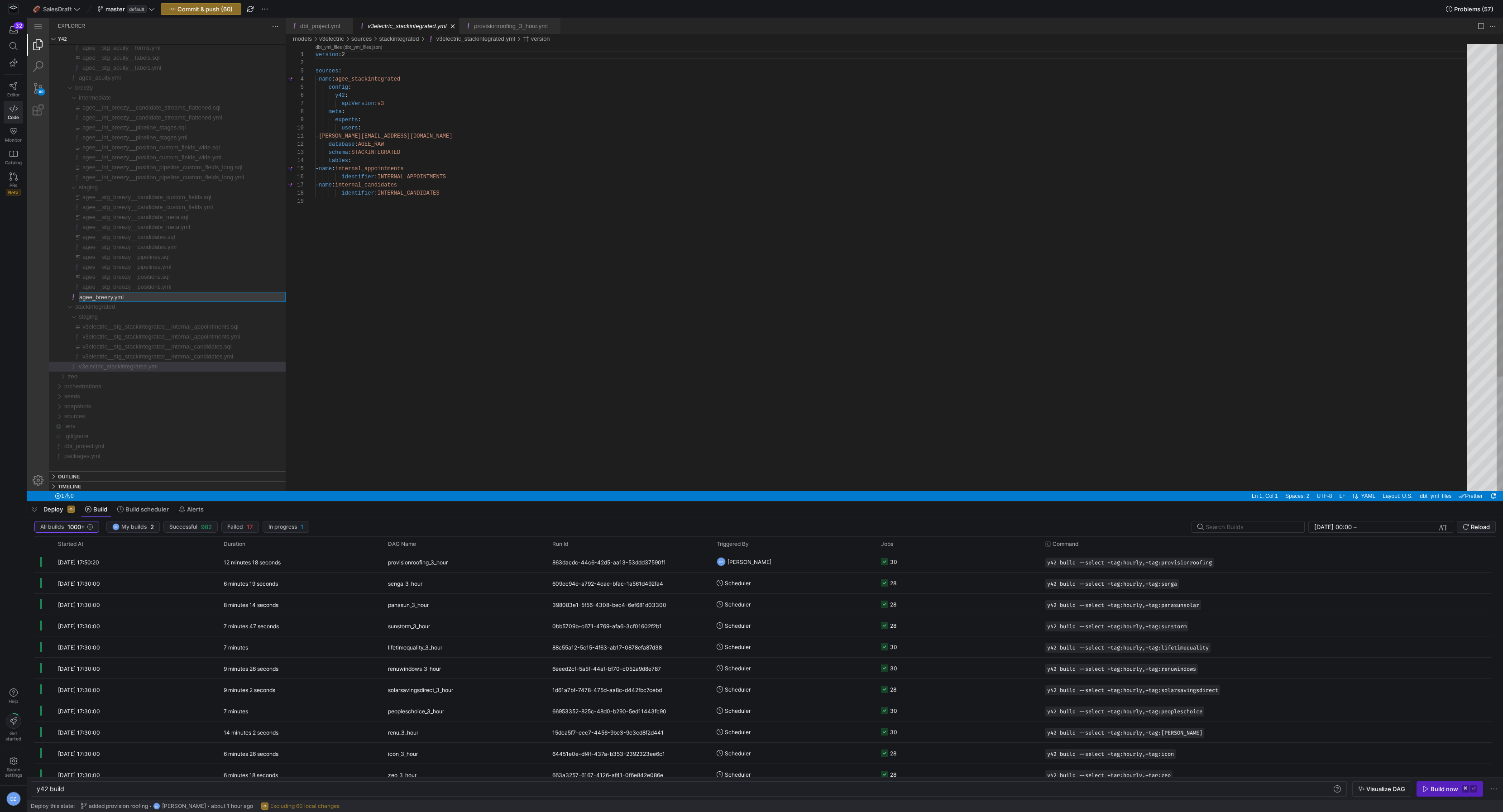
type input "v3electric_breezy.yml"
type input "v3electric__stg_breezy__positions.yml"
type input "v3electric__stg_breezy__positions.sql"
type input "v3electric__stg_breezy__pipelines.yml"
type input "v3electric__stg_breezy__pipelines.sql"
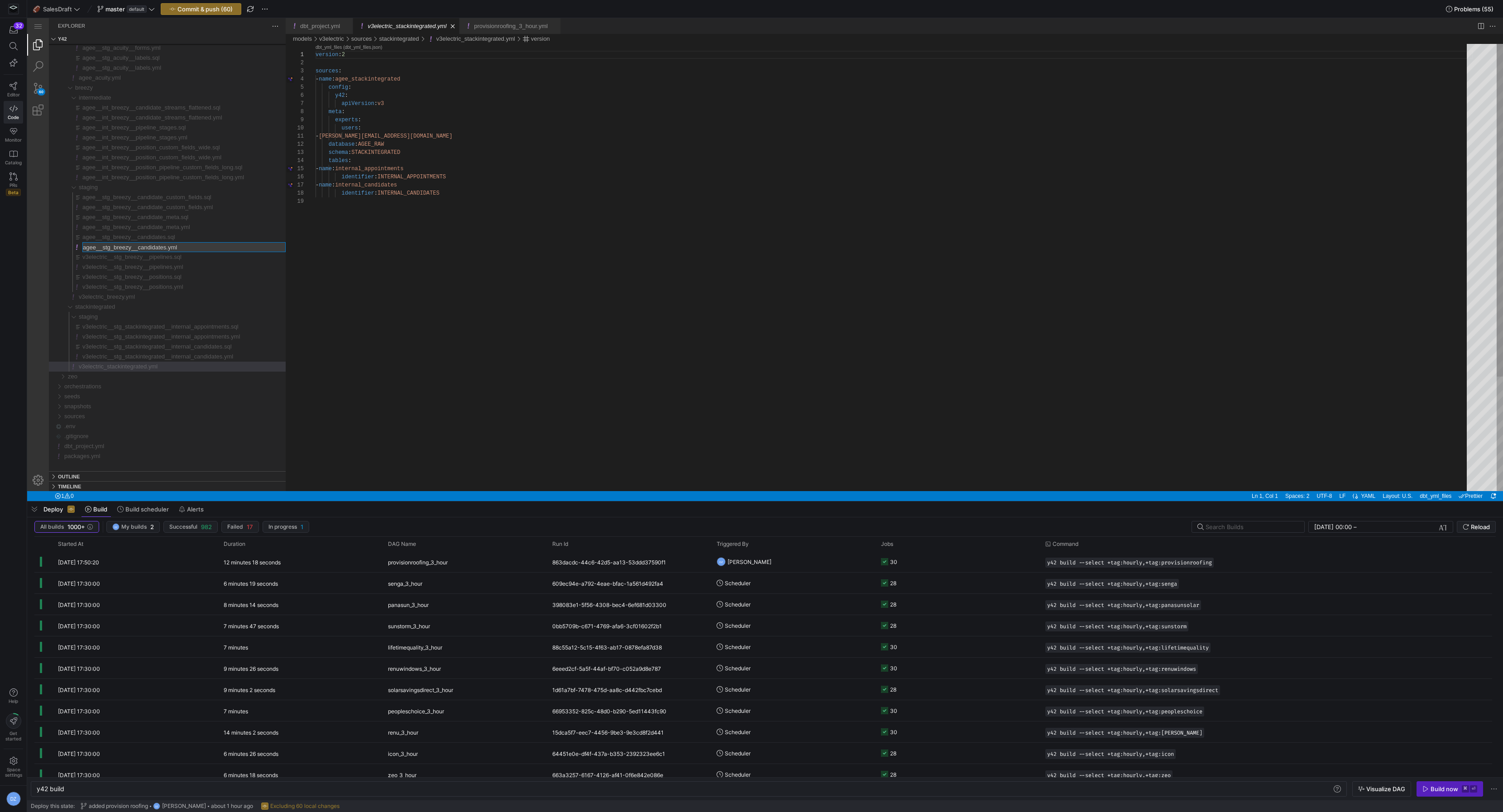
type input "v3electric__stg_breezy__candidates.yml"
type input "v3electric__stg_breezy__candidates.sql"
type input "v3electric__stg_breezy__candidate_meta.yml"
type input "v3electric__stg_breezy__candidate_meta.sql"
type input "v3electric__stg_breezy__candidate_custom_fields.yml"
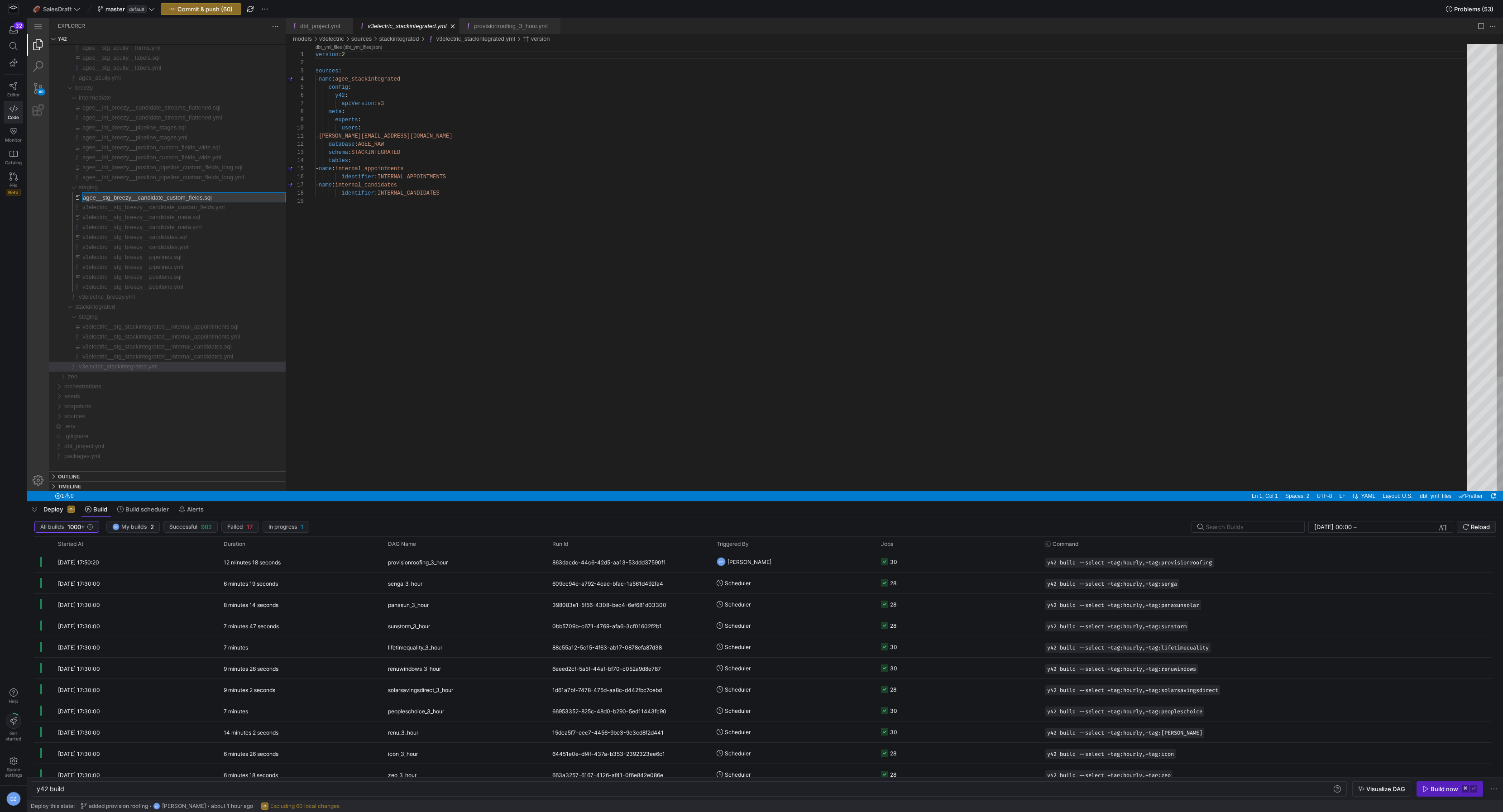
type input "v3electric__stg_breezy__candidate_custom_fields.sql"
type input "v3electric__int_breezy__position_pipeline_custom_fields_long.yml"
type input "v3electric__int_breezy__position_pipeline_custom_fields_long.sql"
type input "v3electric__int_breezy__position_custom_fields_wide.yml"
type input "v3electric__int_breezy__position_custom_fields_wide.sql"
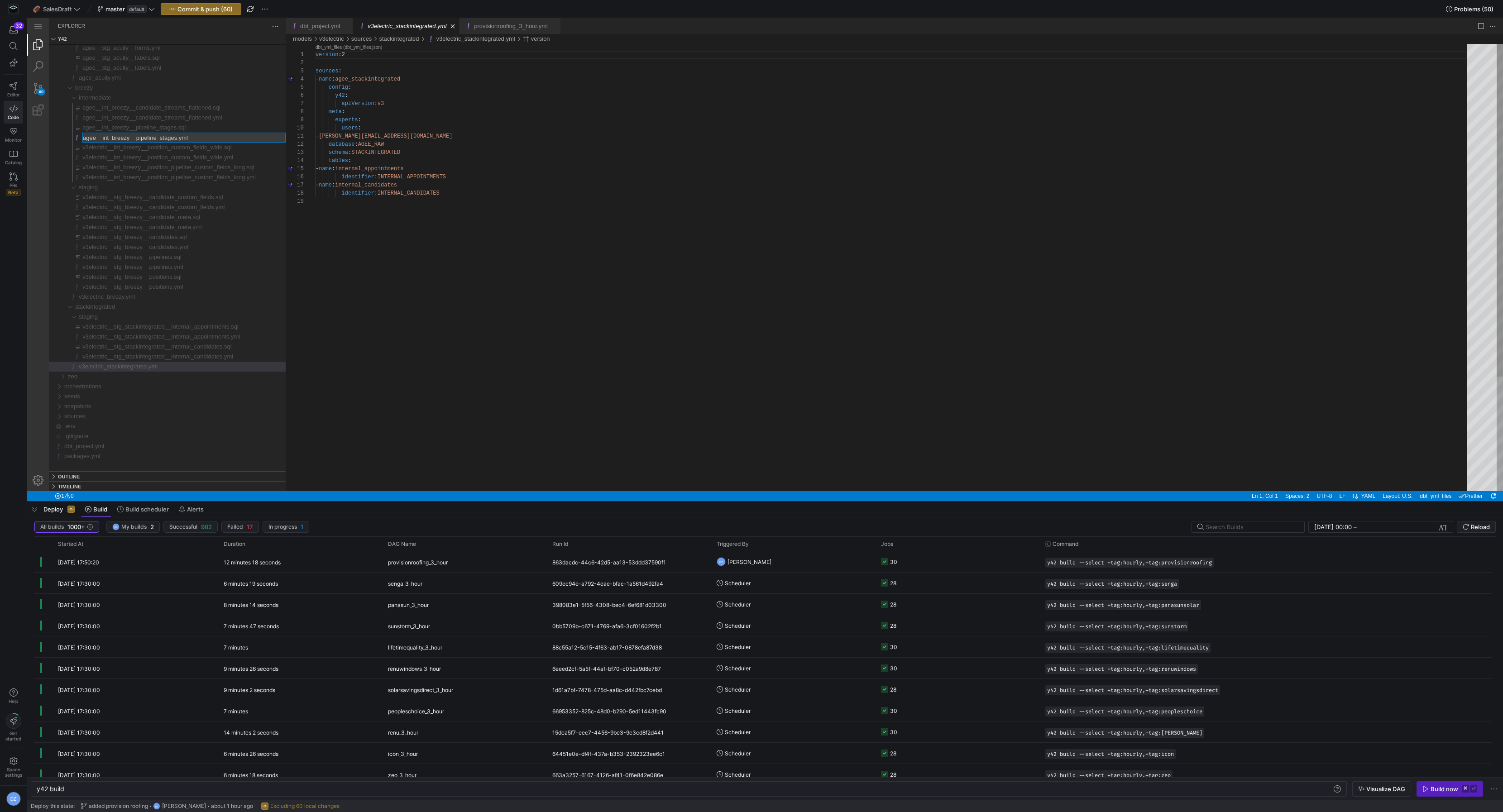
type input "v3electric__int_breezy__pipeline_stages.yml"
type input "v3electric__int_breezy__pipeline_stages.sql"
type input "v3electric__int_breezy__candidate_streams_flattened.yml"
type input "v3electric__int_breezy__candidate_streams_flattened.sql"
type input "v3electric_acuity.yml"
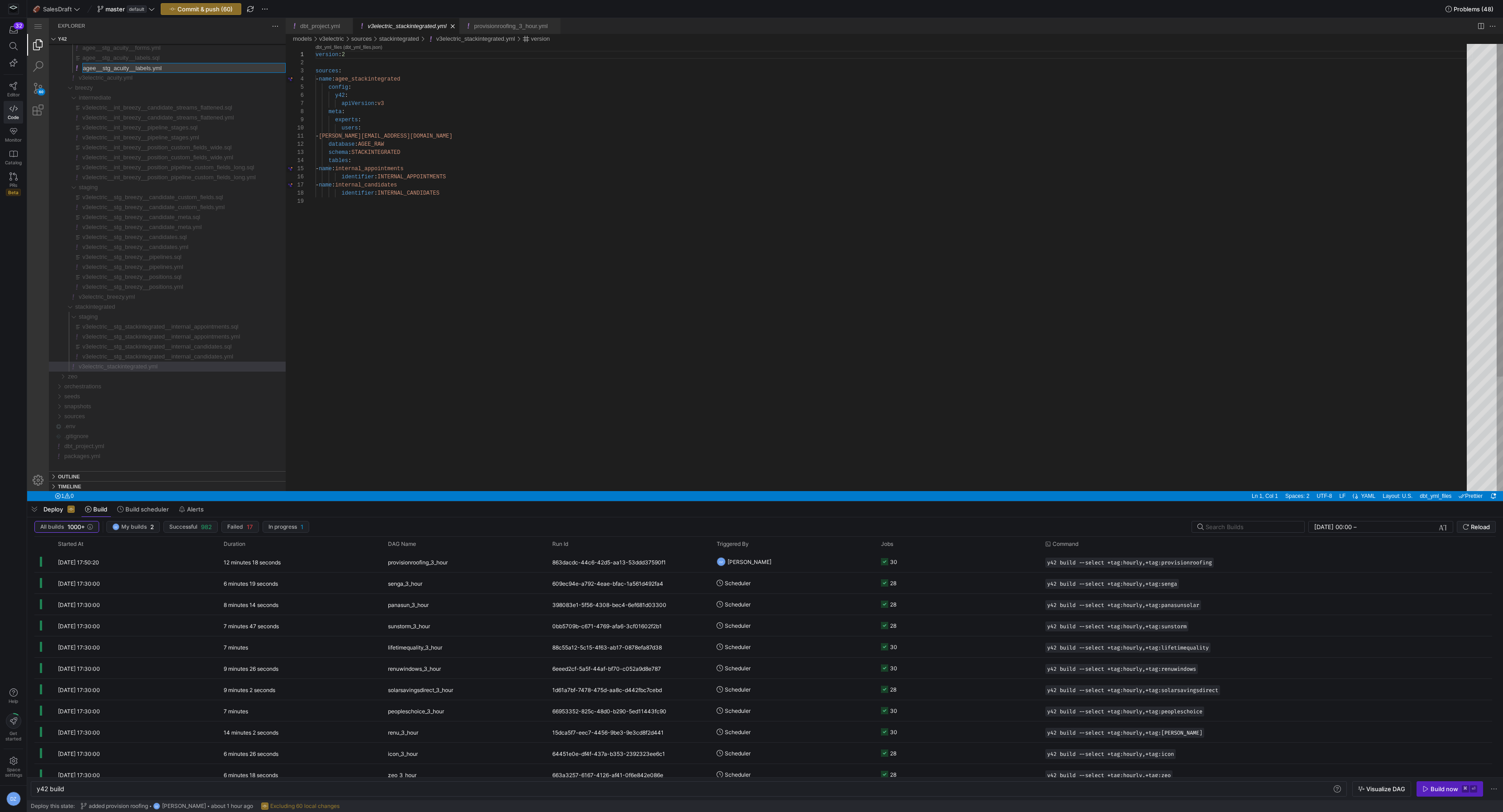
type input "v3electric__stg_acuity__labels.yml"
type input "v3electric__stg_acuity__labels.sql"
type input "v3electric__stg_acuity__forms.yml"
type input "v3electric__stg_acuity__forms.sql"
type input "v3electric__stg_acuity__calendars.yml"
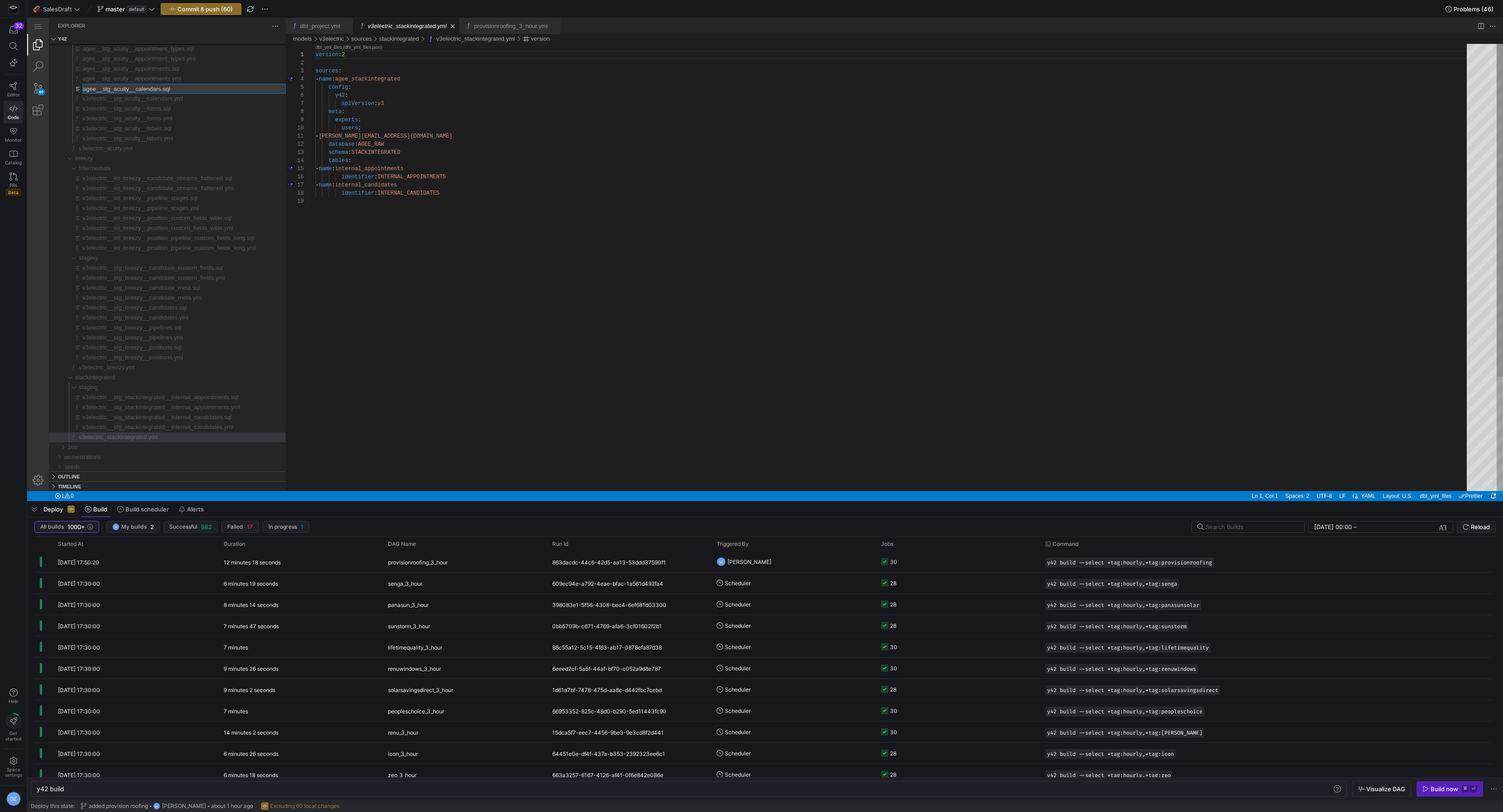
type input "v3electric__stg_acuity__calendars.sql"
type input "v3electric__stg_acuity__appointments.yml"
type input "v3electric__stg_acuity__appointments.sql"
type input "v3electric__stg_acuity__appointment_types.yml"
type input "v3electric__stg_acuity__appointment_types.sql"
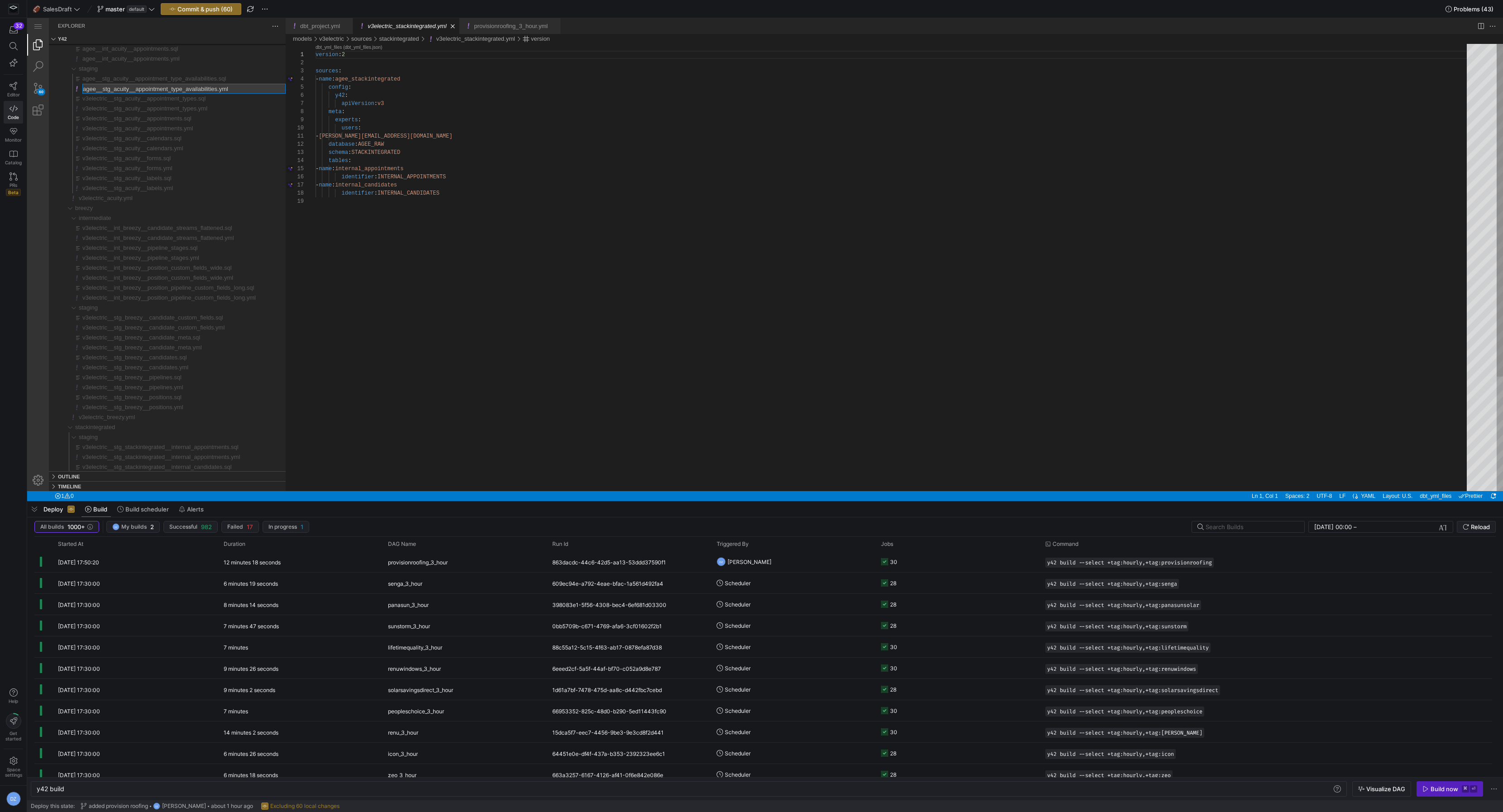
type input "v3electric__stg_acuity__appointment_type_availabilities.yml"
type input "v3electric__stg_acuity__appointment_type_availabilities.sql"
type input "v3electric__int_acuity__appointments.yml"
type input "v3electric__int_acuity__appointments.sql"
type input "v3electric__norm__candidate_interviews.yml"
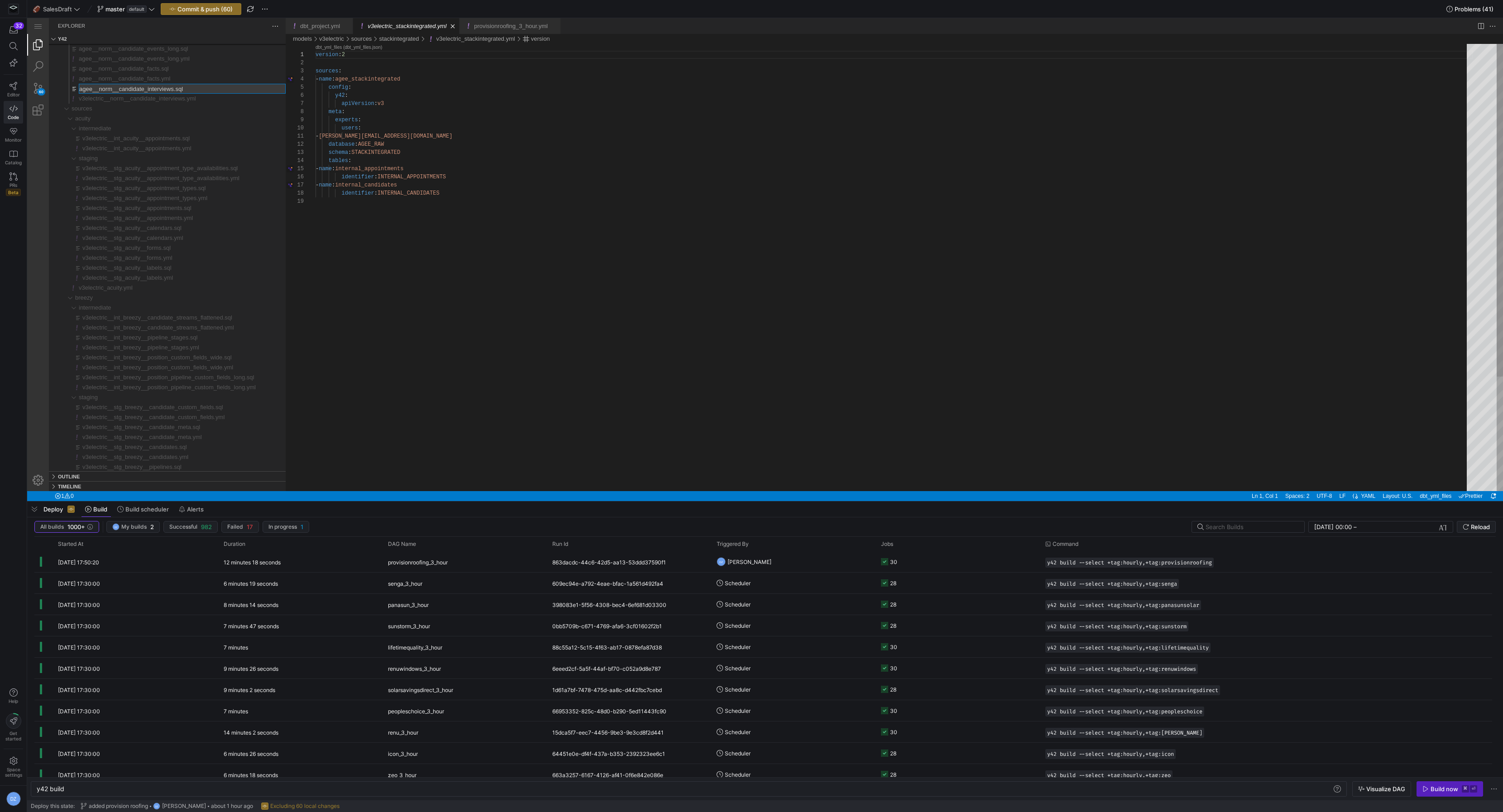
type input "v3electric__norm__candidate_interviews.sql"
type input "v3electric__norm__candidate_facts.yml"
type input "v3electric__norm__candidate_facts.sql"
type input "v3electric__norm__candidate_events_long.yml"
type input "v3electric__norm__candidate_events_long.sql"
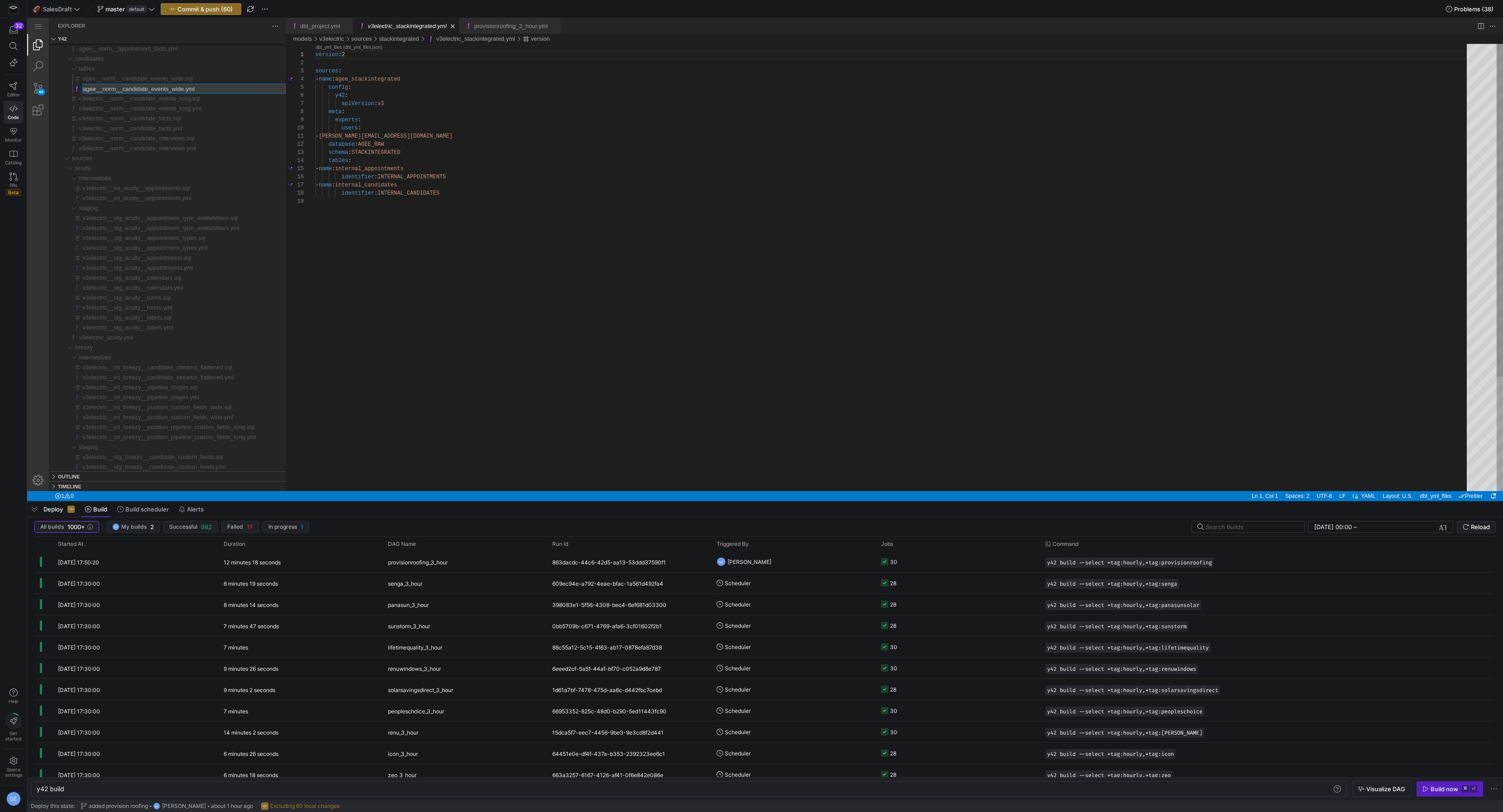
type input "v3electric__norm__candidate_events_wide.yml"
type input "v3electric__norm__candidate_events_wide.sql"
type input "v3electric__norm__appointment_facts.yml"
type input "v3electric__norm__appointment_facts.sql"
type input "v3electric__cr_recruiting__undispositioned_appointments.yml"
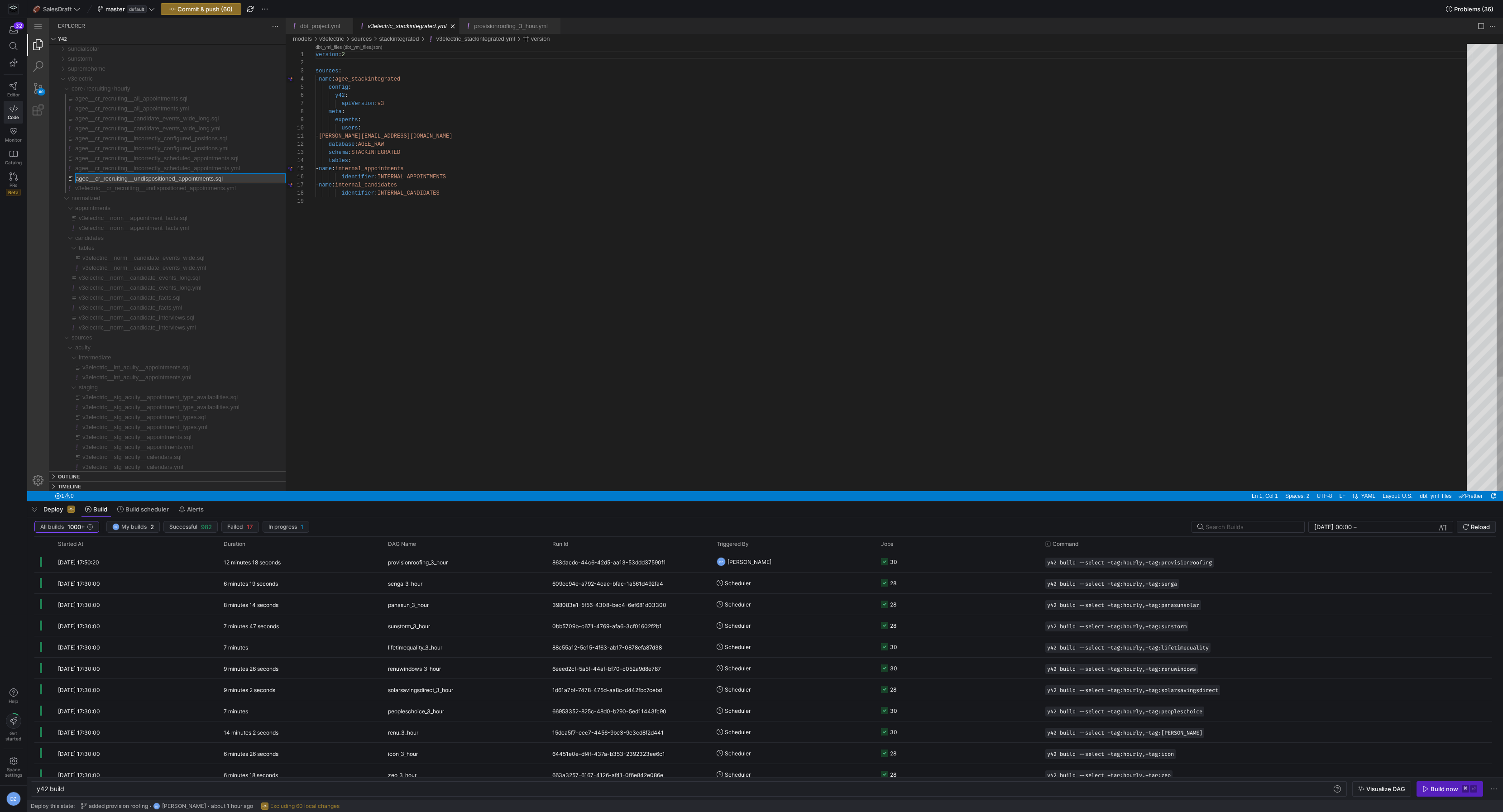
type input "v3electric__cr_recruiting__undispositioned_appointments.sql"
type input "v3electric__cr_recruiting__incorrectly_scheduled_appointments.yml"
type input "v3electric__cr_recruiting__incorrectly_scheduled_appointments.sql"
type input "v3electric__cr_recruiting__incorrectly_configured_positions.yml"
type input "v3electric__cr_recruiting__incorrectly_configured_positions.sql"
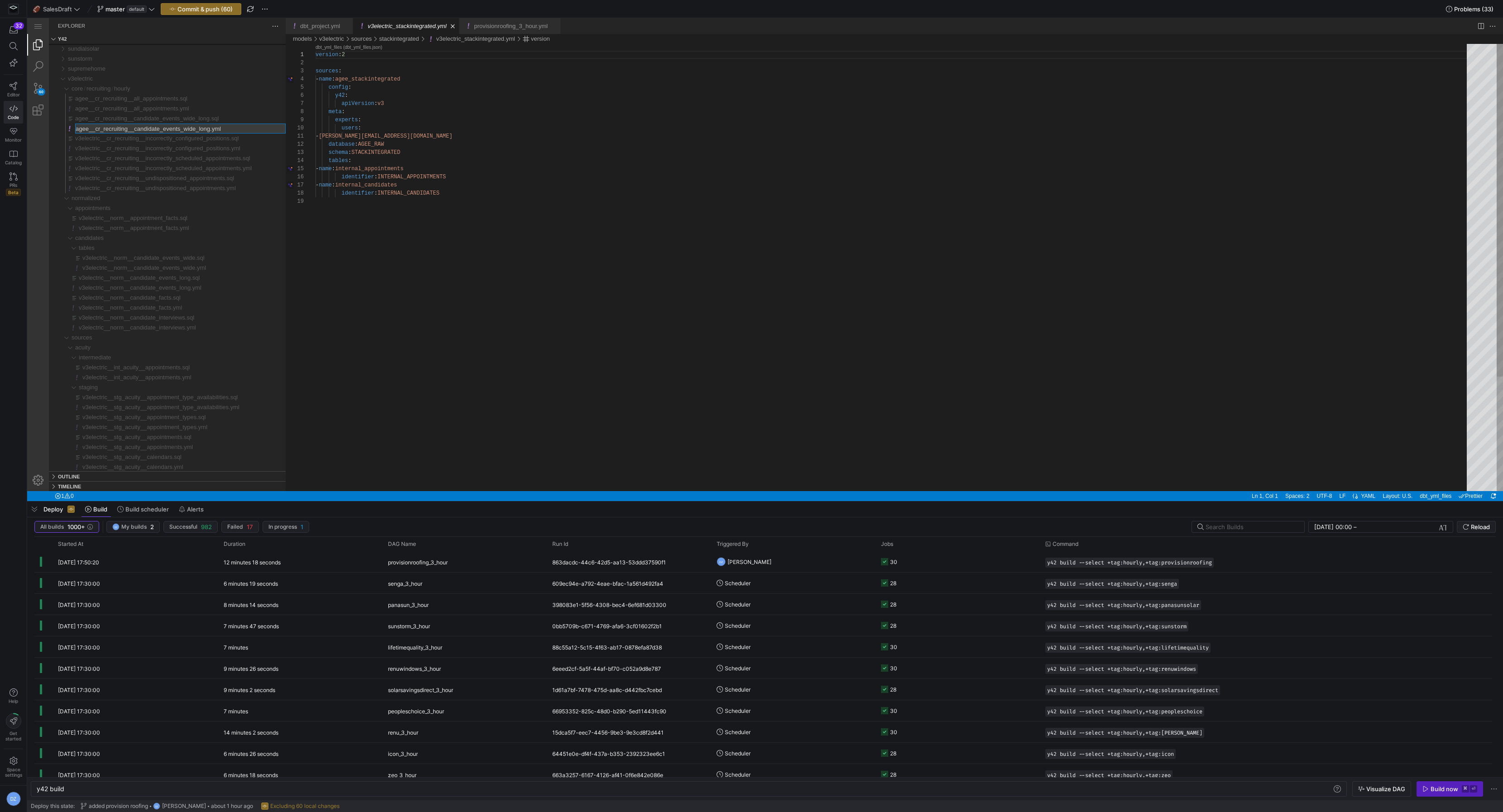
type input "v3electric__cr_recruiting__candidate_events_wide_long.yml"
type input "v3electric__cr_recruiting__candidate_events_wide_long.sql"
type input "v3electric__cr_recruiting__all_appointments.yml"
type input "v3electric__cr_recruiting__all_appointments.sql"
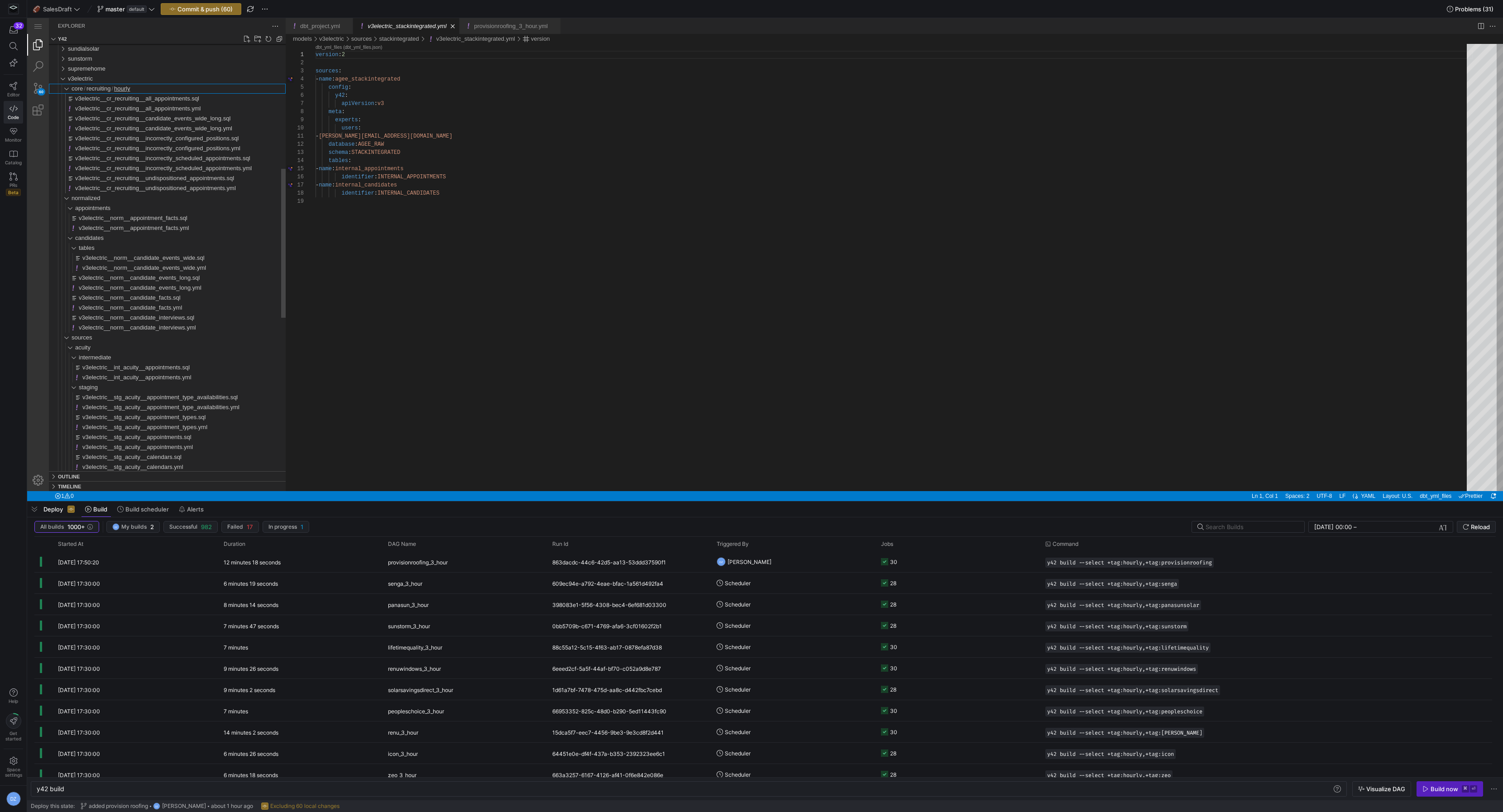
click at [64, 88] on div "hourly" at bounding box center [62, 89] width 21 height 10
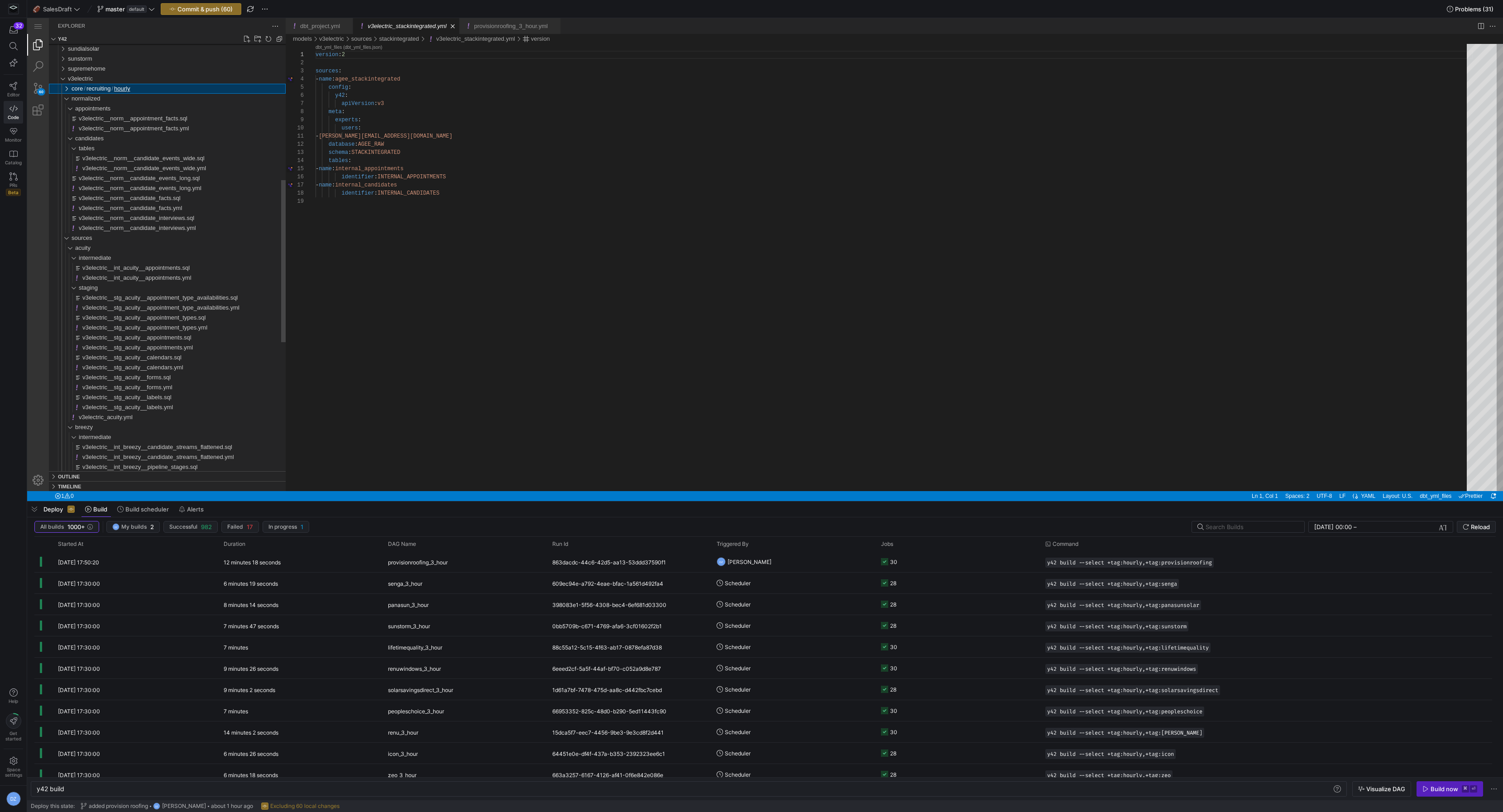
click at [64, 88] on div "hourly" at bounding box center [62, 89] width 21 height 10
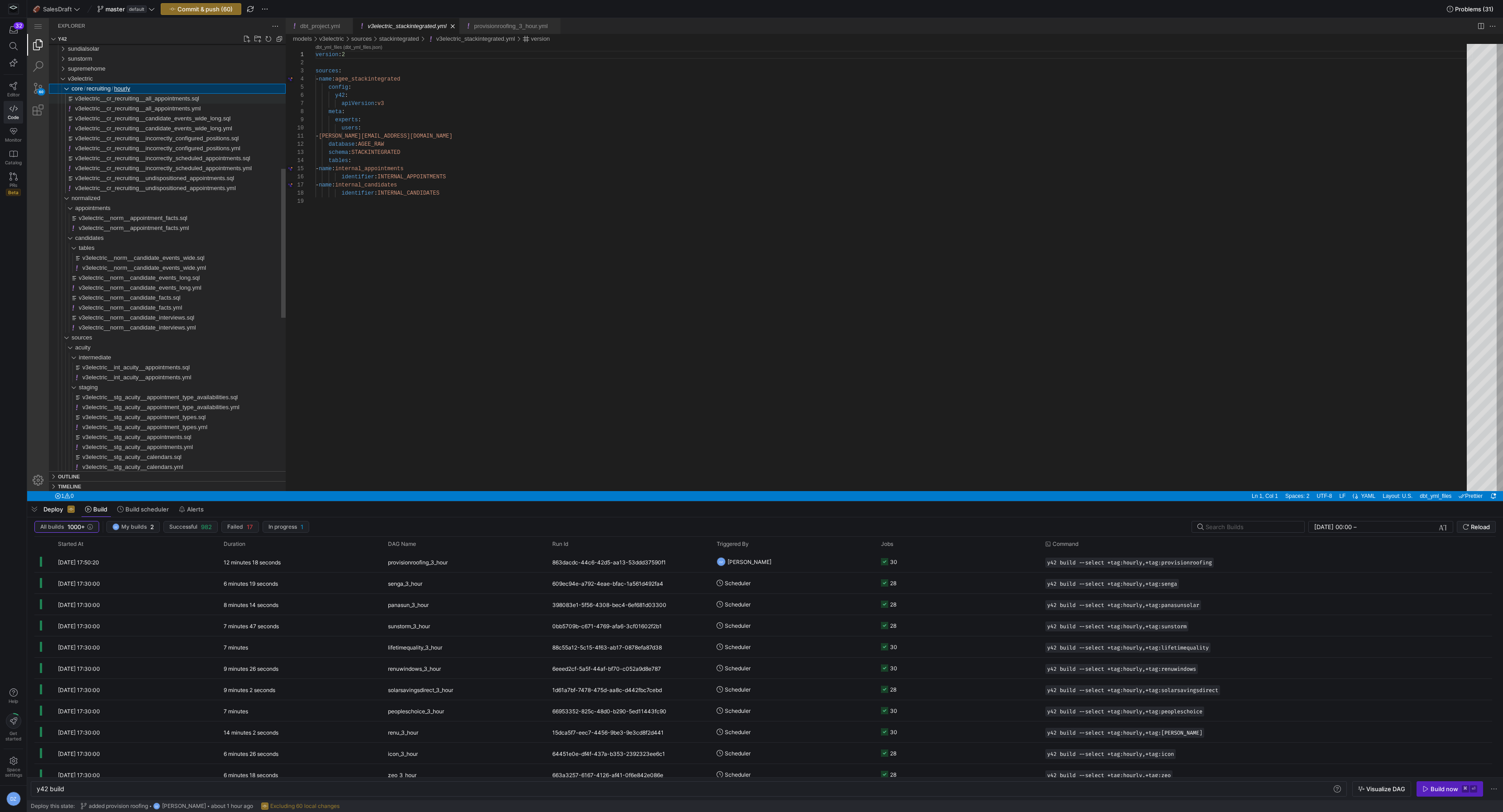
click at [66, 98] on div "v3electric__cr_recruiting__all_appointments.sql" at bounding box center [176, 99] width 221 height 10
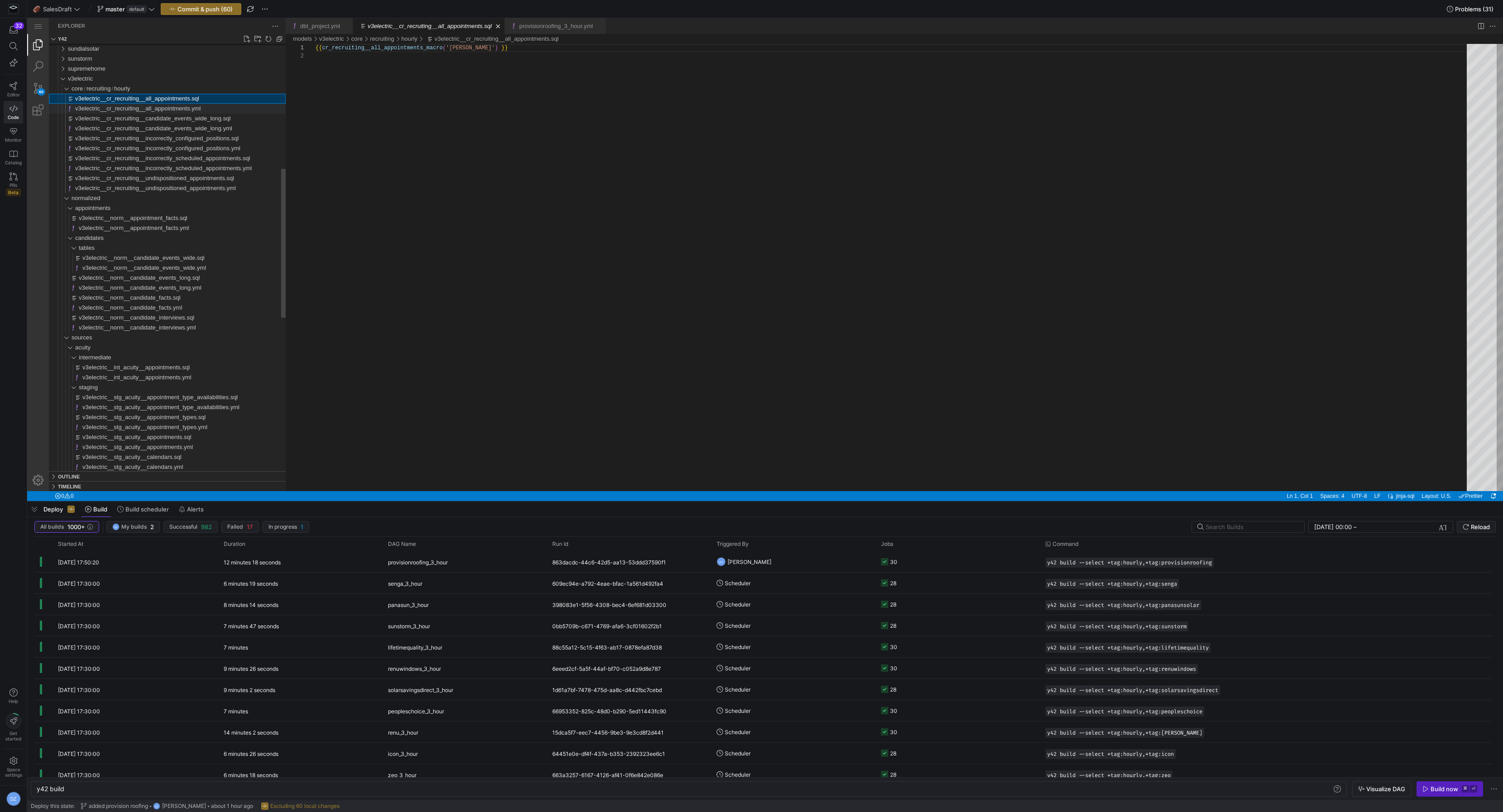
scroll to position [8, 0]
click at [31, 65] on link "Search (⇧⌘F)" at bounding box center [38, 66] width 22 height 22
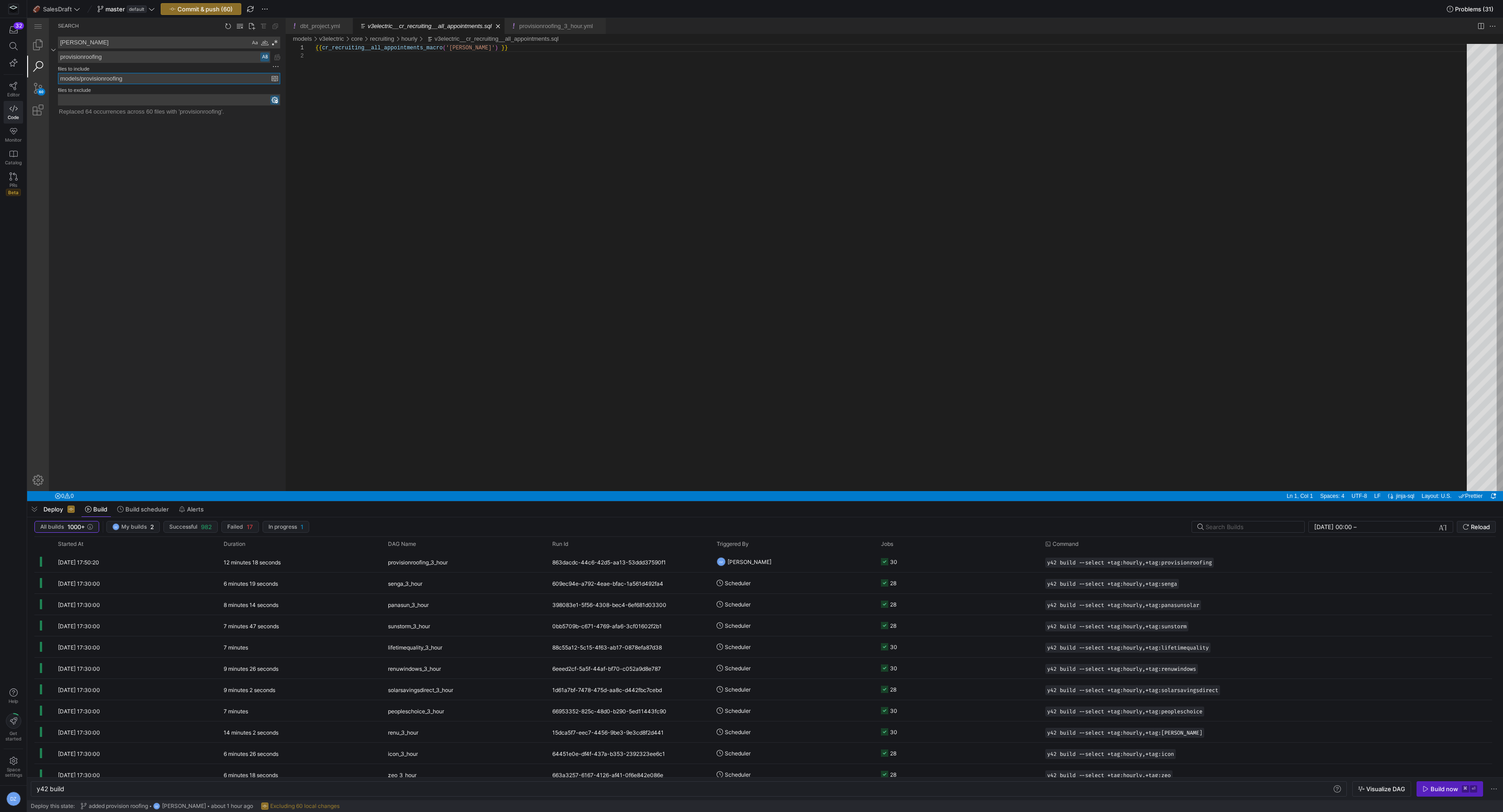
click at [111, 78] on input "models/provisionroofing" at bounding box center [165, 79] width 213 height 10
paste input "v3electric"
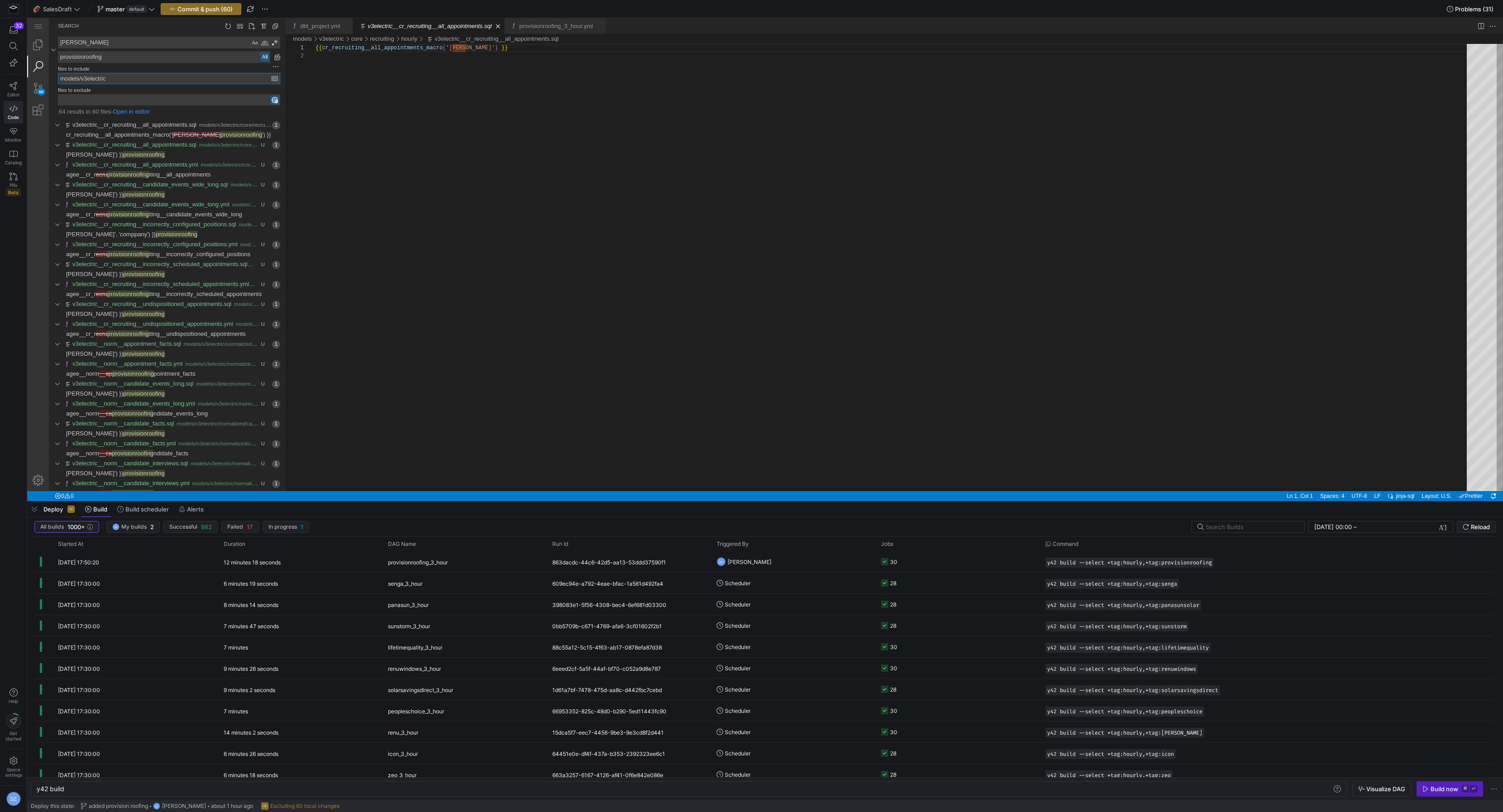
type input "models/v3electric"
click at [105, 55] on textarea "provisionroofing" at bounding box center [164, 57] width 211 height 11
paste textarea "v3electric"
click at [276, 55] on link "Replace All (⌥⌘Enter)" at bounding box center [277, 57] width 10 height 10
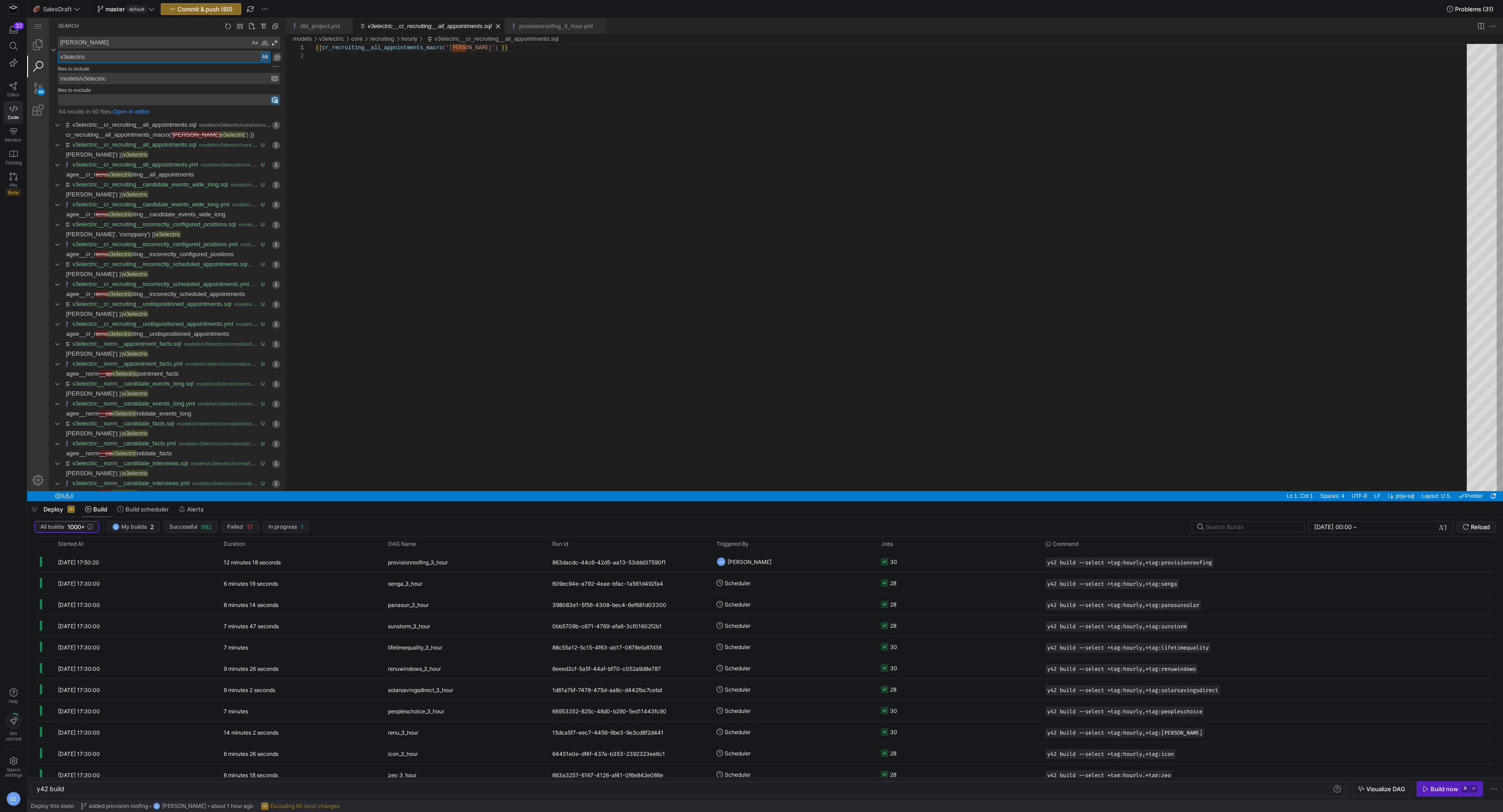
type textarea "v3electric"
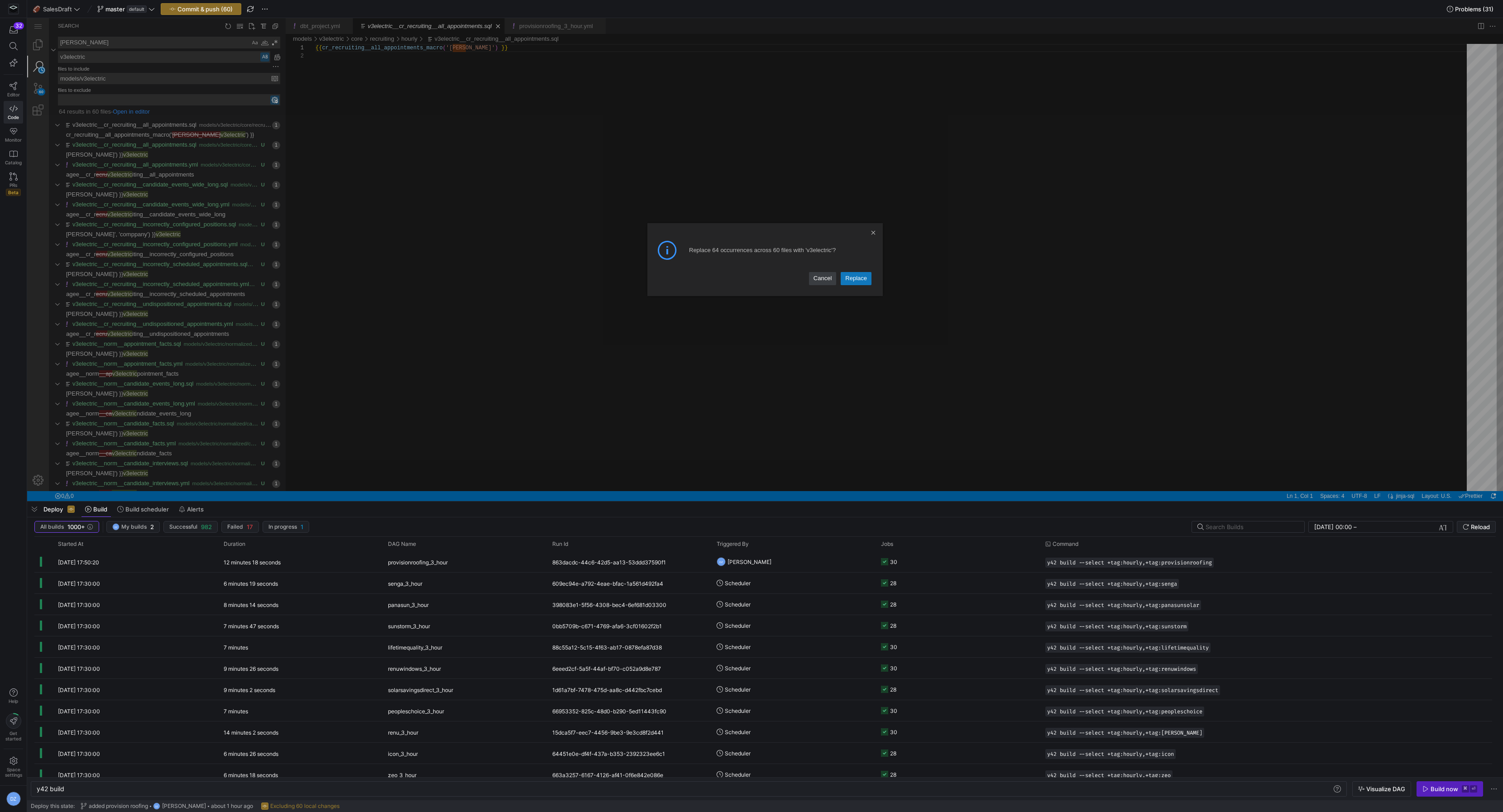
click at [847, 275] on link "Replace" at bounding box center [856, 278] width 31 height 13
type textarea "{{ cr_recruiting__all_appointments_macro('v3electric') }}"
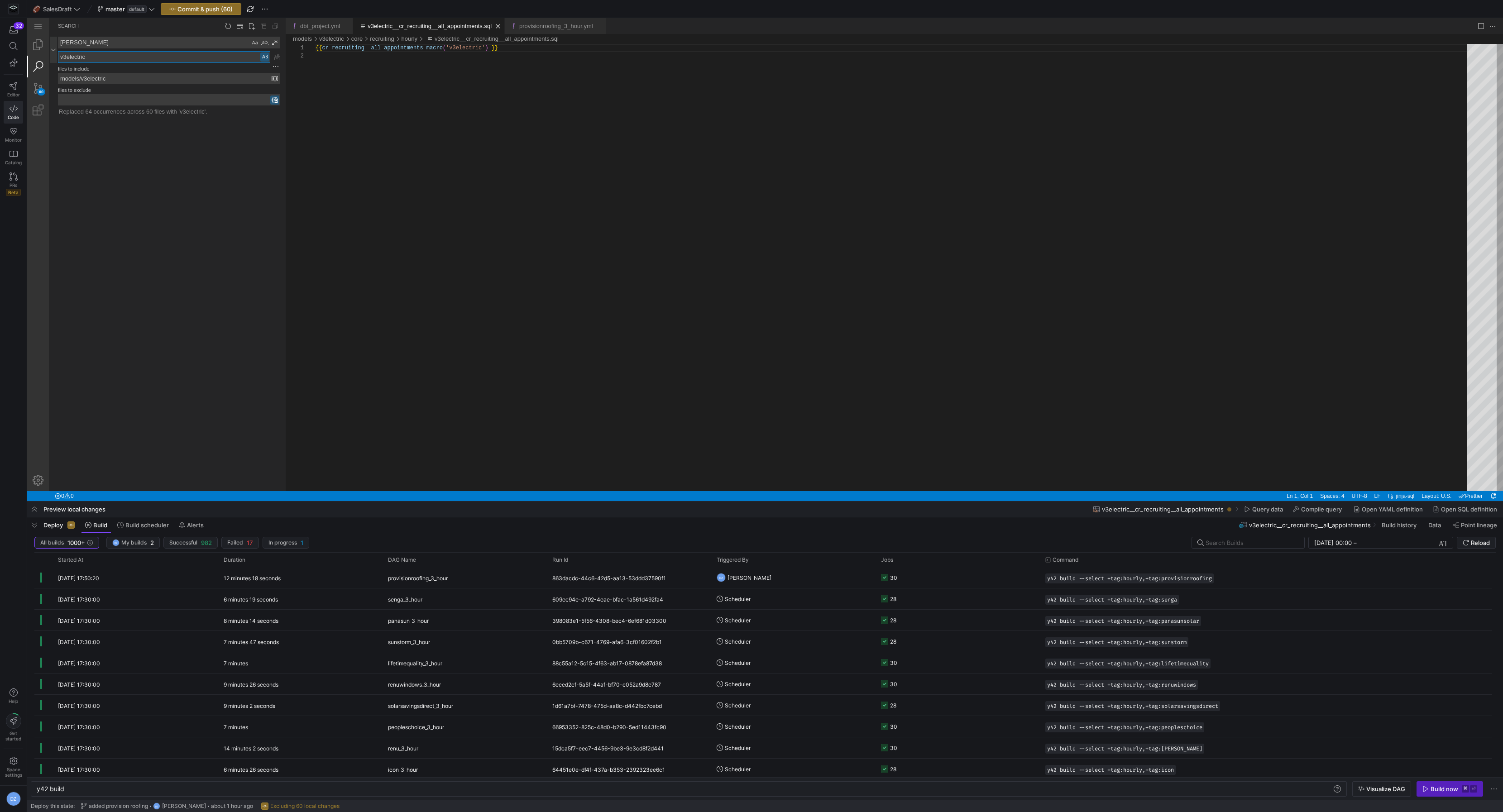
scroll to position [0, 0]
click at [39, 43] on link "Explorer (⇧⌘E)" at bounding box center [38, 44] width 22 height 22
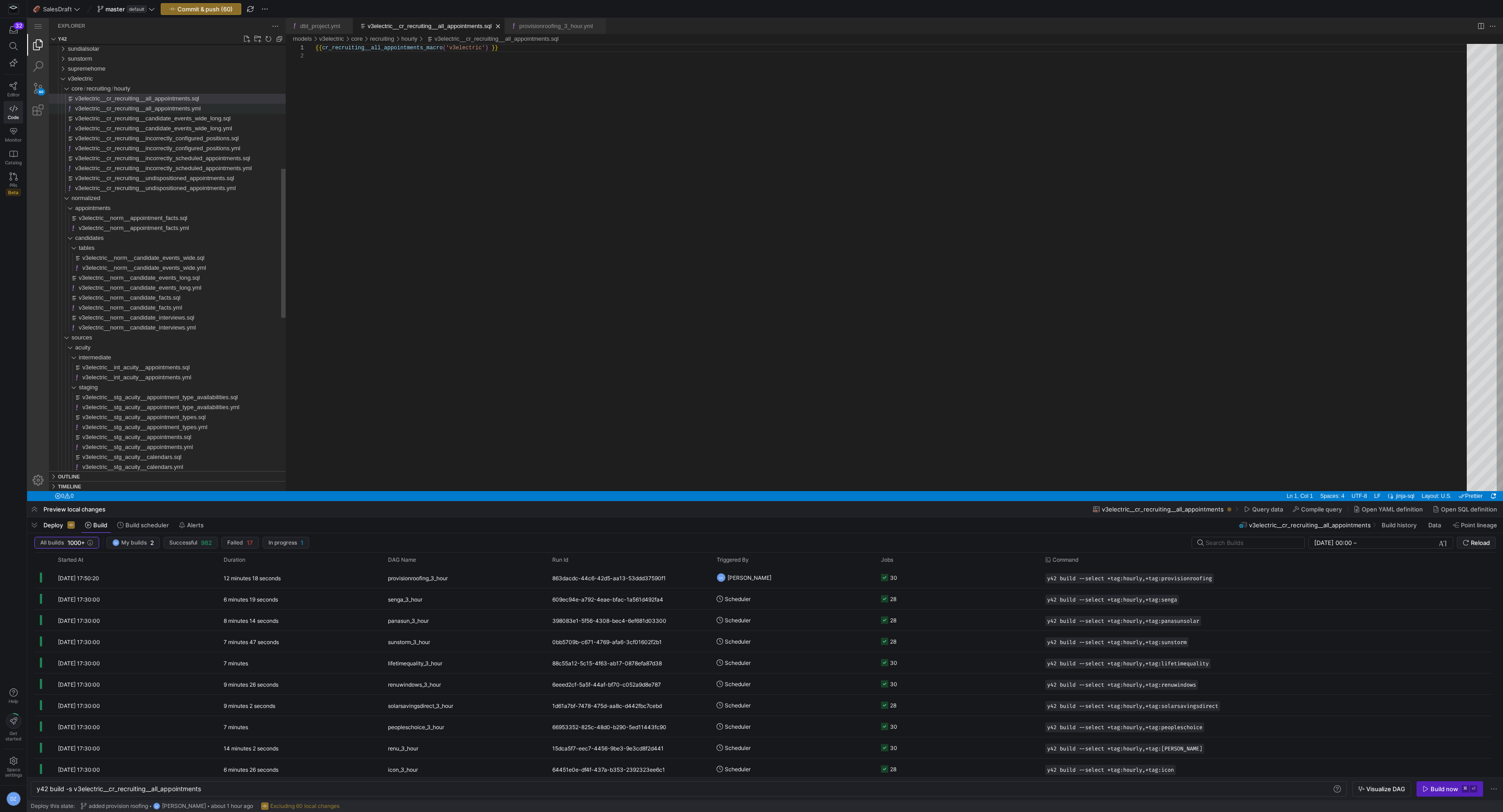
click at [143, 104] on div "v3electric__cr_recruiting__all_appointments.yml" at bounding box center [180, 108] width 211 height 10
click at [146, 98] on span "v3electric__cr_recruiting__all_appointments.sql" at bounding box center [137, 99] width 124 height 7
click at [547, 84] on div "{{ cr_recruiting__all_appointments_macro ( 'v3electric' ) }}" at bounding box center [894, 271] width 1158 height 456
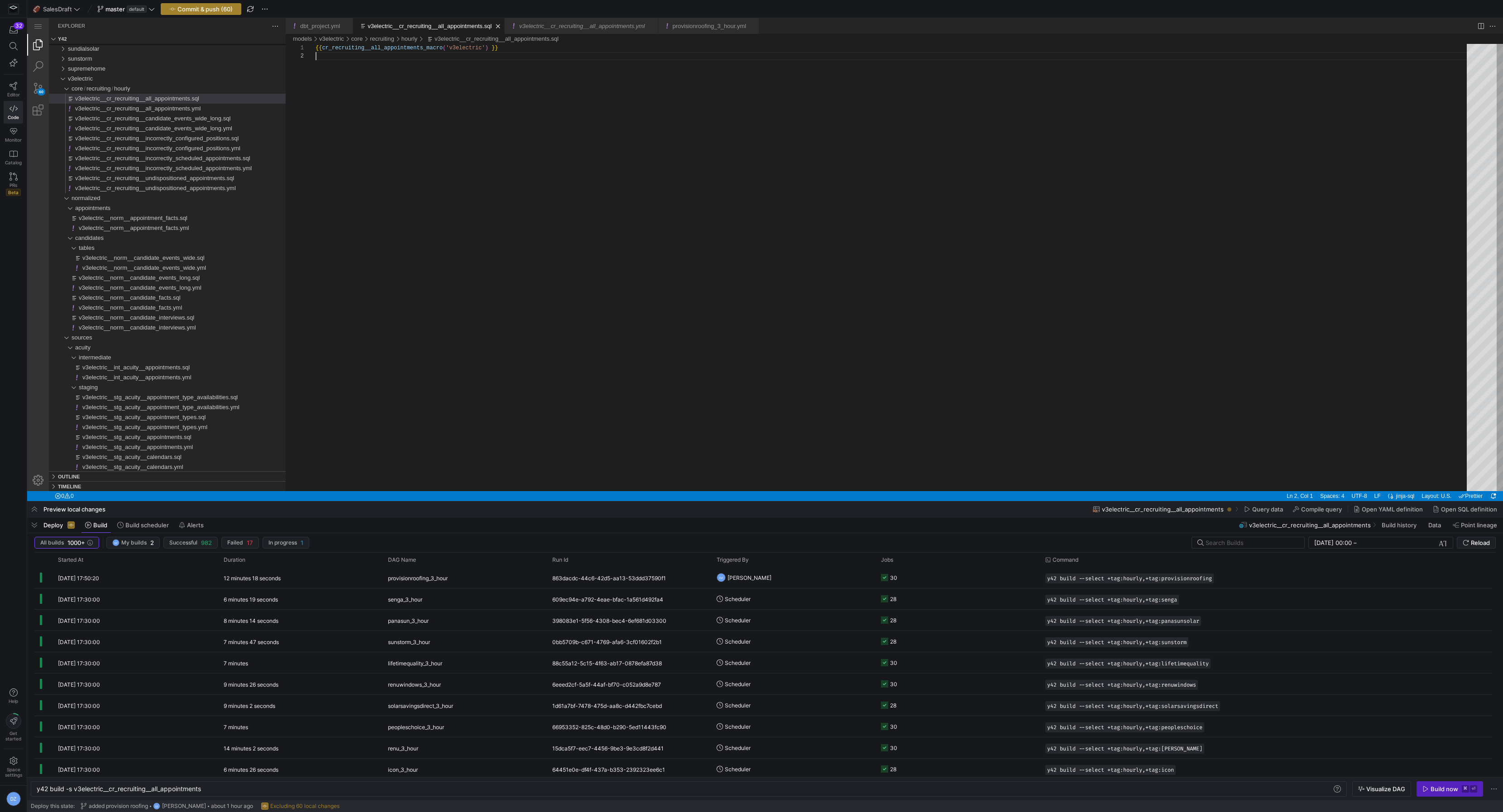
click at [193, 7] on span "Commit & push (60)" at bounding box center [205, 9] width 55 height 7
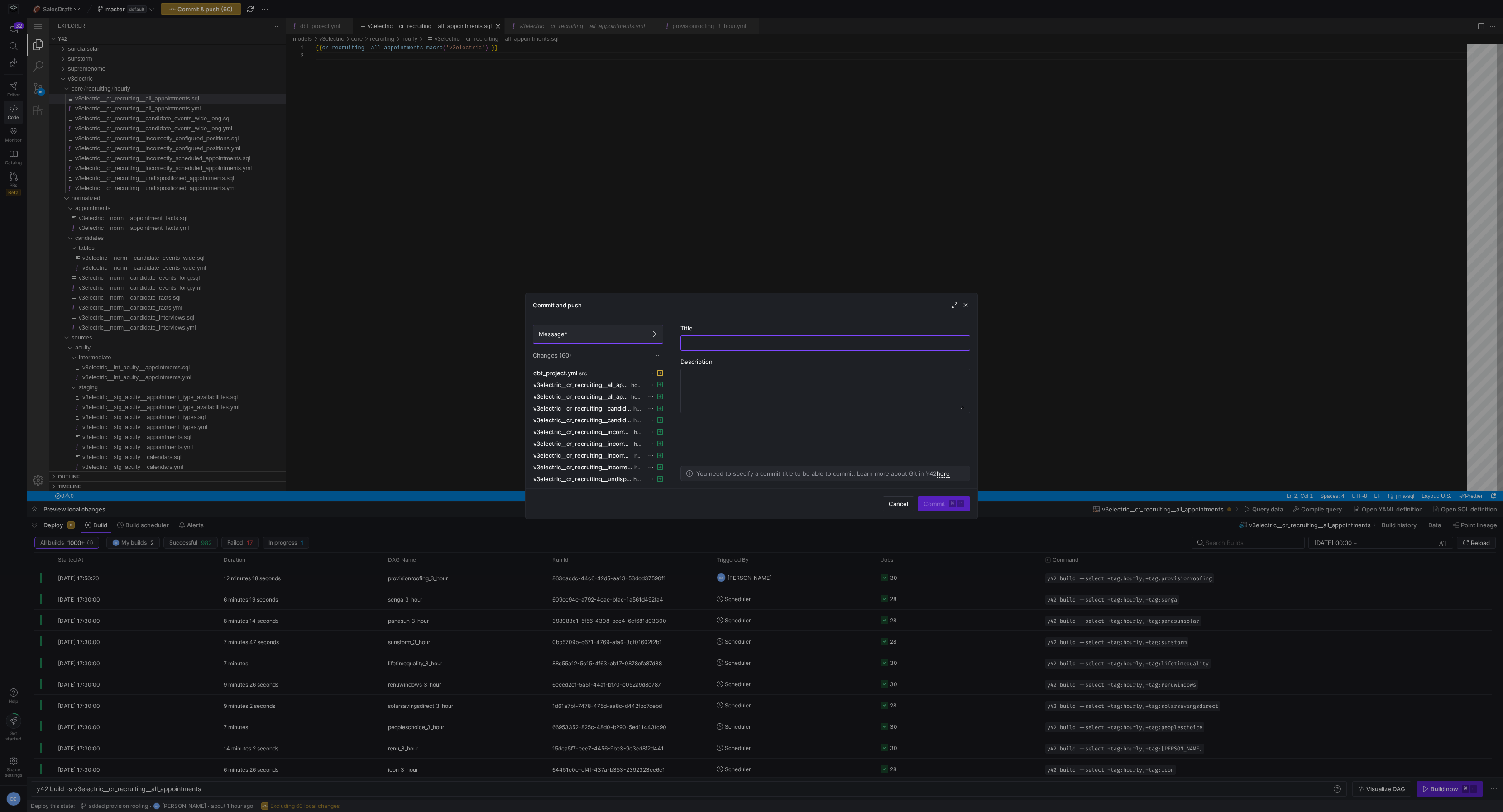
click at [555, 229] on div at bounding box center [752, 406] width 1503 height 812
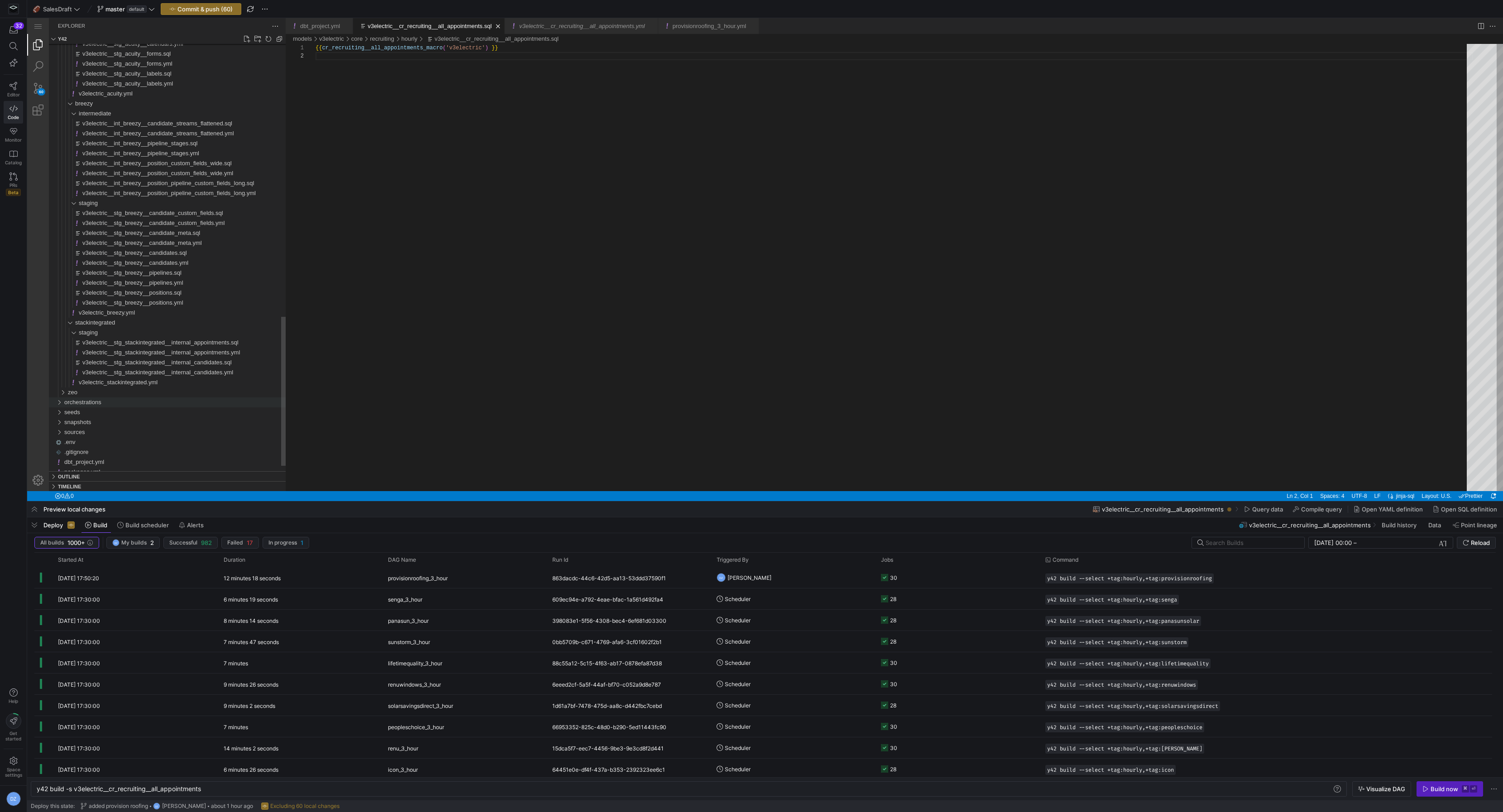
click at [163, 401] on div "orchestrations" at bounding box center [174, 402] width 221 height 10
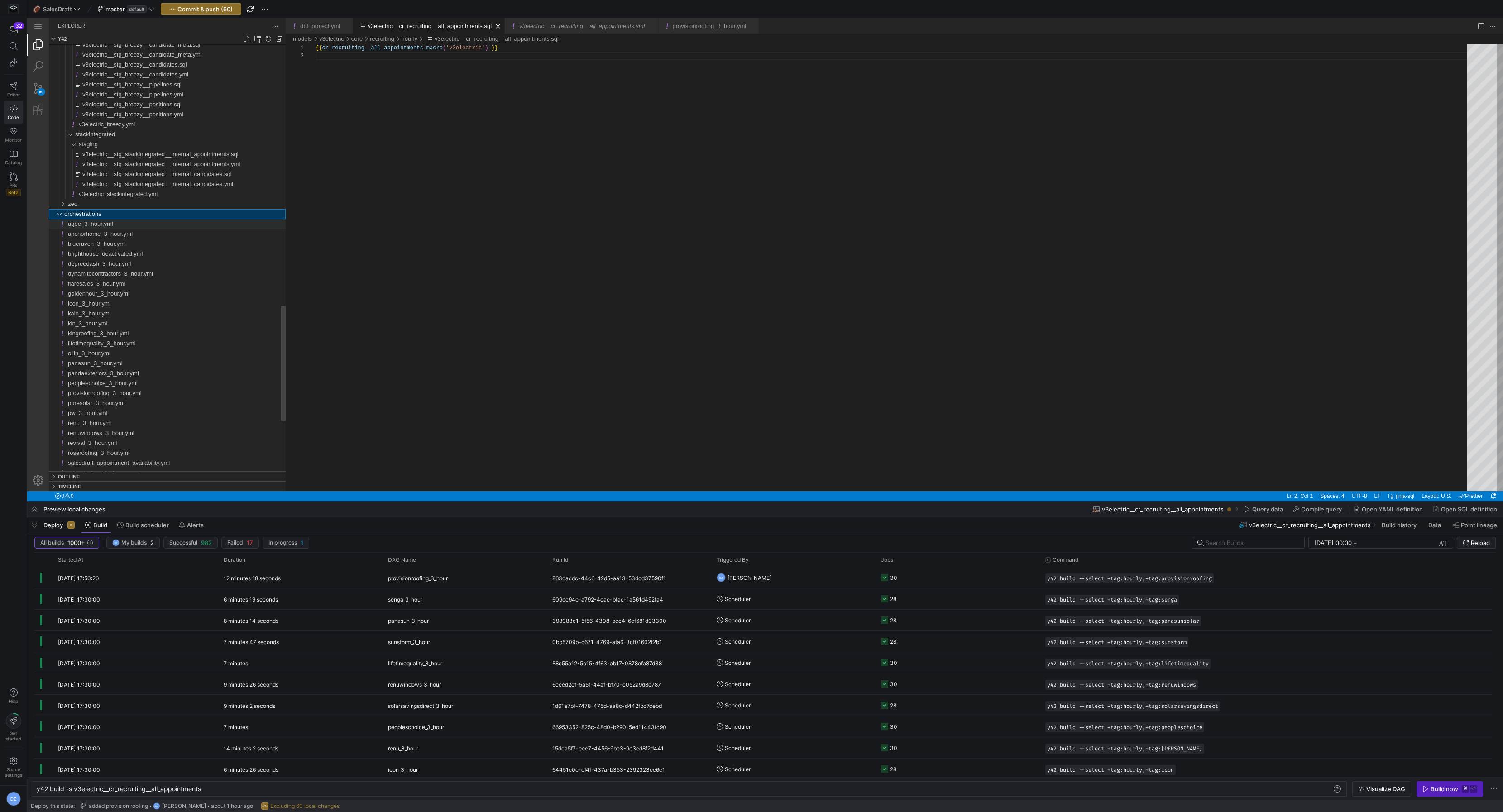
click at [134, 225] on div "agee_3_hour.yml" at bounding box center [176, 224] width 218 height 10
type textarea "y42 build"
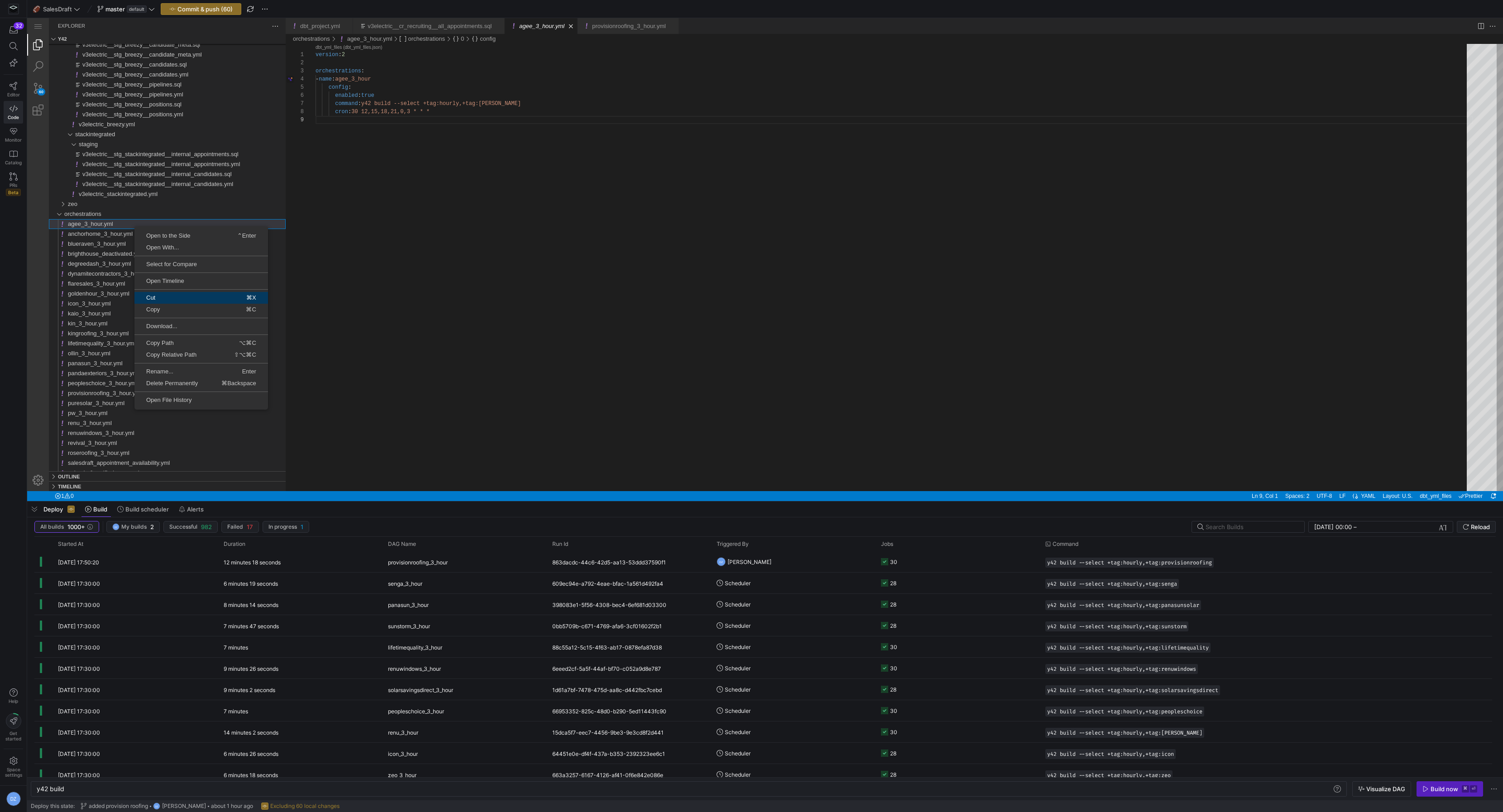
click at [168, 298] on span "Cut" at bounding box center [162, 298] width 55 height 6
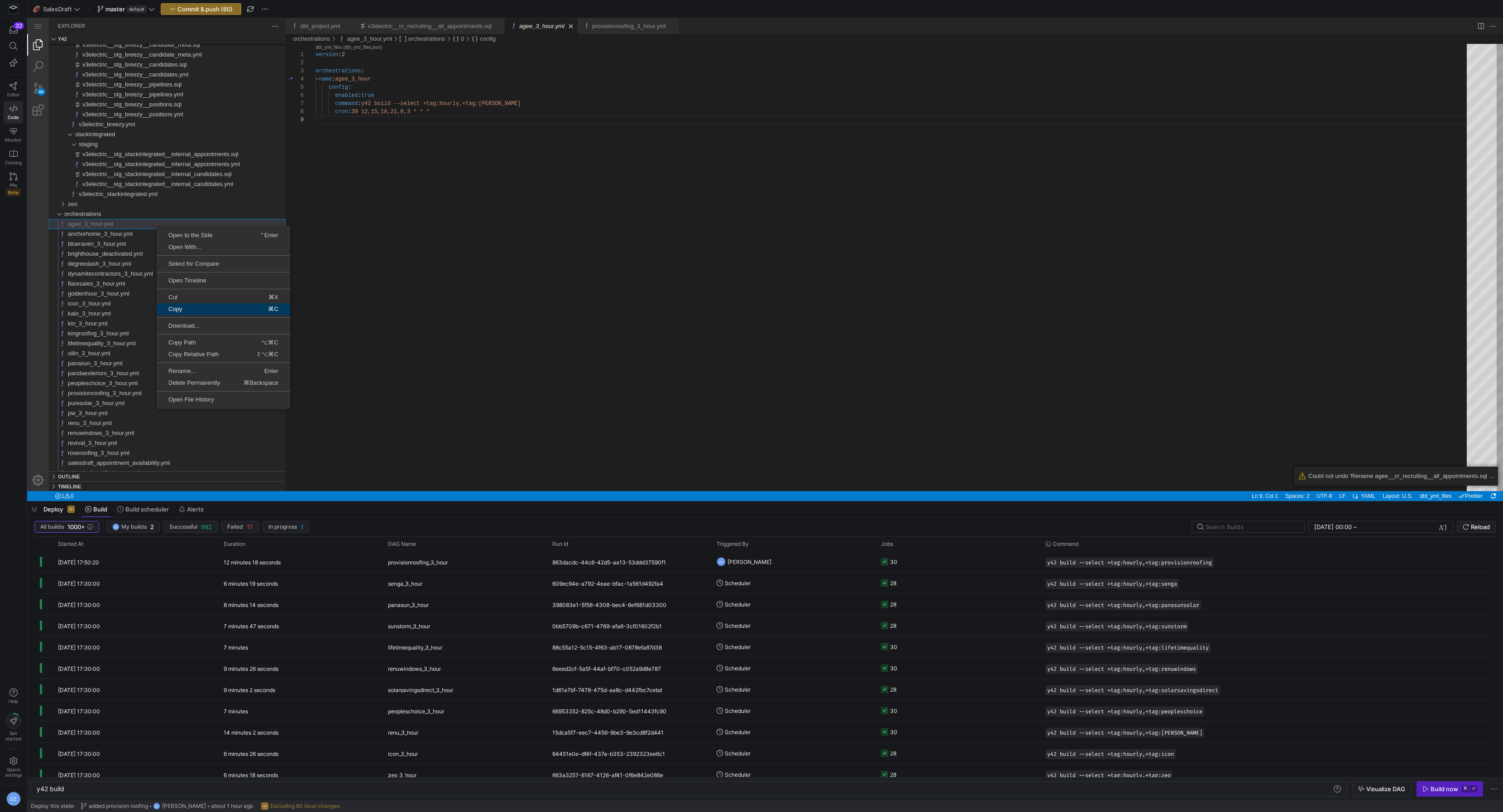
click at [181, 308] on span "Copy" at bounding box center [185, 309] width 58 height 6
click at [187, 312] on span "Copy" at bounding box center [181, 310] width 58 height 6
click at [165, 297] on span "Paste" at bounding box center [161, 295] width 60 height 6
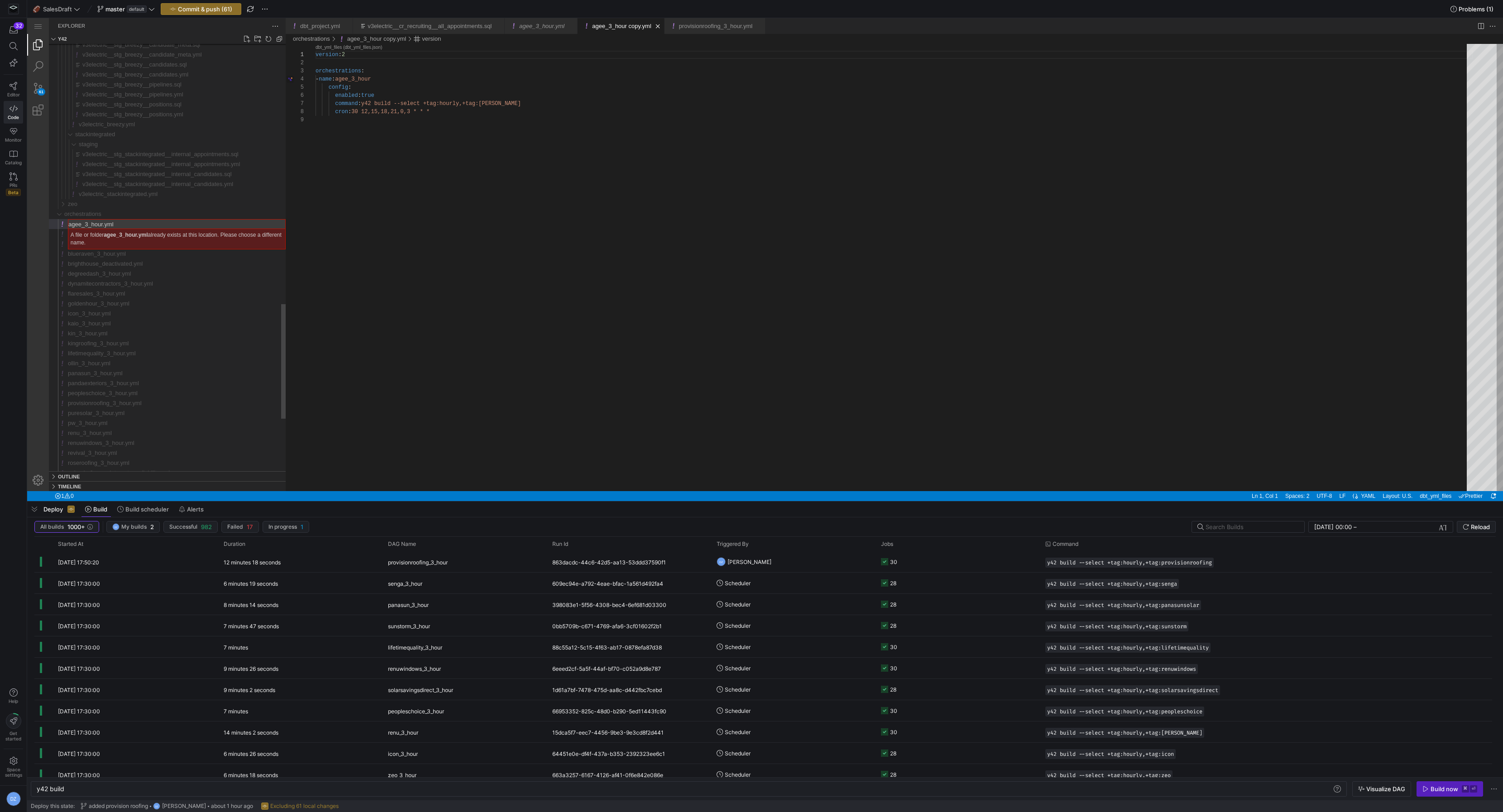
type input "v3electric_3_hour.yml"
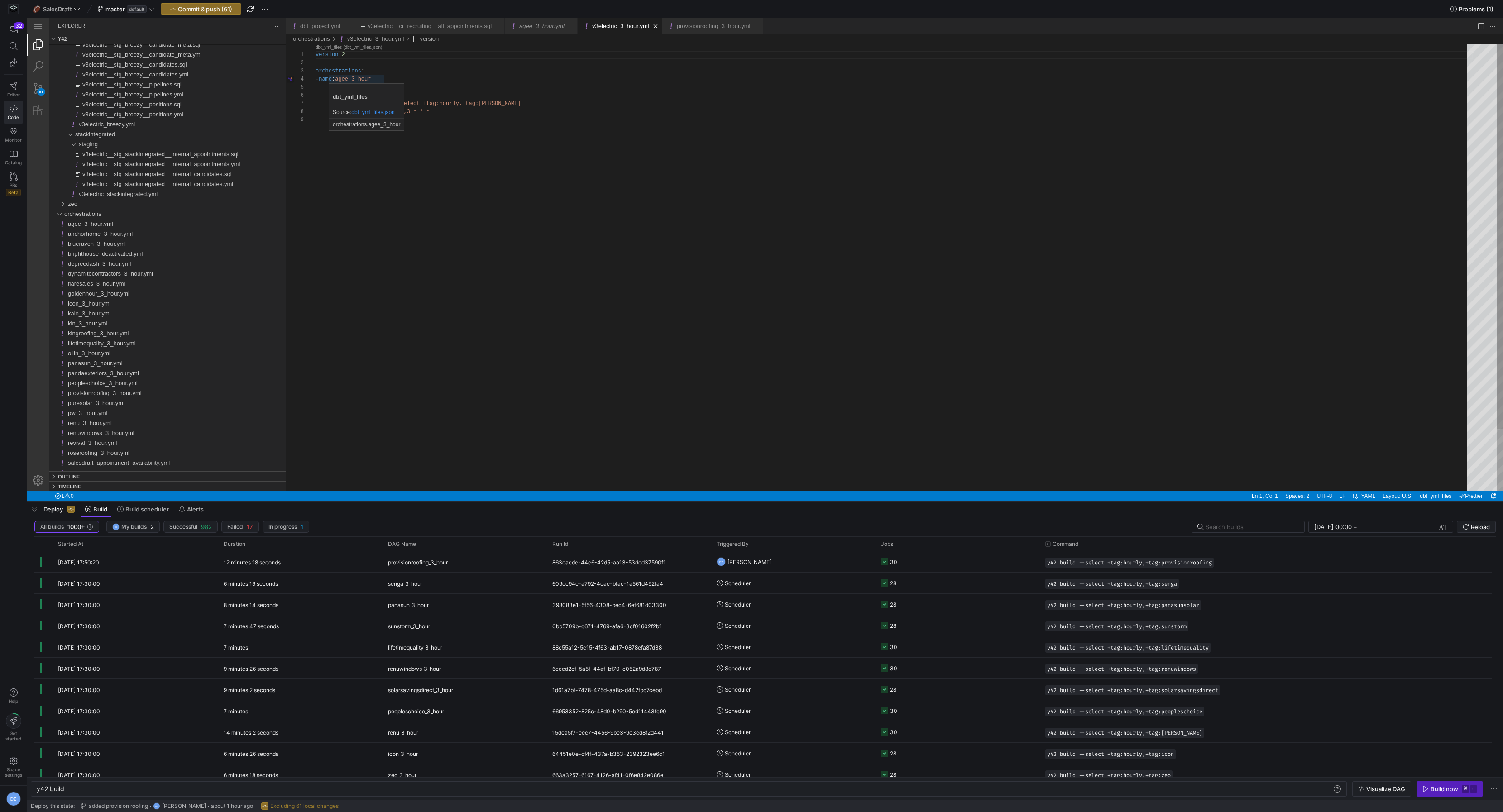
click at [362, 80] on div "version : 2 orchestrations : - name : agee_3_hour config : enabled : true comma…" at bounding box center [894, 303] width 1158 height 519
paste textarea "v3electric"
click at [490, 102] on div "version : 2 orchestrations : - name : v3electric_3_hour config : enabled : true…" at bounding box center [894, 303] width 1158 height 519
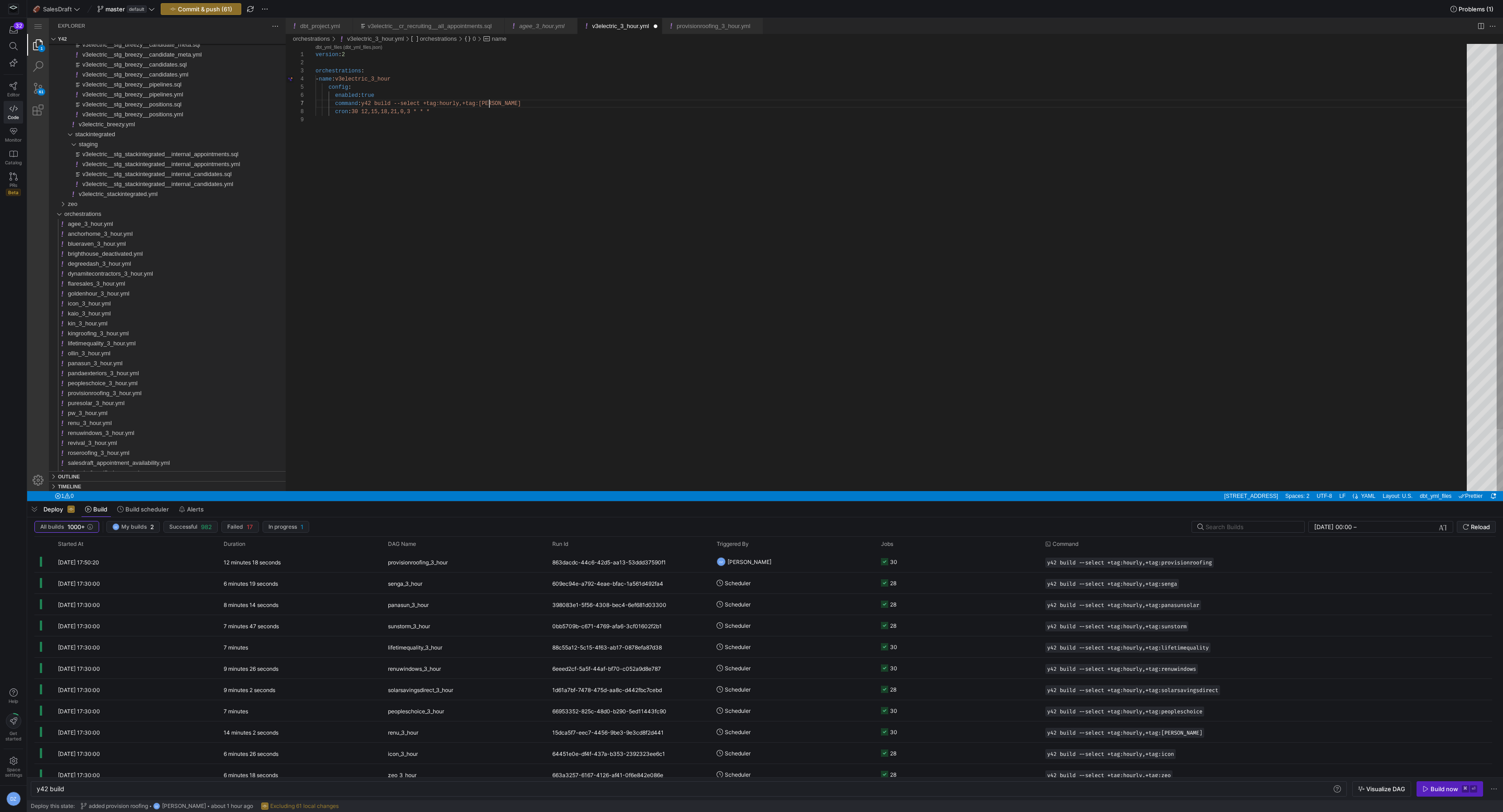
click at [490, 102] on div "version : 2 orchestrations : - name : v3electric_3_hour config : enabled : true…" at bounding box center [894, 303] width 1158 height 519
paste textarea "v3electric"
type textarea "version: 2 orchestrations: - name: v3electric_3_hour config: enabled: true comm…"
click at [490, 124] on div "version : 2 orchestrations : - name : v3electric_3_hour config : enabled : true…" at bounding box center [894, 303] width 1158 height 519
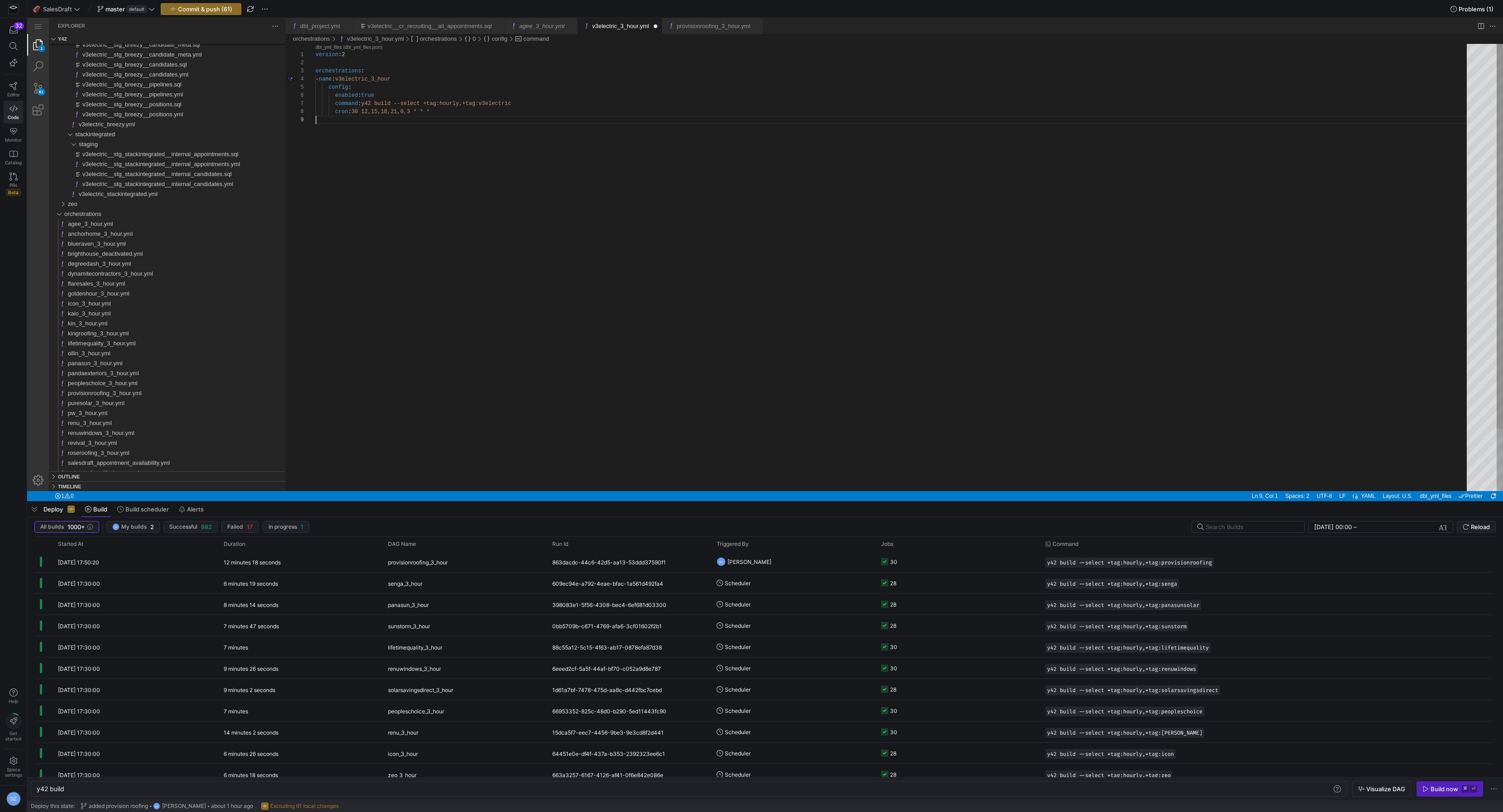
scroll to position [65, 0]
click at [488, 134] on div "version : 2 orchestrations : - name : v3electric_3_hour config : enabled : true…" at bounding box center [894, 303] width 1158 height 519
click at [87, 209] on div "orchestrations" at bounding box center [174, 214] width 221 height 10
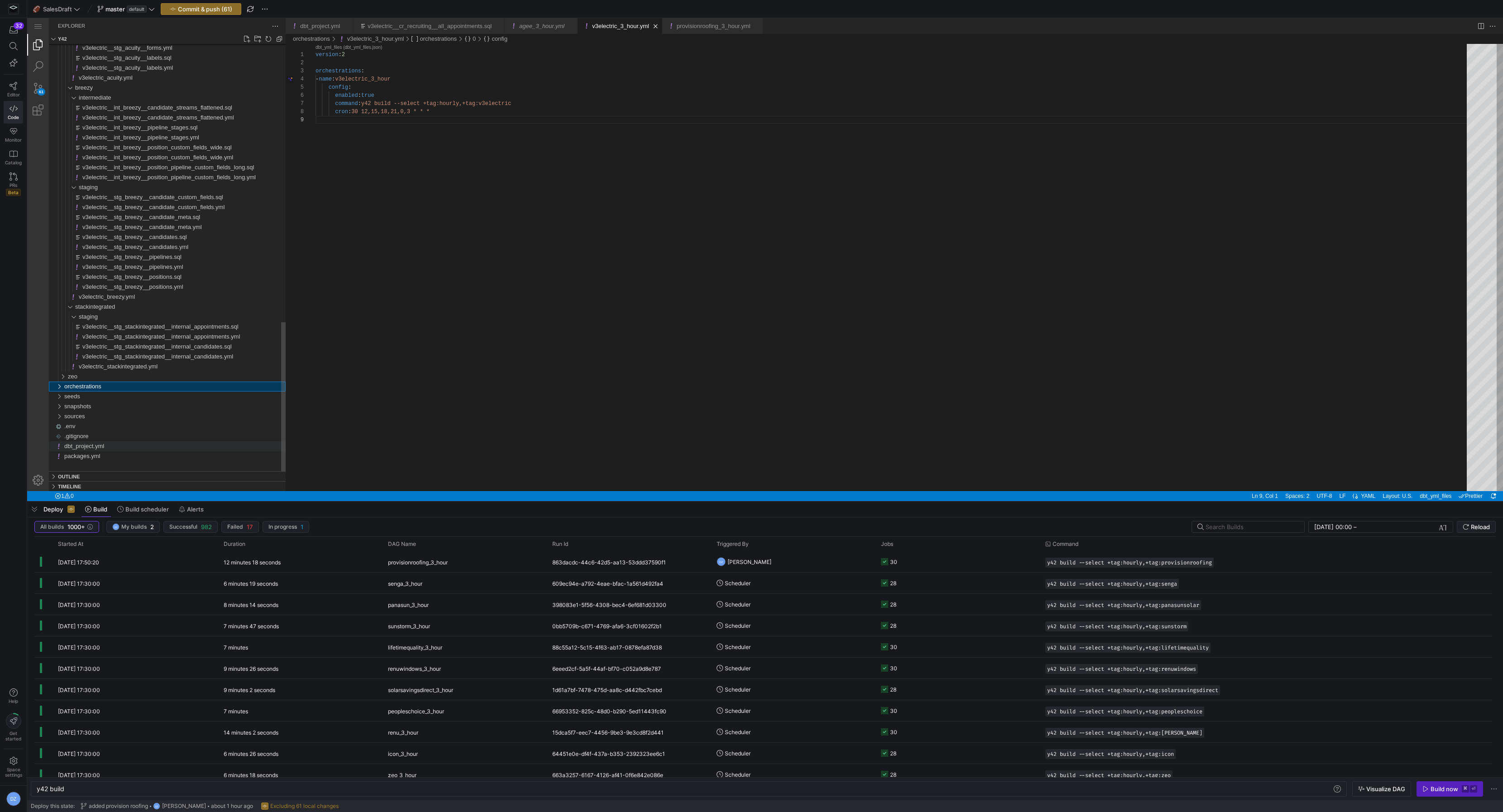
click at [109, 444] on div "dbt_project.yml" at bounding box center [174, 446] width 221 height 10
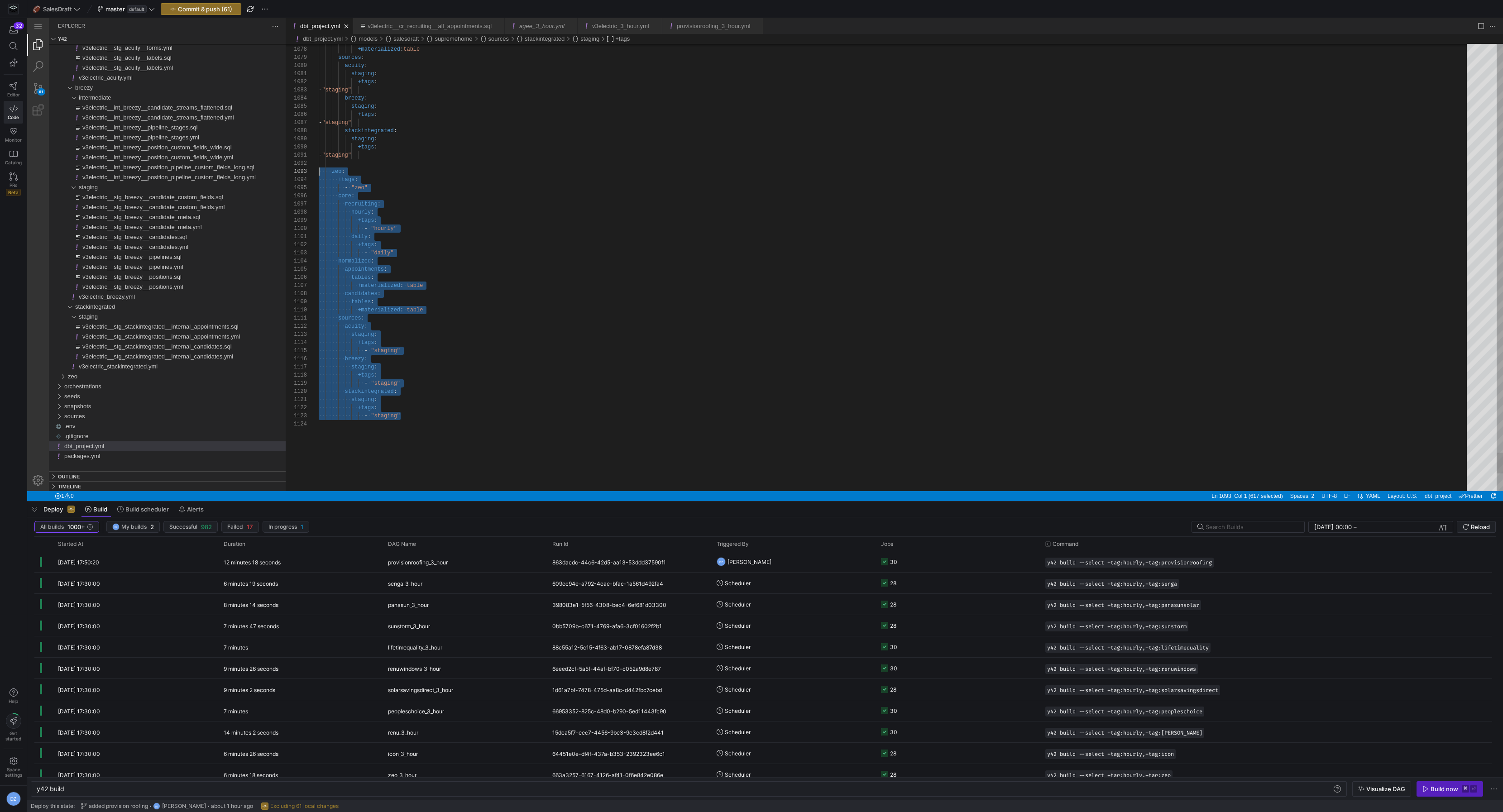
scroll to position [16, 0]
drag, startPoint x: 418, startPoint y: 415, endPoint x: 282, endPoint y: 169, distance: 281.1
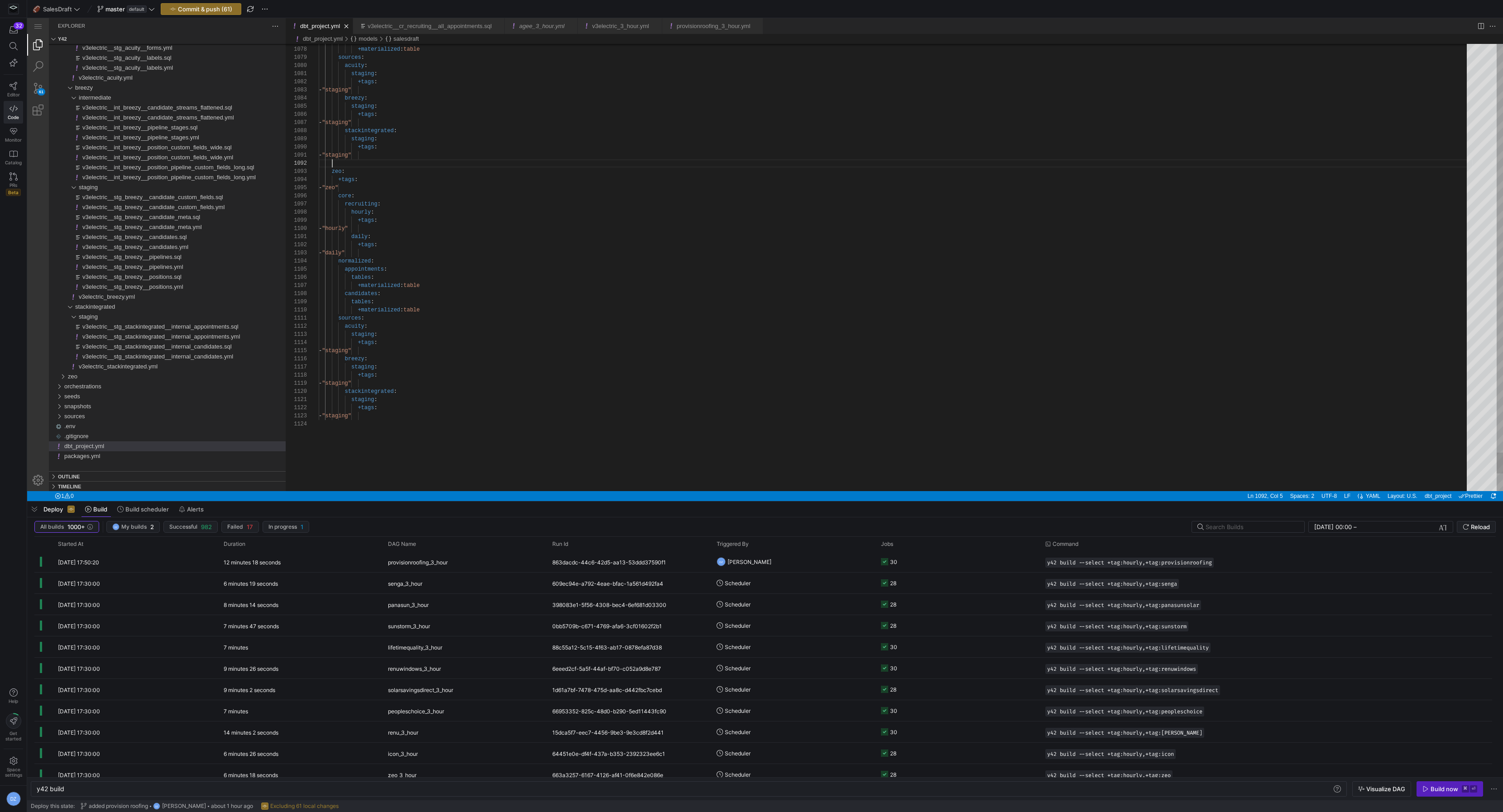
paste textarea "staging: +tags: - "staging""
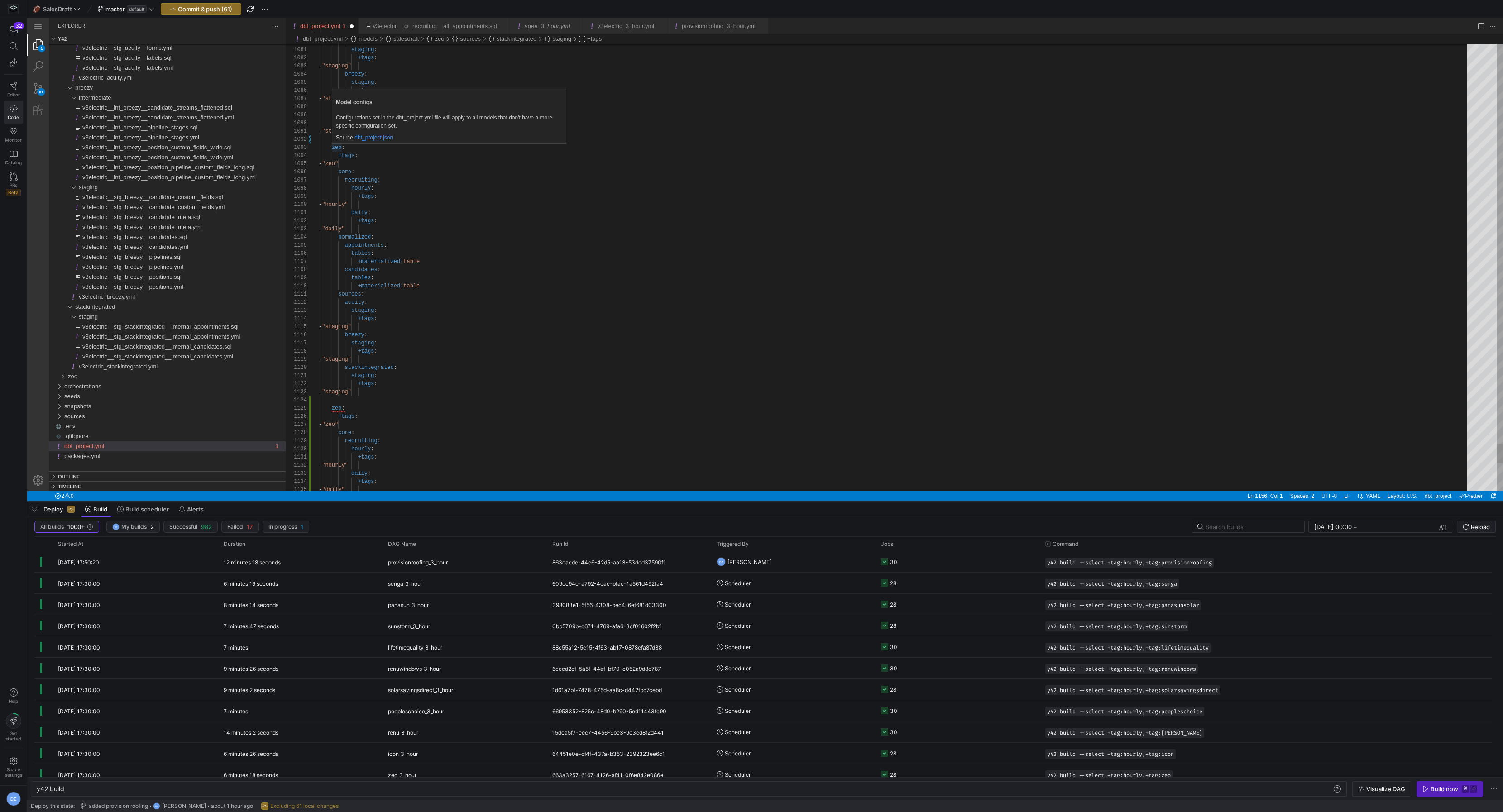
paste textarea "v3electric"
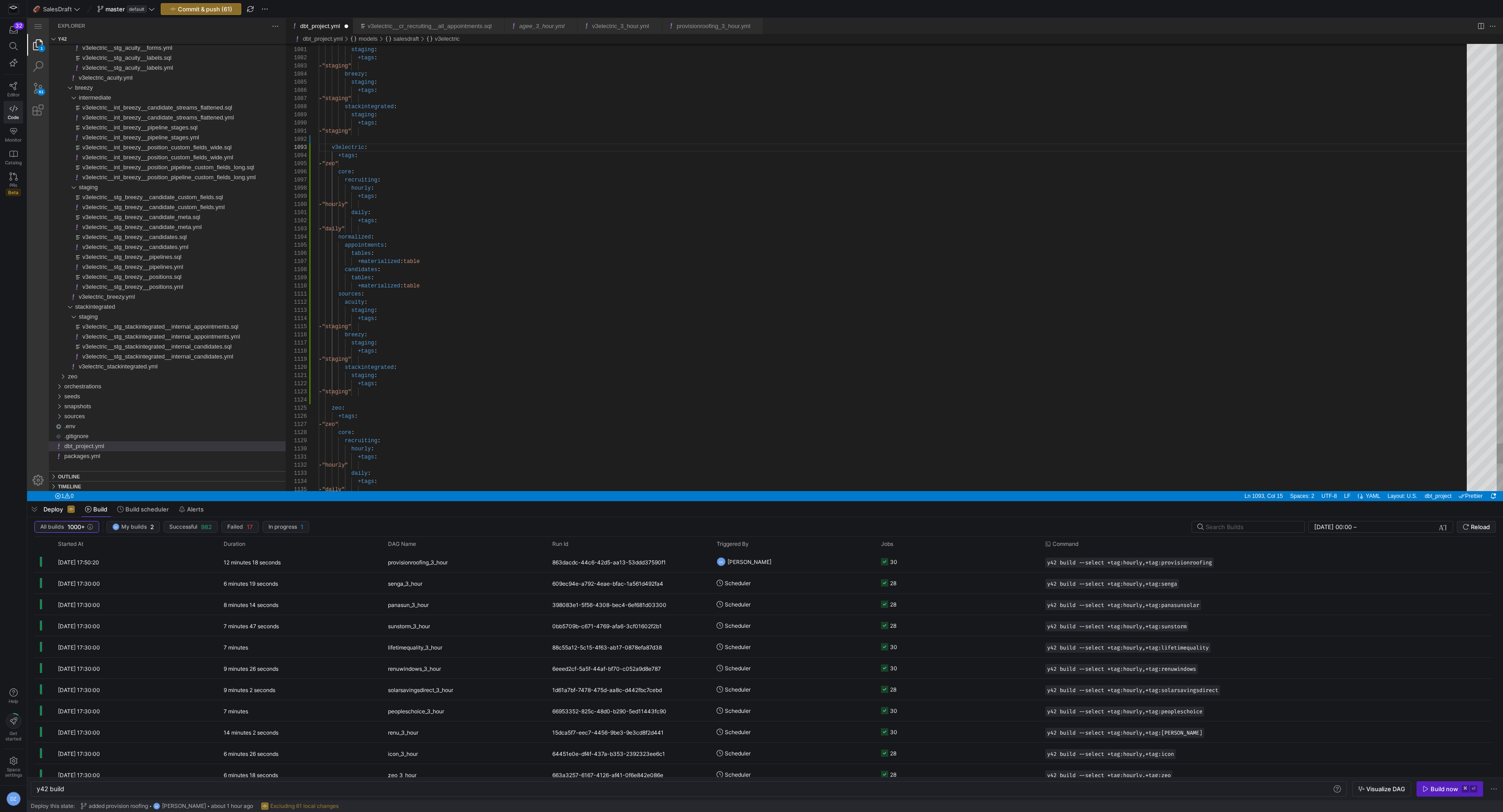
paste textarea "v3electric"
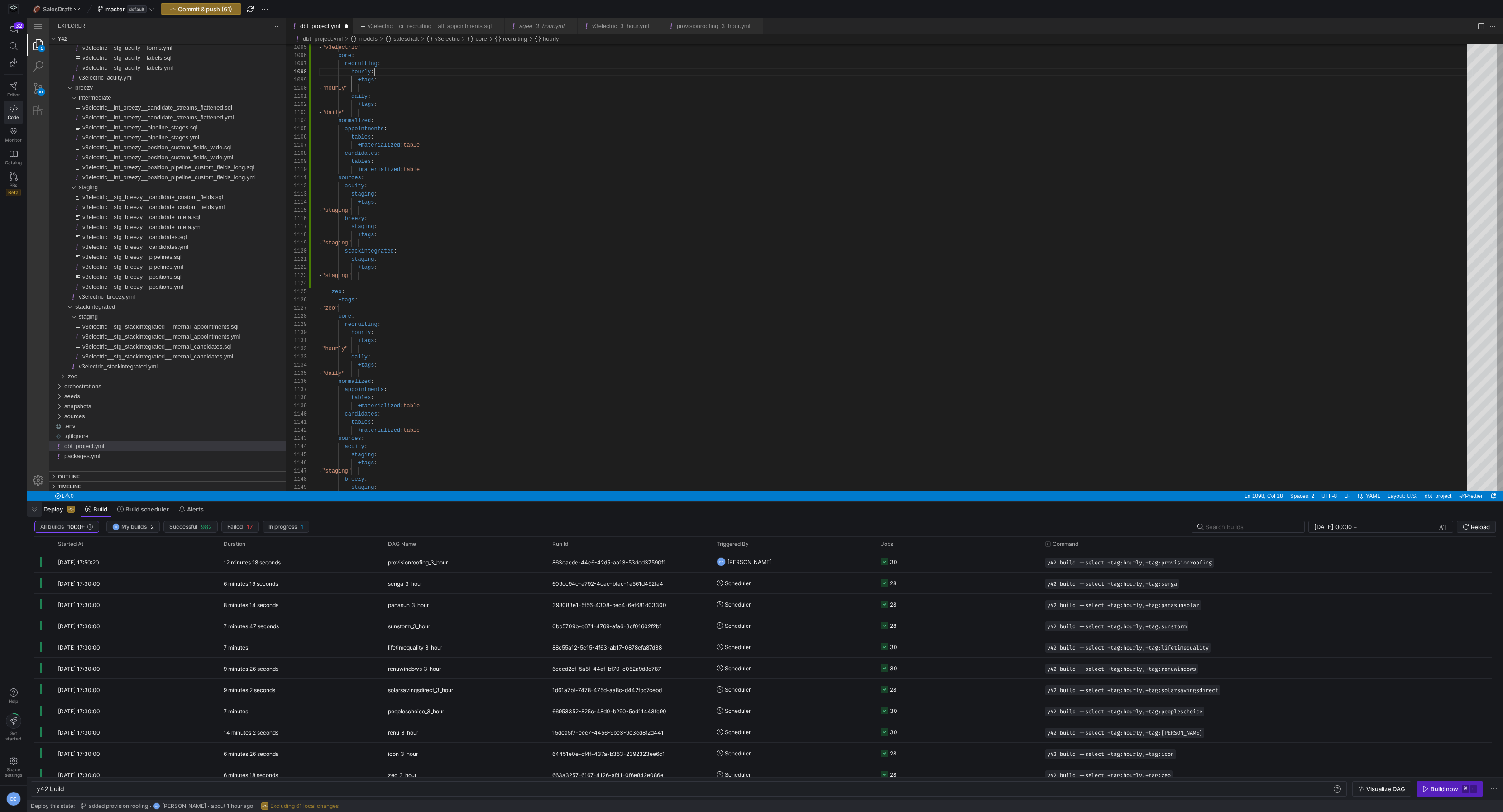
type textarea "- "staging" v3electric: +tags: - "v3electric" core: recruiting: hourly: +tags: …"
click at [191, 11] on span "Commit & push (61)" at bounding box center [205, 9] width 54 height 7
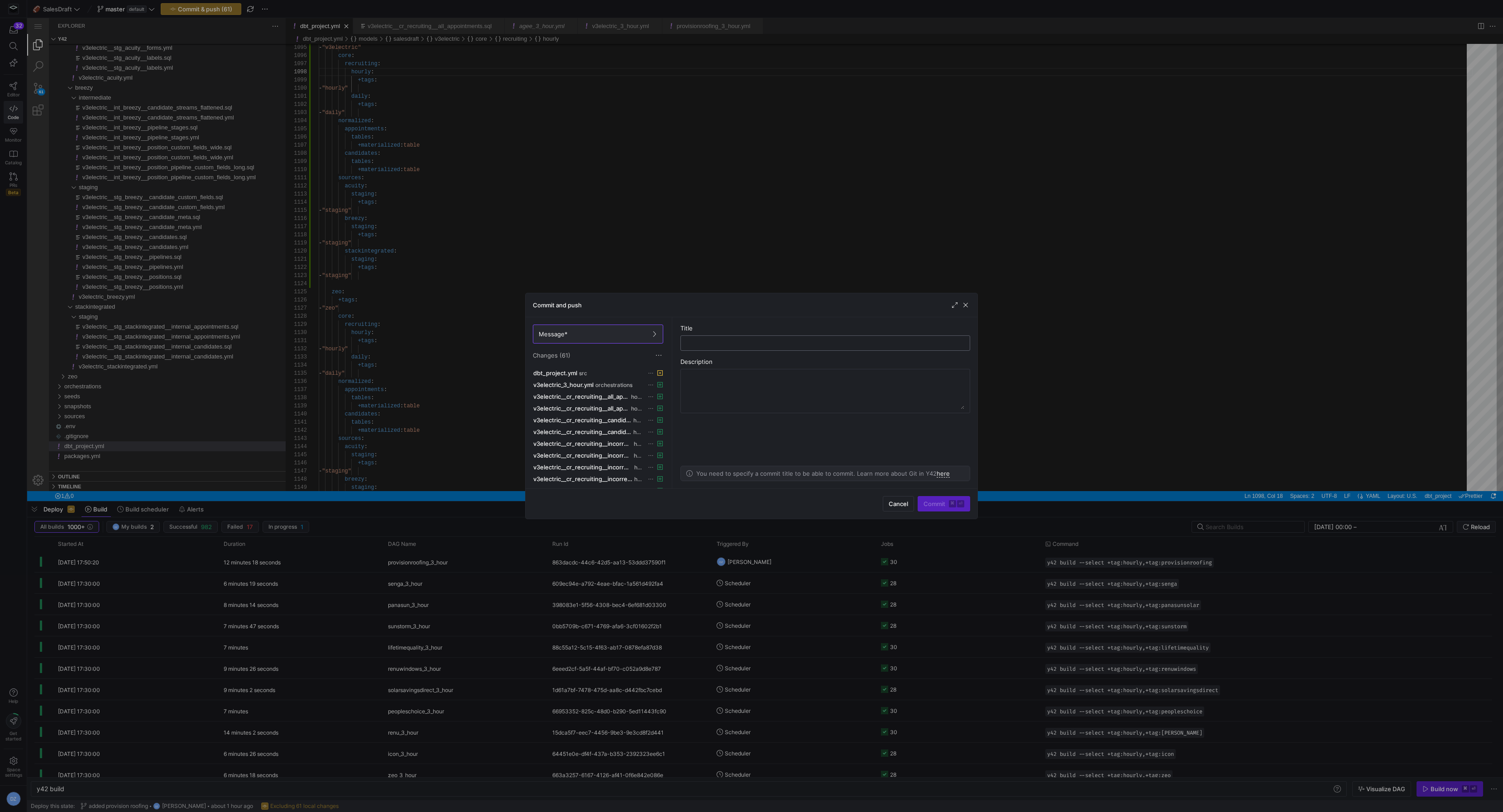
click at [701, 344] on input "text" at bounding box center [825, 343] width 274 height 7
type input "added v3 electric"
click at [942, 509] on span "submit" at bounding box center [944, 503] width 51 height 15
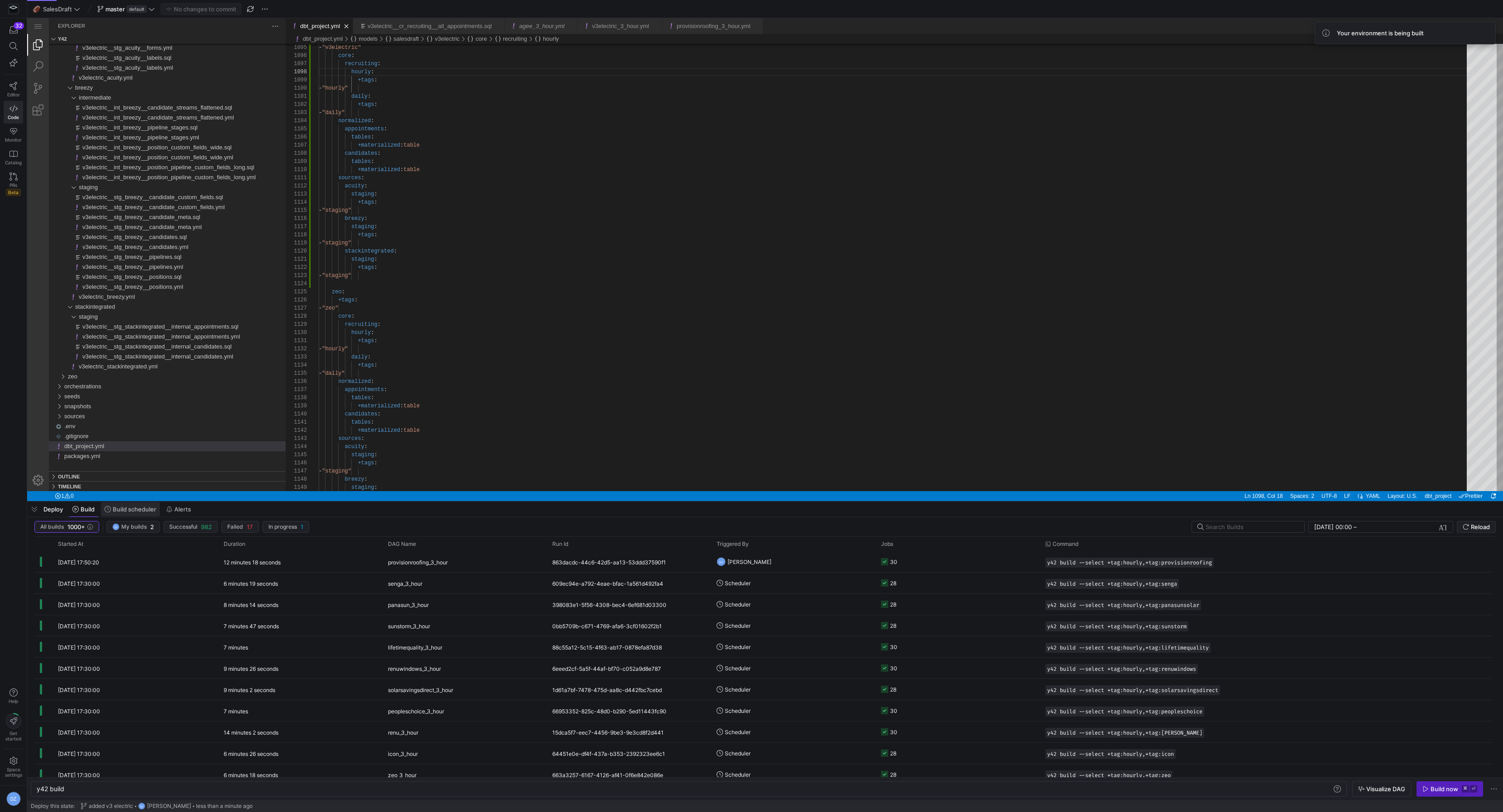
click at [116, 509] on span "Build scheduler" at bounding box center [134, 509] width 43 height 7
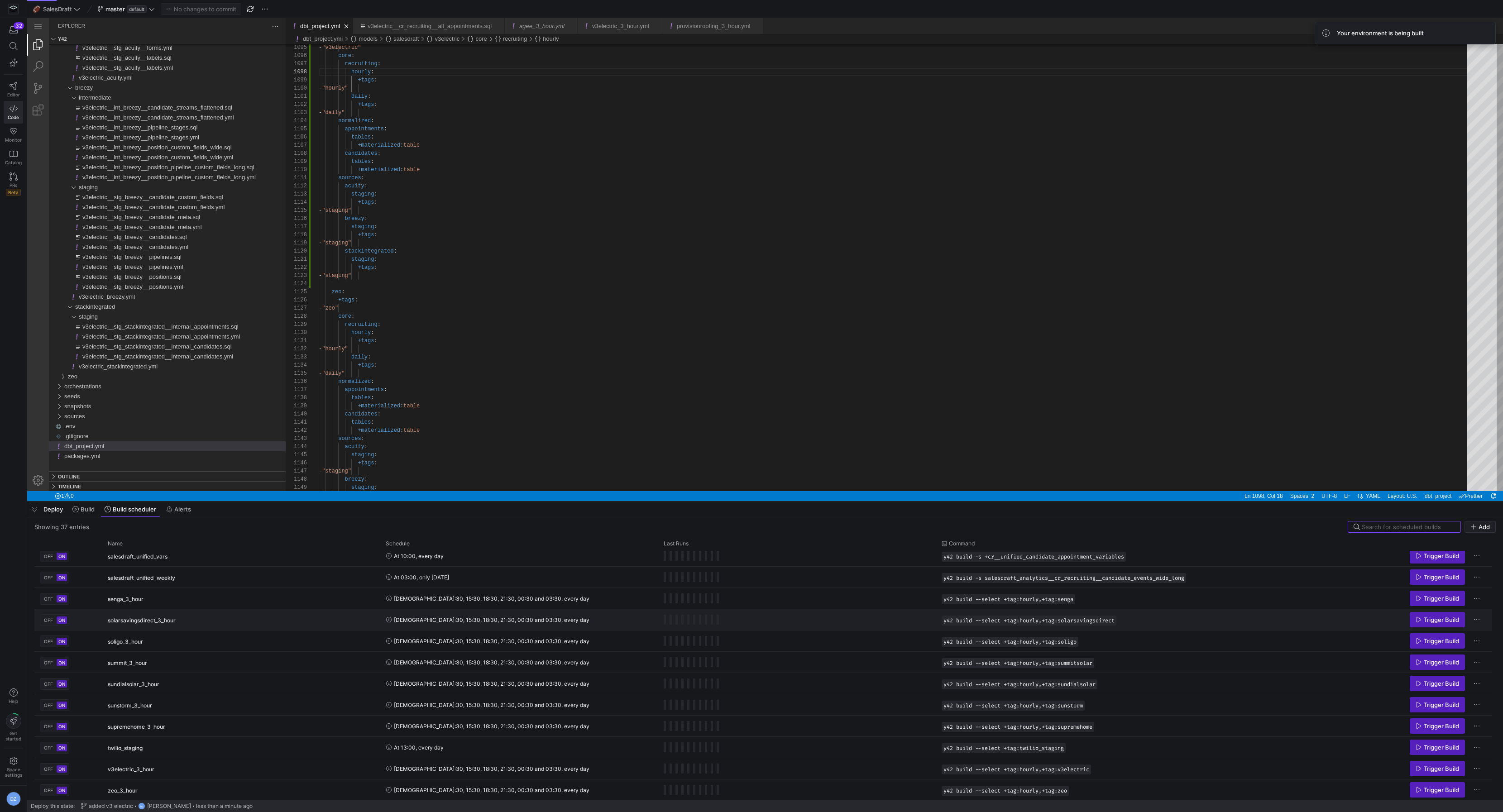
scroll to position [537, 0]
click at [1430, 768] on span "Trigger Build" at bounding box center [1441, 768] width 36 height 7
click at [1484, 33] on span at bounding box center [1484, 33] width 11 height 11
type textarea "staging: +tags: - "staging" zeo: +tags: - "zeo" core: recruiting: hourly:"
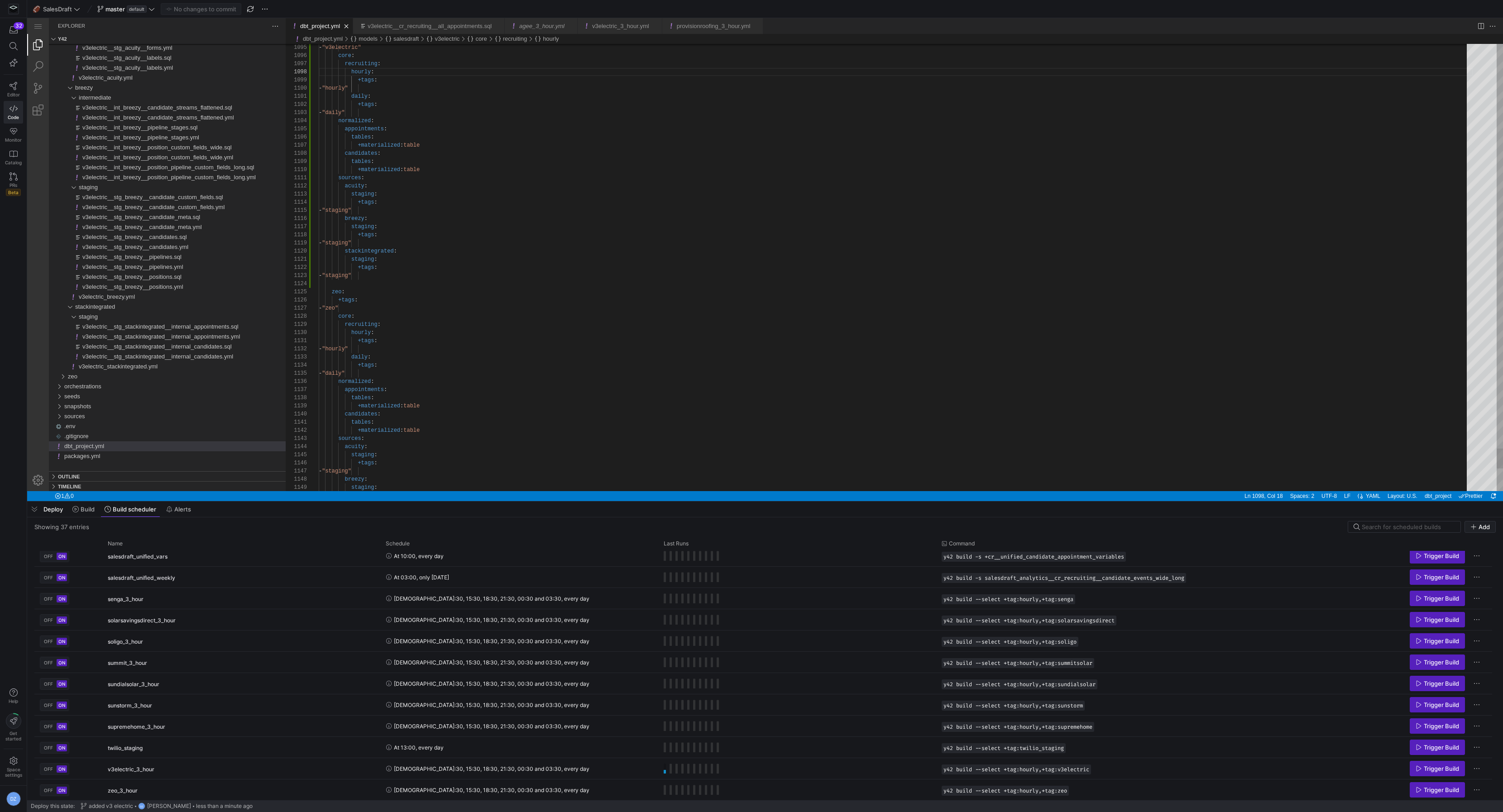
click at [83, 506] on span "Build" at bounding box center [88, 509] width 14 height 7
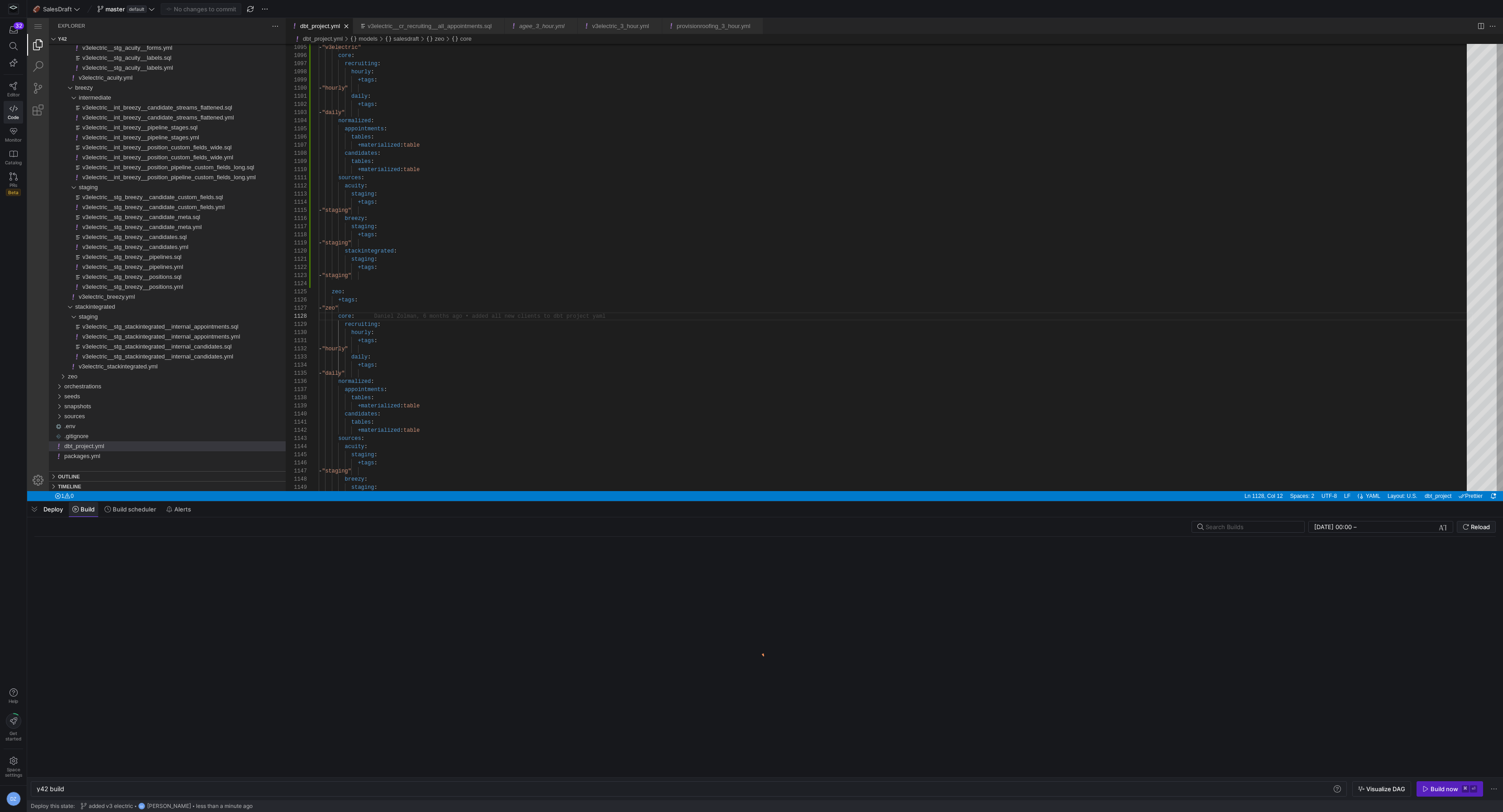
scroll to position [0, 27]
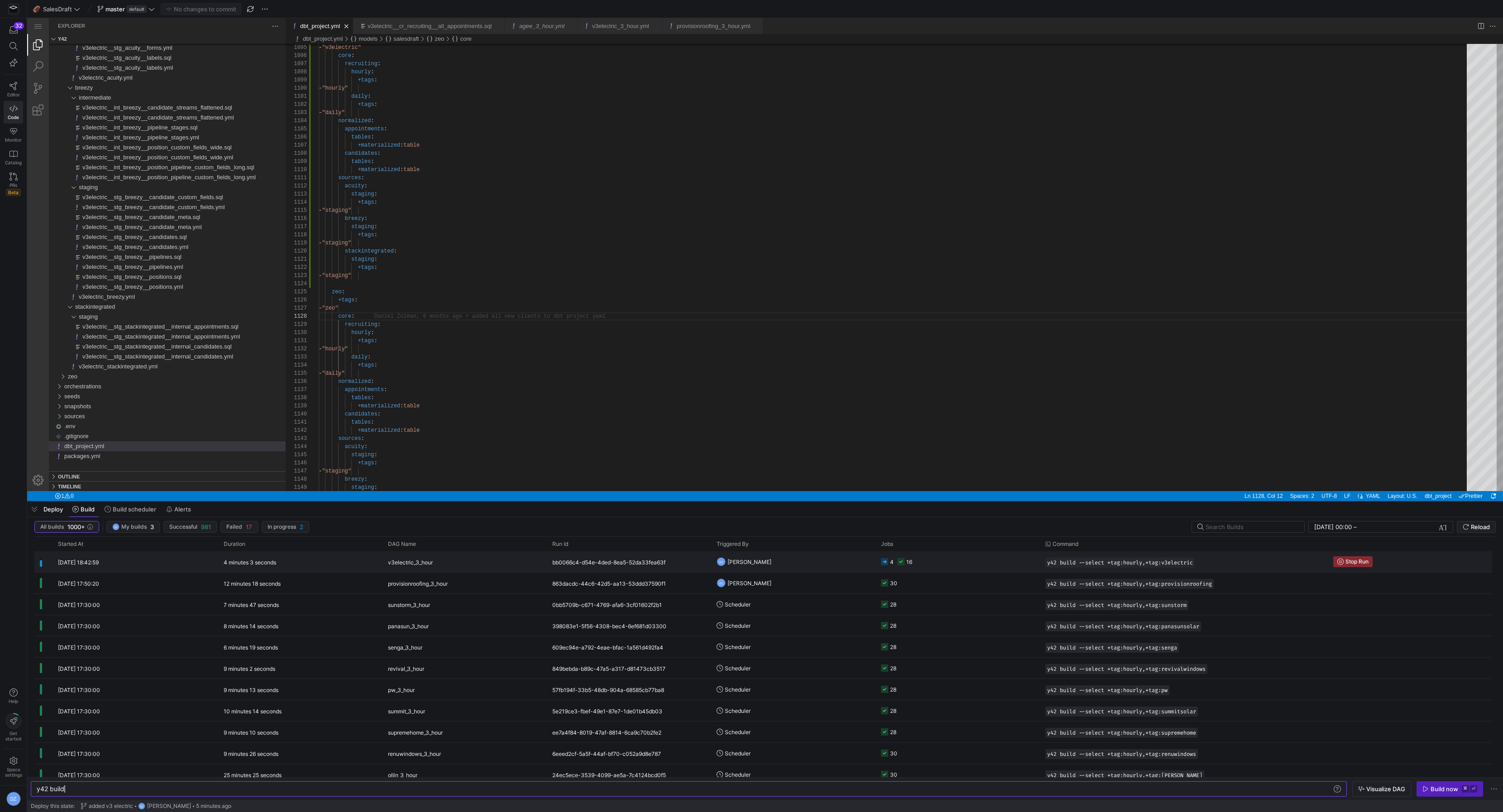
click at [672, 562] on div "bb0066c4-d54e-4ded-8ea5-52da33fea63f" at bounding box center [629, 562] width 165 height 21
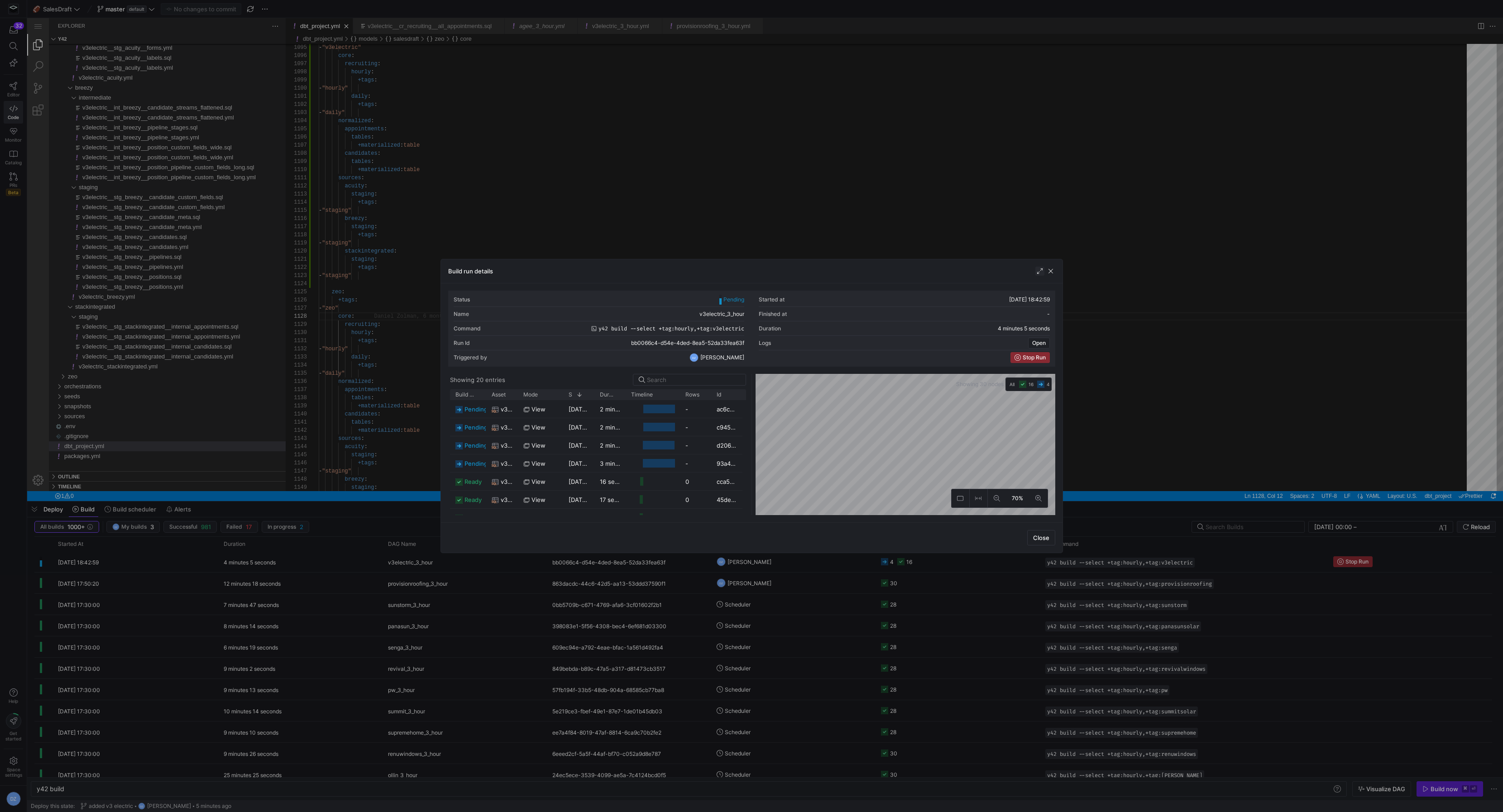
click at [1036, 271] on span "button" at bounding box center [1040, 271] width 9 height 9
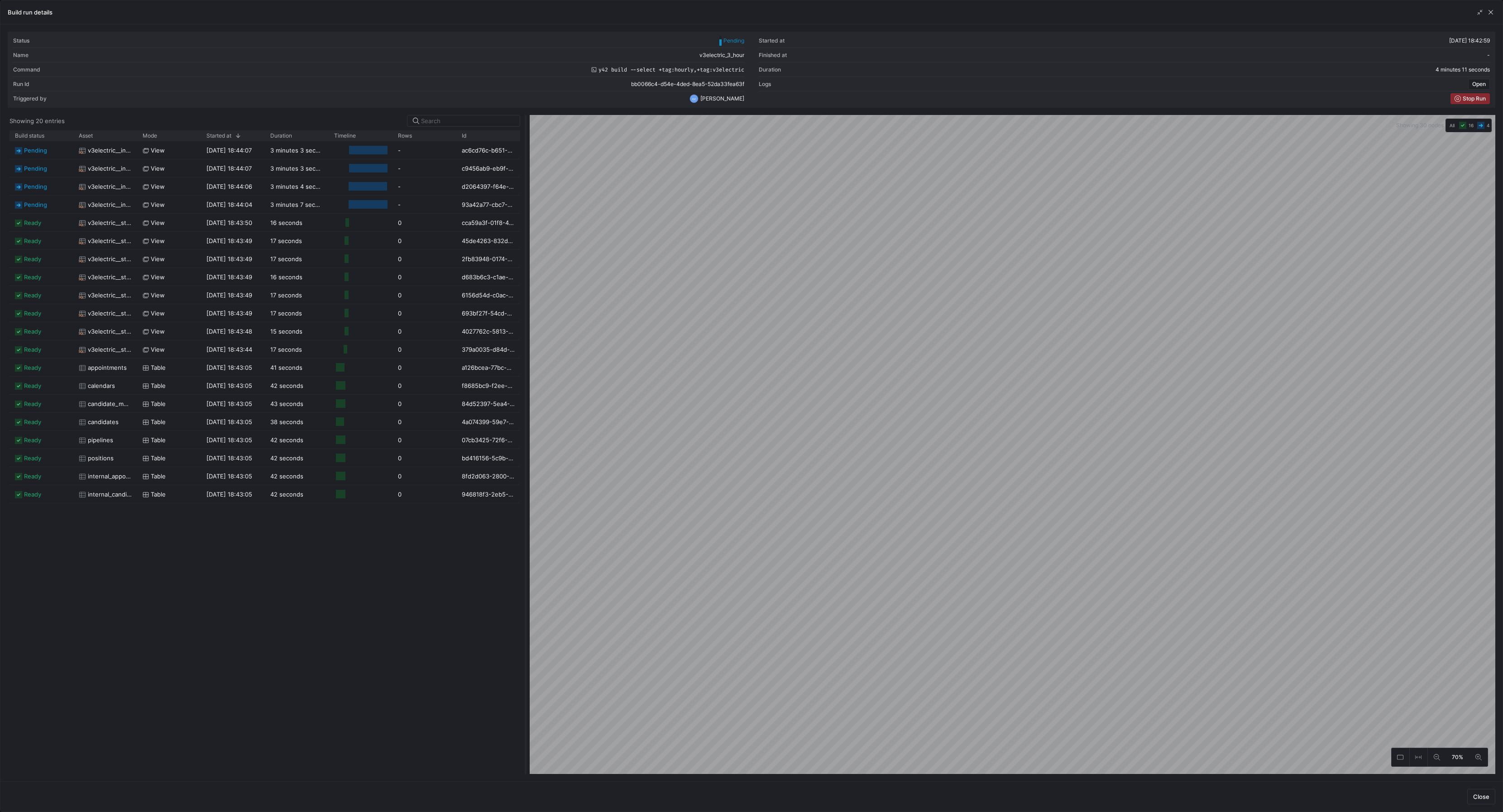
drag, startPoint x: 752, startPoint y: 466, endPoint x: 526, endPoint y: 476, distance: 226.2
click at [526, 476] on div at bounding box center [526, 444] width 4 height 659
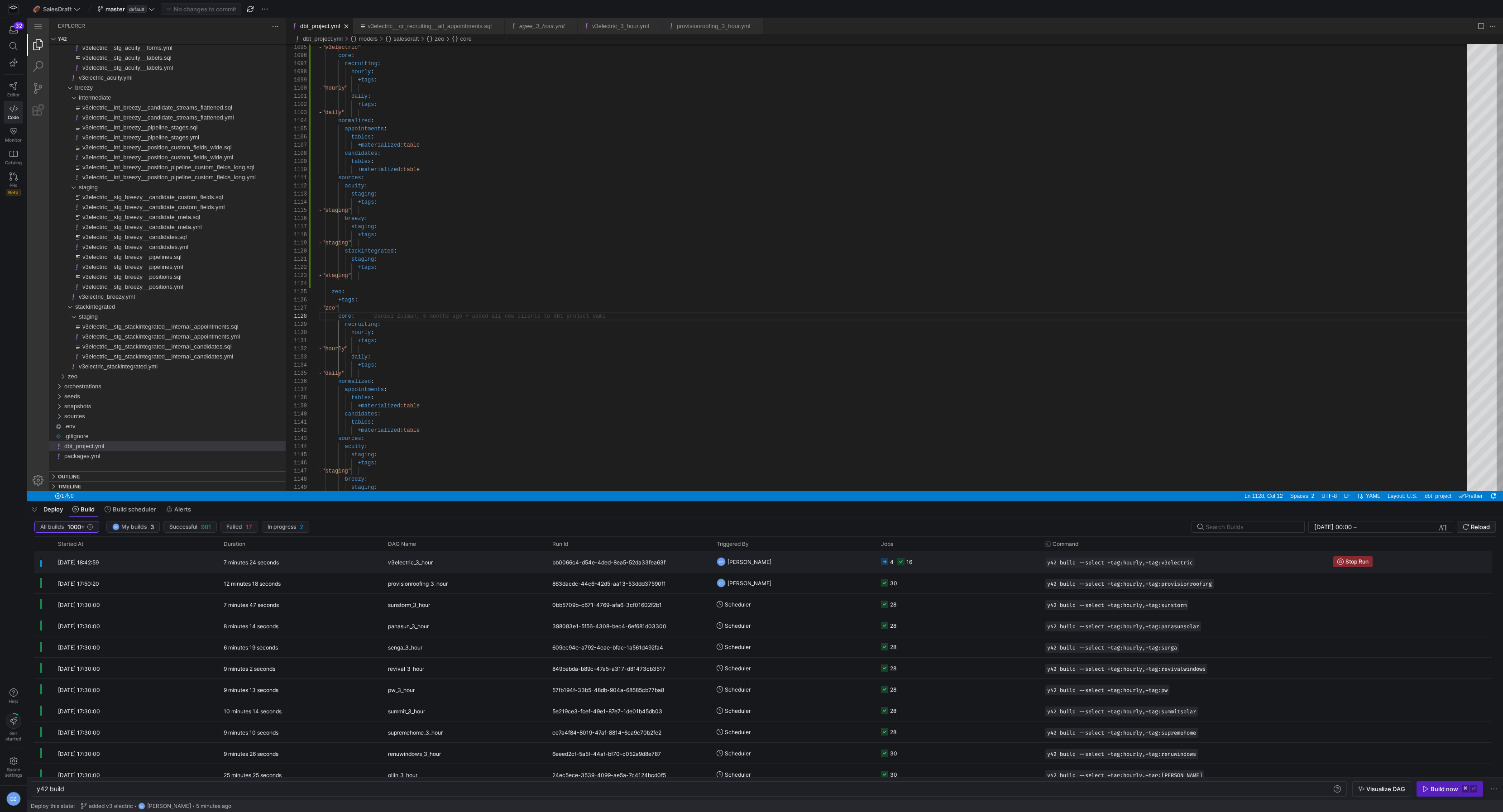
click at [604, 558] on div "bb0066c4-d54e-4ded-8ea5-52da33fea63f" at bounding box center [629, 562] width 165 height 21
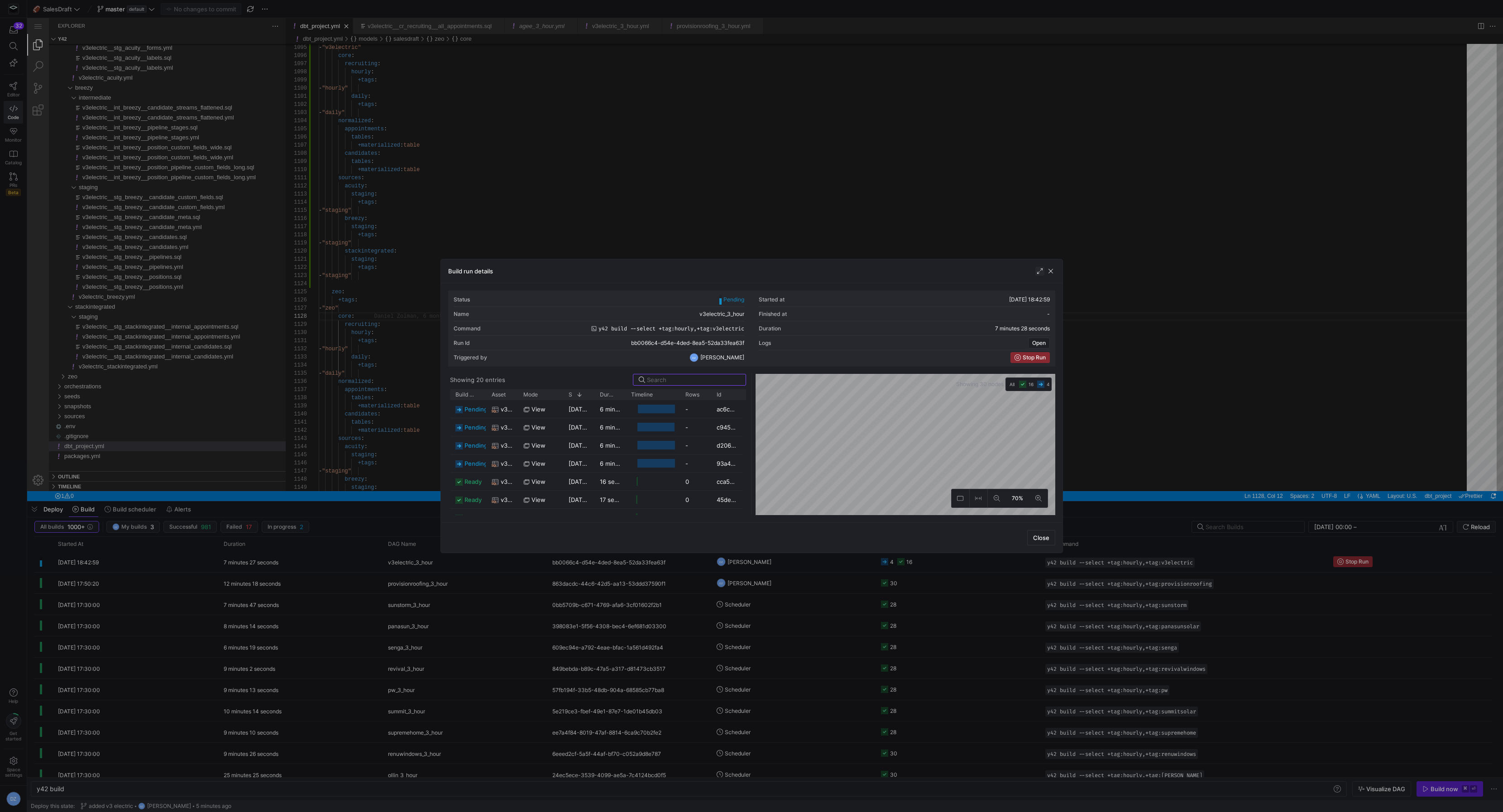
click at [1037, 272] on span "button" at bounding box center [1040, 271] width 9 height 9
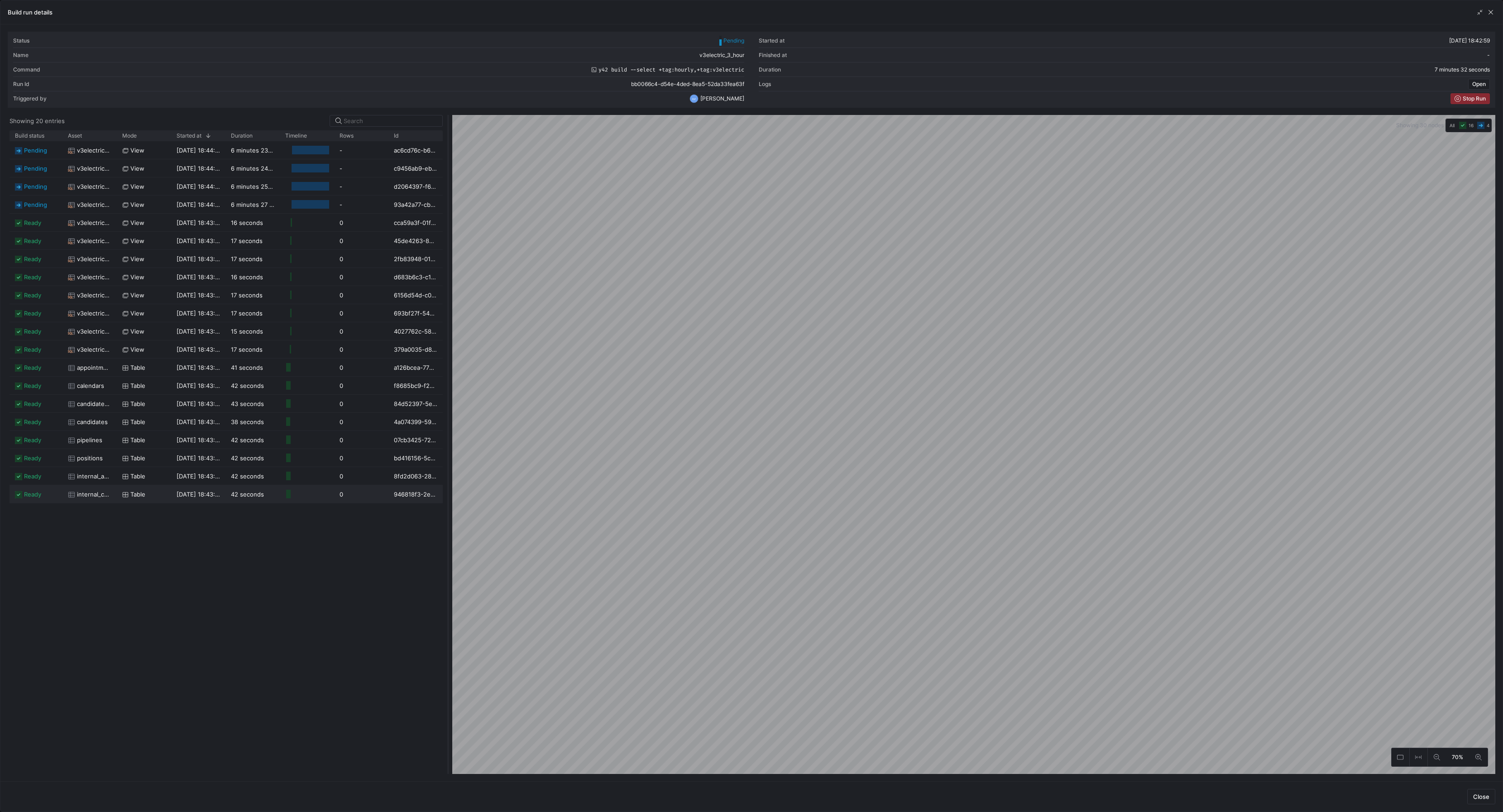
drag, startPoint x: 753, startPoint y: 512, endPoint x: 449, endPoint y: 516, distance: 304.0
click at [449, 516] on div at bounding box center [448, 444] width 4 height 659
click at [160, 615] on div "pending v3electric__int_breezy__pipeline_stages view [DATE] 18:44:07 9 minutes …" at bounding box center [226, 457] width 434 height 633
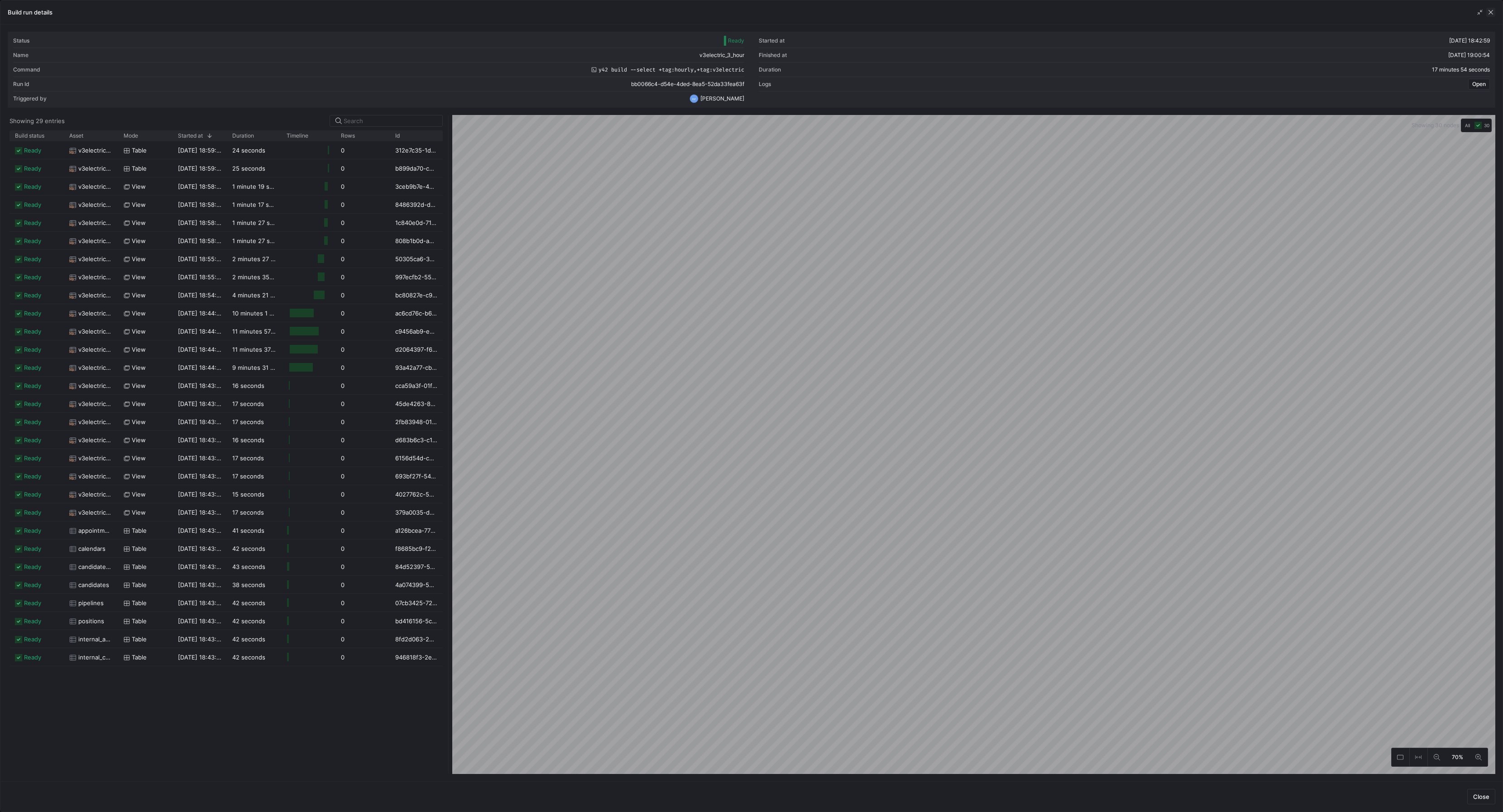
click at [1494, 9] on span "button" at bounding box center [1491, 12] width 9 height 9
